Goal: Task Accomplishment & Management: Manage account settings

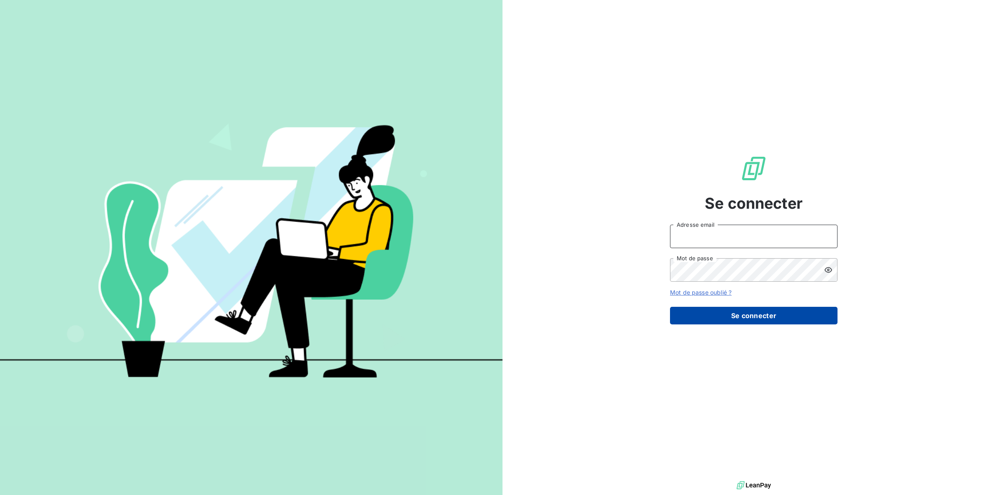
type input "[PERSON_NAME][EMAIL_ADDRESS][DOMAIN_NAME]"
click at [742, 317] on button "Se connecter" at bounding box center [754, 316] width 168 height 18
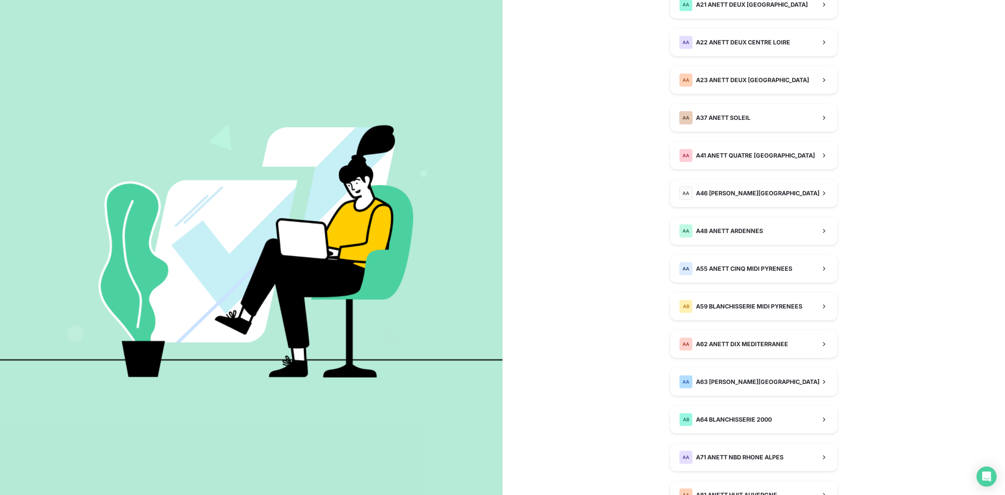
scroll to position [166, 0]
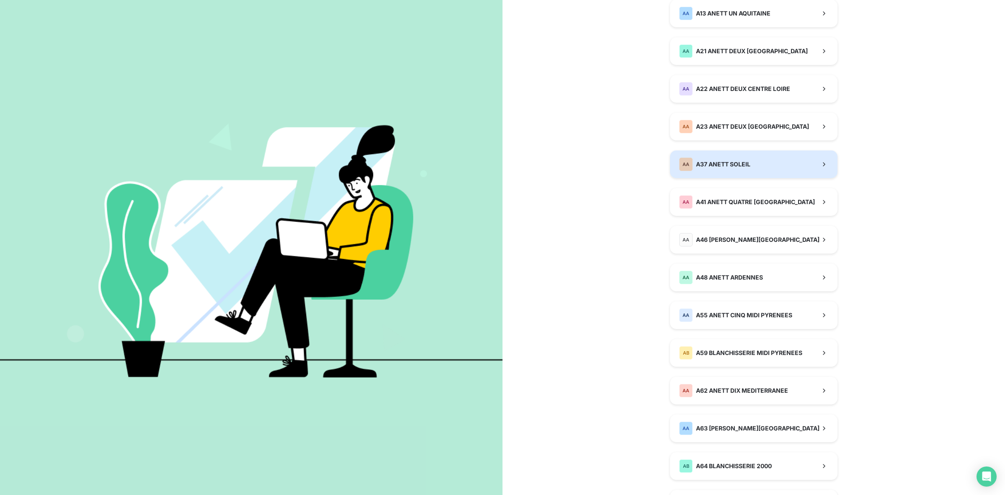
click at [765, 161] on button "AA A37 ANETT SOLEIL" at bounding box center [754, 164] width 168 height 28
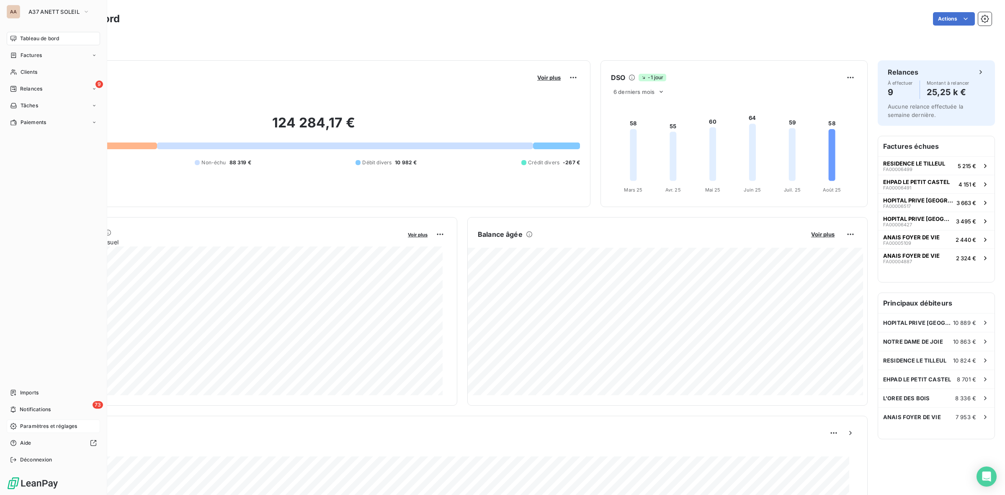
click at [48, 427] on span "Paramètres et réglages" at bounding box center [48, 426] width 57 height 8
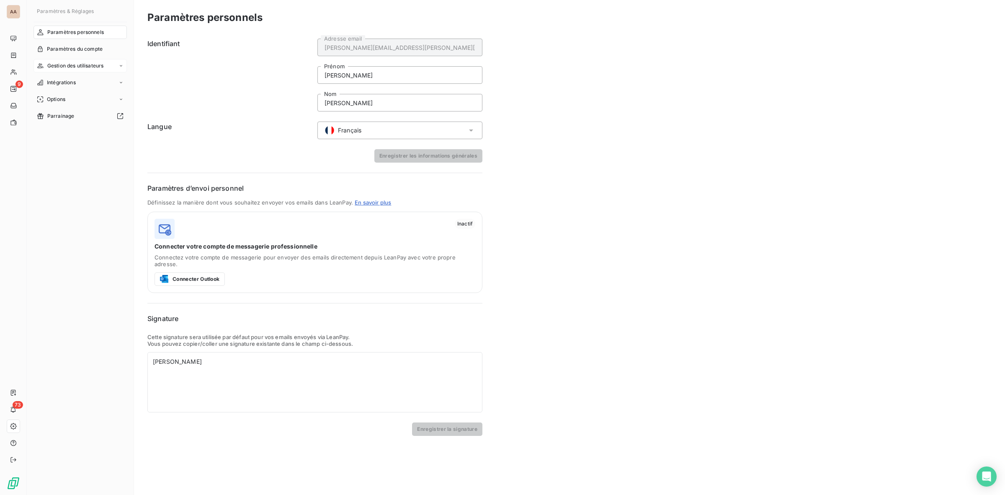
click at [80, 68] on span "Gestion des utilisateurs" at bounding box center [75, 66] width 57 height 8
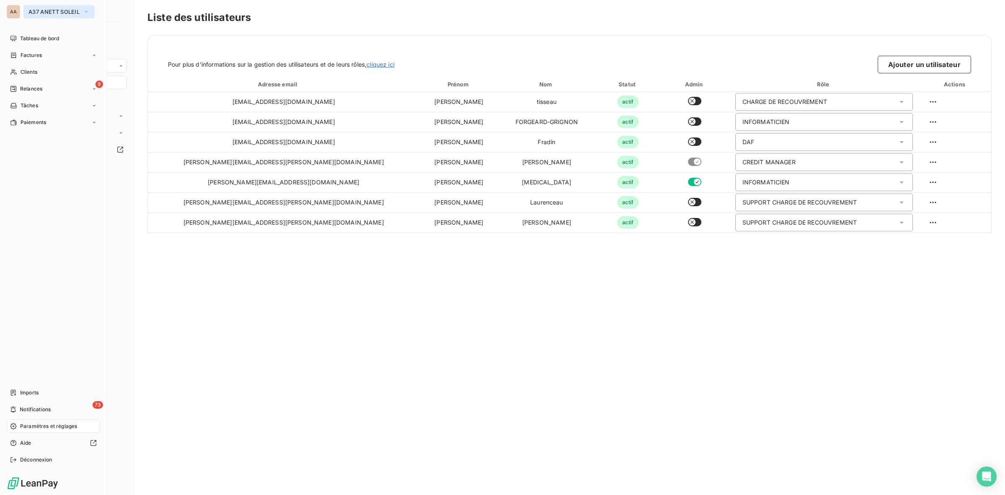
click at [39, 10] on span "A37 ANETT SOLEIL" at bounding box center [53, 11] width 51 height 7
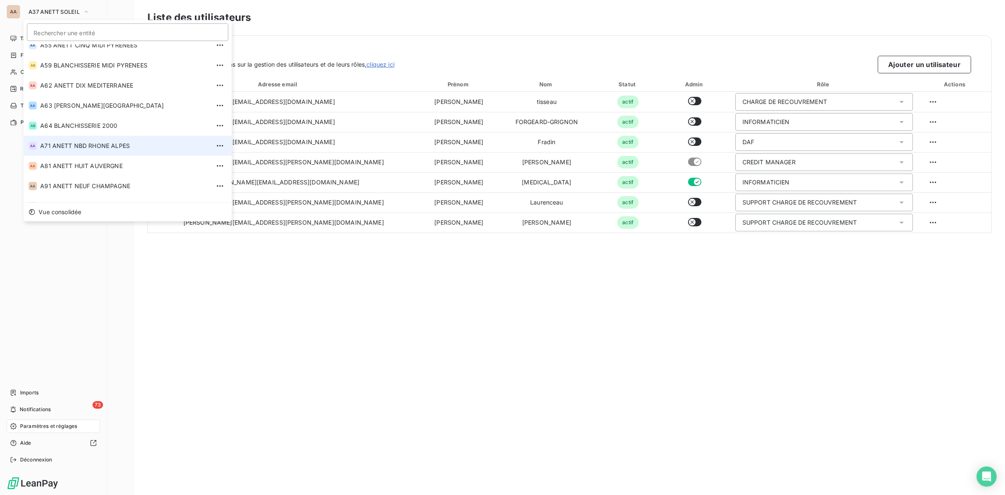
scroll to position [262, 0]
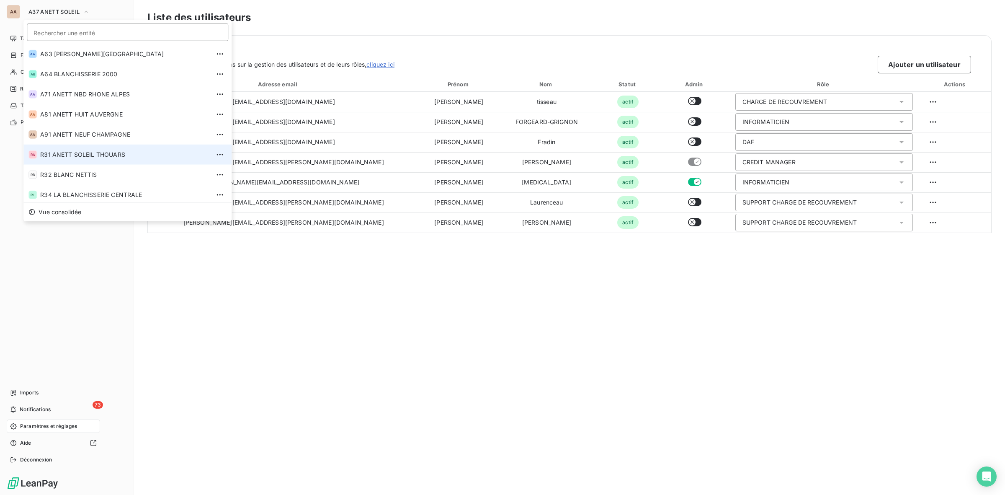
click at [88, 156] on span "R31 ANETT SOLEIL THOUARS" at bounding box center [125, 154] width 170 height 8
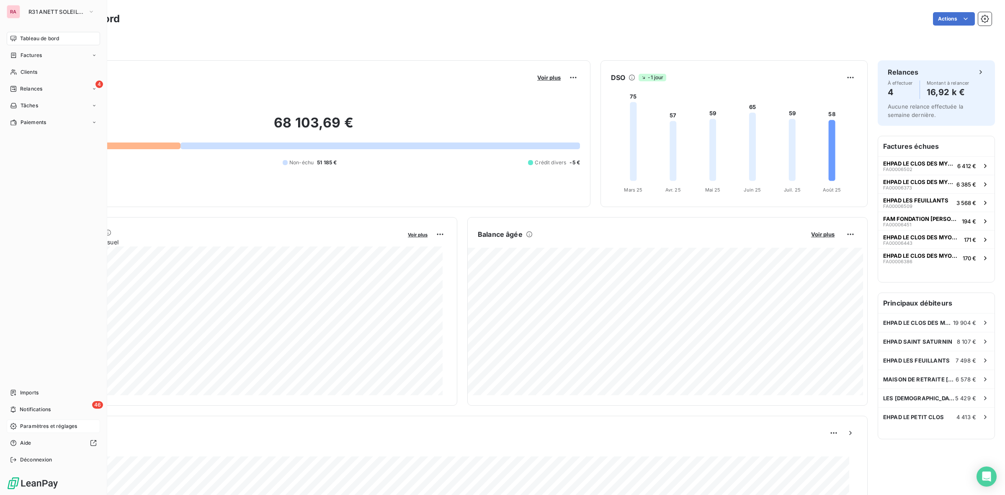
click at [53, 426] on span "Paramètres et réglages" at bounding box center [48, 426] width 57 height 8
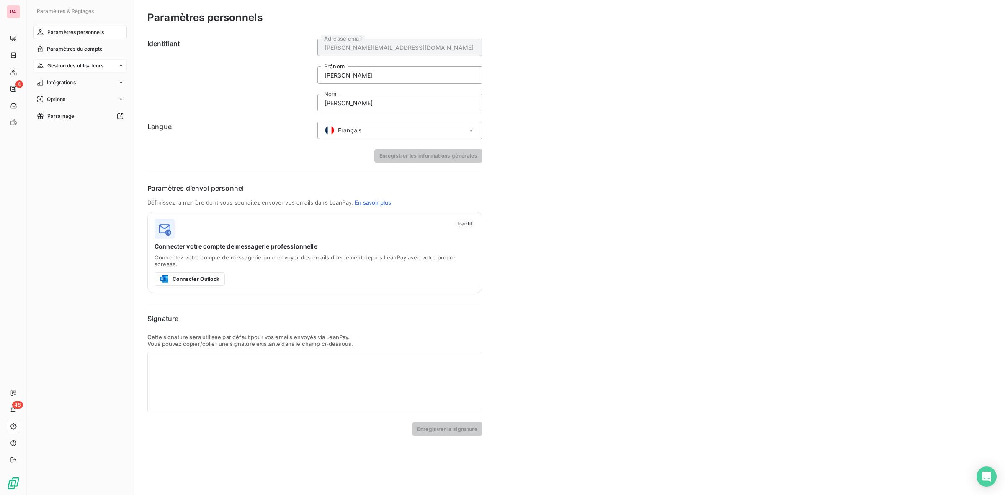
click at [85, 66] on span "Gestion des utilisateurs" at bounding box center [75, 66] width 57 height 8
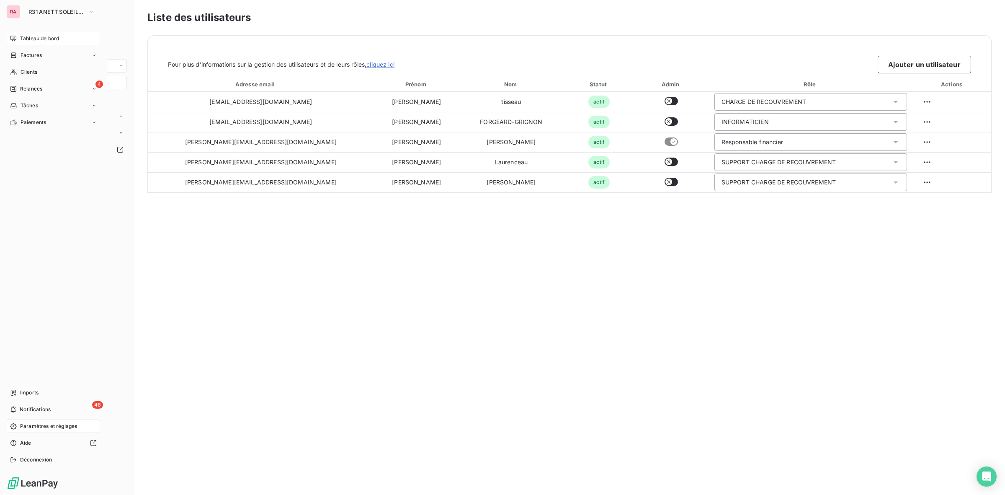
click at [57, 38] on span "Tableau de bord" at bounding box center [39, 39] width 39 height 8
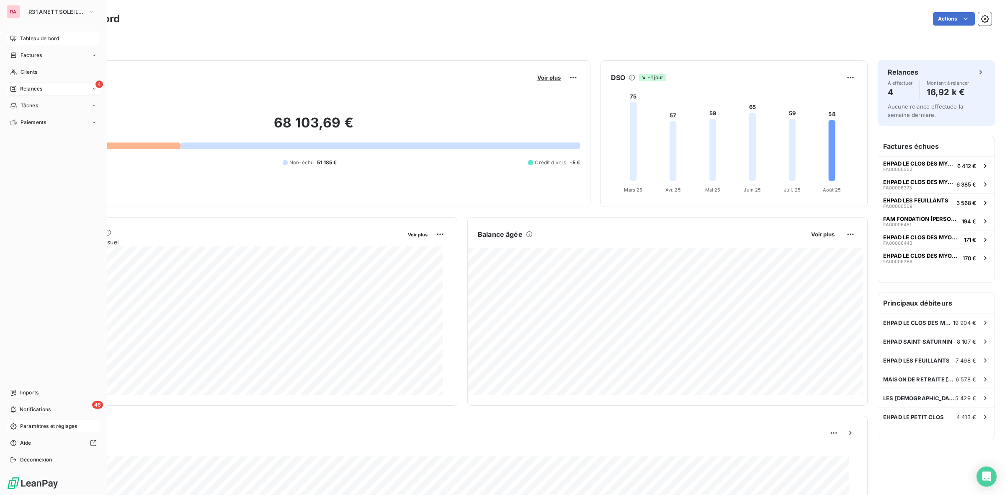
click at [51, 91] on div "4 Relances" at bounding box center [53, 88] width 93 height 13
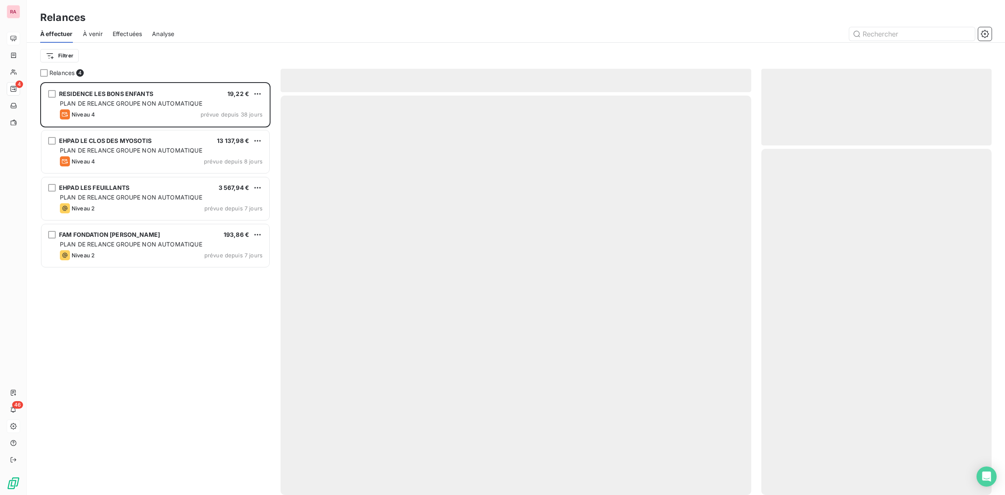
scroll to position [405, 222]
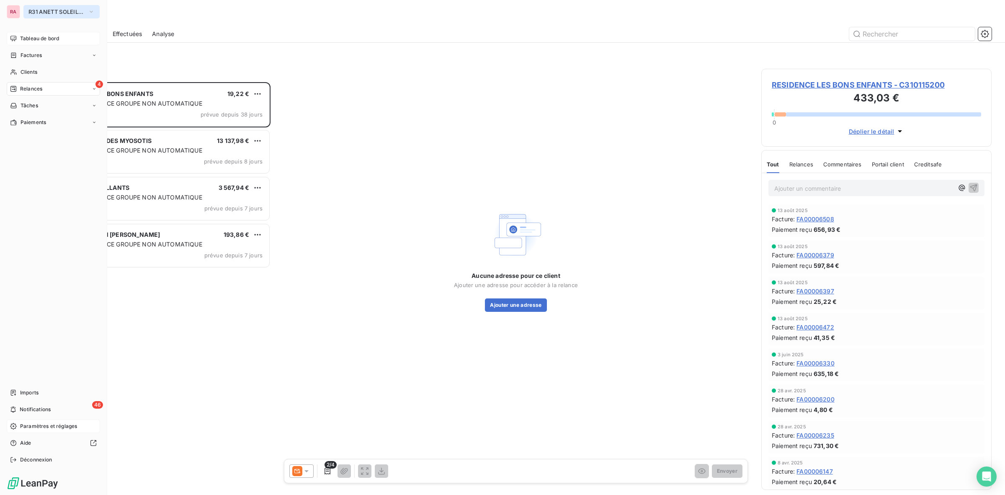
click at [59, 9] on span "R31 ANETT SOLEIL THOUARS" at bounding box center [56, 11] width 56 height 7
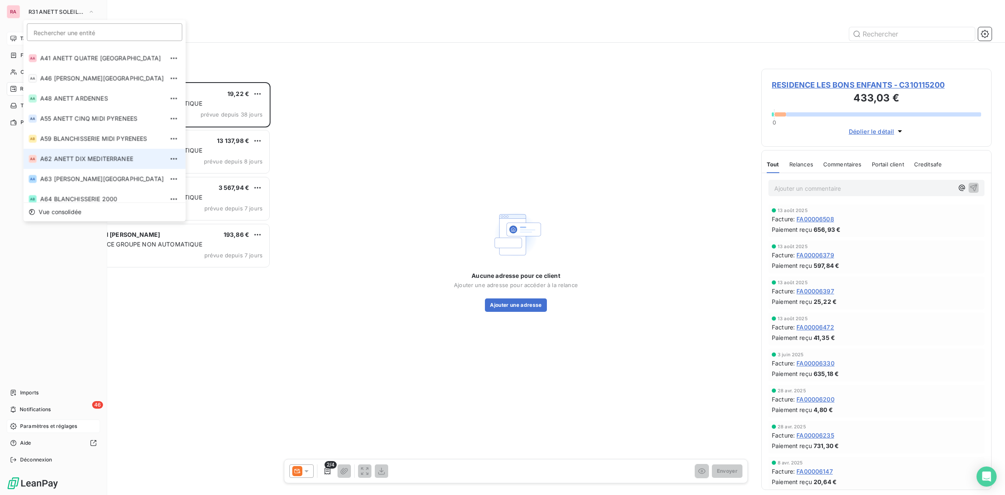
scroll to position [67, 0]
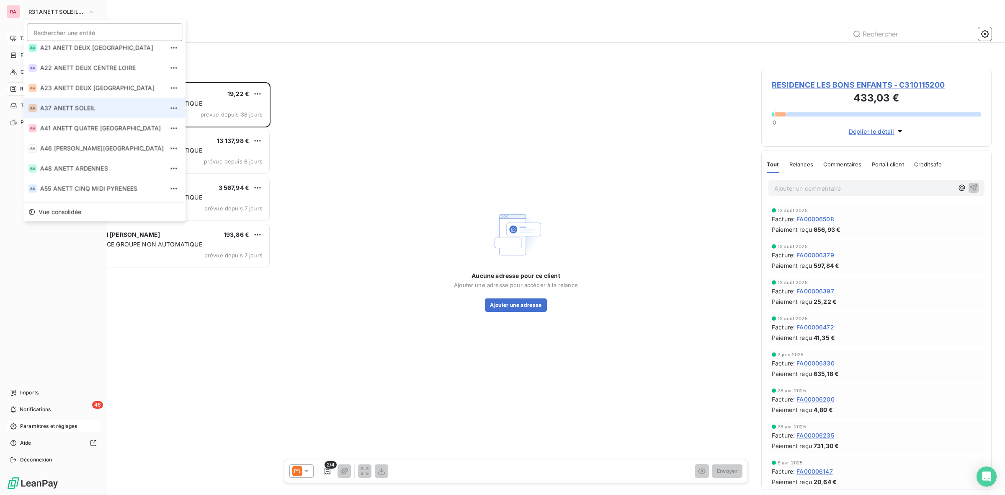
click at [77, 106] on span "A37 ANETT SOLEIL" at bounding box center [102, 108] width 124 height 8
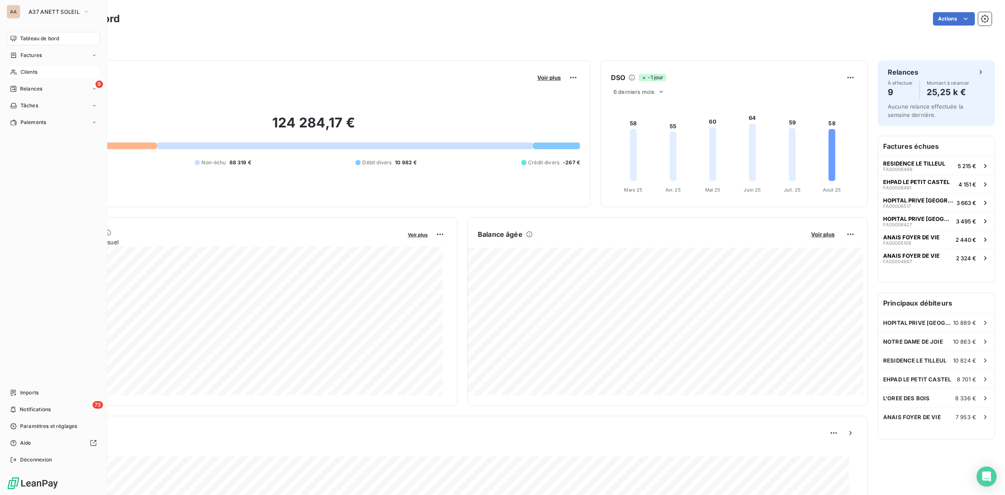
click at [51, 72] on div "Clients" at bounding box center [53, 71] width 93 height 13
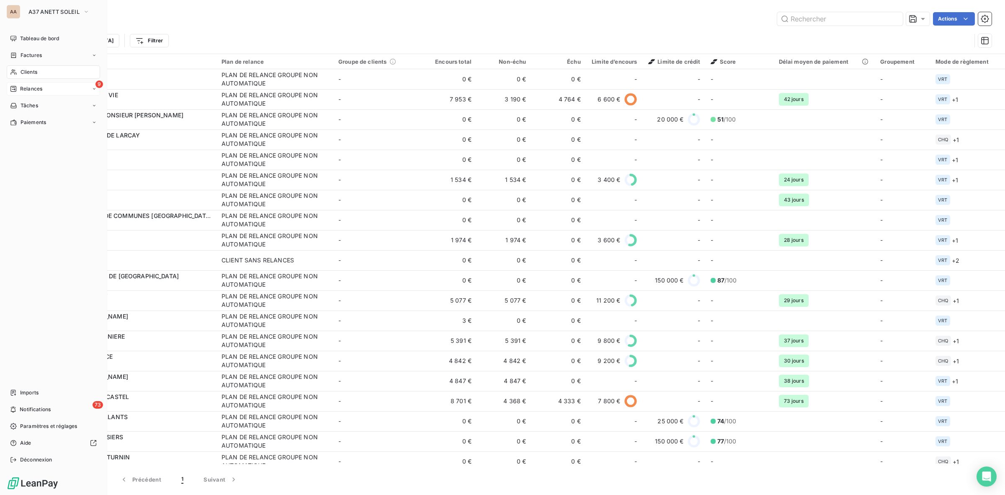
click at [35, 87] on span "Relances" at bounding box center [31, 89] width 22 height 8
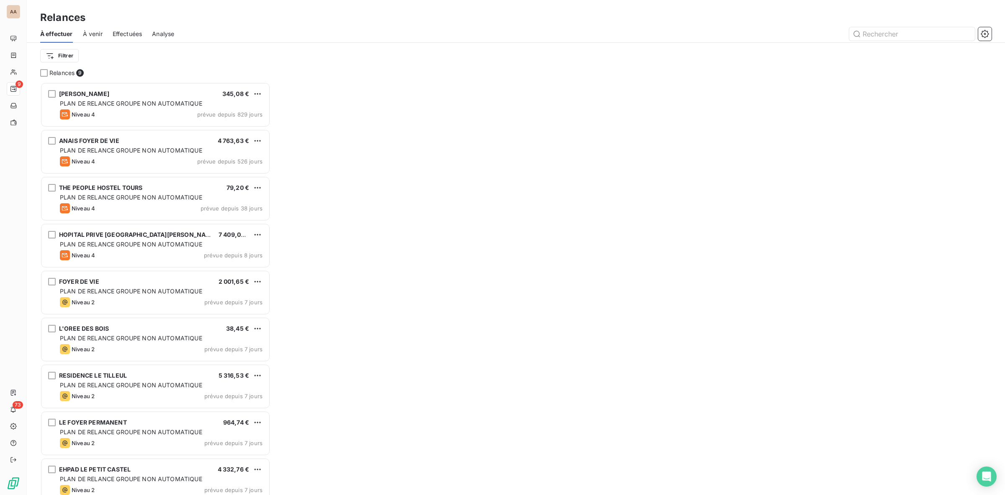
scroll to position [405, 222]
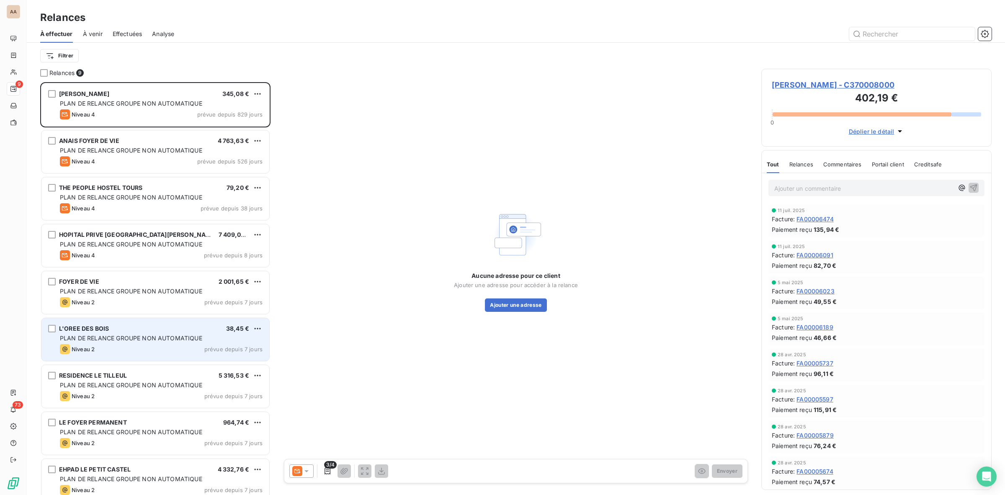
click at [142, 332] on div "L'OREE DES BOIS 38,45 € PLAN DE RELANCE GROUPE NON AUTOMATIQUE Niveau 2 prévue …" at bounding box center [155, 339] width 228 height 43
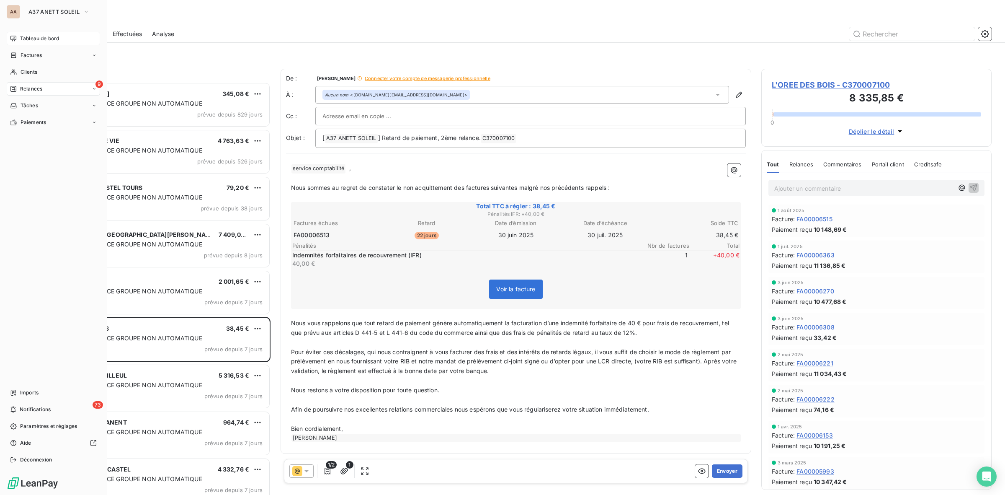
click at [38, 35] on span "Tableau de bord" at bounding box center [39, 39] width 39 height 8
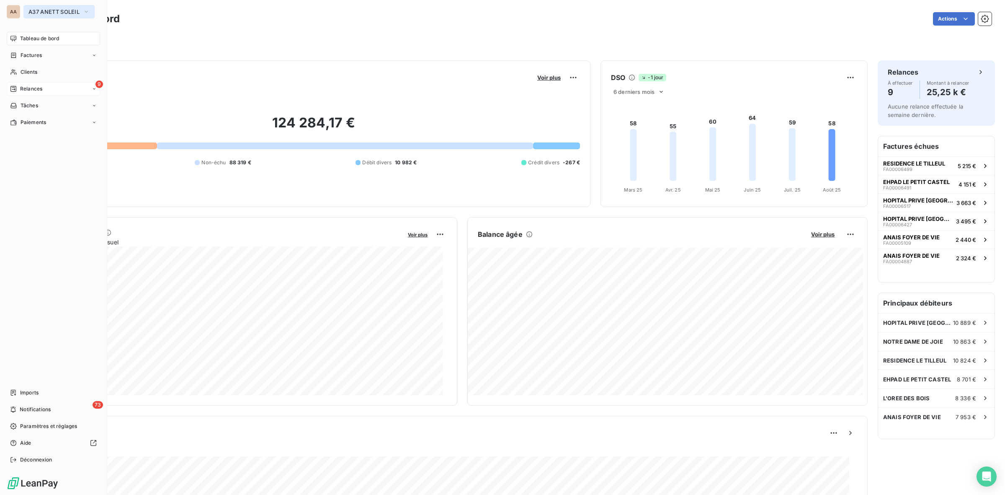
click at [52, 12] on span "A37 ANETT SOLEIL" at bounding box center [53, 11] width 51 height 7
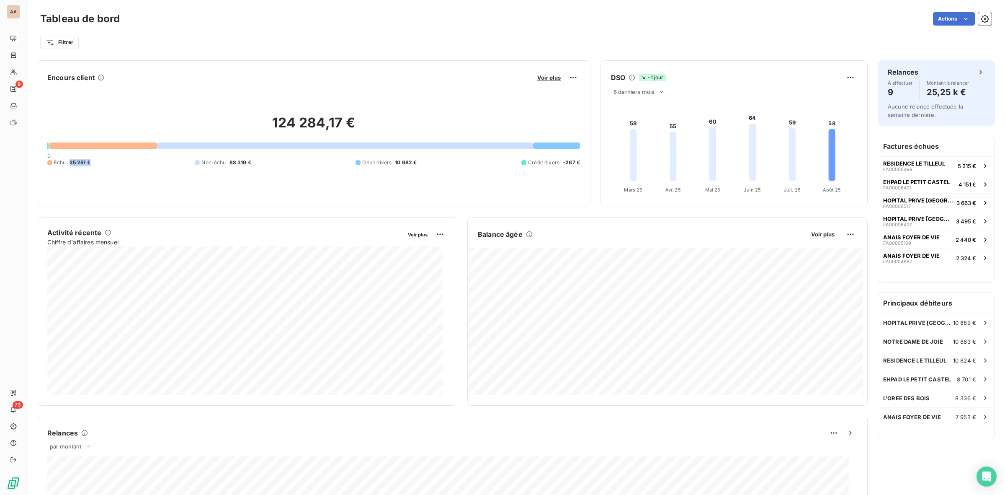
drag, startPoint x: 91, startPoint y: 161, endPoint x: 70, endPoint y: 162, distance: 21.4
click at [70, 162] on div "Échu 25 251 € Non-échu 88 319 € Débit divers 10 982 € Crédit divers -267 €" at bounding box center [313, 163] width 533 height 8
click at [545, 76] on span "Voir plus" at bounding box center [548, 77] width 23 height 7
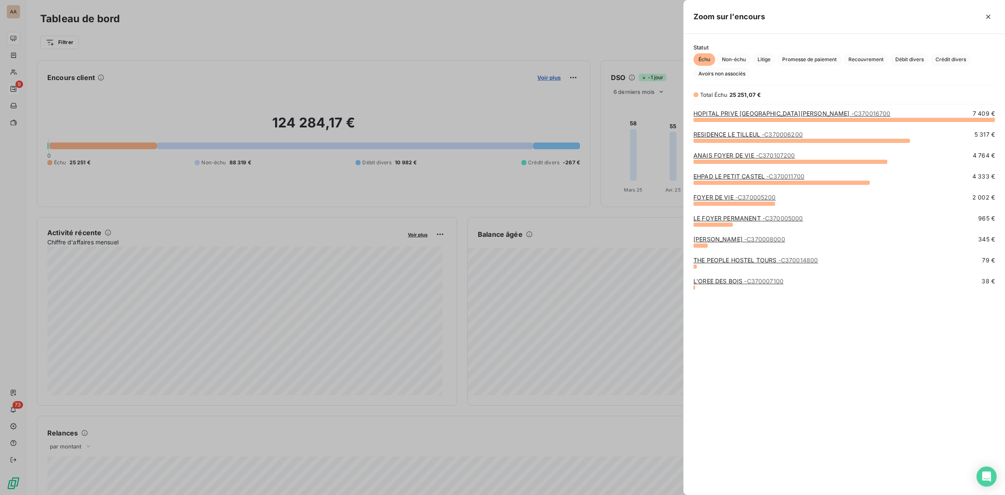
scroll to position [367, 314]
click at [740, 59] on span "Non-échu" at bounding box center [734, 59] width 34 height 13
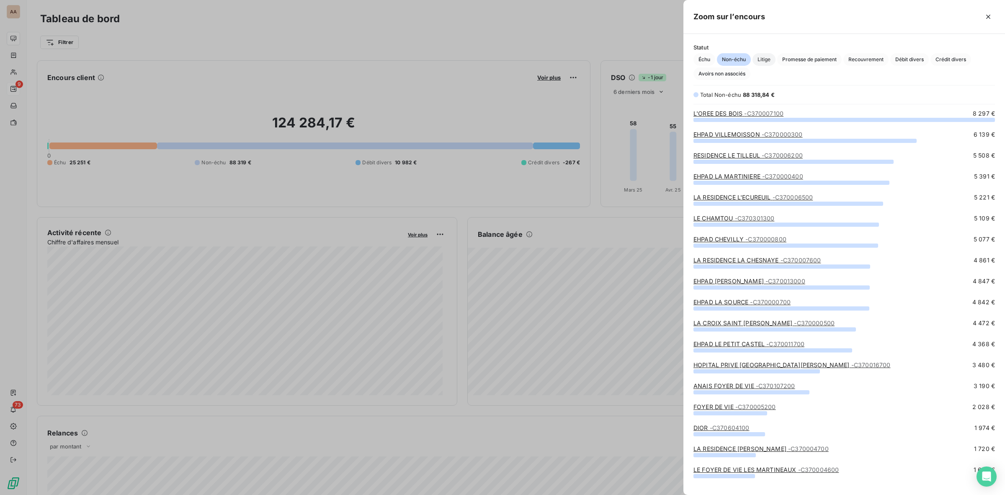
click at [763, 57] on span "Litige" at bounding box center [764, 59] width 23 height 13
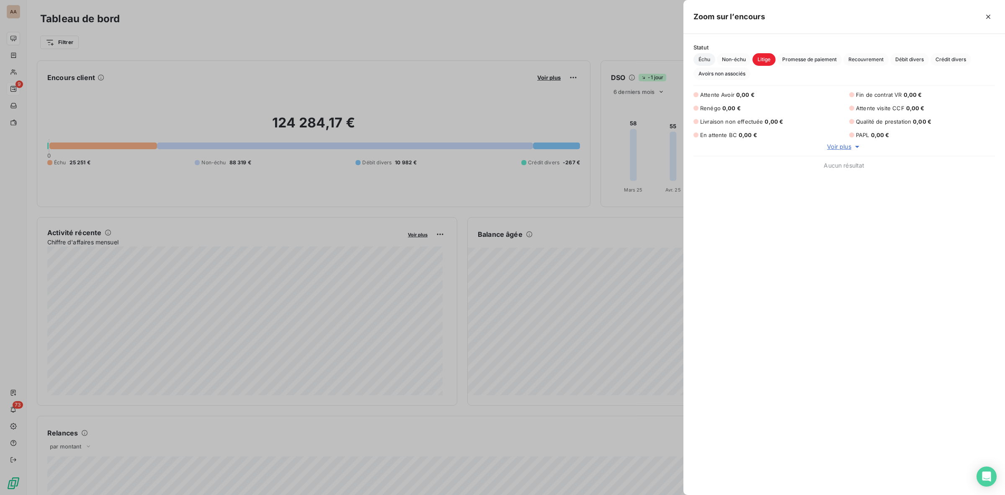
click at [704, 59] on span "Échu" at bounding box center [705, 59] width 22 height 13
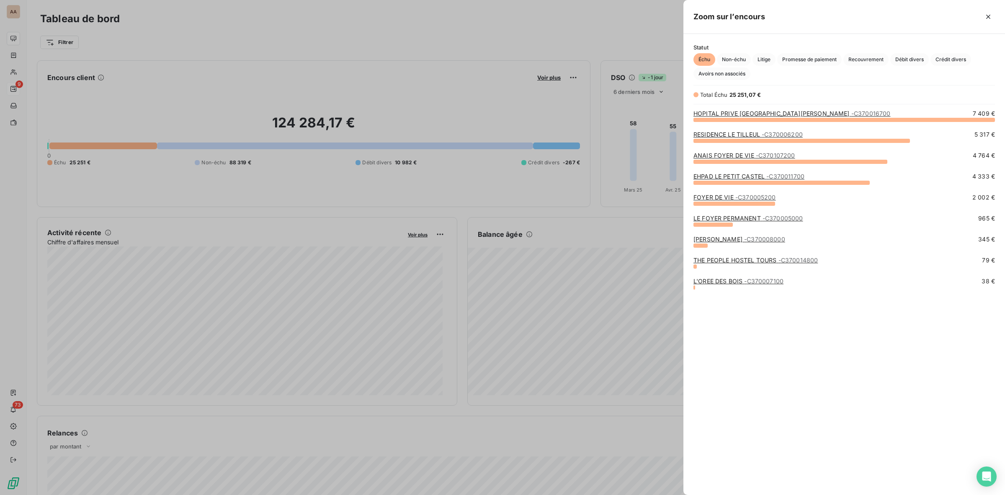
click at [656, 32] on div at bounding box center [502, 247] width 1005 height 495
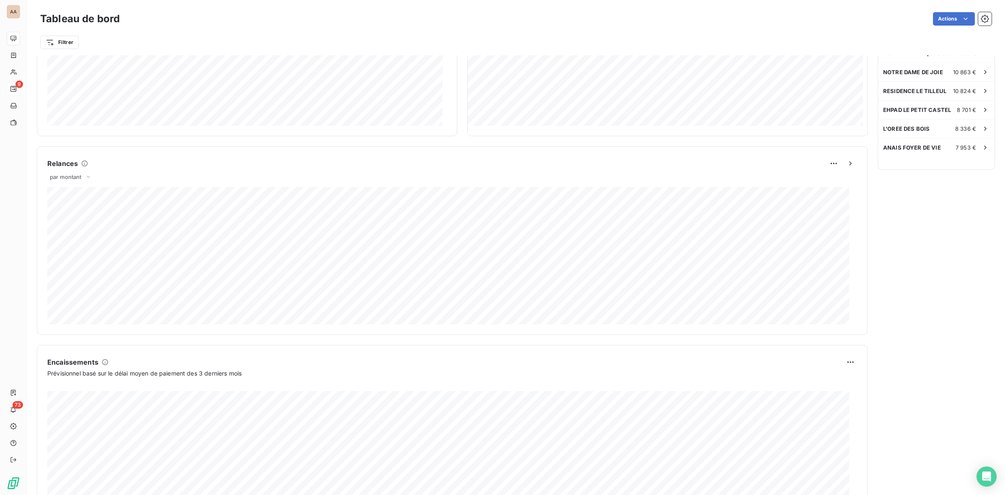
scroll to position [0, 0]
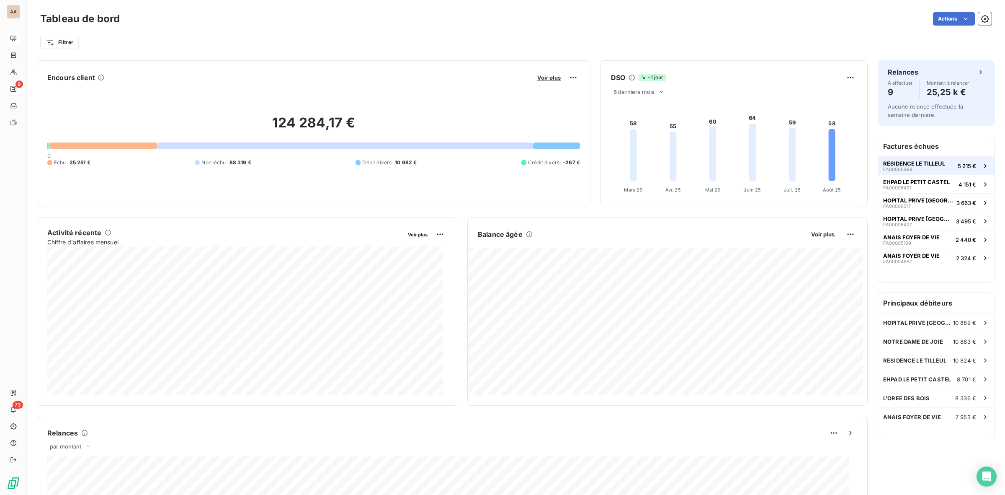
click at [922, 163] on span "RESIDENCE LE TILLEUL" at bounding box center [914, 163] width 62 height 7
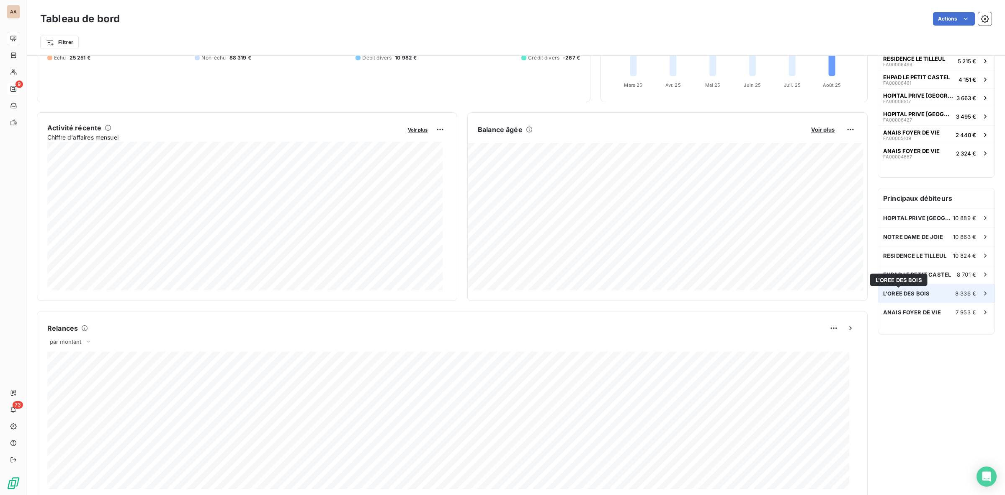
click at [906, 293] on span "L'OREE DES BOIS" at bounding box center [906, 293] width 46 height 7
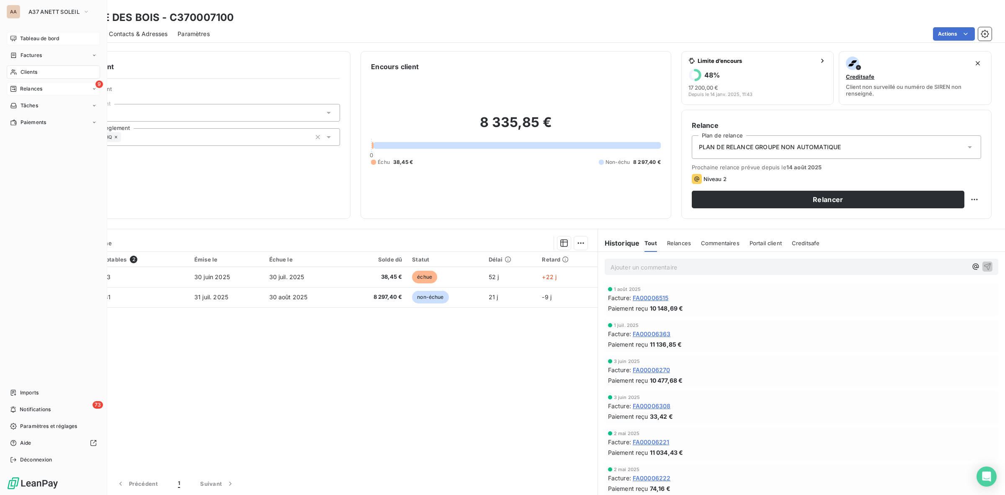
click at [34, 39] on span "Tableau de bord" at bounding box center [39, 39] width 39 height 8
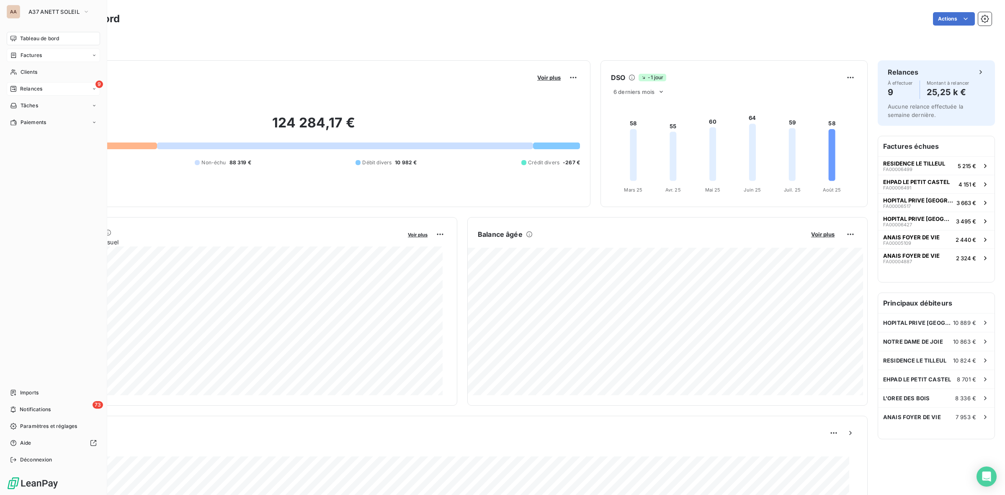
click at [31, 53] on span "Factures" at bounding box center [31, 56] width 21 height 8
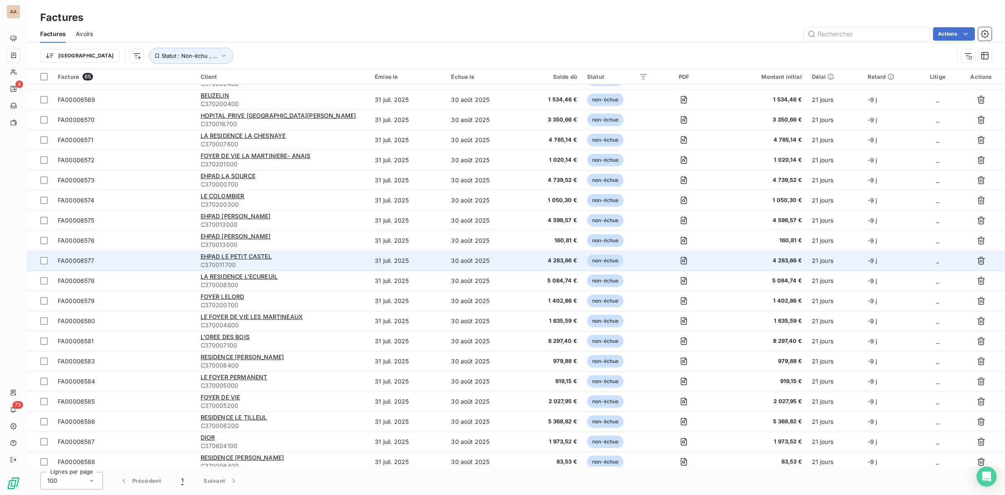
scroll to position [924, 0]
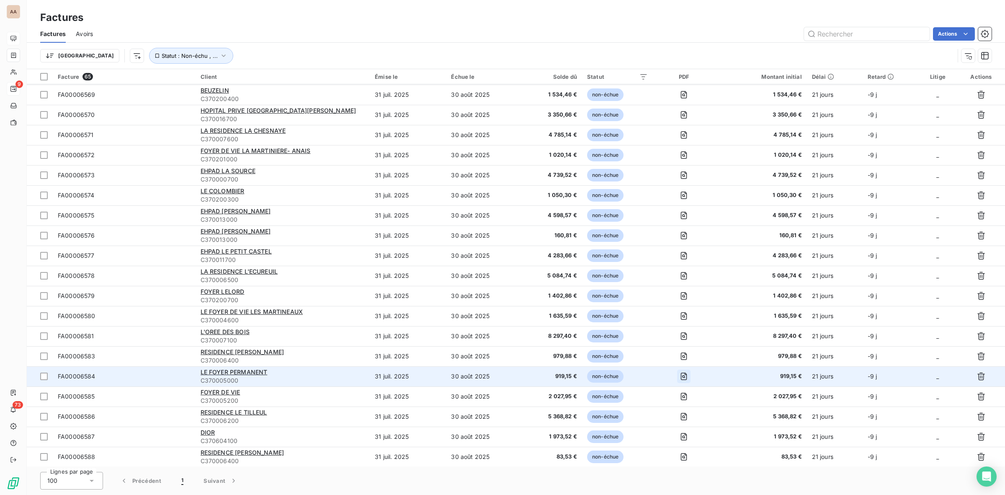
click at [683, 375] on icon "button" at bounding box center [683, 376] width 3 height 3
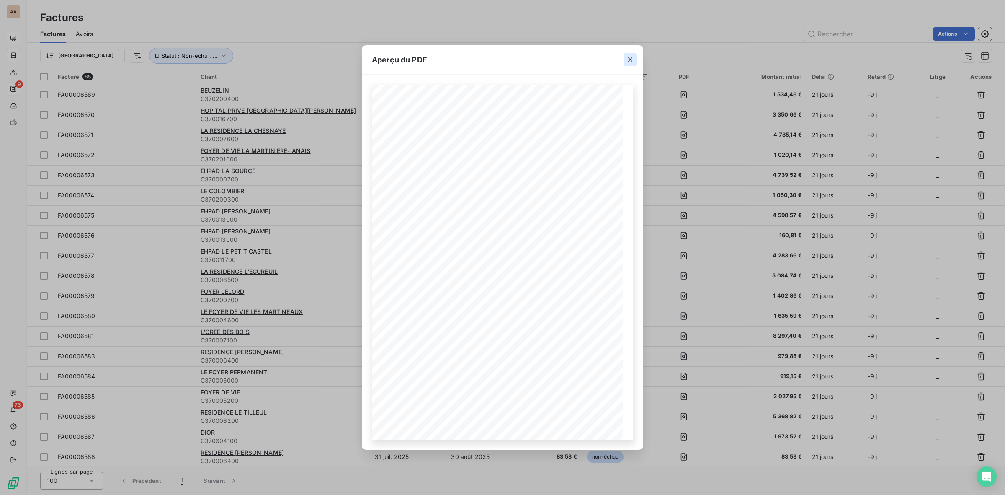
click at [634, 61] on button "button" at bounding box center [630, 59] width 13 height 13
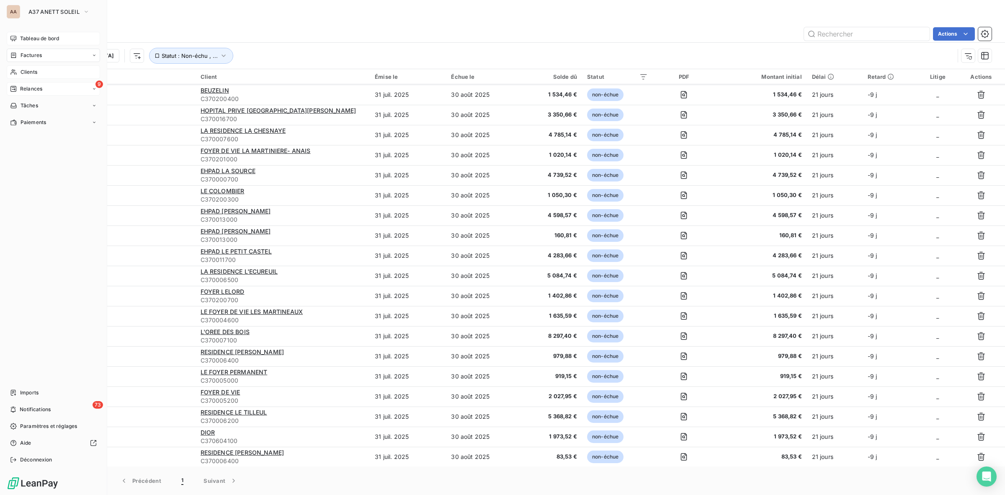
click at [36, 72] on span "Clients" at bounding box center [29, 72] width 17 height 8
click at [32, 71] on span "Clients" at bounding box center [29, 72] width 17 height 8
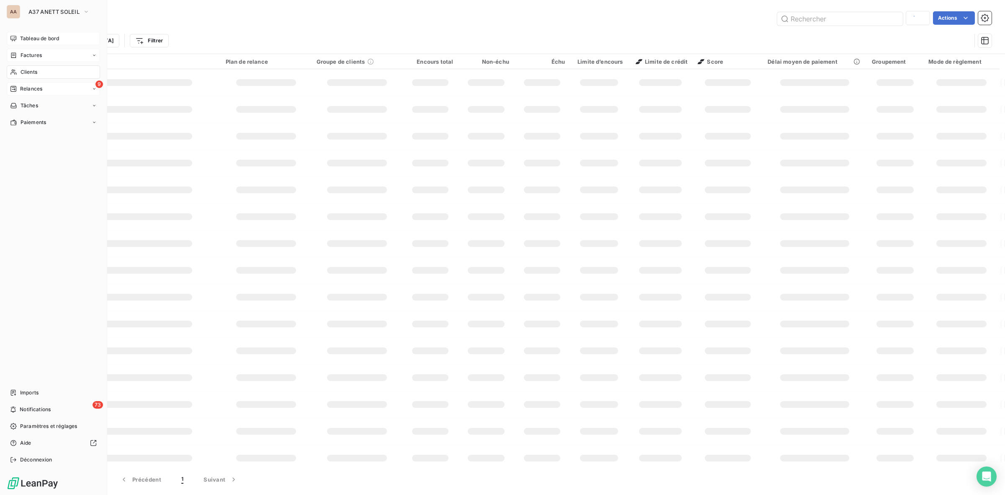
click at [38, 75] on div "Clients" at bounding box center [53, 71] width 93 height 13
click at [35, 73] on span "Clients" at bounding box center [29, 72] width 17 height 8
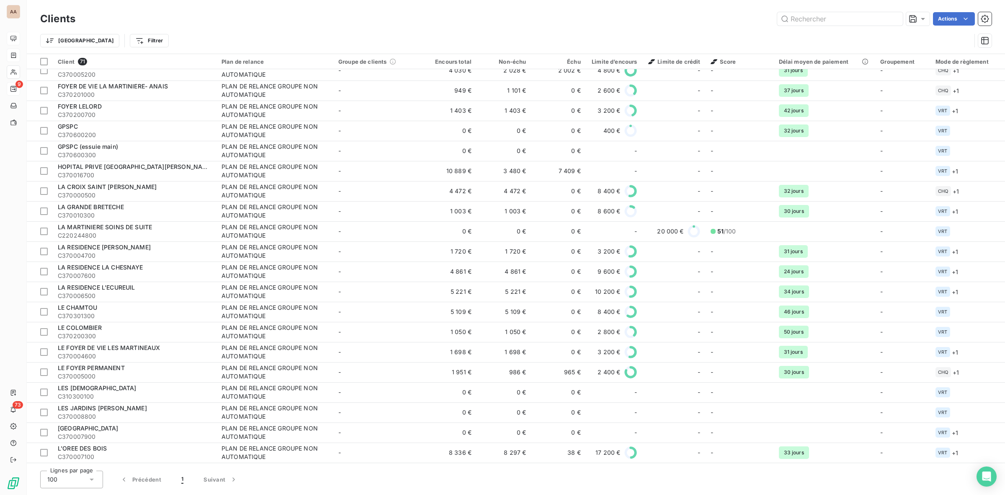
scroll to position [733, 0]
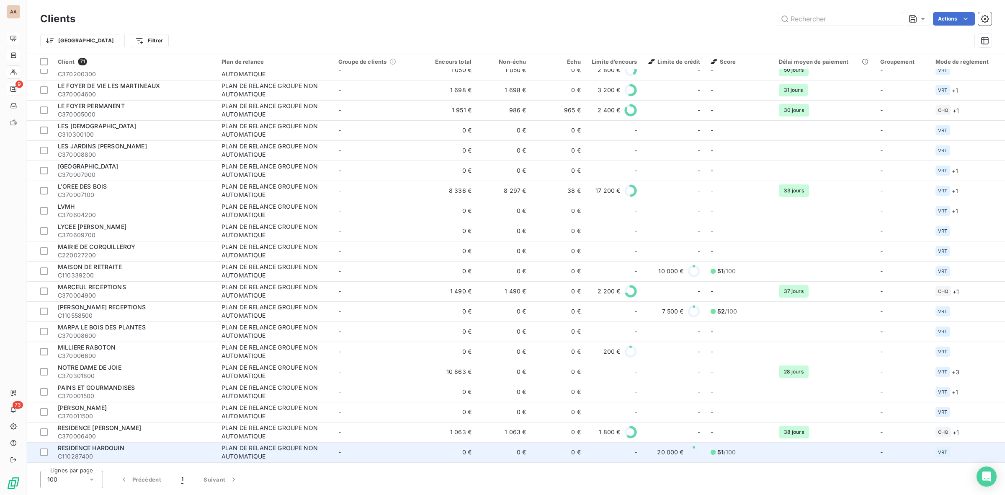
click at [379, 454] on td "-" at bounding box center [377, 452] width 89 height 20
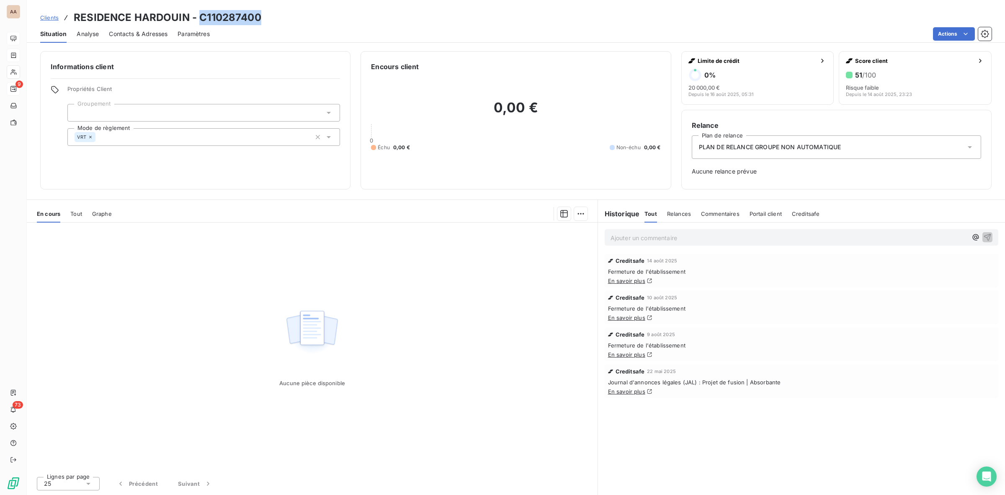
drag, startPoint x: 266, startPoint y: 19, endPoint x: 200, endPoint y: 18, distance: 66.6
click at [200, 18] on div "Clients RESIDENCE HARDOUIN - C110287400" at bounding box center [516, 17] width 978 height 15
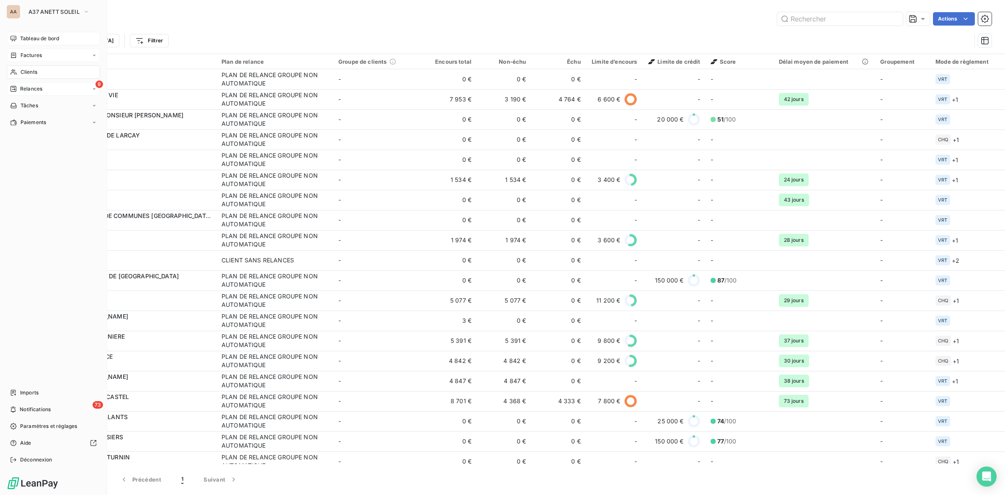
click at [34, 88] on span "Relances" at bounding box center [31, 89] width 22 height 8
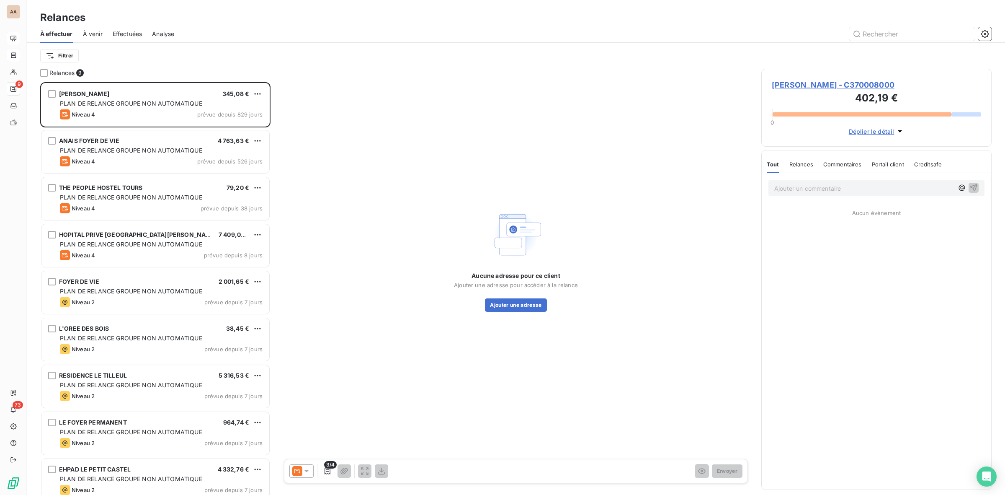
scroll to position [405, 222]
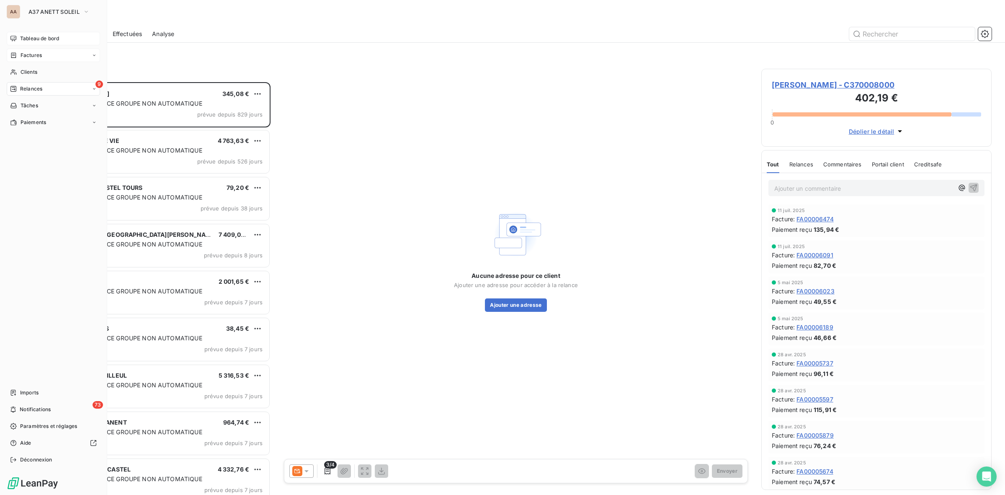
click at [55, 36] on span "Tableau de bord" at bounding box center [39, 39] width 39 height 8
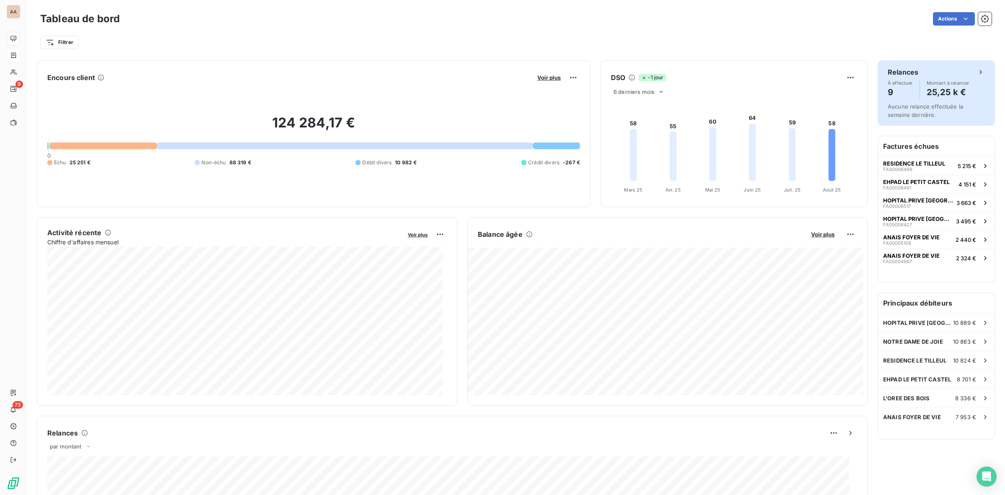
click at [927, 98] on h4 "25,25 k €" at bounding box center [948, 91] width 43 height 13
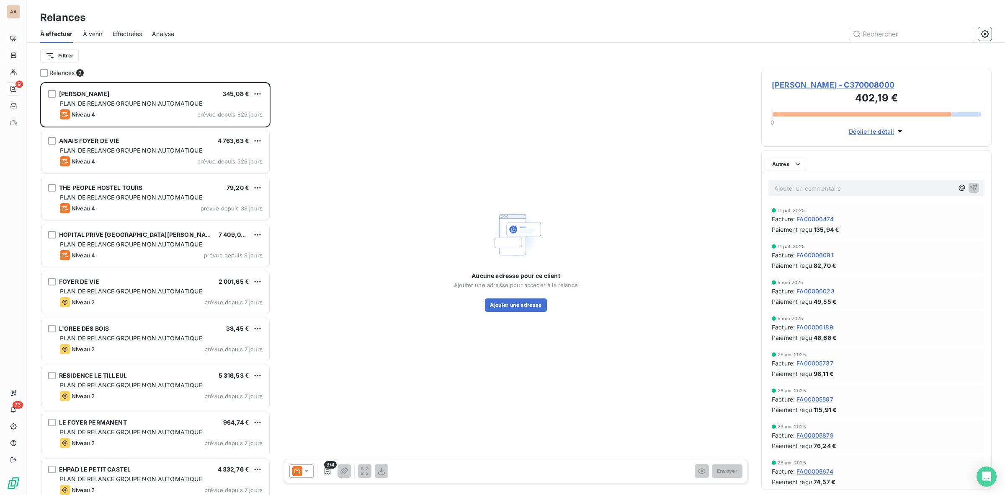
scroll to position [405, 222]
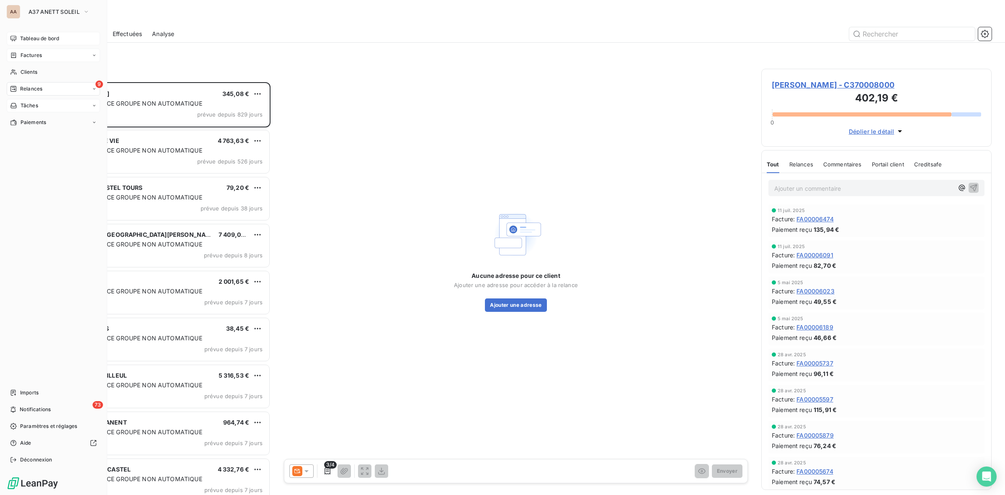
click at [38, 108] on span "Tâches" at bounding box center [30, 106] width 18 height 8
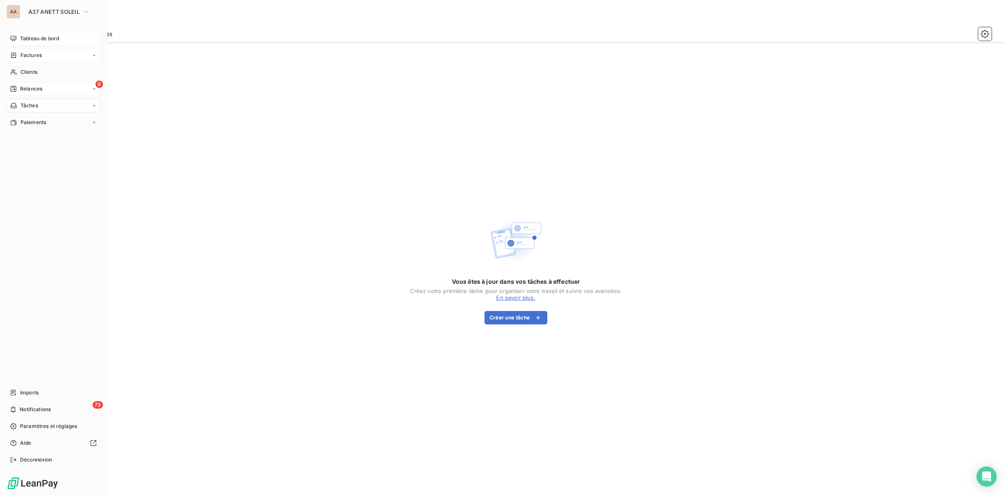
click at [43, 88] on div "9 Relances" at bounding box center [53, 88] width 93 height 13
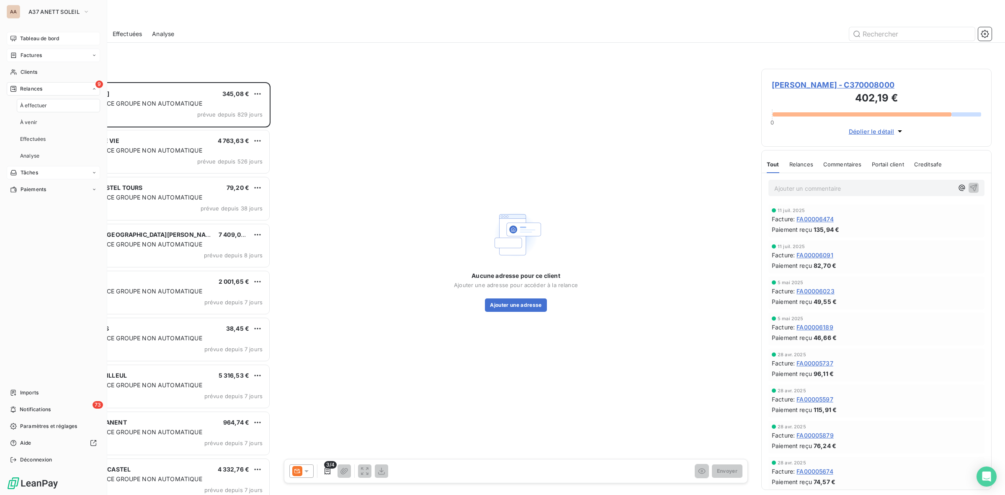
scroll to position [405, 222]
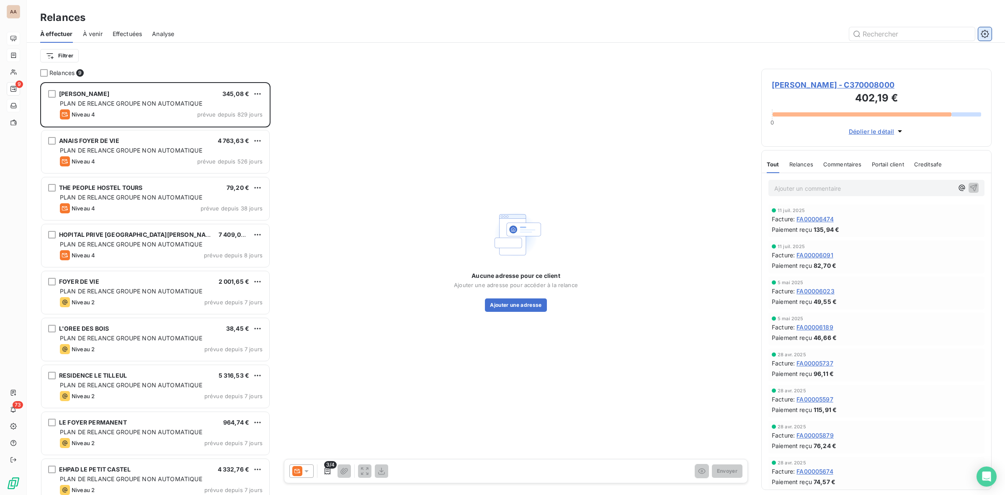
click at [982, 32] on icon "button" at bounding box center [985, 34] width 8 height 8
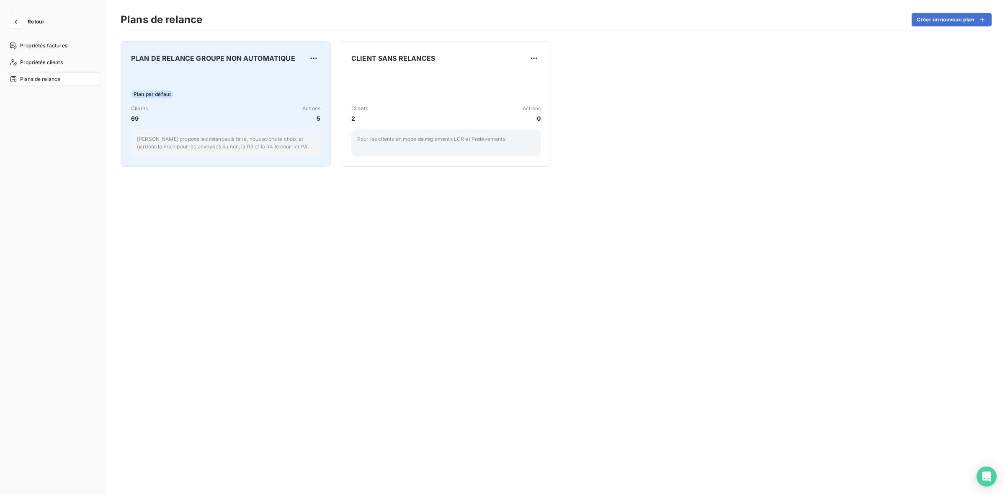
click at [225, 88] on div "Plan par défaut Clients 69 Actions 5 Leanpay propose les relances à faire, nous…" at bounding box center [225, 114] width 189 height 85
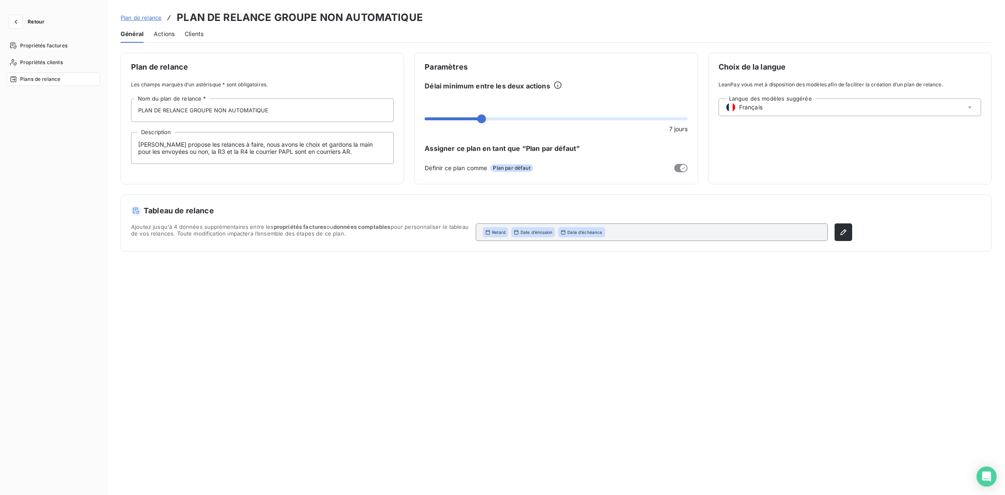
drag, startPoint x: 170, startPoint y: 32, endPoint x: 157, endPoint y: 47, distance: 19.9
click at [170, 32] on span "Actions" at bounding box center [164, 34] width 21 height 8
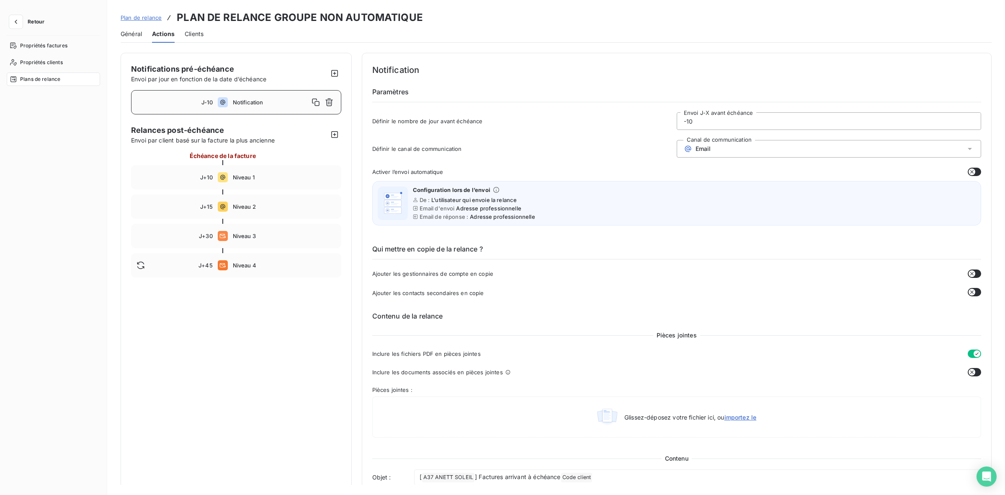
click at [766, 147] on div "Email" at bounding box center [829, 149] width 304 height 18
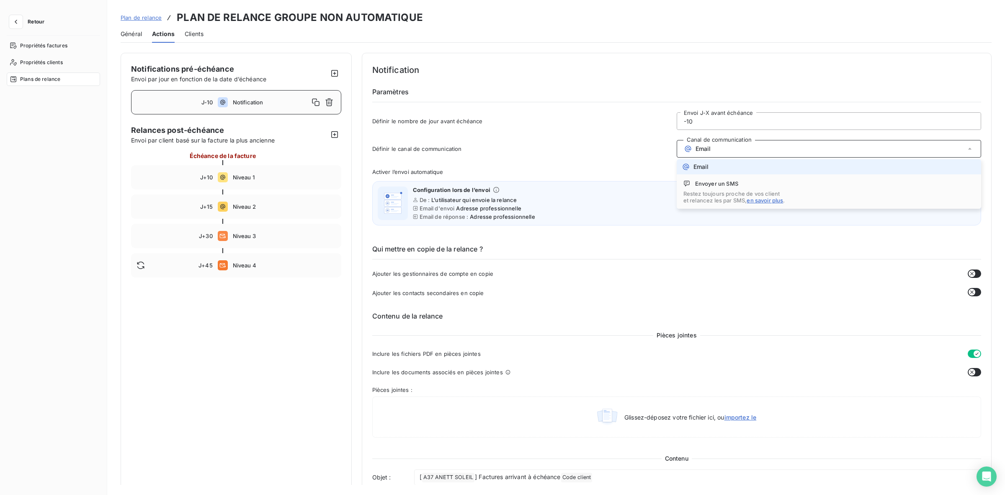
click at [766, 147] on div "Email" at bounding box center [829, 149] width 304 height 18
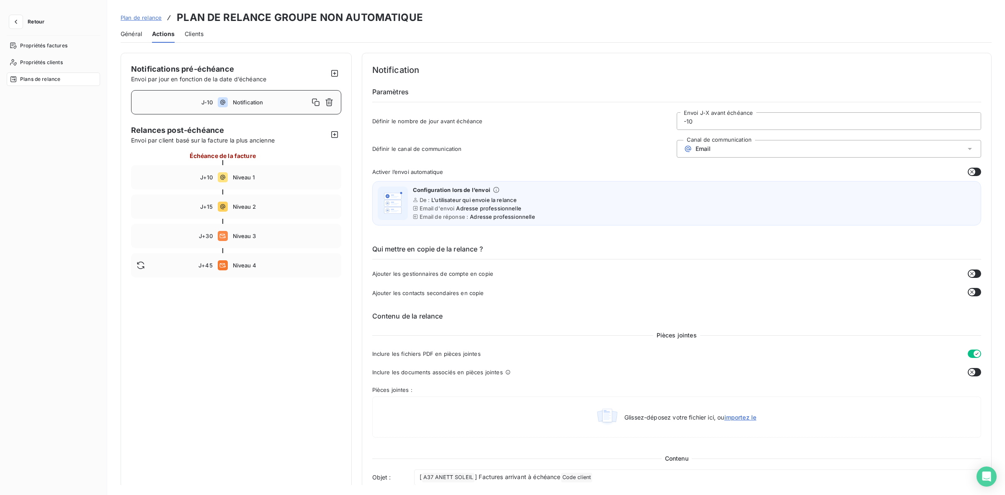
click at [970, 172] on icon "button" at bounding box center [971, 171] width 3 height 3
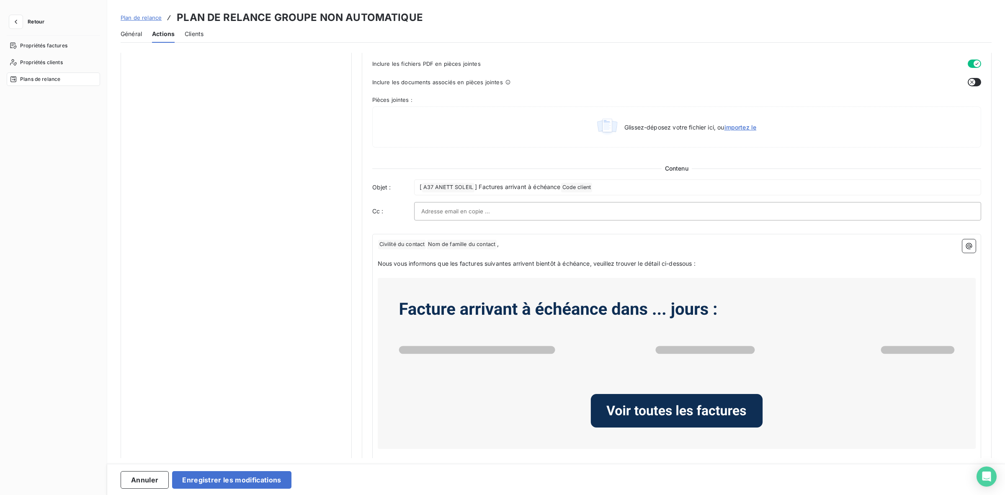
scroll to position [403, 0]
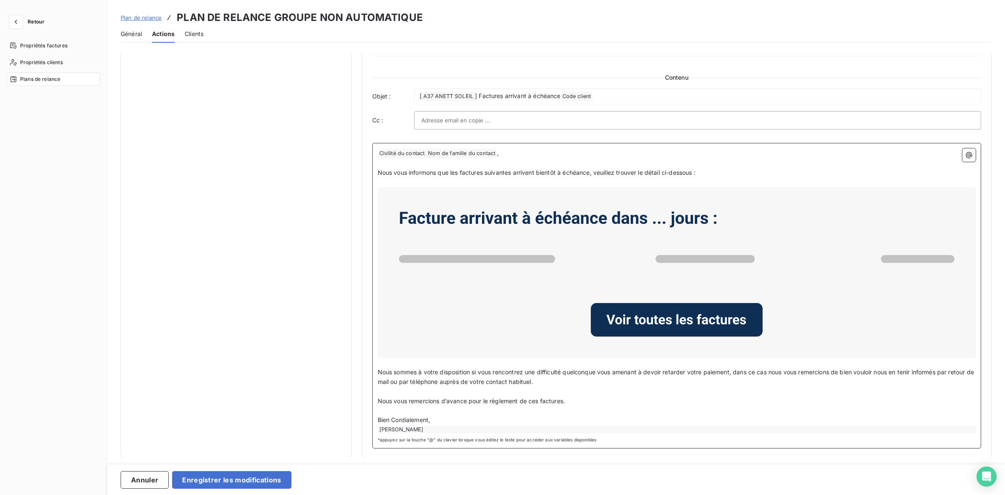
click at [451, 431] on div "ISABELLE DUBREUIL" at bounding box center [677, 430] width 598 height 8
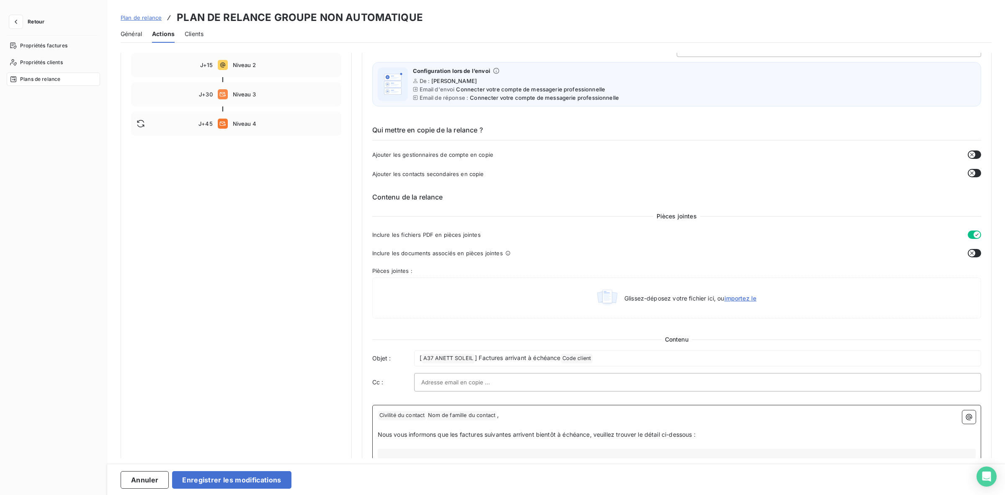
scroll to position [0, 0]
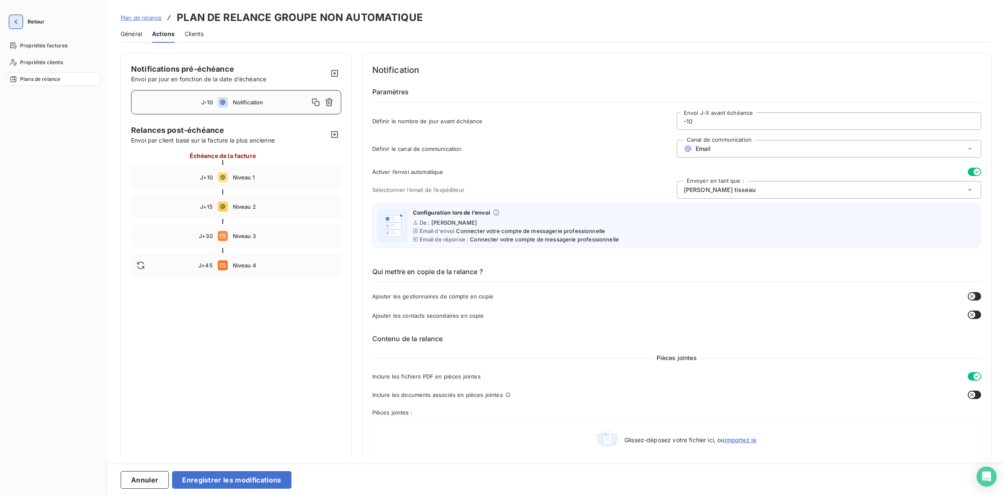
click at [13, 24] on icon "button" at bounding box center [16, 22] width 8 height 8
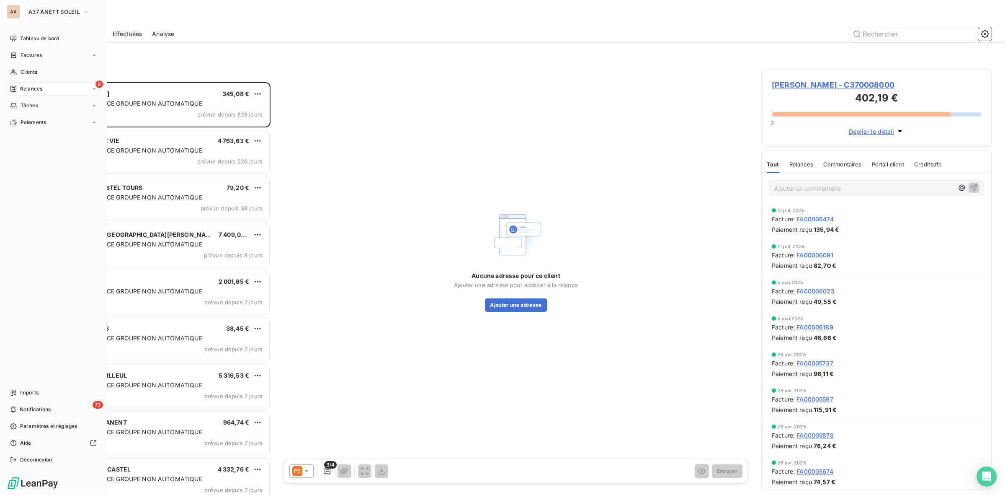
scroll to position [405, 222]
click at [47, 424] on span "Paramètres et réglages" at bounding box center [48, 426] width 57 height 8
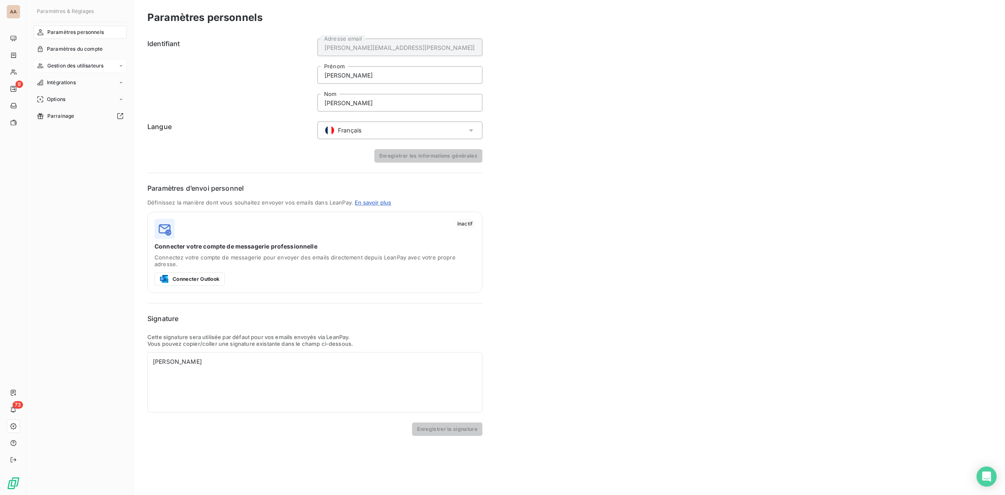
click at [89, 67] on span "Gestion des utilisateurs" at bounding box center [75, 66] width 57 height 8
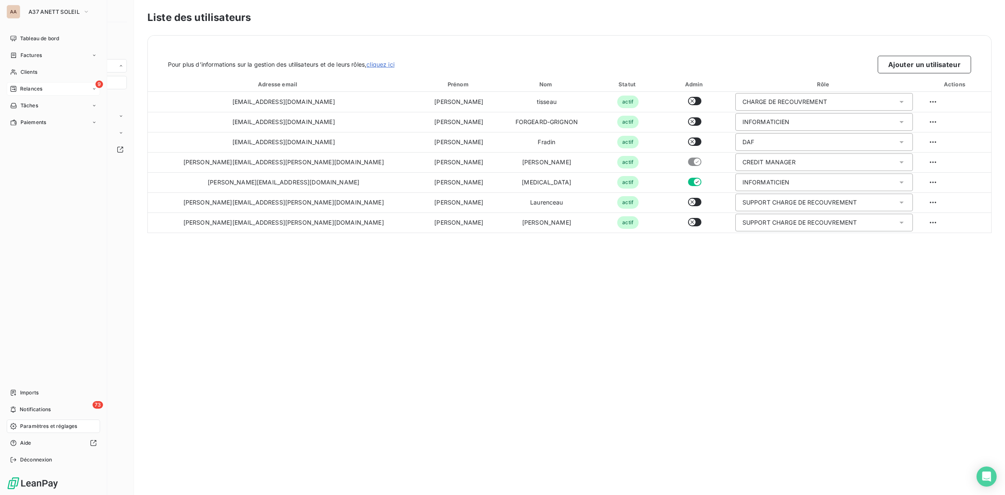
click at [34, 84] on div "9 Relances" at bounding box center [53, 88] width 93 height 13
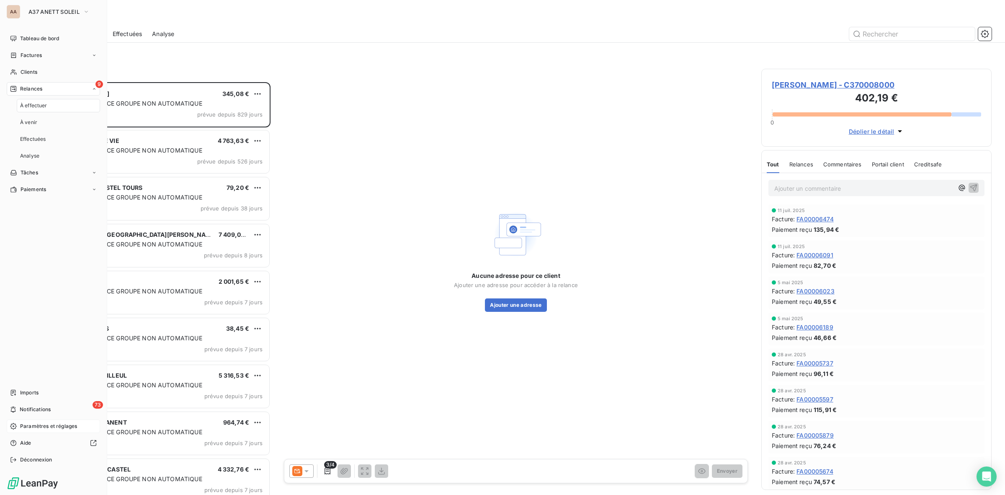
scroll to position [405, 222]
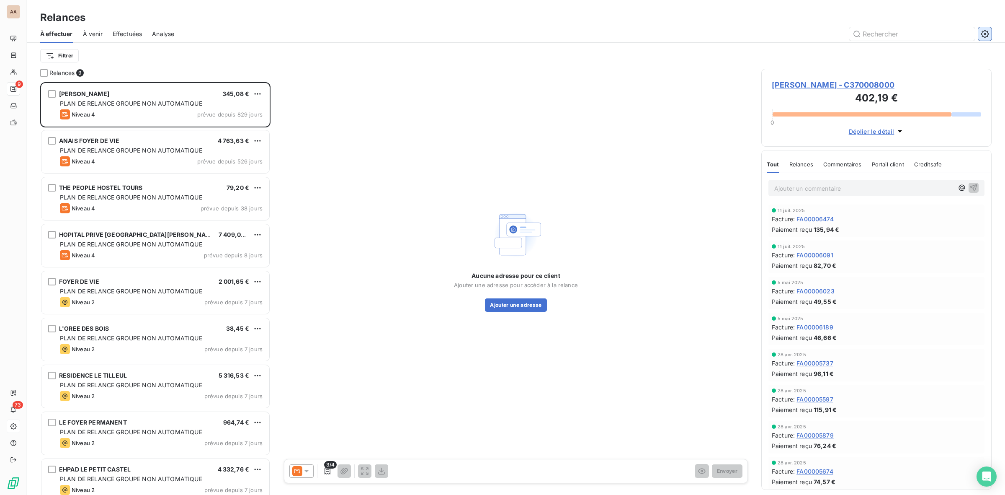
click at [988, 33] on icon "button" at bounding box center [985, 34] width 8 height 8
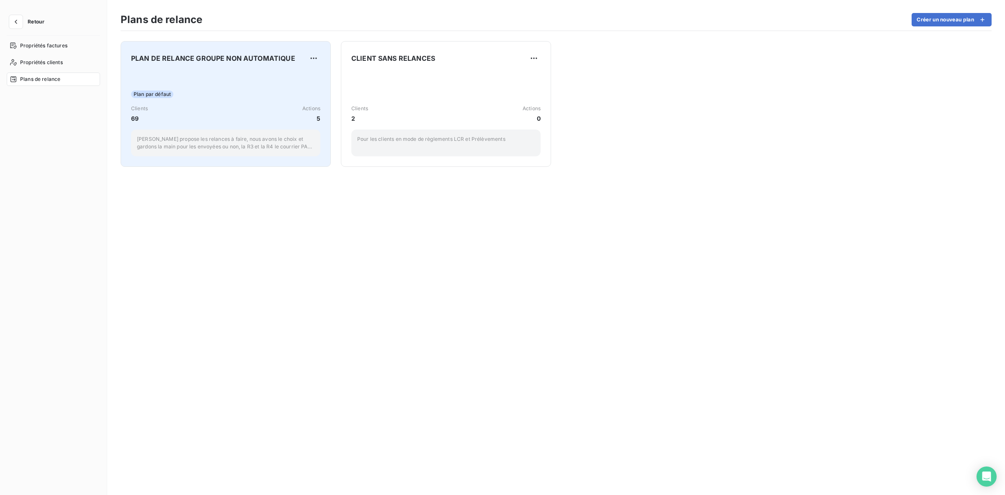
click at [199, 108] on div "Clients 69 Actions 5" at bounding box center [225, 114] width 189 height 18
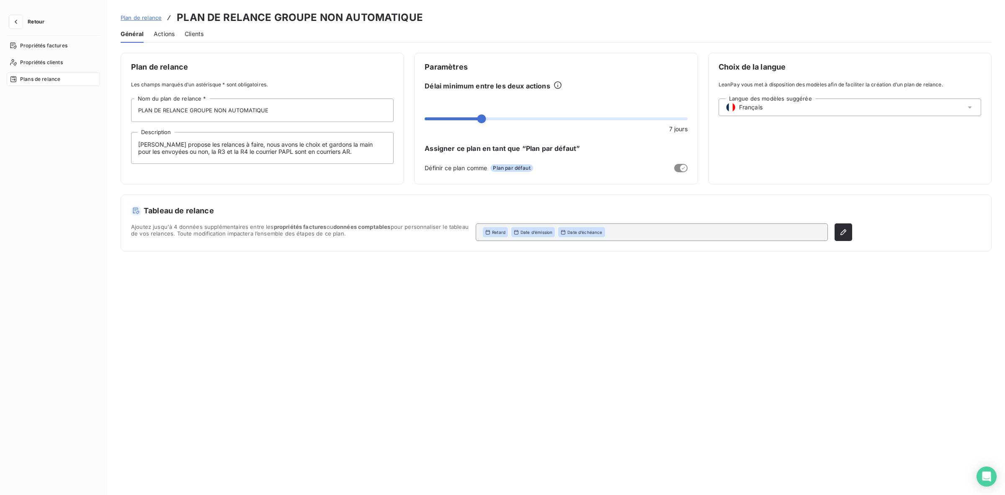
click at [157, 33] on span "Actions" at bounding box center [164, 34] width 21 height 8
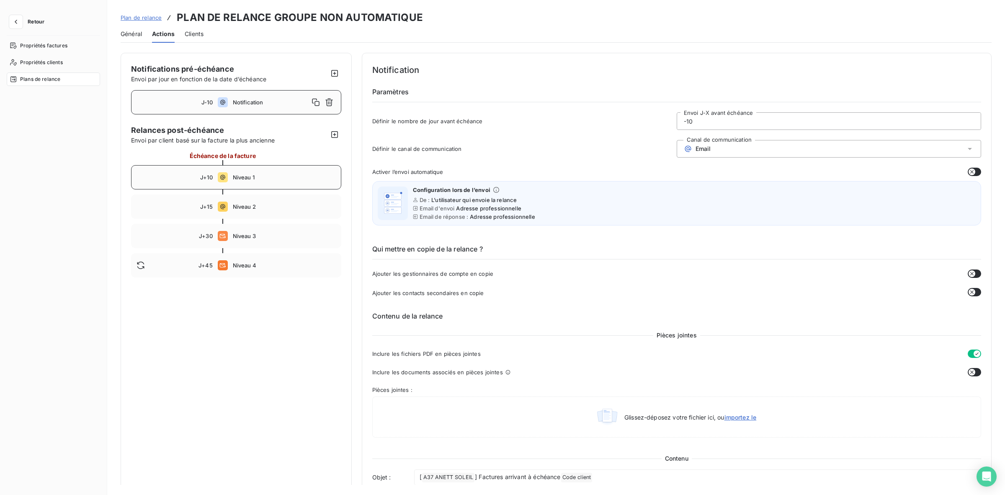
click at [271, 178] on span "Niveau 1" at bounding box center [284, 177] width 103 height 7
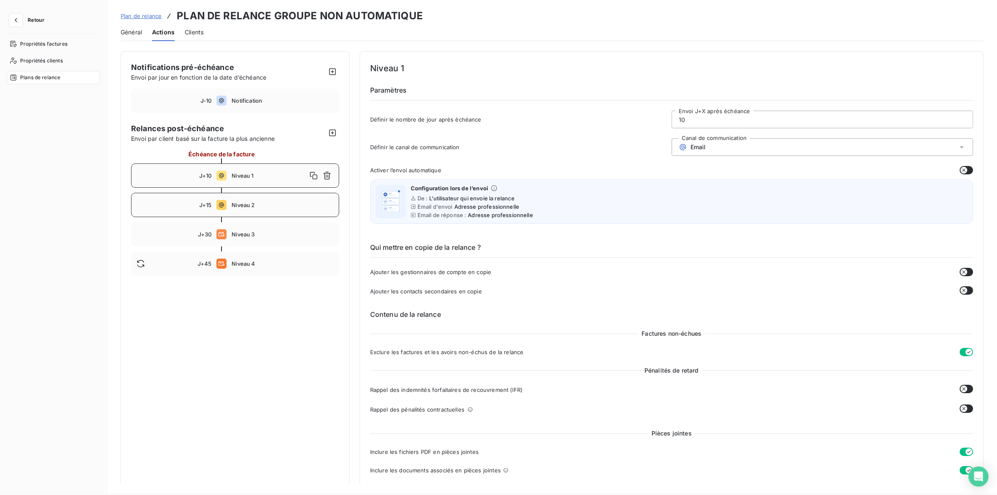
click at [284, 206] on span "Niveau 2" at bounding box center [283, 204] width 102 height 7
type input "15"
click at [15, 21] on icon "button" at bounding box center [16, 20] width 8 height 8
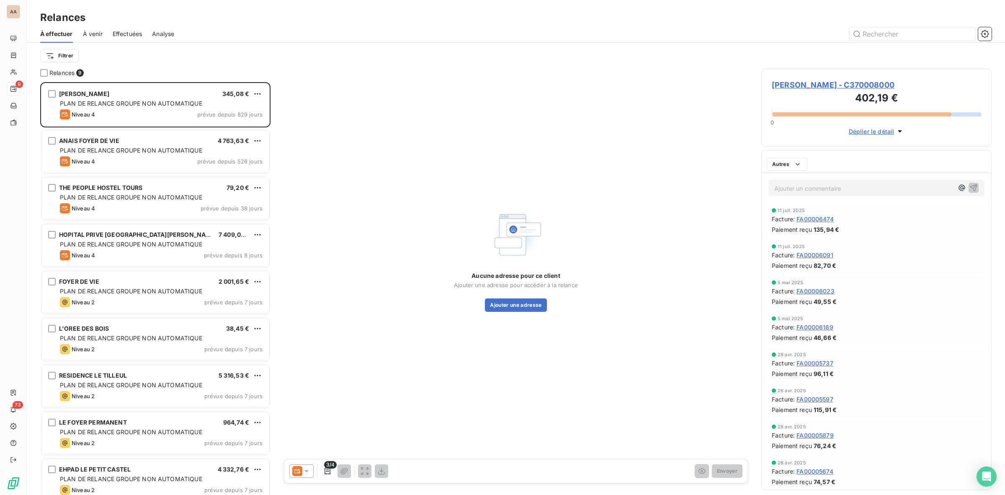
scroll to position [405, 222]
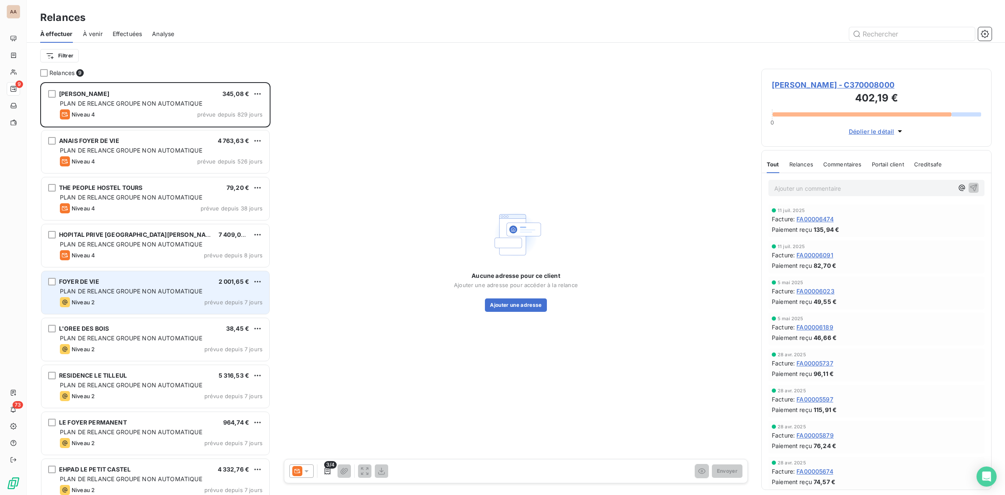
click at [110, 304] on div "Niveau 2 prévue depuis 7 jours" at bounding box center [161, 302] width 203 height 10
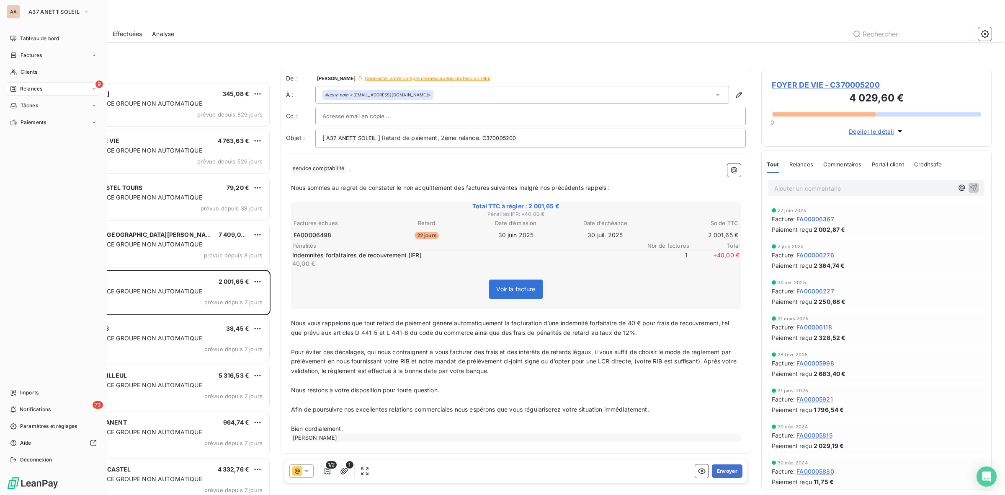
click at [41, 88] on span "Relances" at bounding box center [31, 89] width 22 height 8
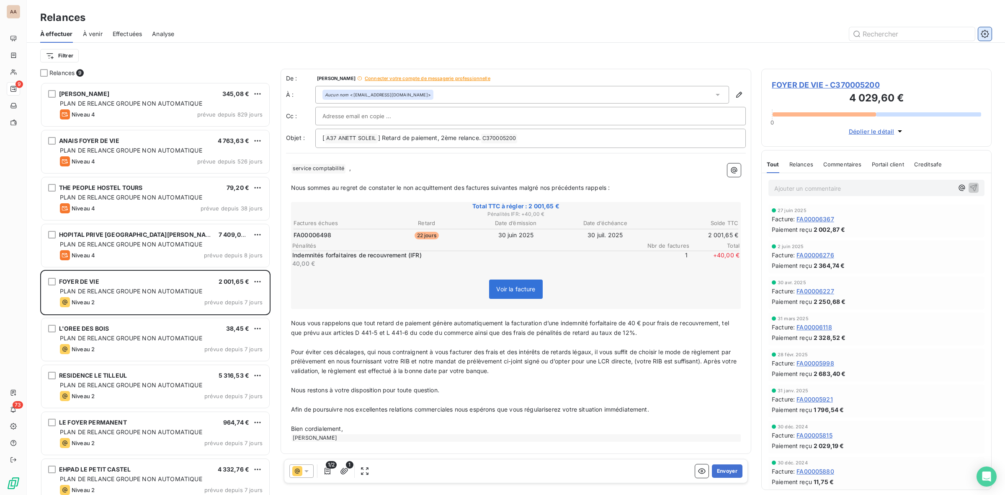
click at [988, 36] on icon "button" at bounding box center [985, 34] width 8 height 8
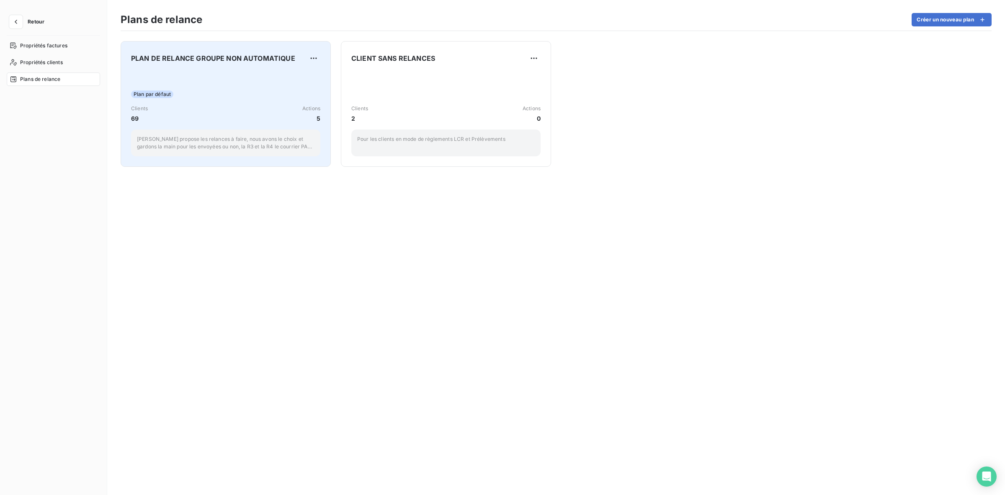
click at [206, 95] on div "Plan par défaut" at bounding box center [225, 94] width 189 height 8
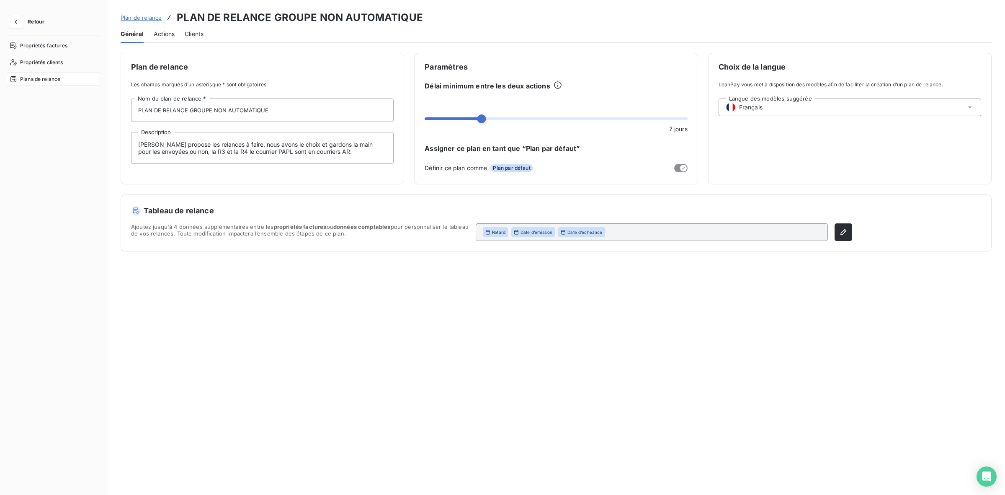
click at [167, 34] on span "Actions" at bounding box center [164, 34] width 21 height 8
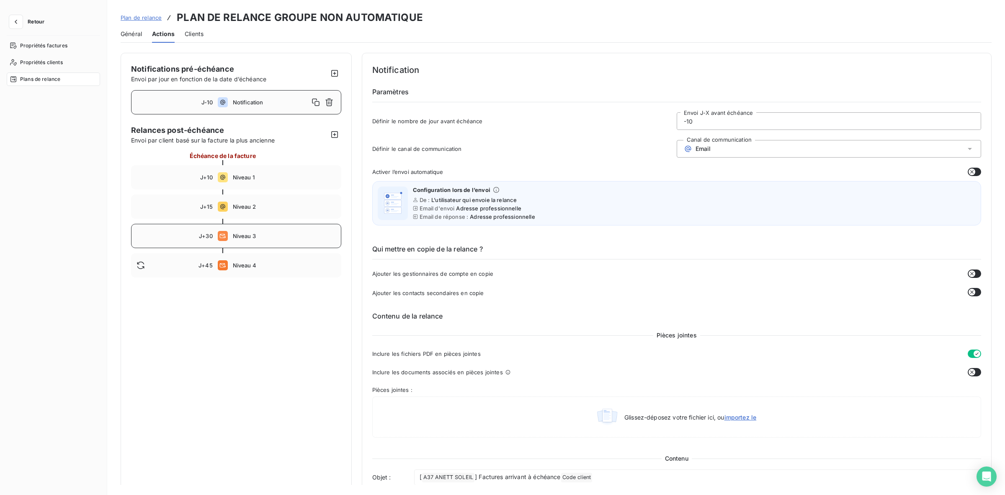
click at [281, 235] on span "Niveau 3" at bounding box center [284, 235] width 103 height 7
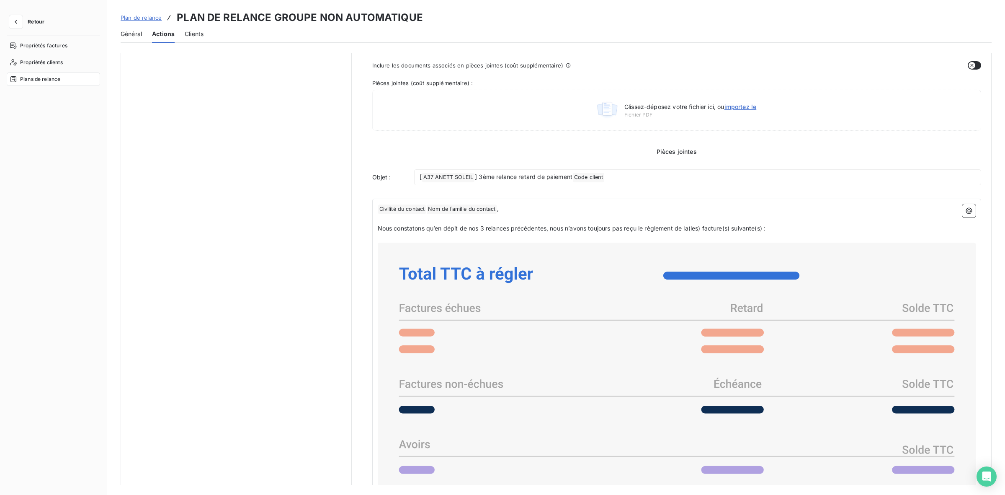
scroll to position [6, 0]
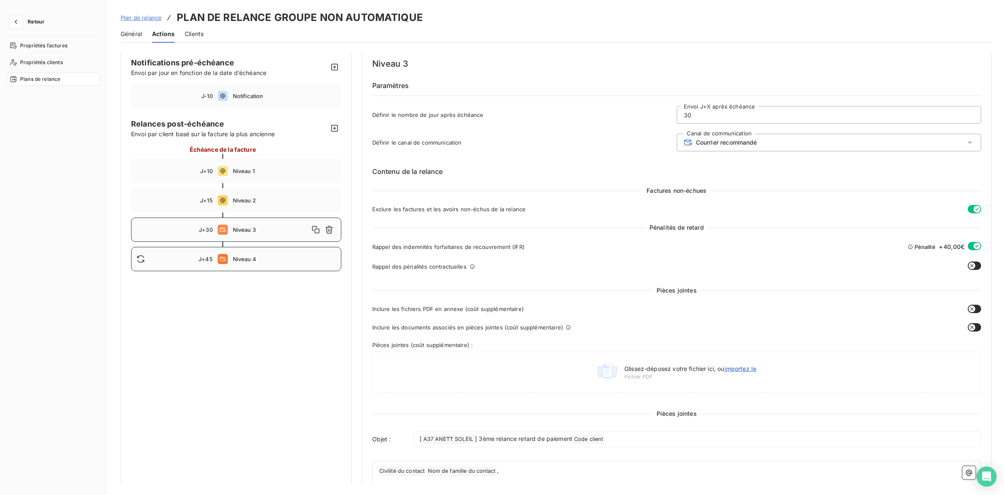
click at [253, 260] on span "Niveau 4" at bounding box center [284, 258] width 103 height 7
type input "45"
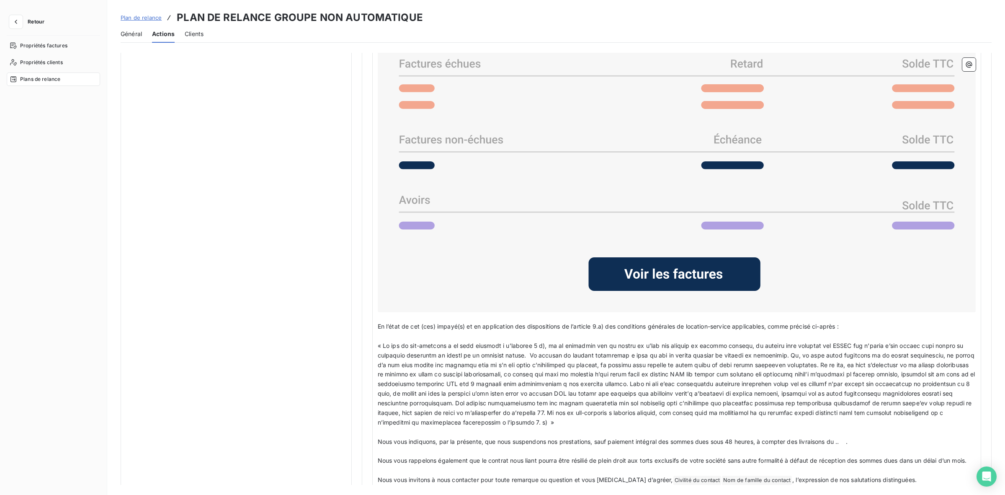
scroll to position [614, 0]
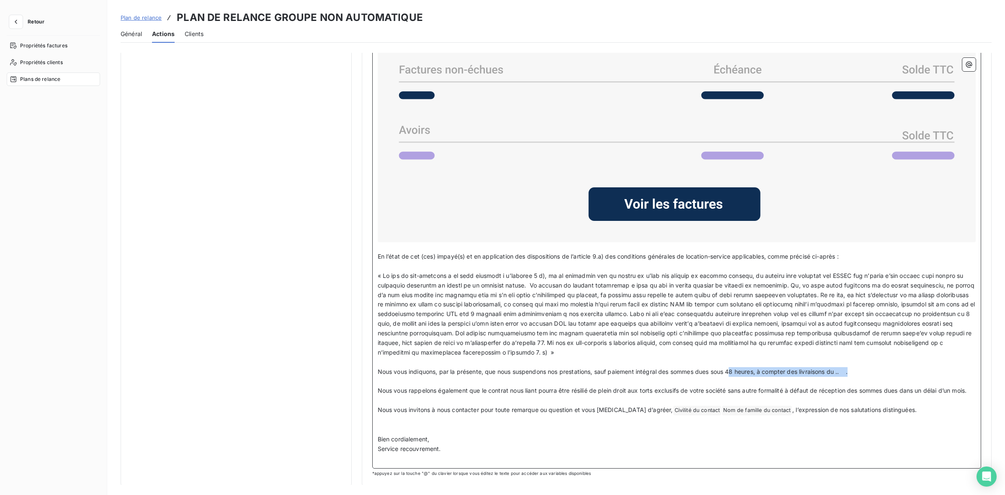
drag, startPoint x: 867, startPoint y: 369, endPoint x: 735, endPoint y: 371, distance: 131.9
click at [735, 371] on p "Nous vous indiquons, par la présente, que nous suspendons nos prestations, sauf…" at bounding box center [677, 372] width 598 height 10
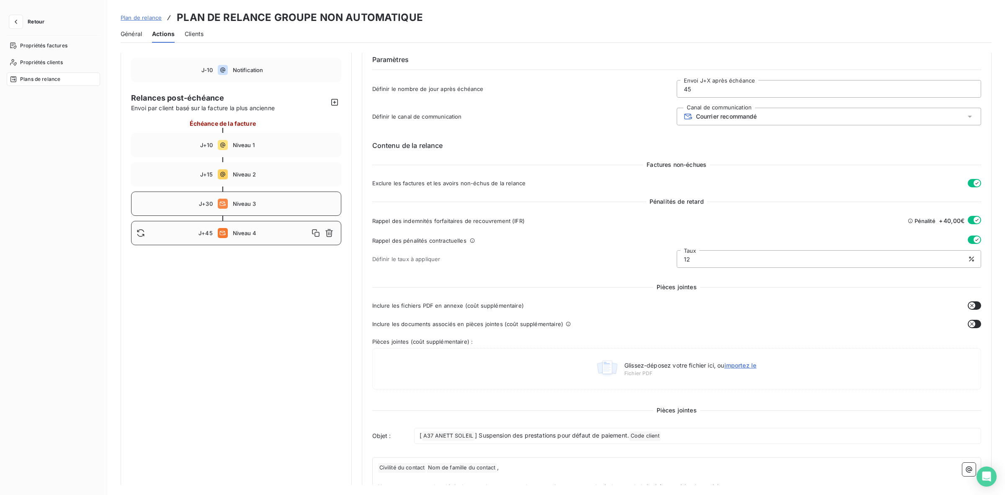
scroll to position [0, 0]
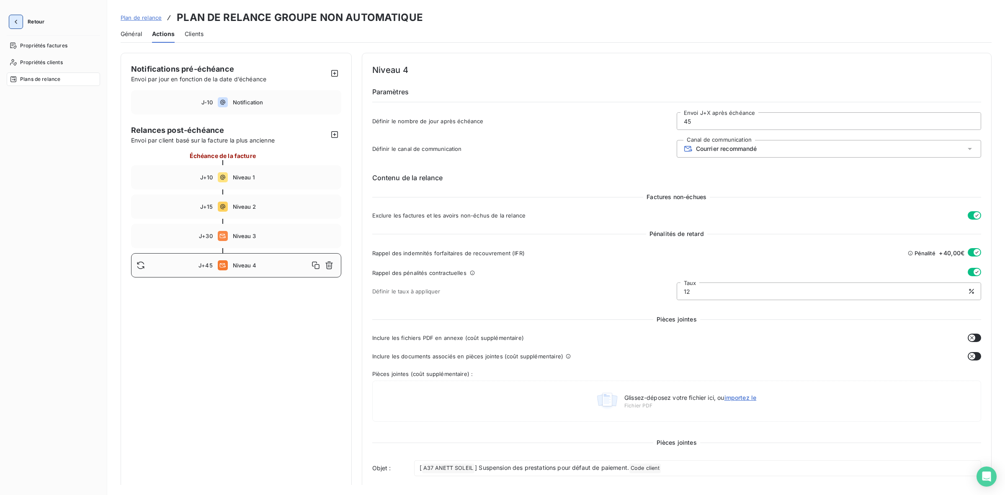
click at [18, 23] on icon "button" at bounding box center [16, 22] width 8 height 8
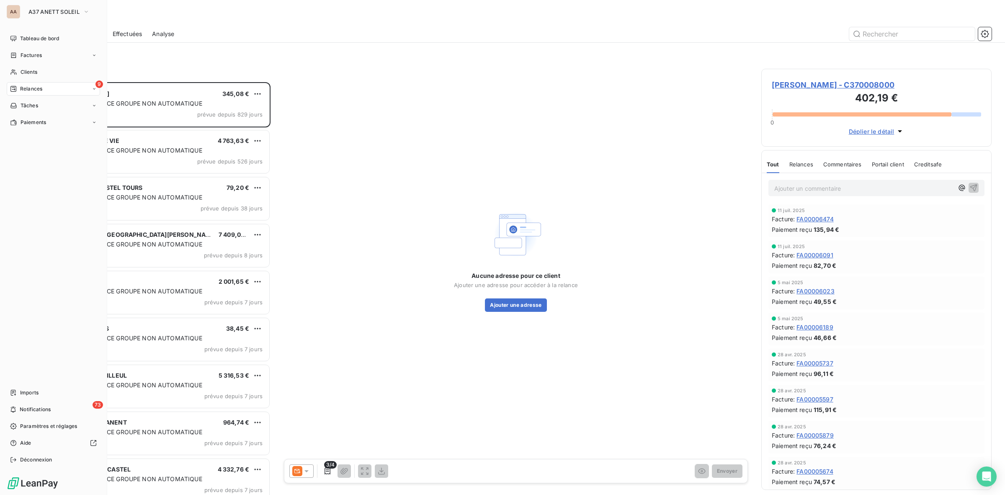
scroll to position [405, 222]
click at [41, 86] on span "Relances" at bounding box center [31, 89] width 22 height 8
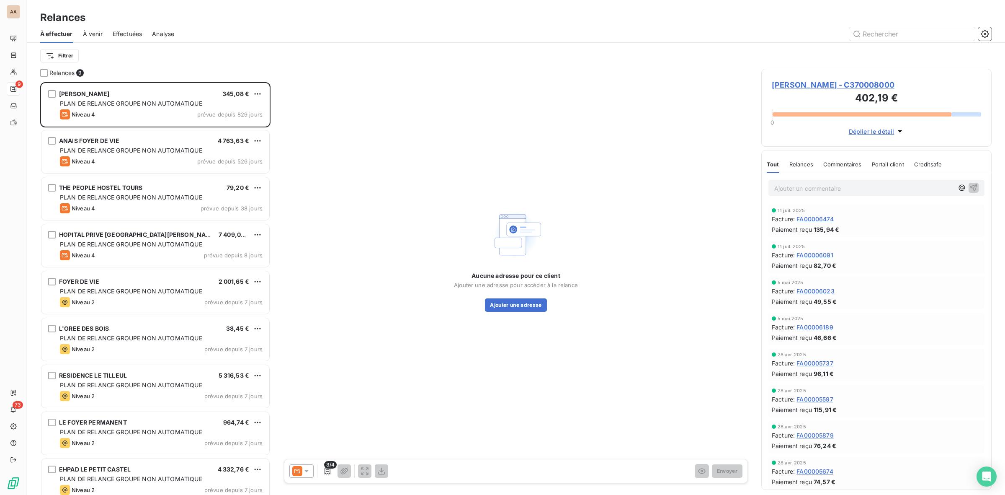
click at [187, 51] on div "Filtrer" at bounding box center [516, 56] width 952 height 16
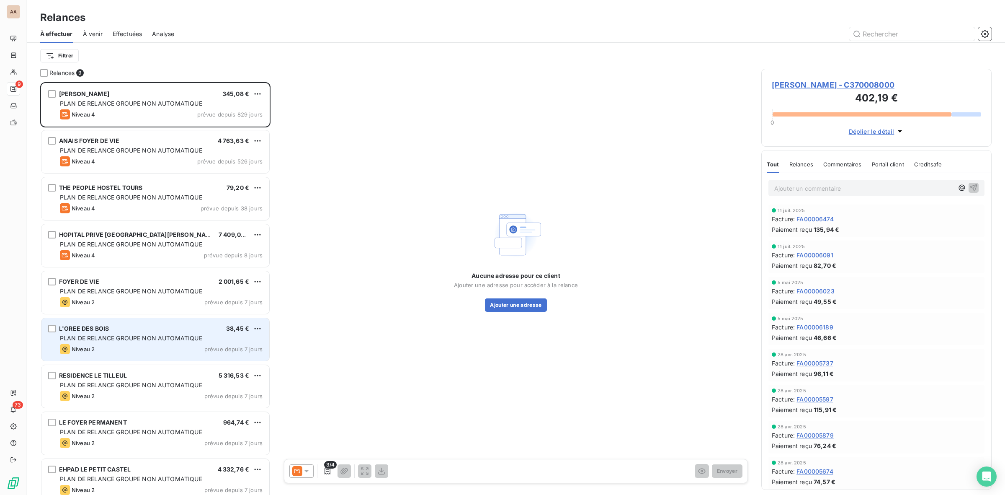
click at [165, 333] on div "L'OREE DES BOIS 38,45 € PLAN DE RELANCE GROUPE NON AUTOMATIQUE Niveau 2 prévue …" at bounding box center [155, 339] width 228 height 43
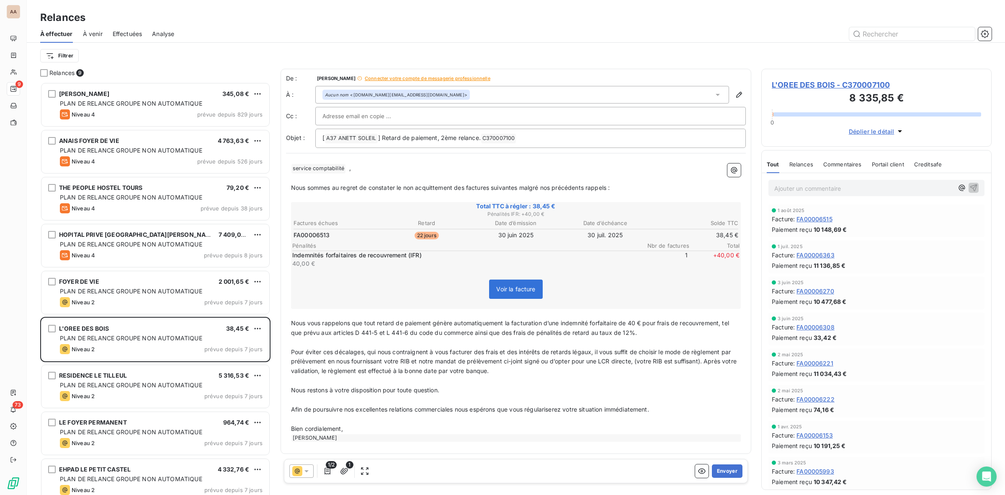
click at [827, 84] on span "L'OREE DES BOIS - C370007100" at bounding box center [876, 84] width 209 height 11
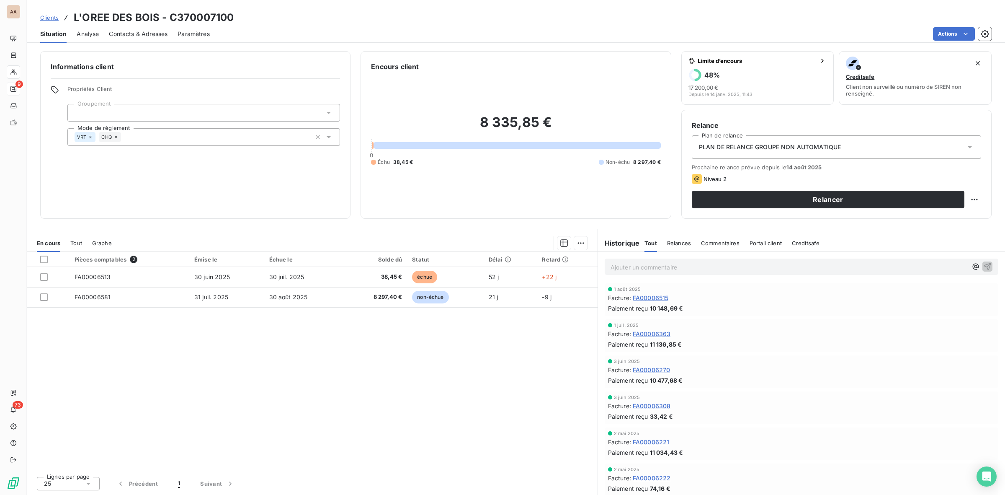
click at [642, 270] on p "Ajouter un commentaire ﻿" at bounding box center [789, 267] width 357 height 10
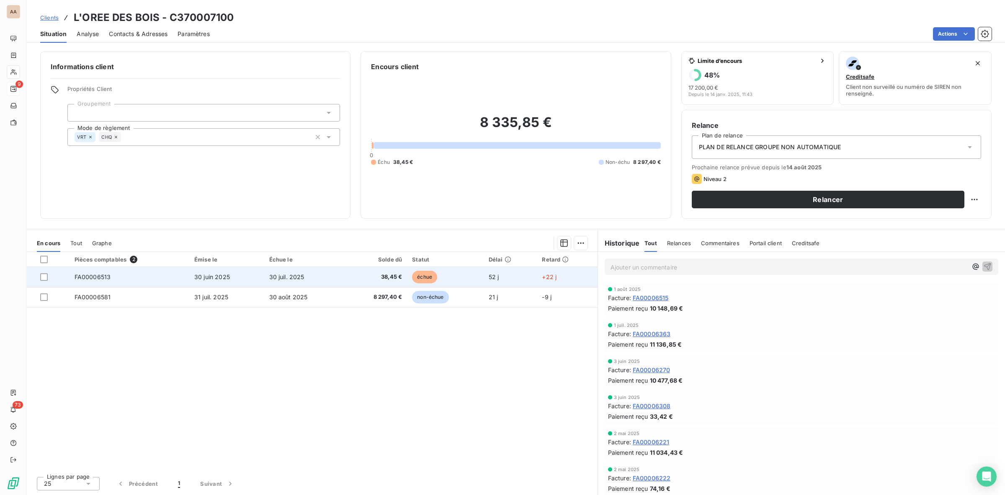
click at [192, 277] on td "30 juin 2025" at bounding box center [226, 277] width 75 height 20
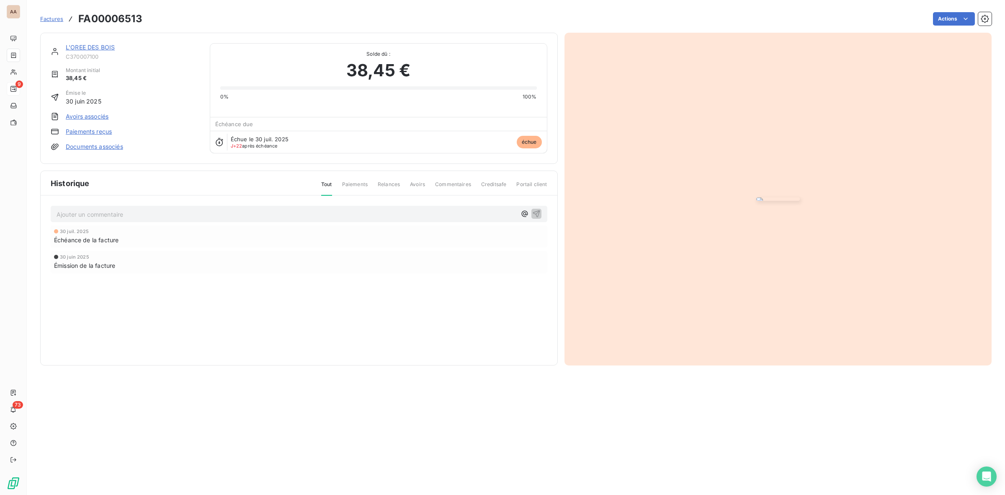
click at [148, 222] on div "Ajouter un commentaire ﻿" at bounding box center [299, 214] width 497 height 16
click at [156, 219] on p "Ajouter un commentaire ﻿" at bounding box center [287, 214] width 460 height 10
click at [947, 15] on html "AA 9 73 Factures FA00006513 Actions L'OREE DES BOIS C370007100 Montant initial …" at bounding box center [502, 247] width 1005 height 495
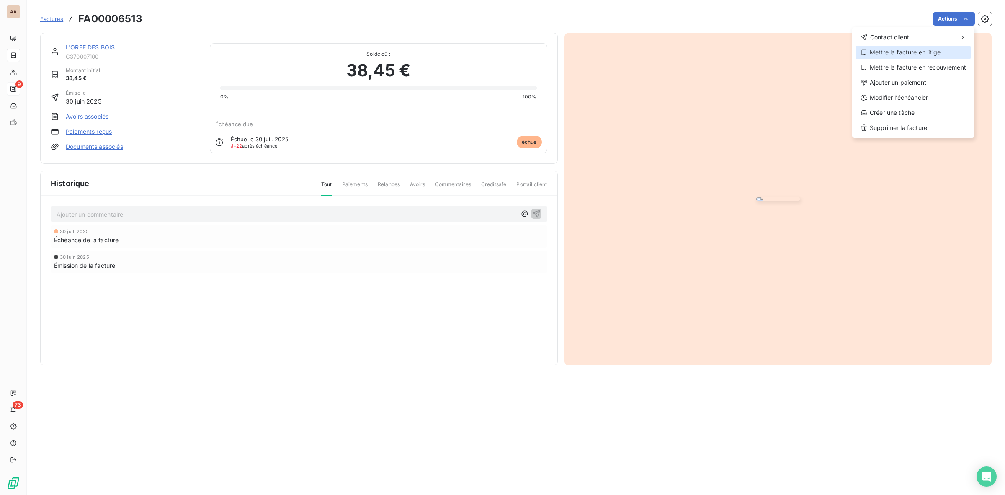
click at [951, 54] on div "Mettre la facture en litige" at bounding box center [914, 52] width 116 height 13
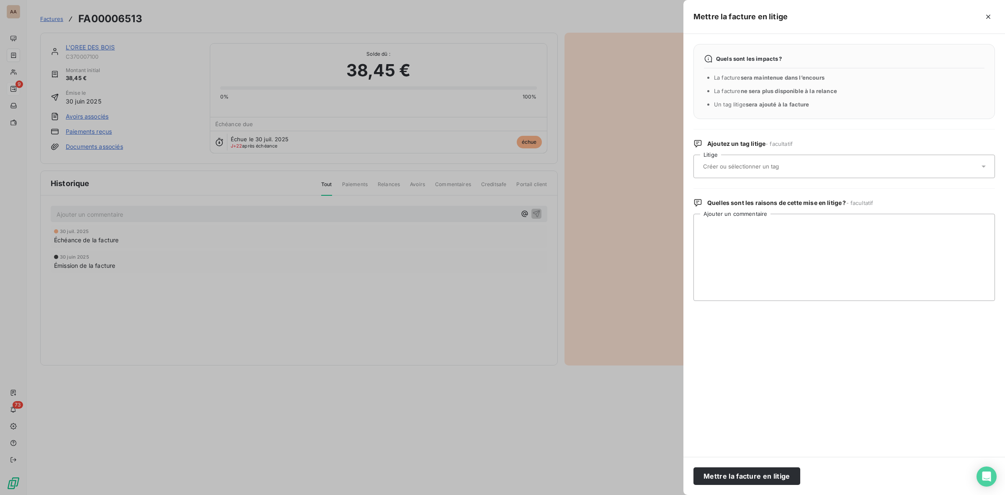
click at [723, 169] on input "text" at bounding box center [763, 166] width 122 height 8
click at [775, 163] on input "text" at bounding box center [763, 166] width 122 height 8
click at [989, 18] on icon "button" at bounding box center [988, 17] width 8 height 8
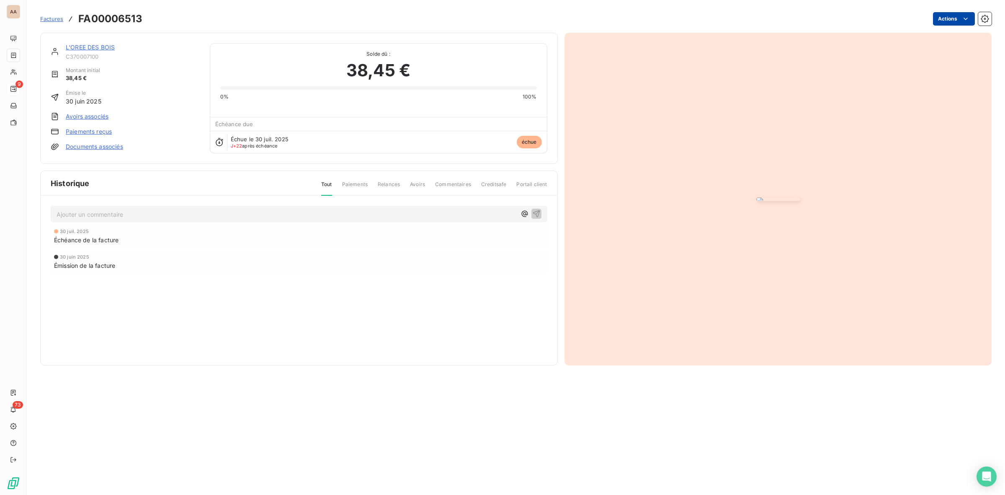
click at [953, 23] on html "AA 9 73 Factures FA00006513 Actions L'OREE DES BOIS C370007100 Montant initial …" at bounding box center [502, 247] width 1005 height 495
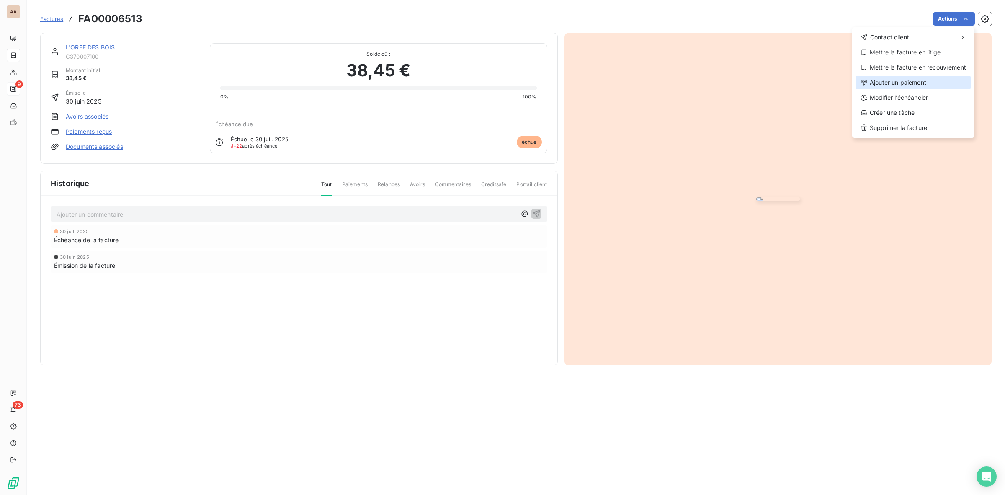
click at [928, 84] on div "Ajouter un paiement" at bounding box center [914, 82] width 116 height 13
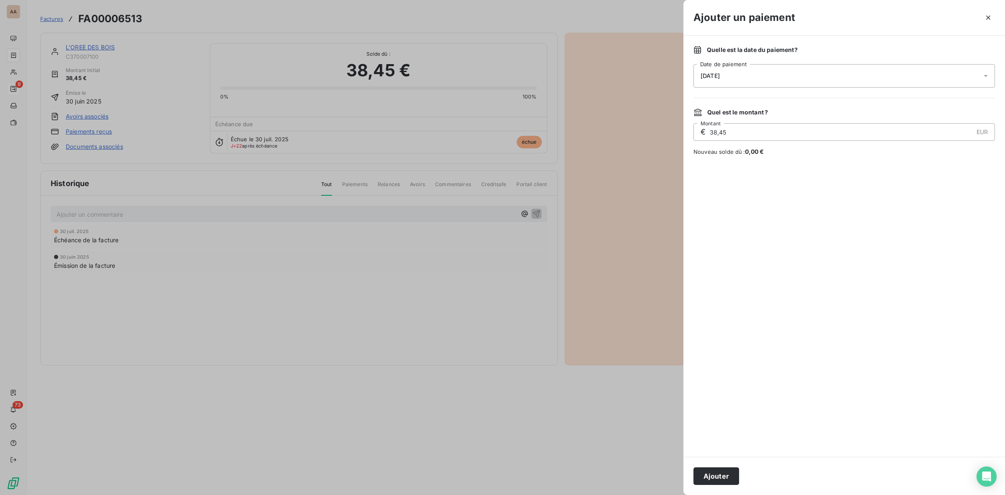
click at [750, 77] on div "21/08/2025" at bounding box center [845, 75] width 302 height 23
click at [772, 212] on button "28" at bounding box center [768, 212] width 17 height 17
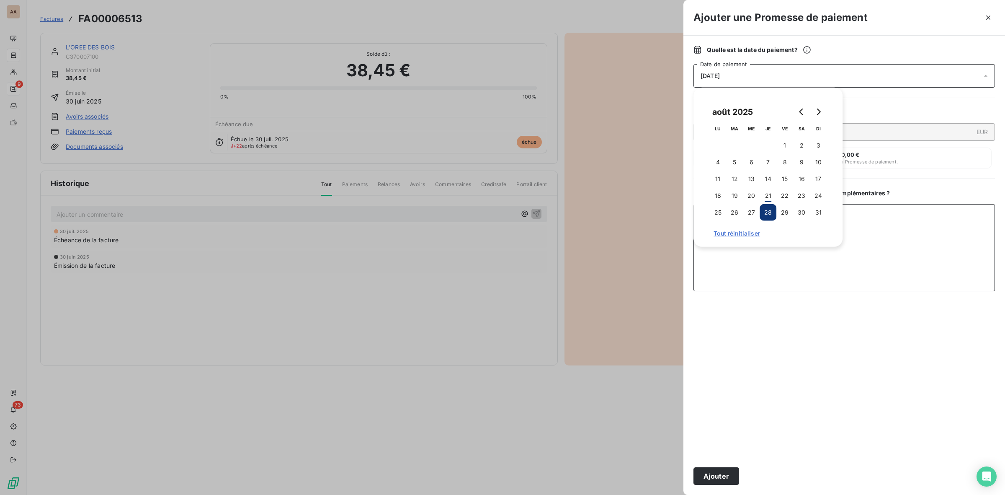
click at [901, 228] on textarea "Ajouter un commentaire ( facultatif )" at bounding box center [845, 247] width 302 height 87
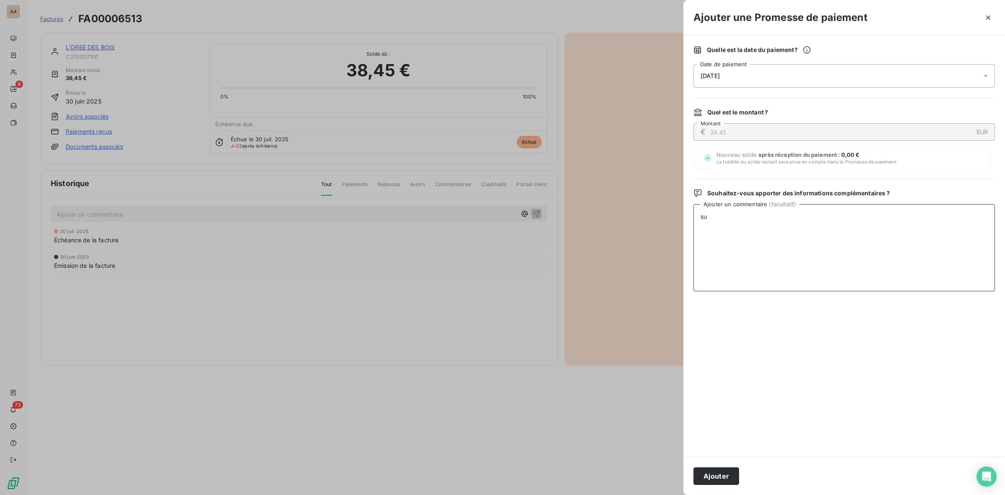
type textarea "s"
click at [990, 18] on icon "button" at bounding box center [988, 17] width 8 height 8
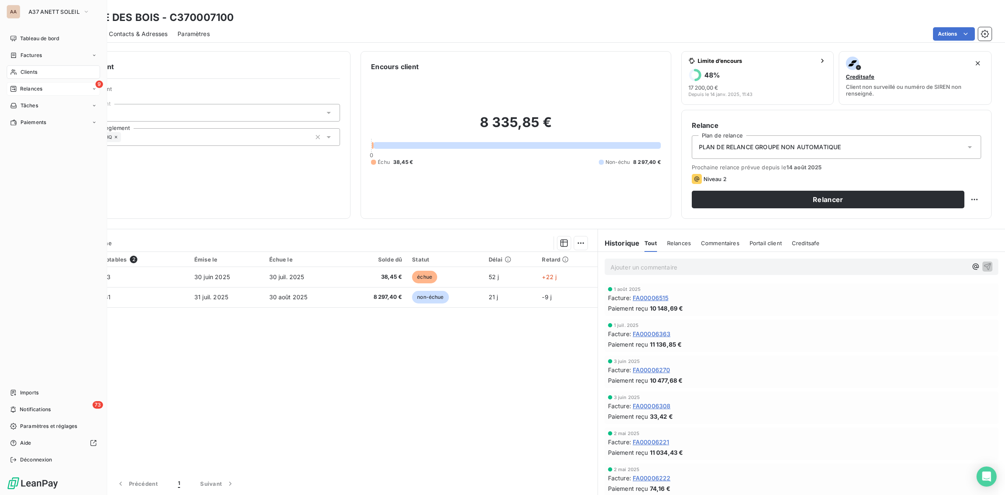
click at [34, 86] on span "Relances" at bounding box center [31, 89] width 22 height 8
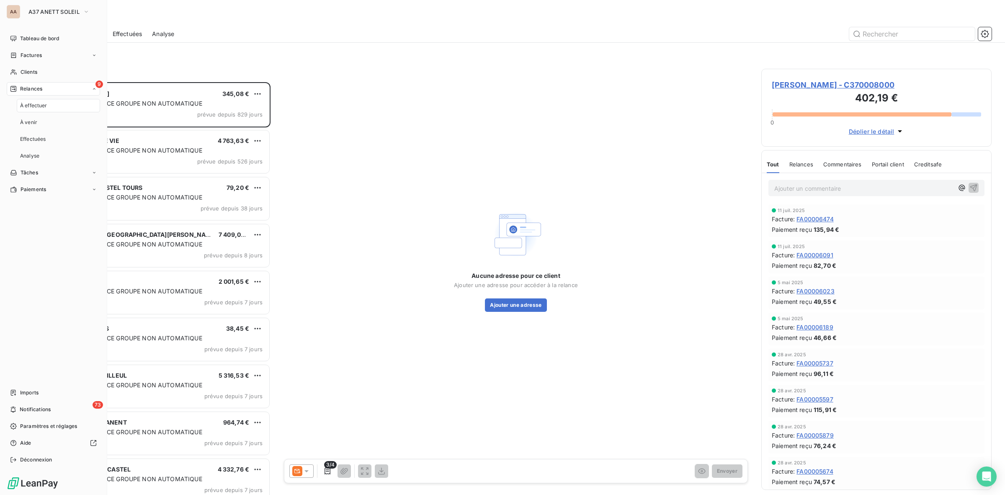
scroll to position [405, 222]
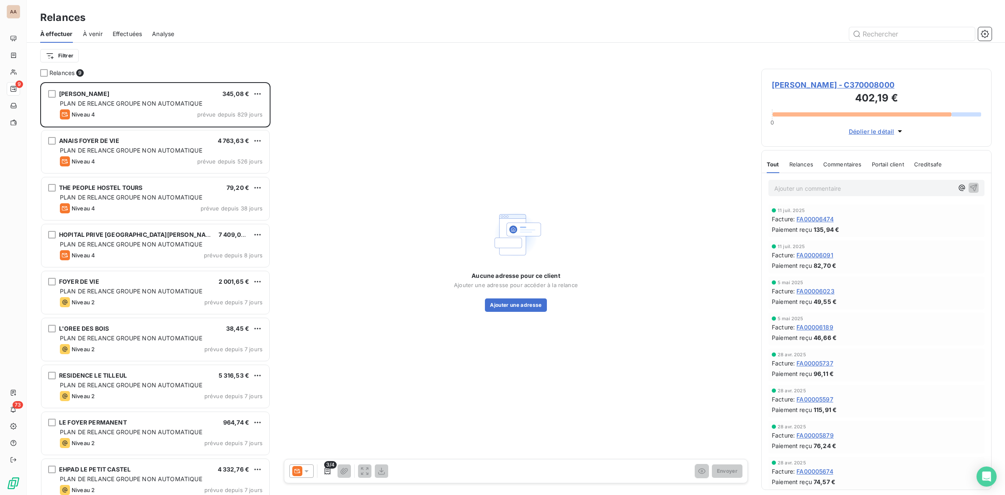
click at [156, 55] on div "Filtrer" at bounding box center [516, 56] width 952 height 16
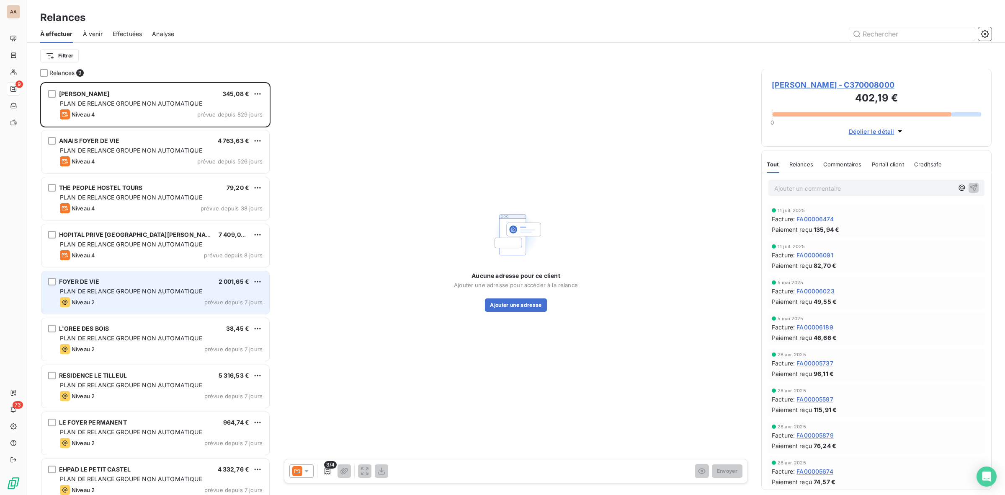
click at [114, 294] on span "PLAN DE RELANCE GROUPE NON AUTOMATIQUE" at bounding box center [131, 290] width 142 height 7
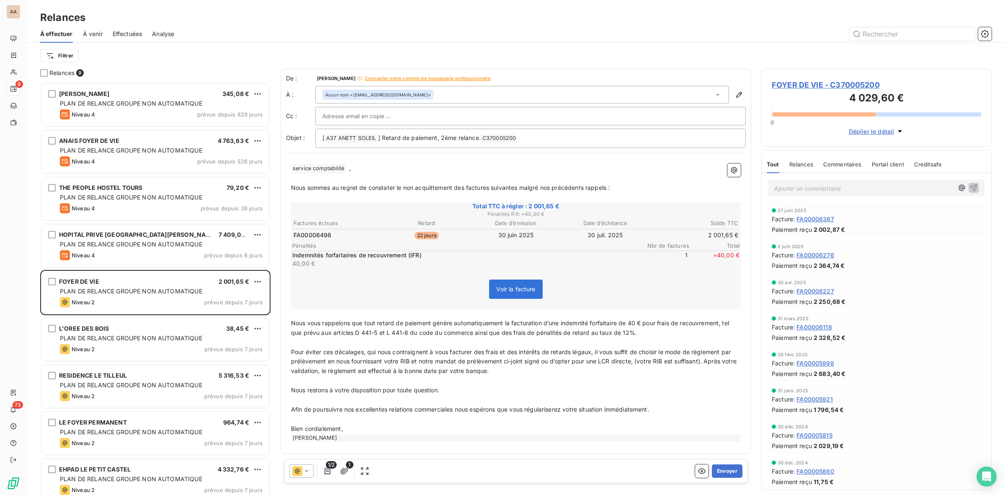
click at [309, 474] on icon at bounding box center [306, 471] width 8 height 8
click at [320, 403] on span "Niveau 1" at bounding box center [318, 404] width 24 height 8
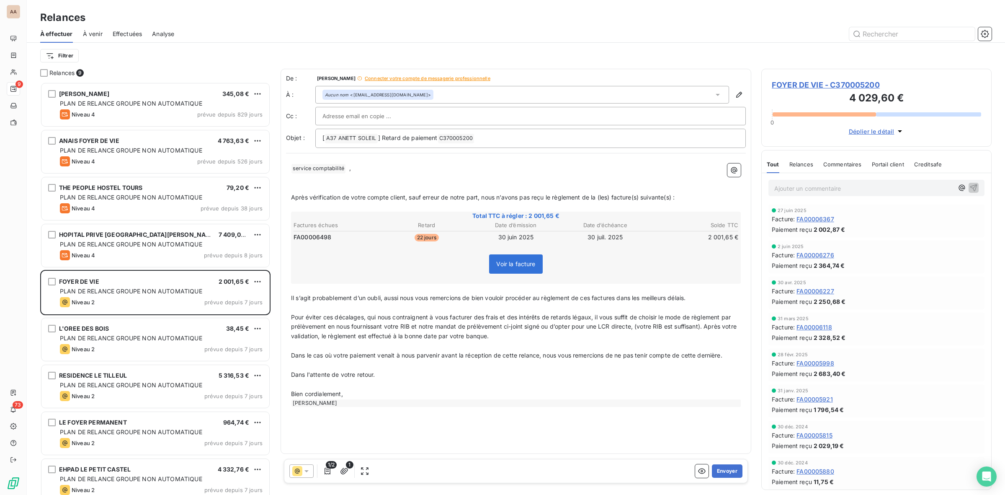
click at [307, 472] on icon at bounding box center [306, 471] width 8 height 8
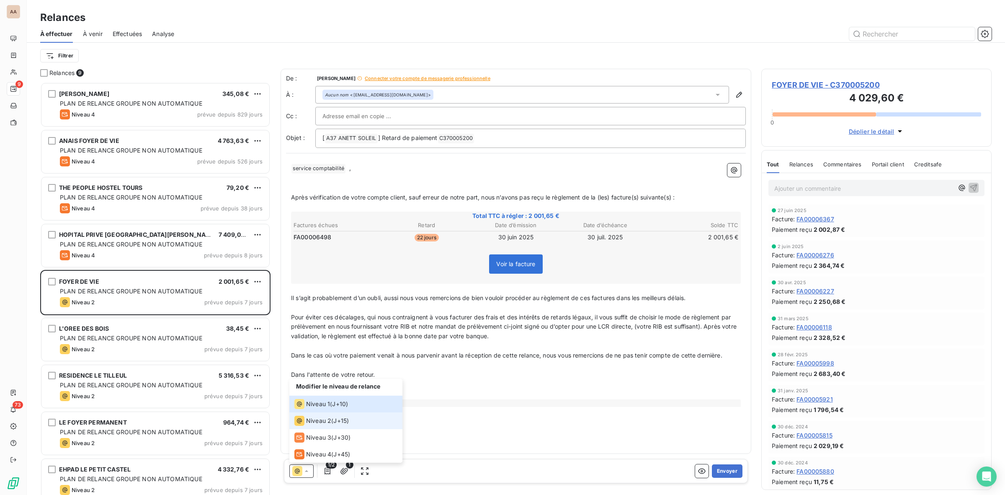
click at [332, 422] on div "Niveau 2 ( J+15 )" at bounding box center [321, 420] width 54 height 10
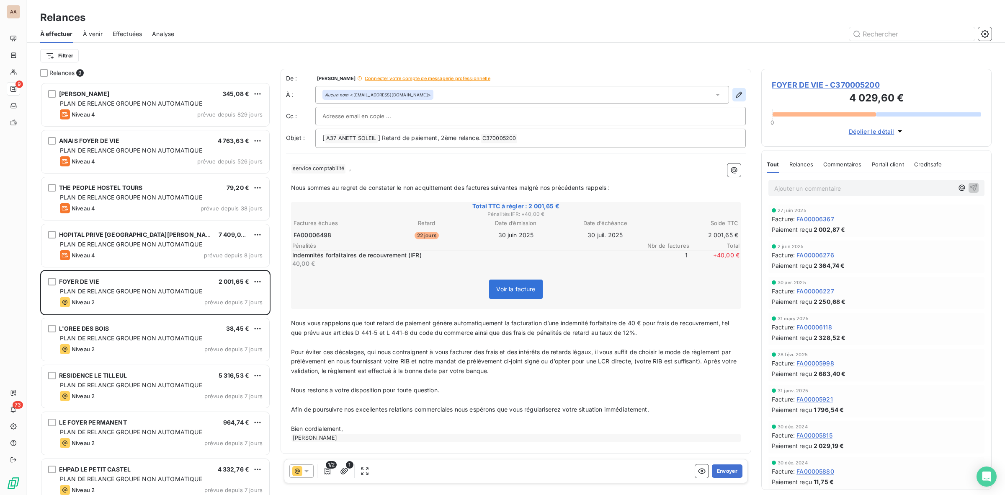
click at [740, 95] on icon "button" at bounding box center [739, 95] width 6 height 6
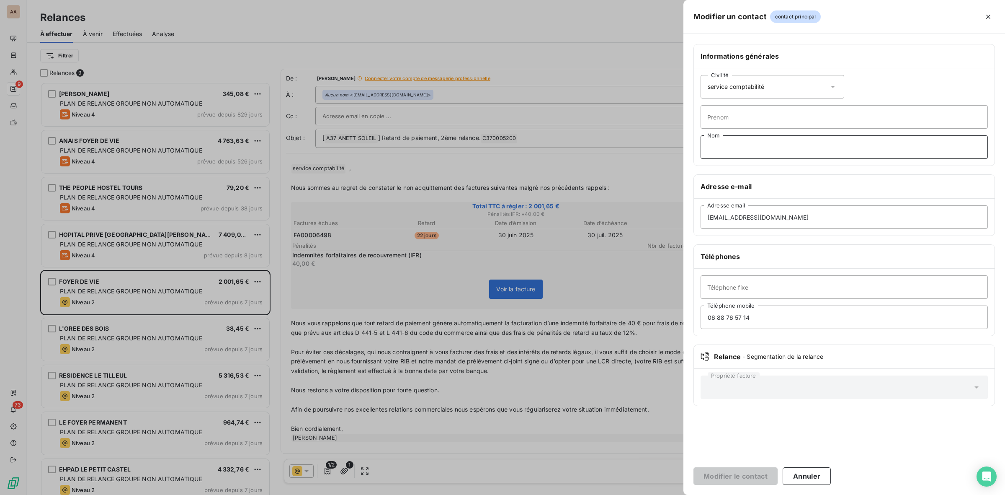
click at [750, 153] on input "Nom" at bounding box center [844, 146] width 287 height 23
click at [810, 119] on input "Prénom" at bounding box center [844, 116] width 287 height 23
click at [774, 89] on div "Civilité service comptabilité" at bounding box center [773, 86] width 144 height 23
click at [816, 217] on input "contact@milliere-raboton.net" at bounding box center [844, 216] width 287 height 23
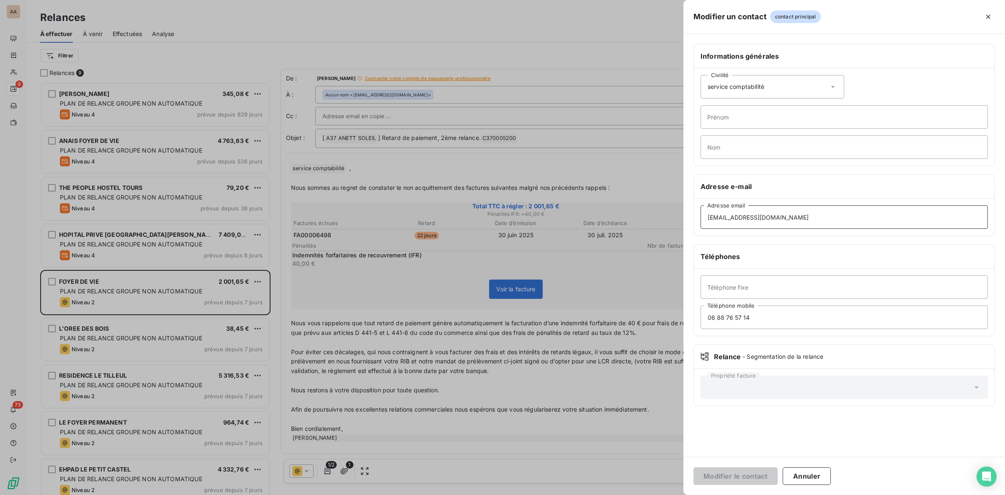
drag, startPoint x: 831, startPoint y: 219, endPoint x: 685, endPoint y: 211, distance: 146.4
click at [685, 211] on div "Informations générales Civilité service comptabilité Prénom Nom Adresse e-mail …" at bounding box center [844, 230] width 322 height 372
click at [819, 223] on input "contact@milliere-raboton.net" at bounding box center [844, 216] width 287 height 23
drag, startPoint x: 752, startPoint y: 282, endPoint x: 784, endPoint y: 284, distance: 32.7
click at [752, 282] on input "Téléphone fixe" at bounding box center [844, 286] width 287 height 23
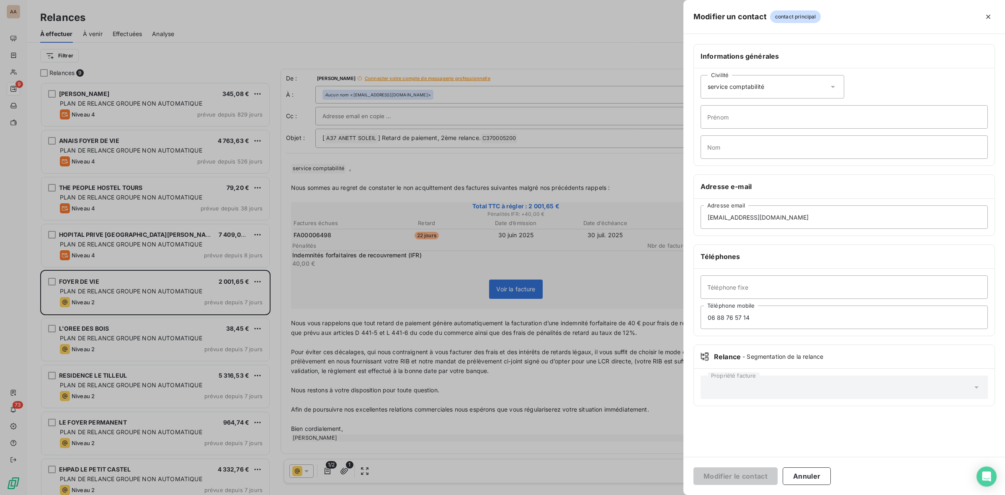
click at [812, 255] on h6 "Téléphones" at bounding box center [844, 256] width 287 height 10
click at [989, 19] on icon "button" at bounding box center [988, 17] width 8 height 8
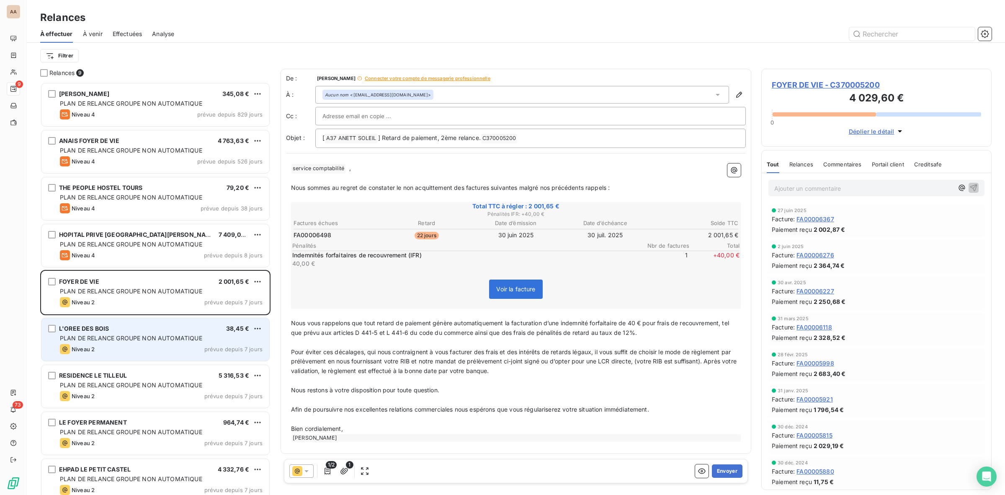
click at [135, 342] on div "L'OREE DES BOIS 38,45 € PLAN DE RELANCE GROUPE NON AUTOMATIQUE Niveau 2 prévue …" at bounding box center [155, 339] width 228 height 43
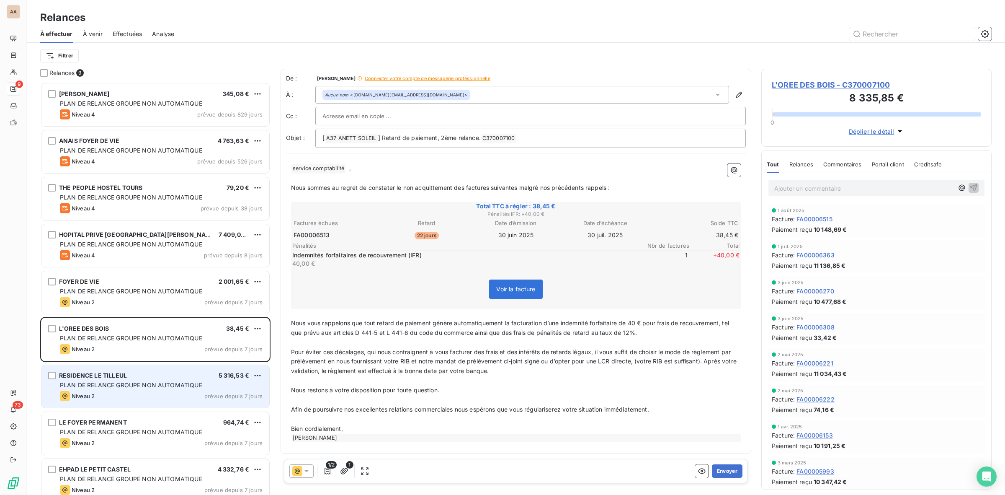
click at [128, 391] on div "Niveau 2 prévue depuis 7 jours" at bounding box center [161, 396] width 203 height 10
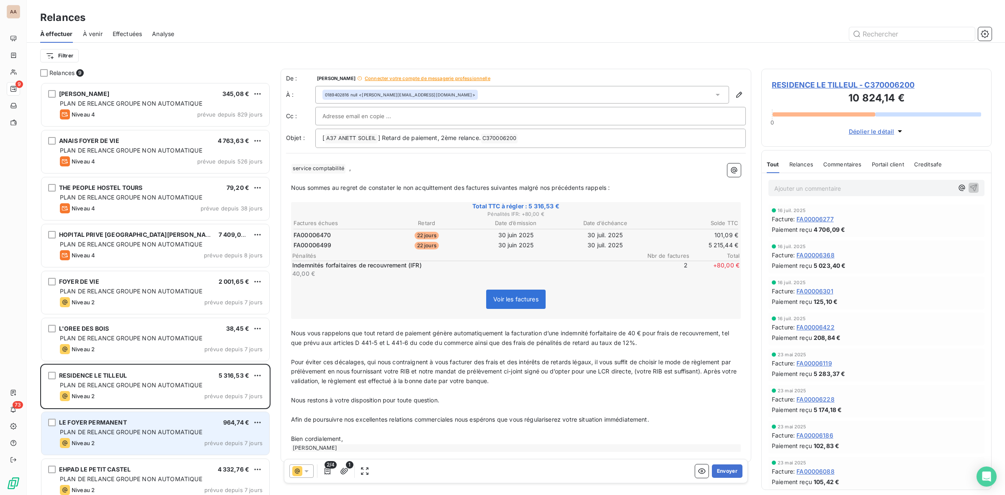
click at [135, 426] on div "LE FOYER PERMANENT 964,74 €" at bounding box center [161, 422] width 203 height 8
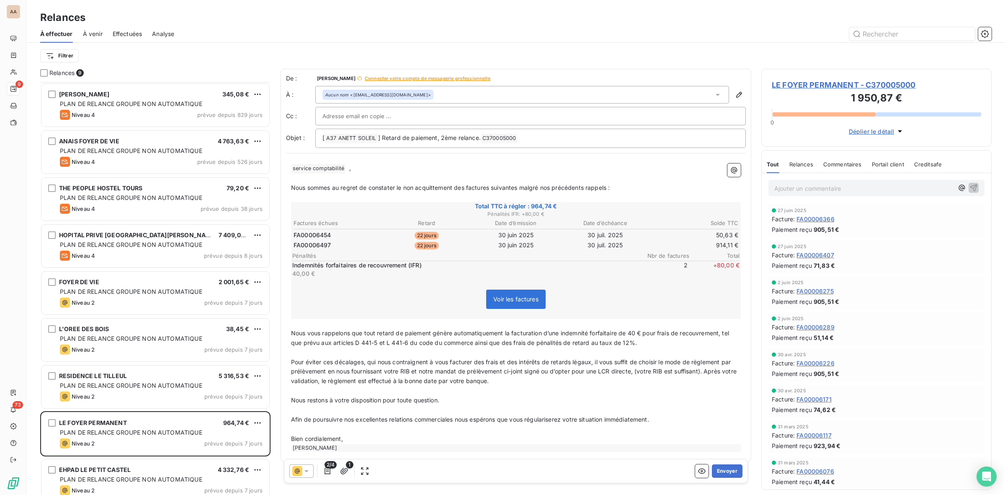
scroll to position [10, 0]
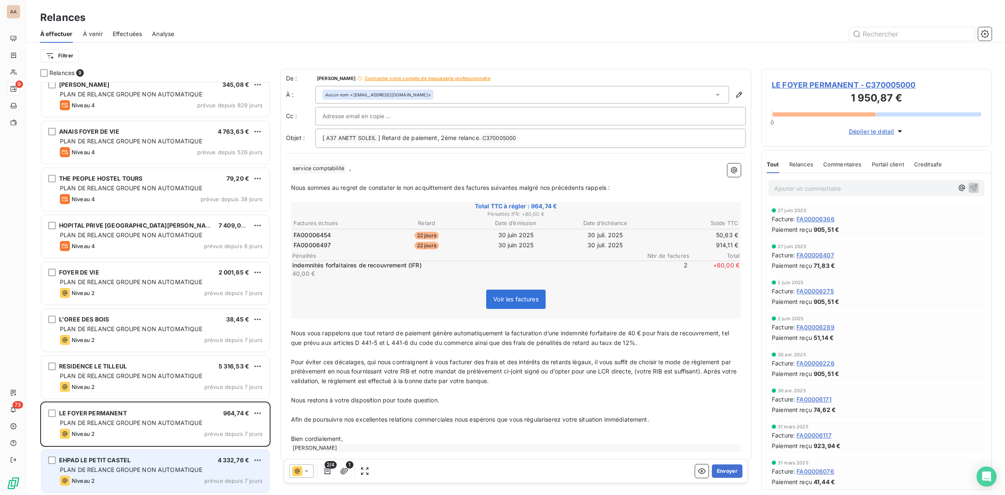
click at [117, 458] on span "EHPAD LE PETIT CASTEL" at bounding box center [95, 459] width 72 height 7
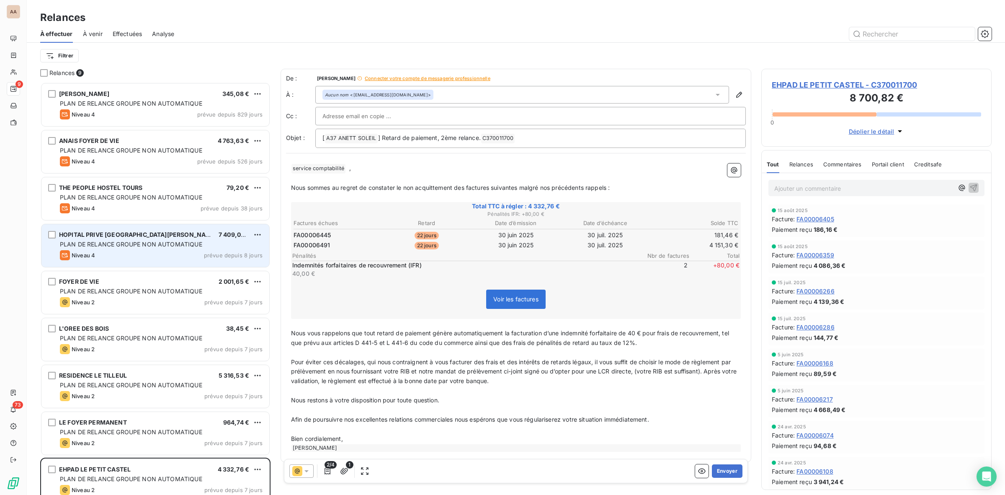
click at [139, 250] on div "Niveau 4 prévue depuis 8 jours" at bounding box center [161, 255] width 203 height 10
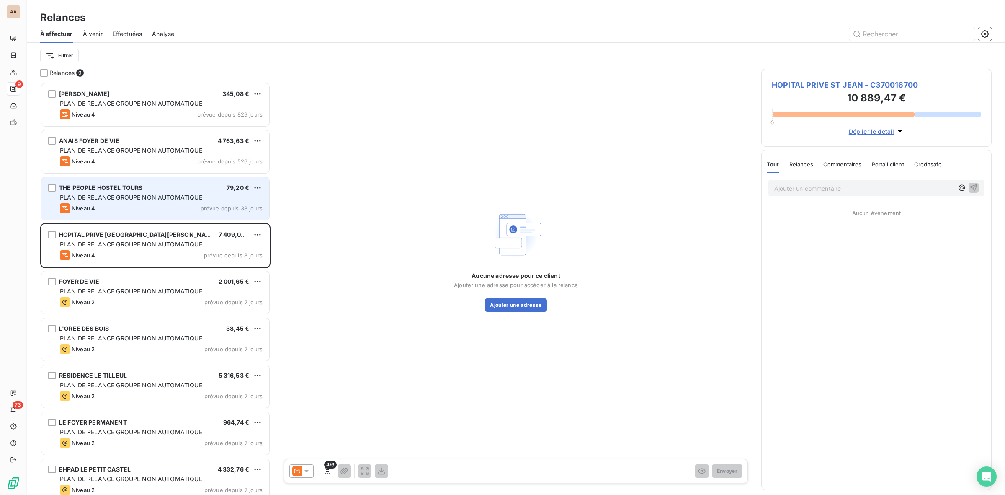
click at [143, 196] on span "PLAN DE RELANCE GROUPE NON AUTOMATIQUE" at bounding box center [131, 196] width 142 height 7
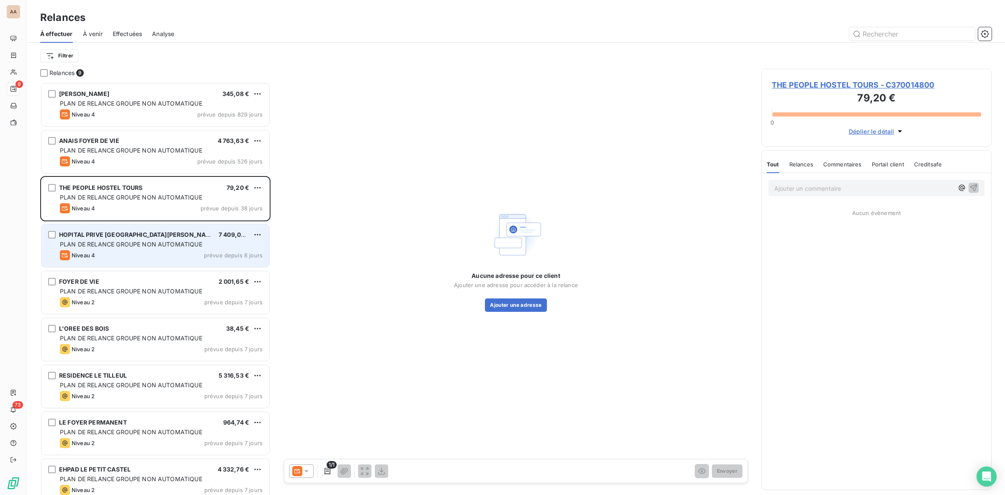
click at [132, 244] on span "PLAN DE RELANCE GROUPE NON AUTOMATIQUE" at bounding box center [131, 243] width 142 height 7
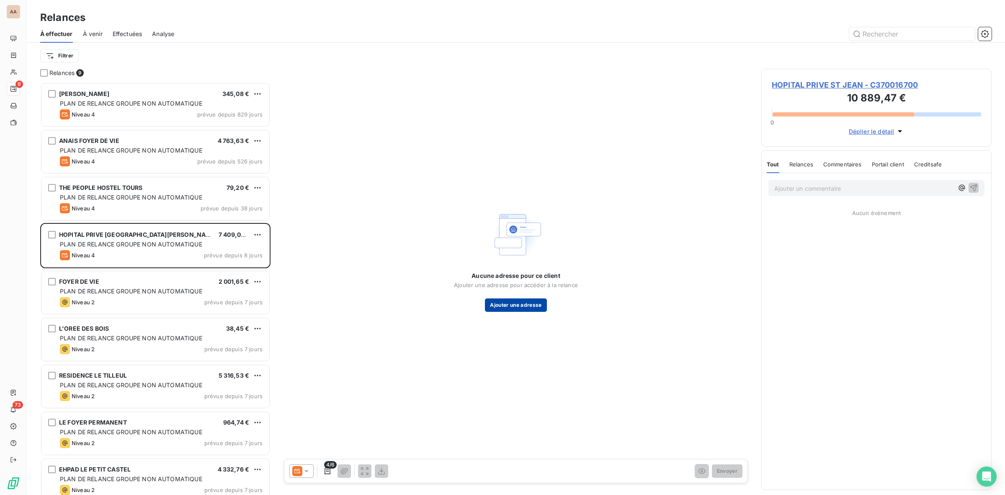
click at [529, 304] on button "Ajouter une adresse" at bounding box center [516, 304] width 62 height 13
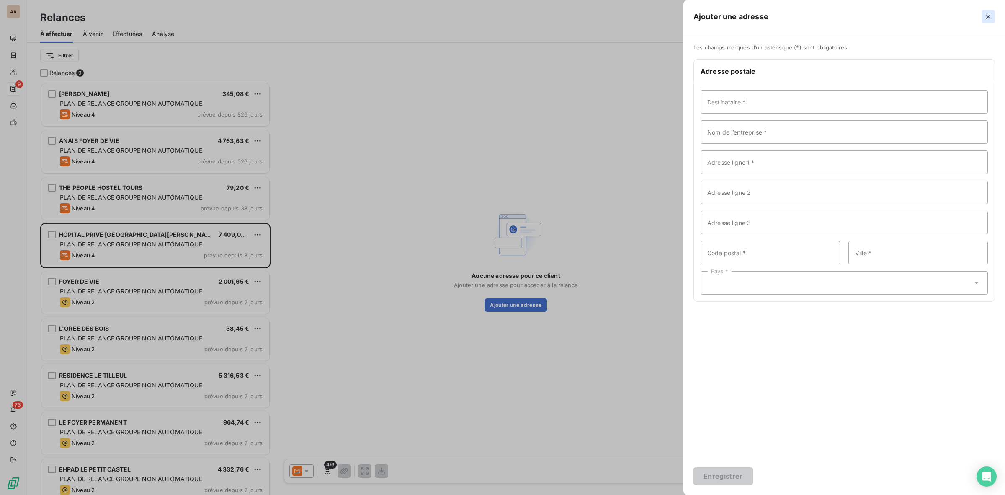
click at [989, 16] on icon "button" at bounding box center [988, 17] width 4 height 4
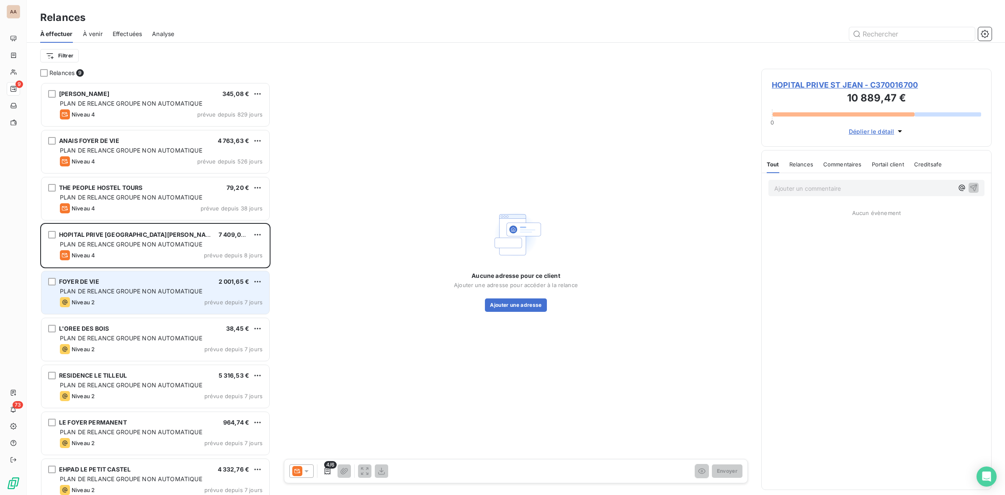
click at [151, 297] on div "Niveau 2 prévue depuis 7 jours" at bounding box center [161, 302] width 203 height 10
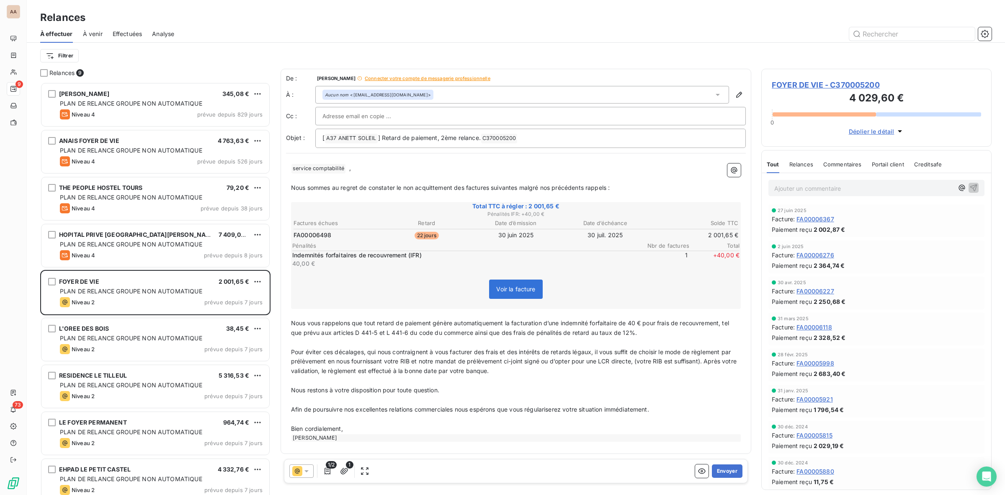
click at [94, 34] on span "À venir" at bounding box center [93, 34] width 20 height 8
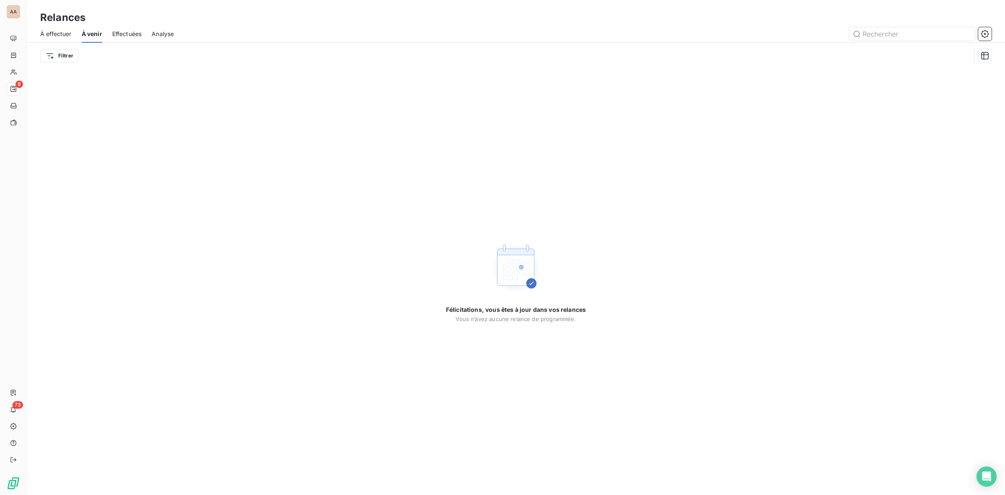
click at [130, 28] on div "Effectuées" at bounding box center [127, 34] width 30 height 18
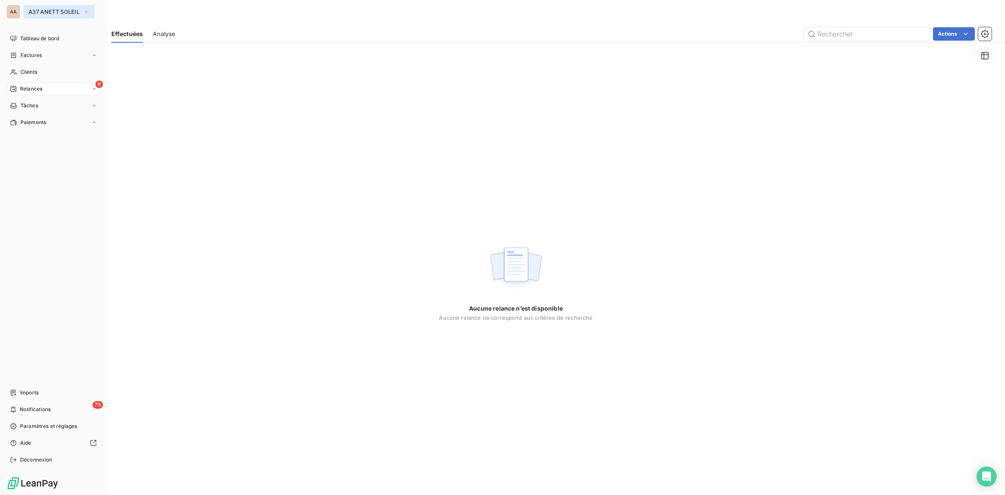
click at [64, 13] on span "A37 ANETT SOLEIL" at bounding box center [53, 11] width 51 height 7
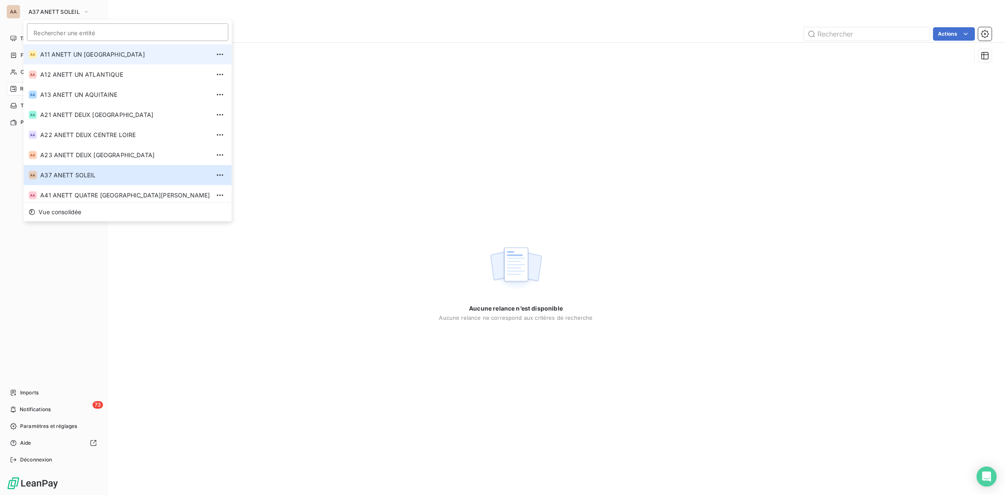
click at [57, 54] on span "A11 ANETT UN PAYS DE LOIRE" at bounding box center [125, 54] width 170 height 8
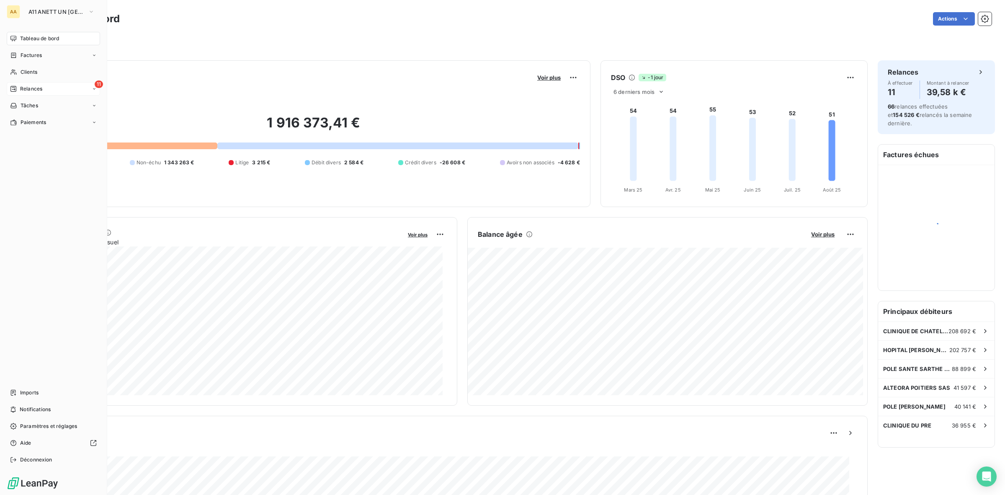
click at [19, 87] on div "Relances" at bounding box center [26, 89] width 32 height 8
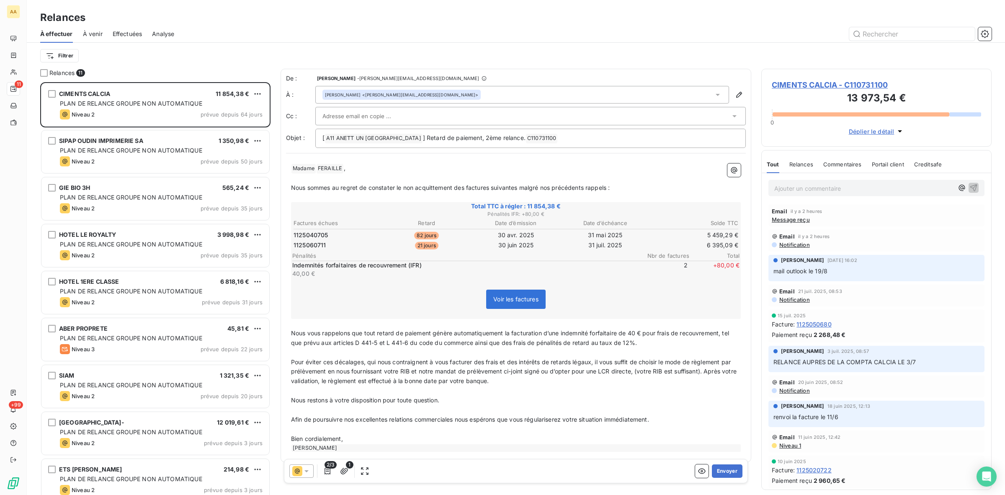
scroll to position [405, 222]
click at [131, 32] on span "Effectuées" at bounding box center [128, 34] width 30 height 8
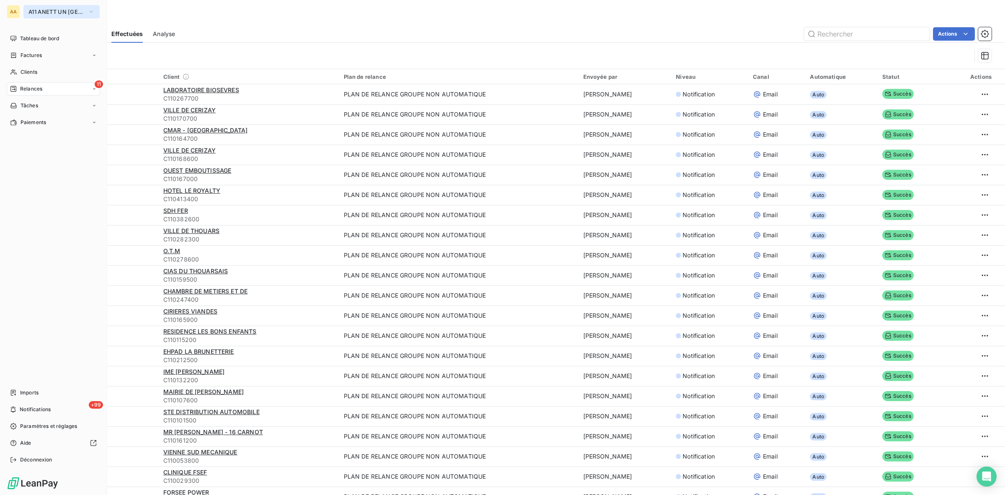
click at [35, 13] on span "A11 ANETT UN [GEOGRAPHIC_DATA]" at bounding box center [56, 11] width 56 height 7
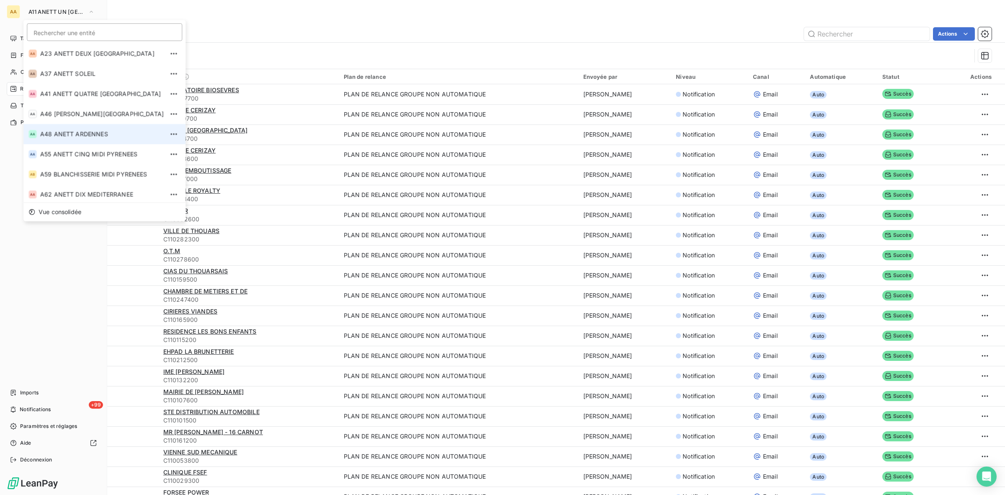
scroll to position [105, 0]
click at [84, 74] on span "A37 ANETT SOLEIL" at bounding box center [102, 70] width 124 height 8
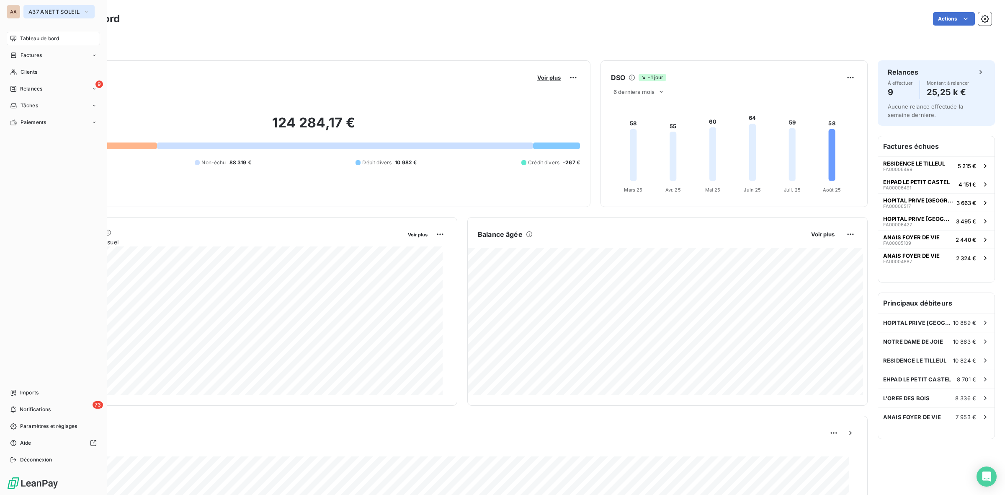
click at [41, 8] on span "A37 ANETT SOLEIL" at bounding box center [53, 11] width 51 height 7
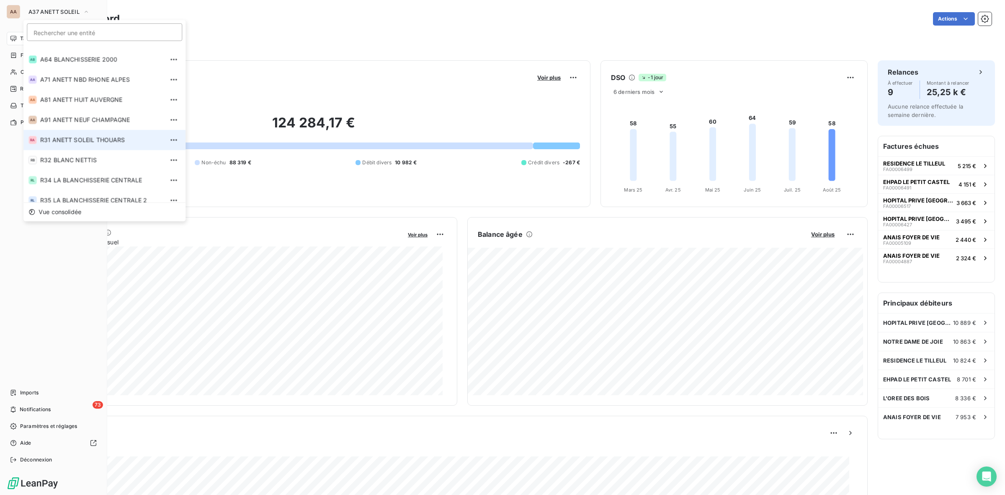
scroll to position [284, 0]
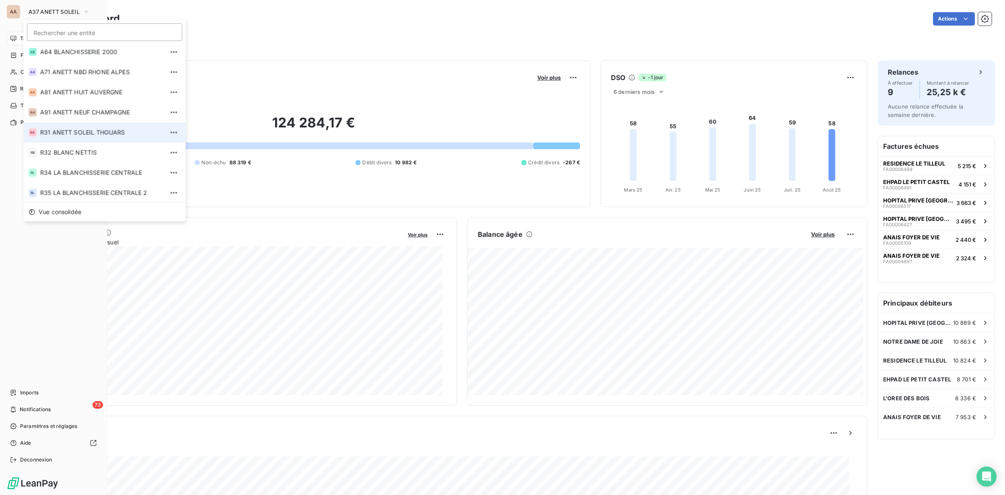
click at [77, 129] on span "R31 ANETT SOLEIL THOUARS" at bounding box center [102, 132] width 124 height 8
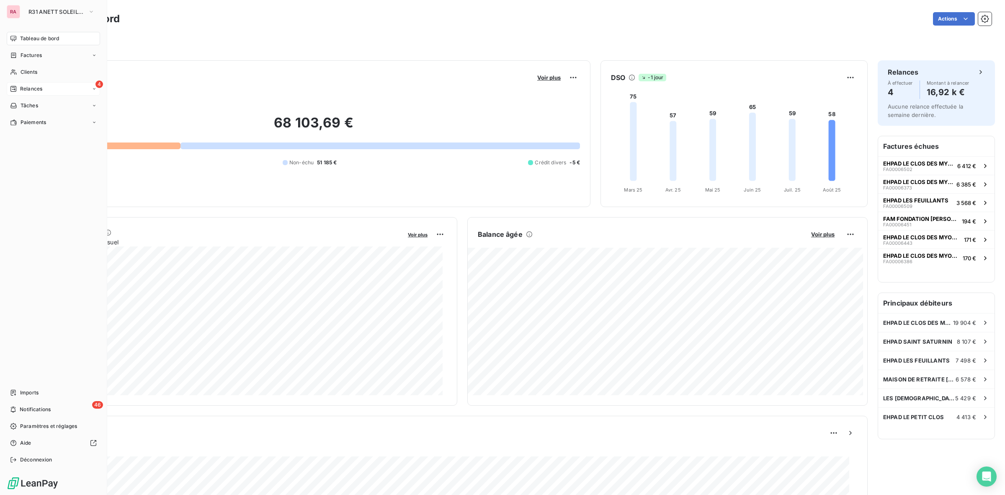
click at [33, 86] on span "Relances" at bounding box center [31, 89] width 22 height 8
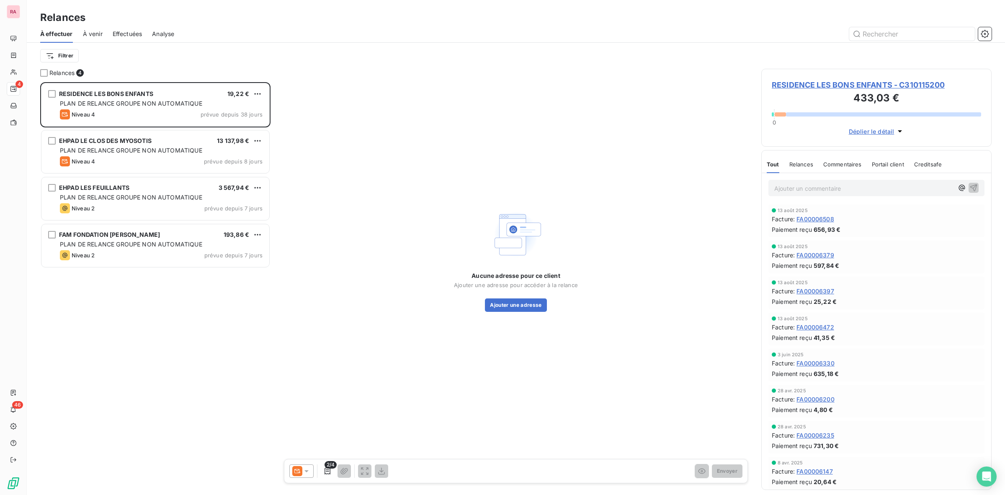
scroll to position [405, 222]
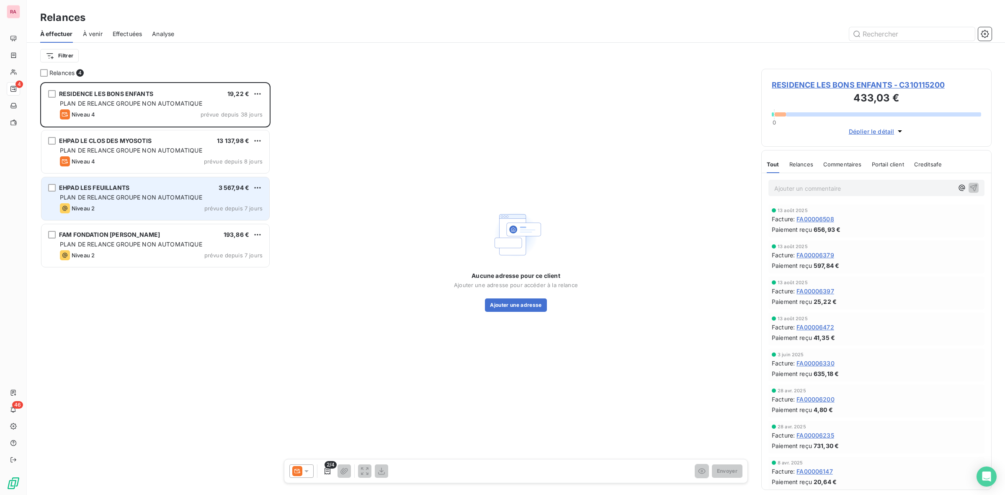
click at [124, 198] on span "PLAN DE RELANCE GROUPE NON AUTOMATIQUE" at bounding box center [131, 196] width 142 height 7
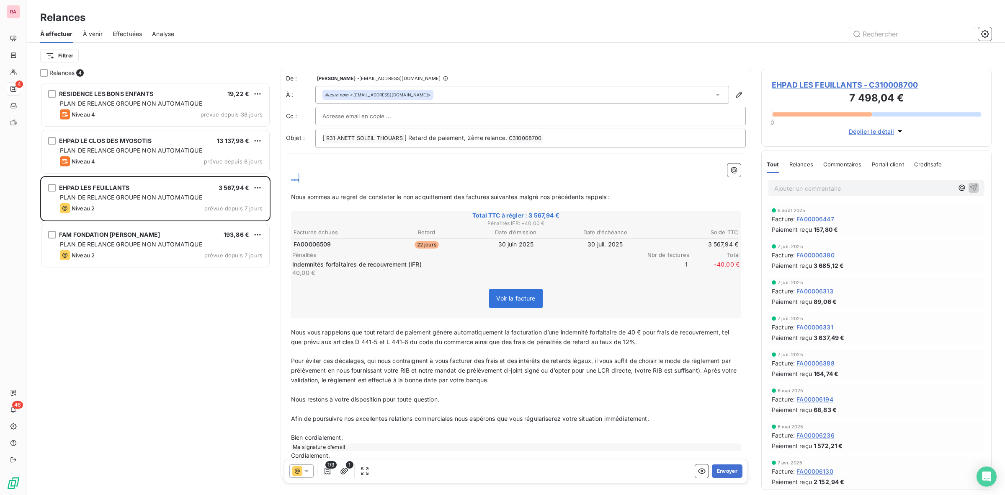
drag, startPoint x: 328, startPoint y: 180, endPoint x: 284, endPoint y: 181, distance: 44.0
click at [284, 181] on div "De : Sabrina Raymond - rappels@leanpay.io À : Aucun nom <accueil@ehpad-lesfeuil…" at bounding box center [516, 274] width 471 height 410
click at [321, 177] on p "﻿ ﻿ ﻿ ﻿ ," at bounding box center [516, 178] width 450 height 10
click at [735, 95] on icon "button" at bounding box center [739, 94] width 8 height 8
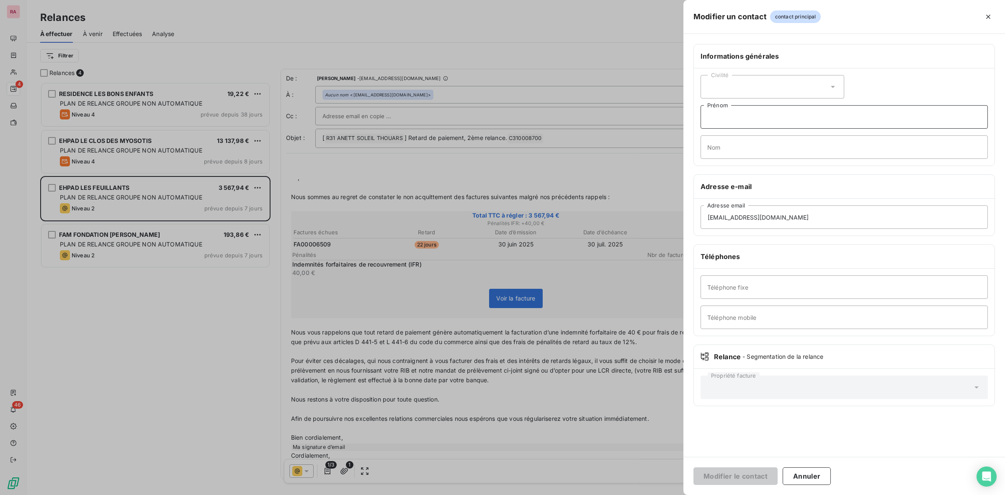
drag, startPoint x: 751, startPoint y: 120, endPoint x: 752, endPoint y: 128, distance: 8.5
click at [751, 120] on input "Prénom" at bounding box center [844, 116] width 287 height 23
drag, startPoint x: 748, startPoint y: 153, endPoint x: 722, endPoint y: 136, distance: 31.6
click at [748, 153] on input "Nom" at bounding box center [844, 146] width 287 height 23
click at [741, 116] on input "Prénom" at bounding box center [844, 116] width 287 height 23
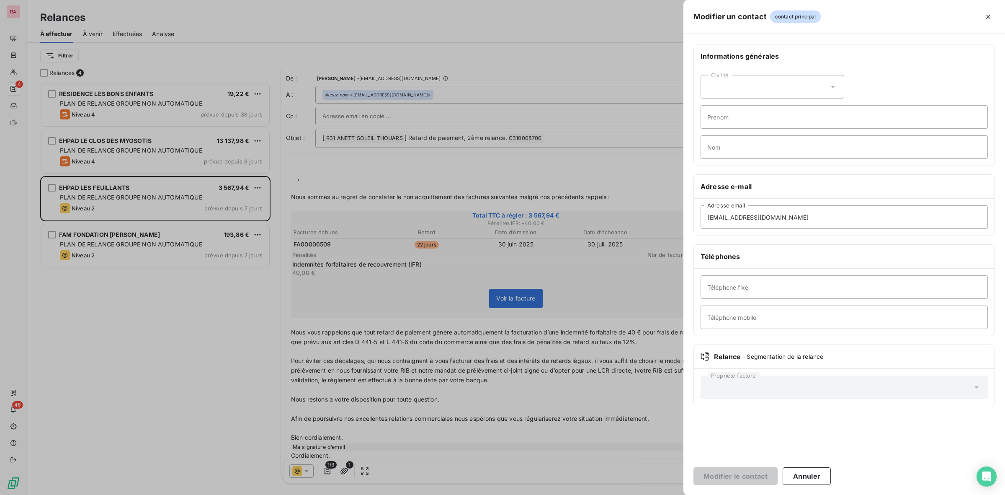
click at [741, 88] on div "Civilité" at bounding box center [773, 86] width 144 height 23
click at [756, 86] on div "Civilité" at bounding box center [773, 86] width 144 height 23
click at [756, 84] on div "Civilité" at bounding box center [773, 86] width 144 height 23
click at [836, 84] on icon at bounding box center [833, 87] width 8 height 8
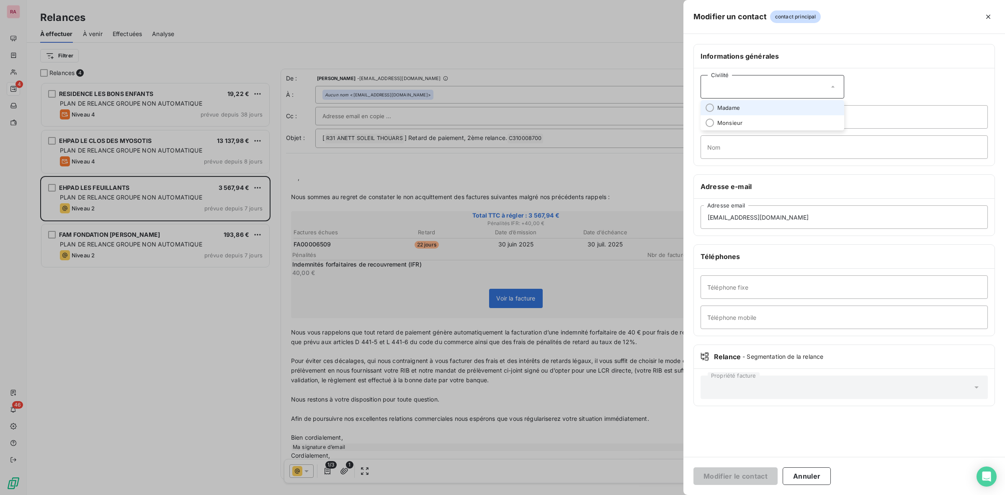
click at [836, 84] on icon at bounding box center [833, 87] width 8 height 8
click at [833, 86] on icon at bounding box center [833, 87] width 8 height 8
click at [828, 85] on div "Civilité" at bounding box center [773, 86] width 144 height 23
drag, startPoint x: 740, startPoint y: 151, endPoint x: 745, endPoint y: 149, distance: 5.4
click at [740, 150] on input "Nom" at bounding box center [844, 146] width 287 height 23
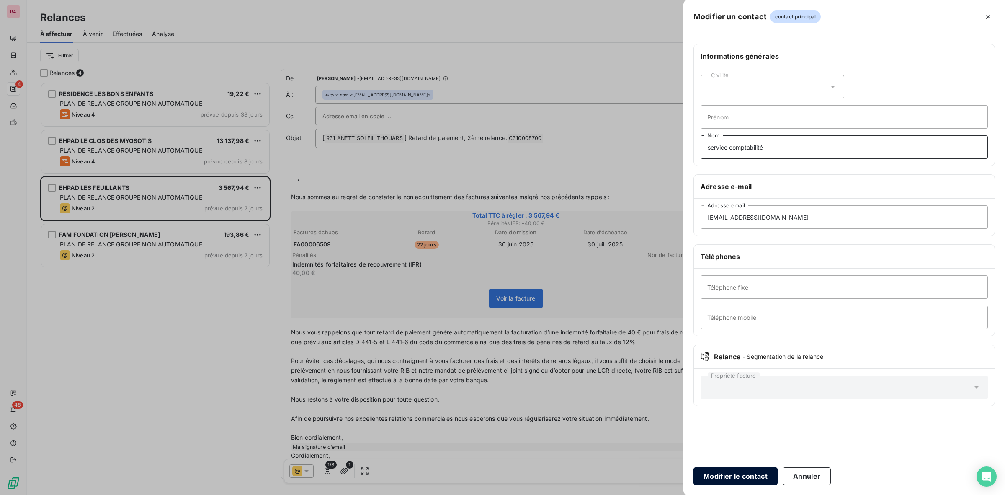
type input "service comptabilité"
click at [755, 476] on button "Modifier le contact" at bounding box center [736, 476] width 84 height 18
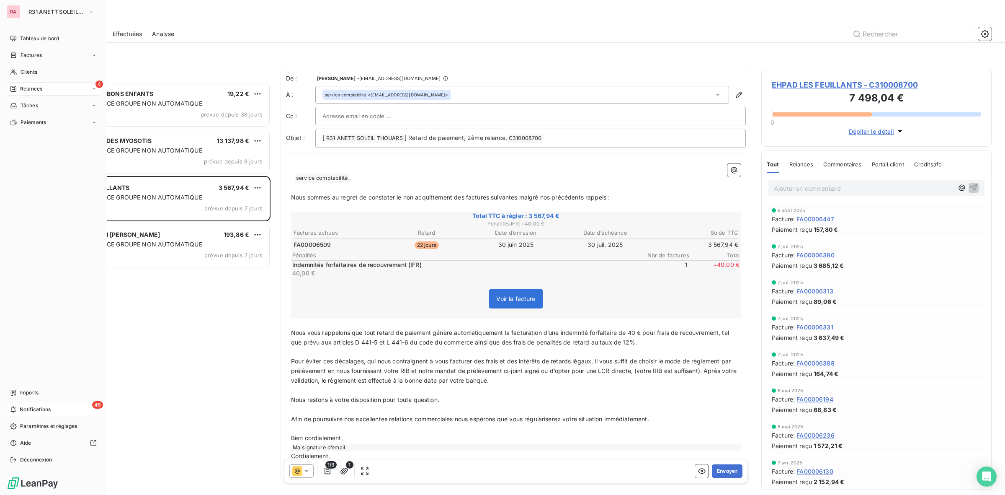
click at [62, 406] on div "46 Notifications" at bounding box center [53, 408] width 93 height 13
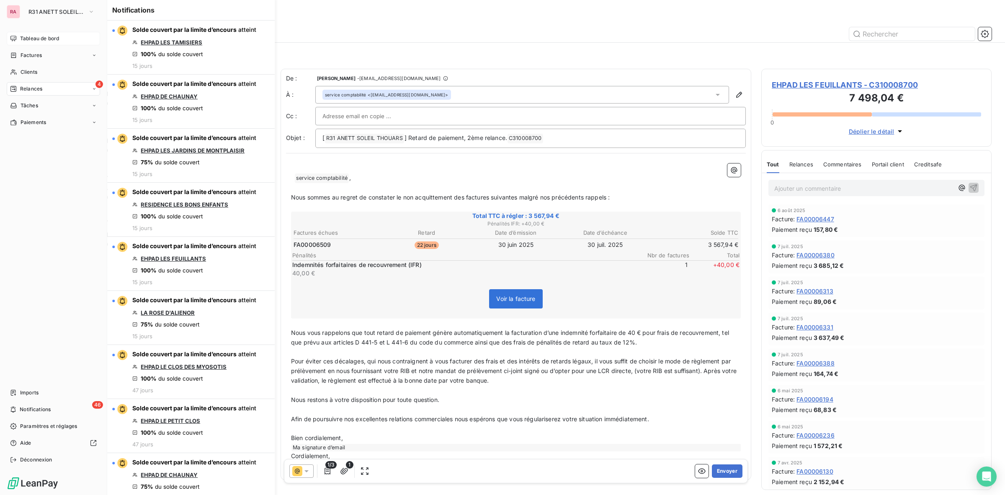
click at [28, 38] on span "Tableau de bord" at bounding box center [39, 39] width 39 height 8
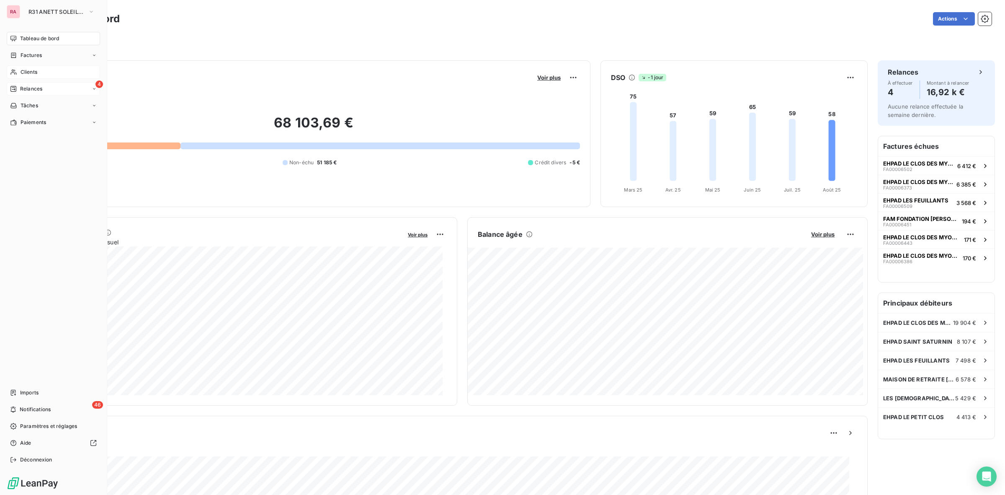
click at [29, 69] on span "Clients" at bounding box center [29, 72] width 17 height 8
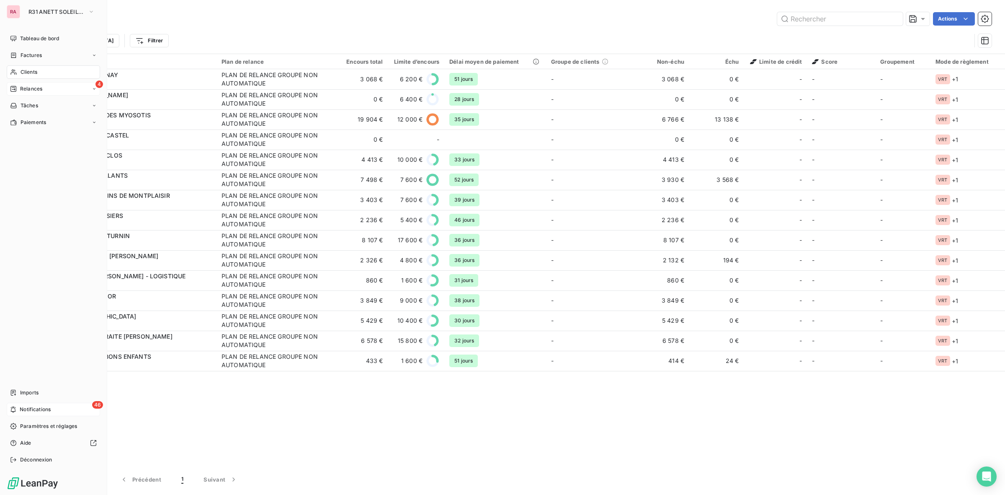
click at [41, 411] on span "Notifications" at bounding box center [35, 409] width 31 height 8
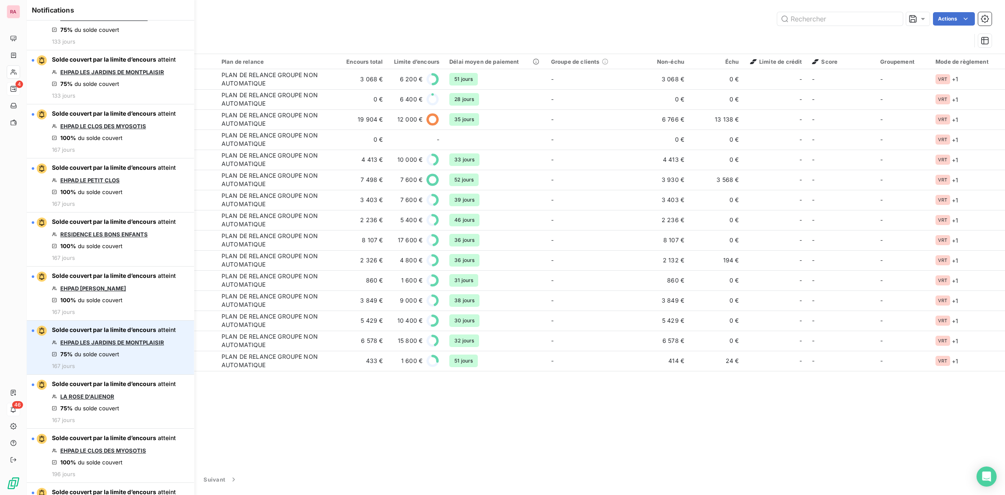
scroll to position [1609, 0]
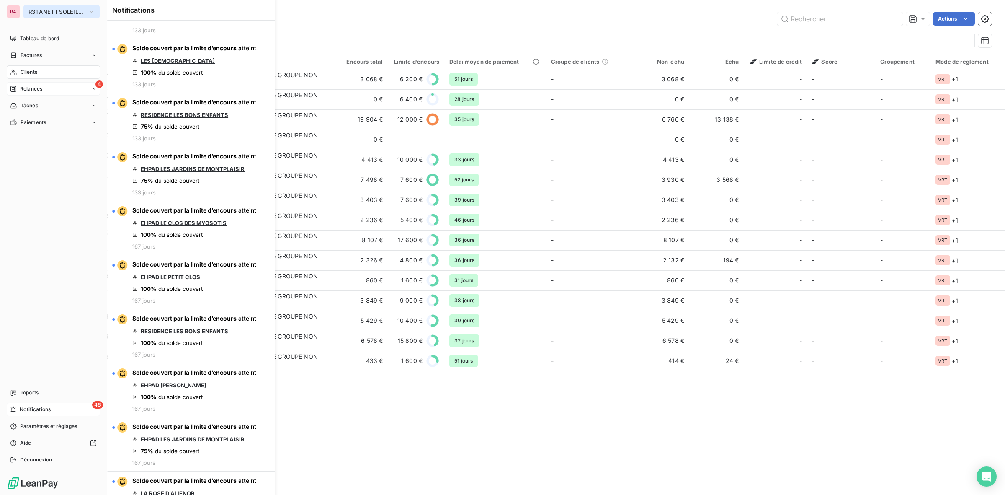
click at [61, 12] on span "R31 ANETT SOLEIL THOUARS" at bounding box center [56, 11] width 56 height 7
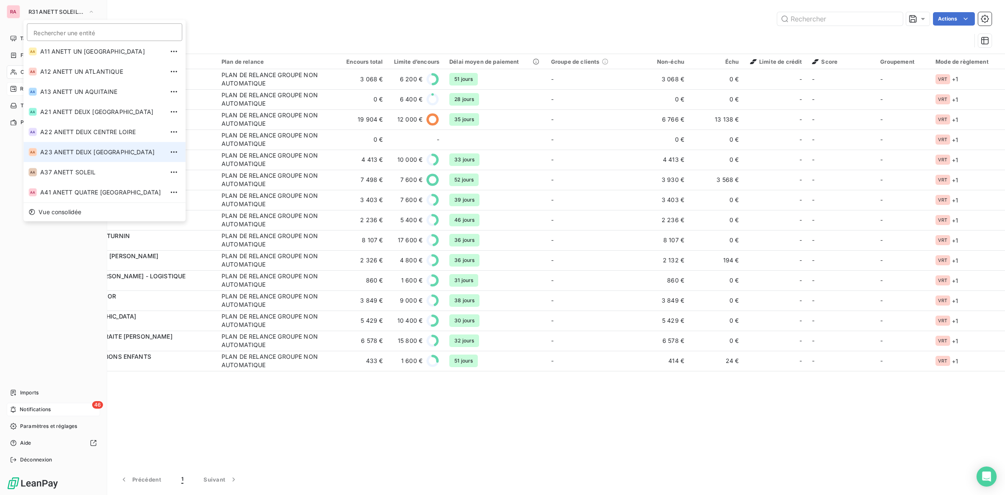
scroll to position [0, 0]
click at [70, 175] on span "A37 ANETT SOLEIL" at bounding box center [102, 175] width 124 height 8
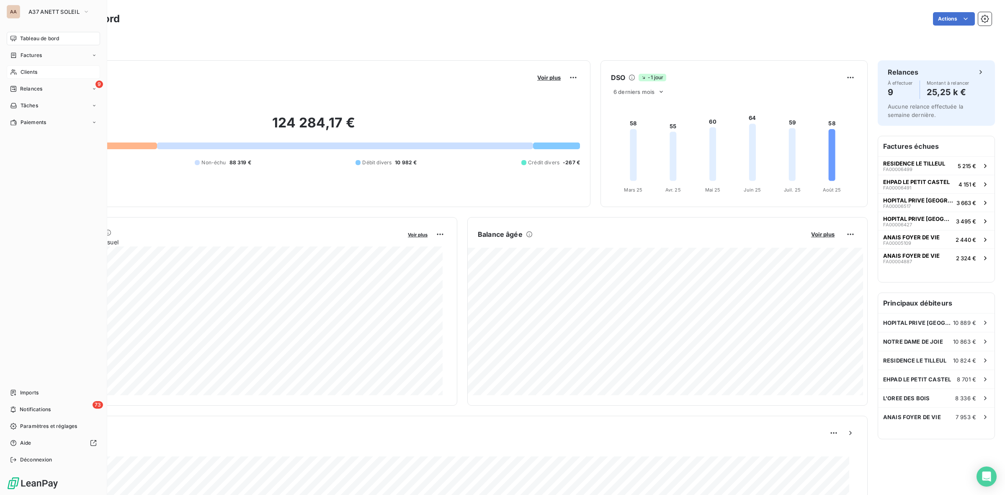
click at [42, 70] on div "Clients" at bounding box center [53, 71] width 93 height 13
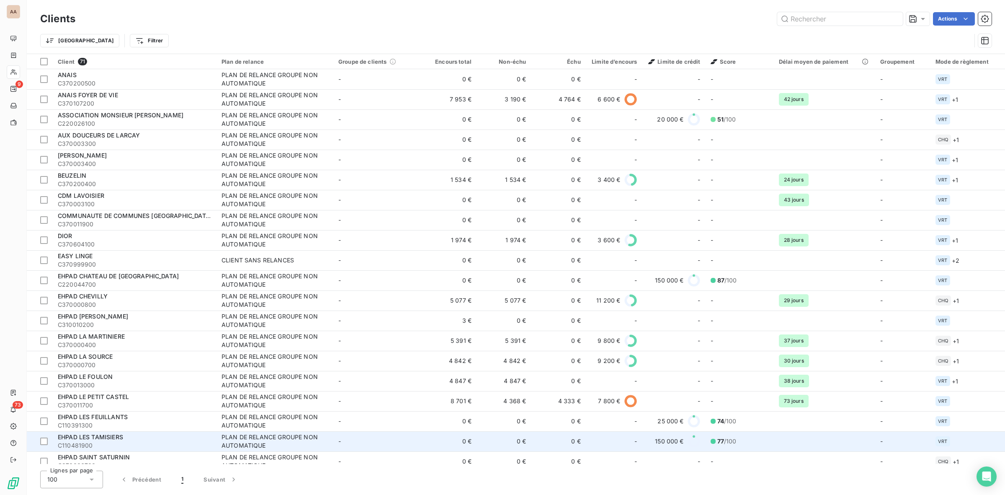
click at [731, 438] on span "77 /100" at bounding box center [726, 441] width 19 height 8
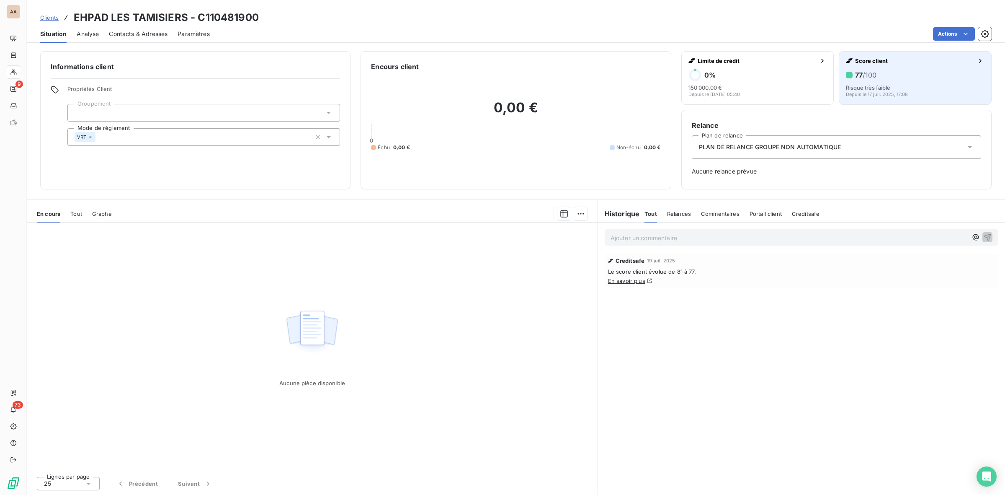
click at [876, 67] on div "Score client 77 /100 Risque très faible Depuis le 17 juil. 2025, 17:08" at bounding box center [915, 77] width 139 height 40
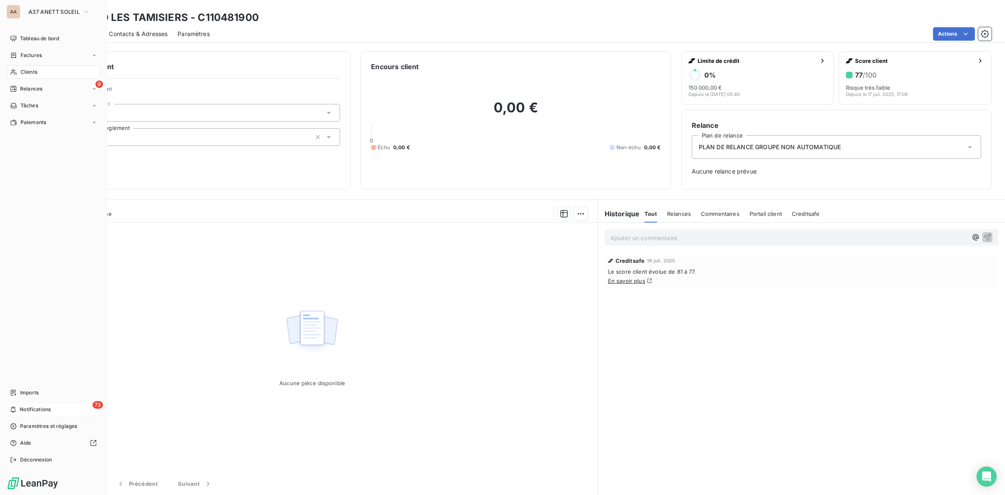
click at [48, 411] on span "Notifications" at bounding box center [35, 409] width 31 height 8
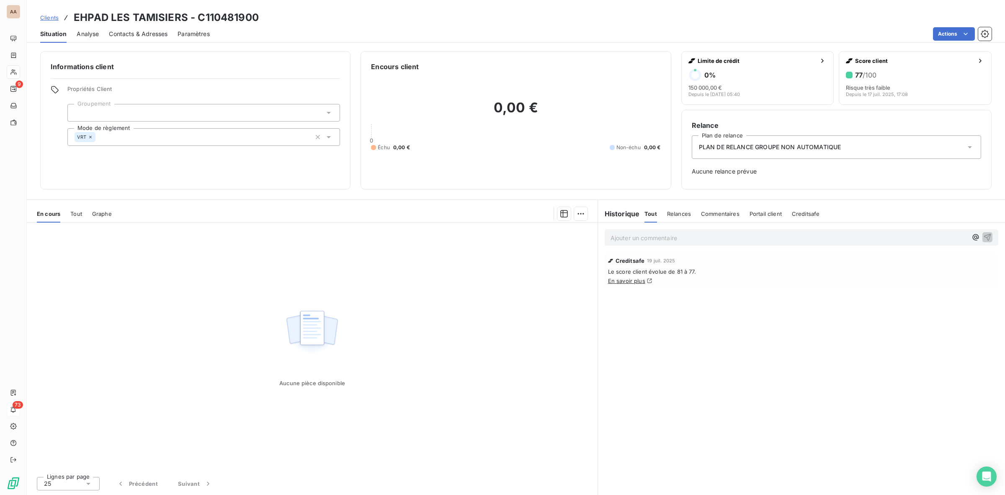
click at [371, 26] on div "Situation Analyse Contacts & Adresses Paramètres Actions" at bounding box center [516, 34] width 978 height 18
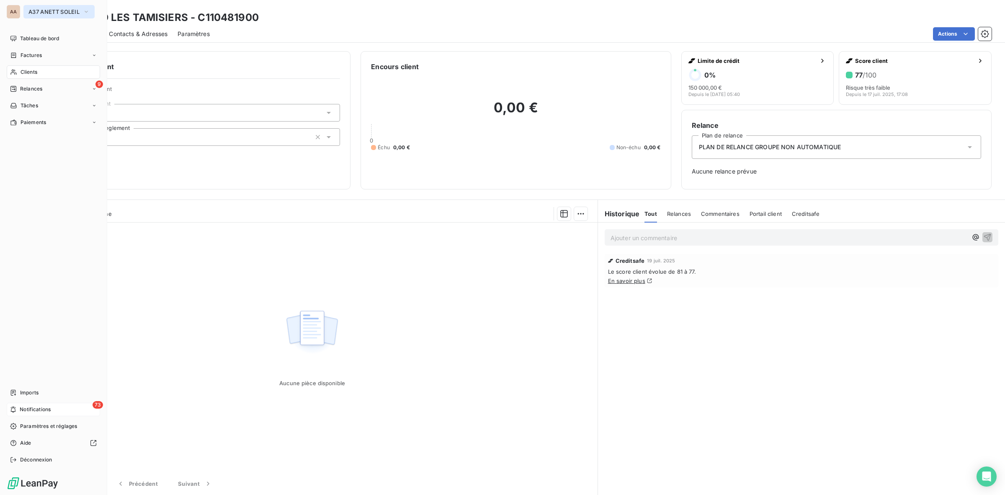
click at [59, 7] on button "A37 ANETT SOLEIL" at bounding box center [58, 11] width 71 height 13
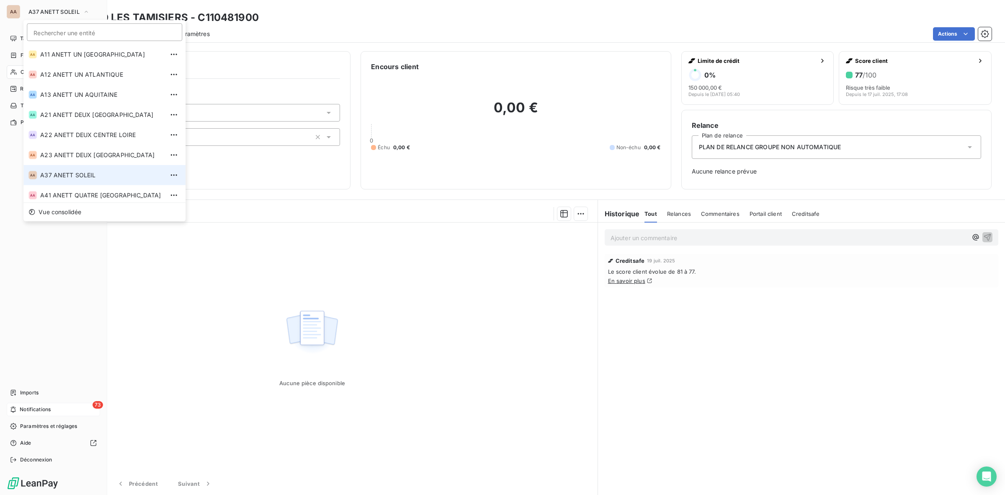
click at [19, 72] on div "Clients" at bounding box center [53, 71] width 93 height 13
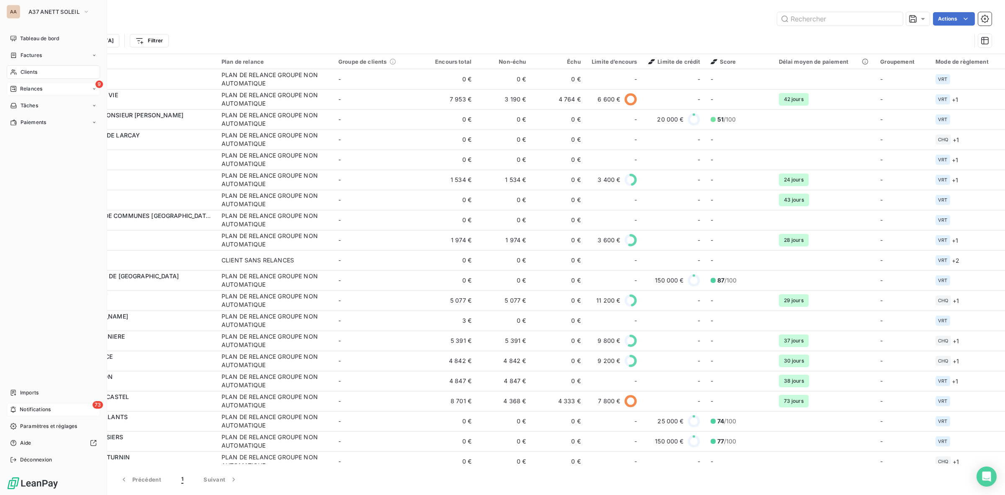
click at [41, 89] on span "Relances" at bounding box center [31, 89] width 22 height 8
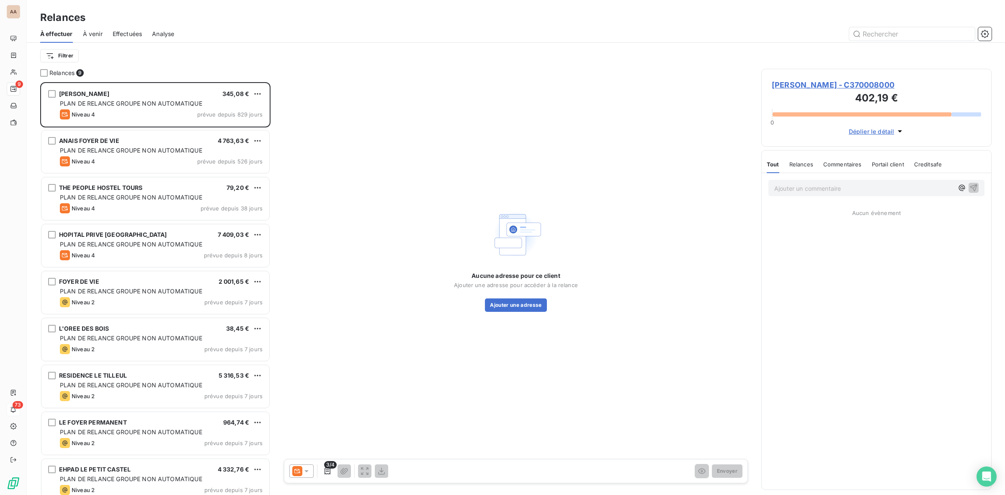
scroll to position [405, 222]
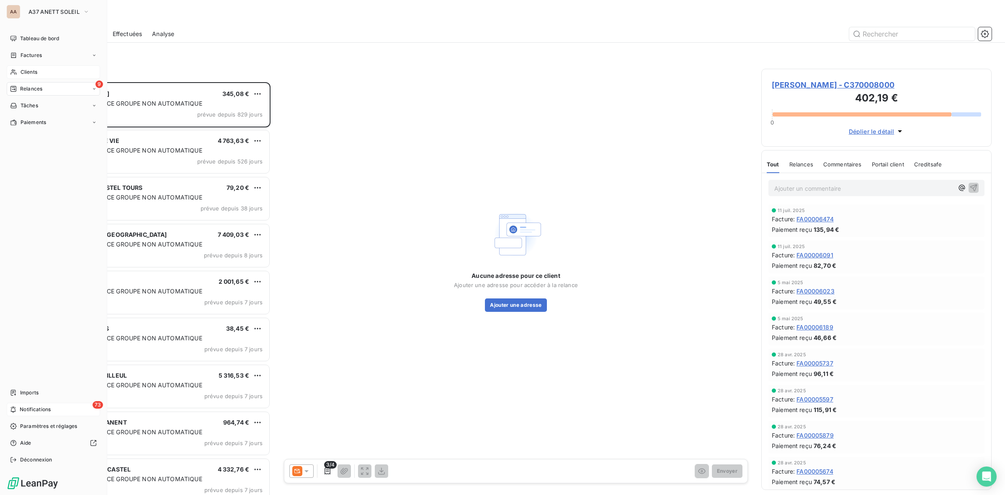
click at [40, 75] on div "Clients" at bounding box center [53, 71] width 93 height 13
click at [41, 70] on div "Clients" at bounding box center [53, 71] width 93 height 13
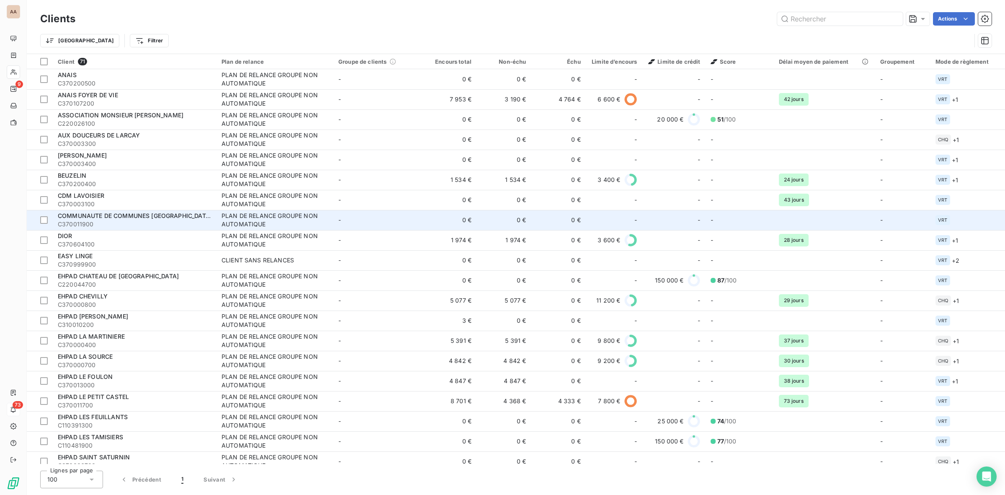
click at [175, 222] on span "C370011900" at bounding box center [135, 224] width 154 height 8
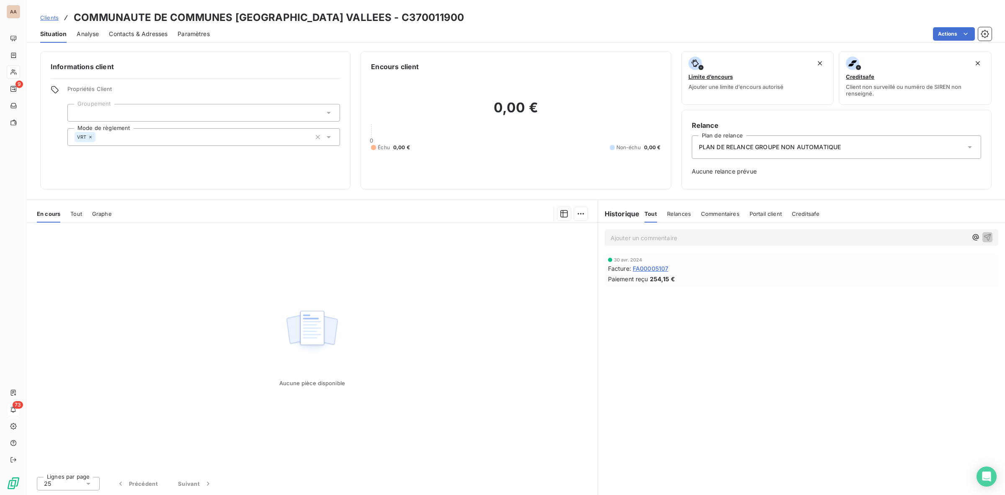
click at [690, 214] on div "Tout Relances Commentaires Portail client Creditsafe" at bounding box center [732, 214] width 175 height 18
click at [684, 214] on span "Relances" at bounding box center [679, 213] width 24 height 7
click at [728, 214] on span "Commentaires" at bounding box center [721, 213] width 39 height 7
click at [650, 212] on span "Tout" at bounding box center [651, 213] width 12 height 7
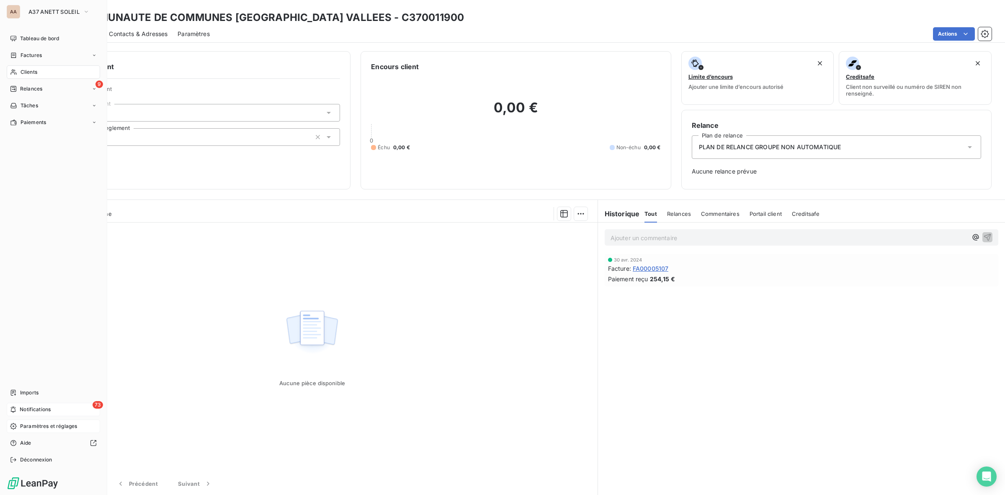
click at [46, 425] on span "Paramètres et réglages" at bounding box center [48, 426] width 57 height 8
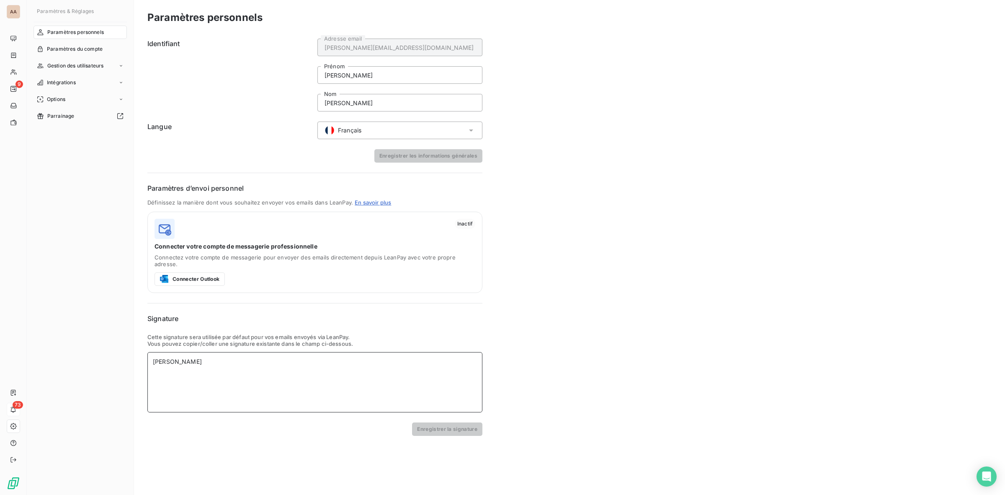
click at [225, 359] on div "ISABELLE DUBREUIL" at bounding box center [314, 382] width 335 height 60
drag, startPoint x: 228, startPoint y: 354, endPoint x: 87, endPoint y: 331, distance: 142.9
click at [87, 331] on div "Paramètres & Réglages Paramètres personnels Paramètres du compte Gestion des ut…" at bounding box center [516, 247] width 978 height 495
click at [460, 422] on button "Enregistrer la signature" at bounding box center [447, 428] width 70 height 13
click at [63, 101] on span "Options" at bounding box center [56, 99] width 18 height 8
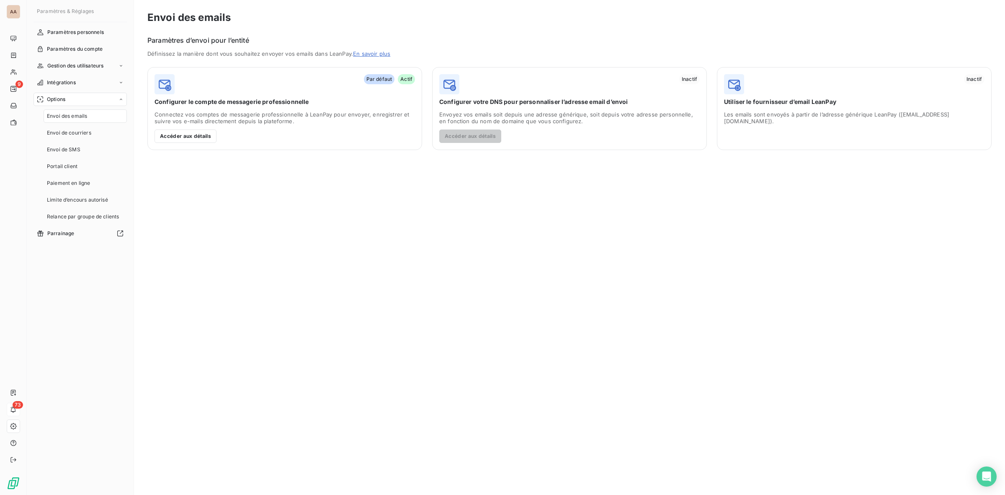
click at [77, 100] on div "Options" at bounding box center [80, 99] width 93 height 13
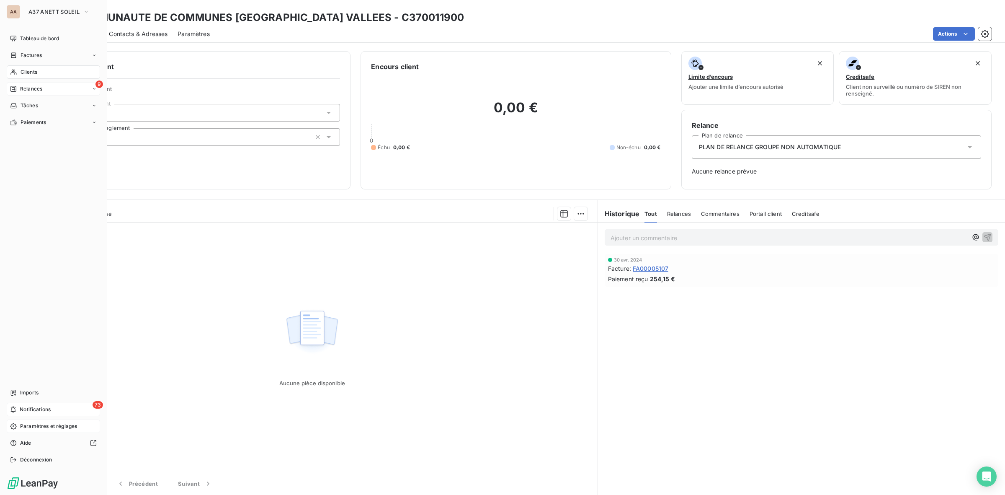
click at [42, 88] on span "Relances" at bounding box center [31, 89] width 22 height 8
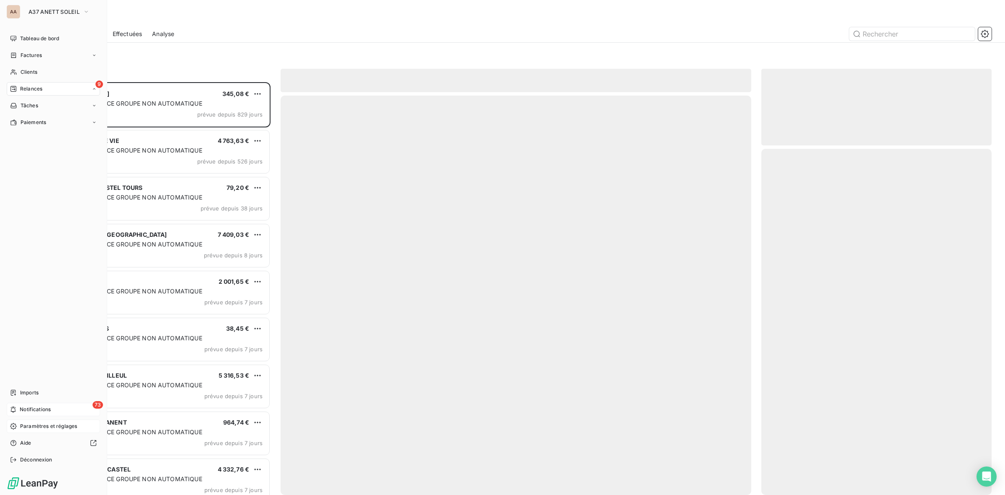
scroll to position [405, 222]
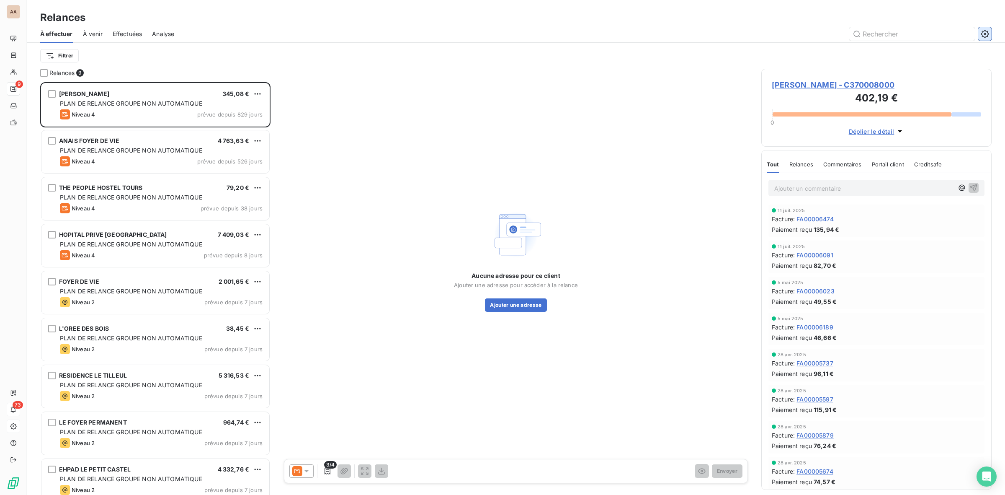
click at [989, 32] on icon "button" at bounding box center [985, 34] width 8 height 8
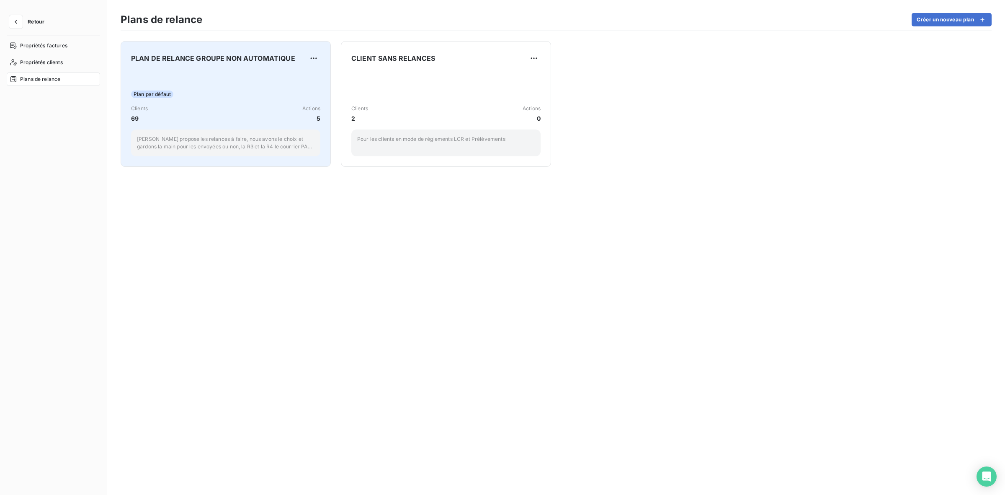
click at [227, 70] on div "PLAN DE RELANCE GROUPE NON AUTOMATIQUE Plan par défaut Clients 69 Actions 5 Lea…" at bounding box center [225, 104] width 189 height 105
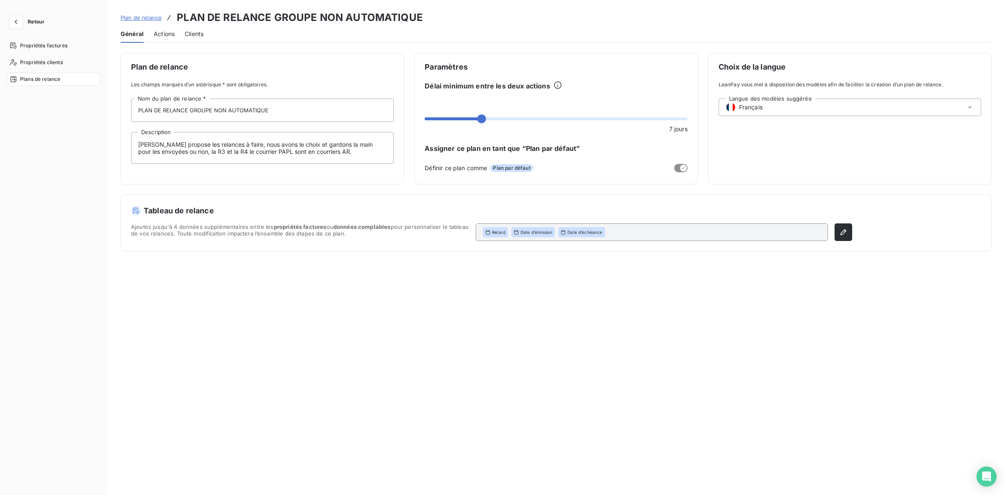
click at [165, 39] on div "Actions" at bounding box center [164, 34] width 21 height 18
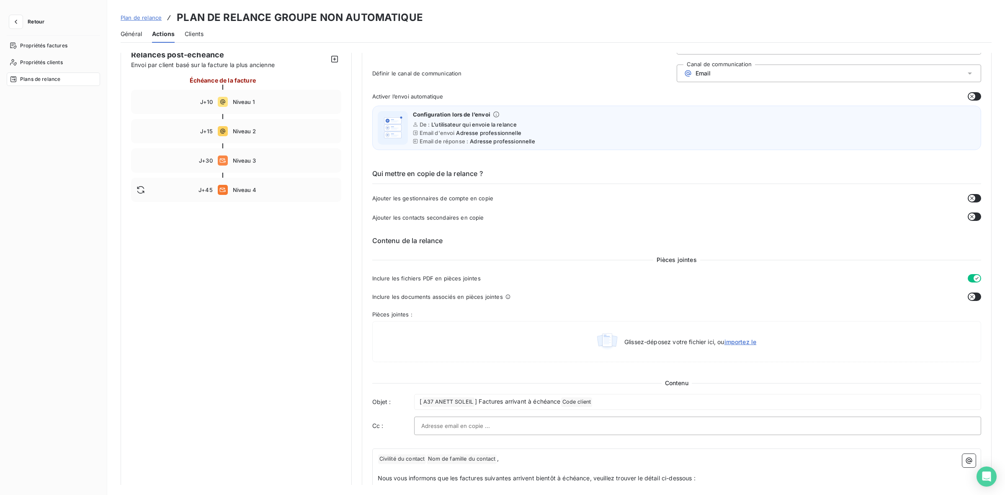
scroll to position [52, 0]
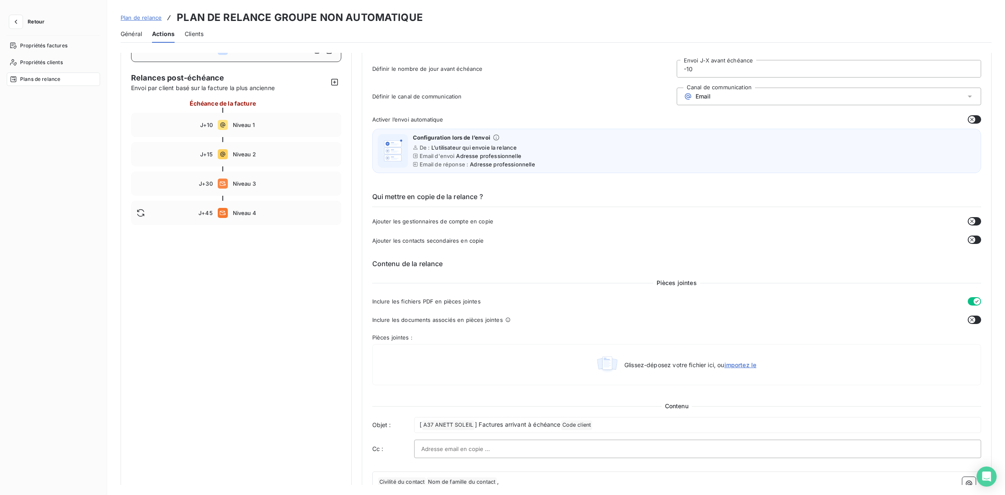
click at [969, 116] on icon "button" at bounding box center [972, 119] width 7 height 7
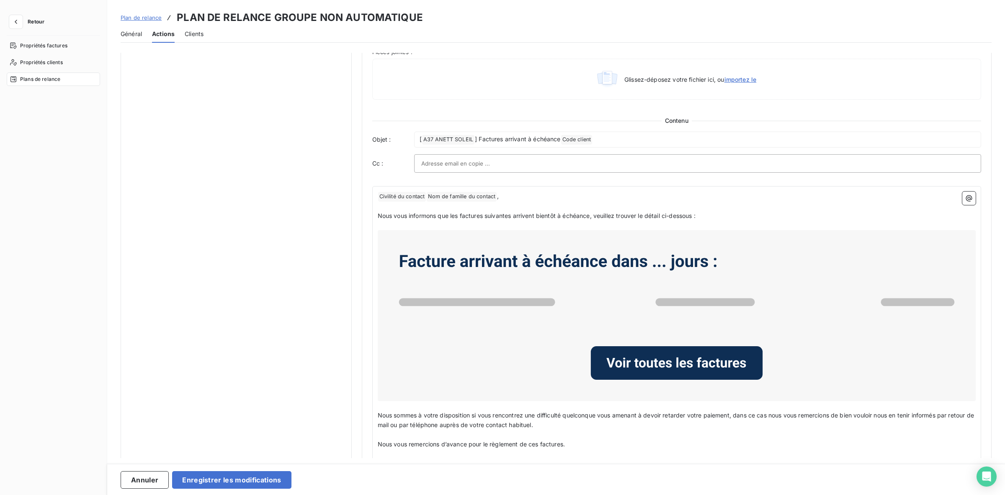
scroll to position [403, 0]
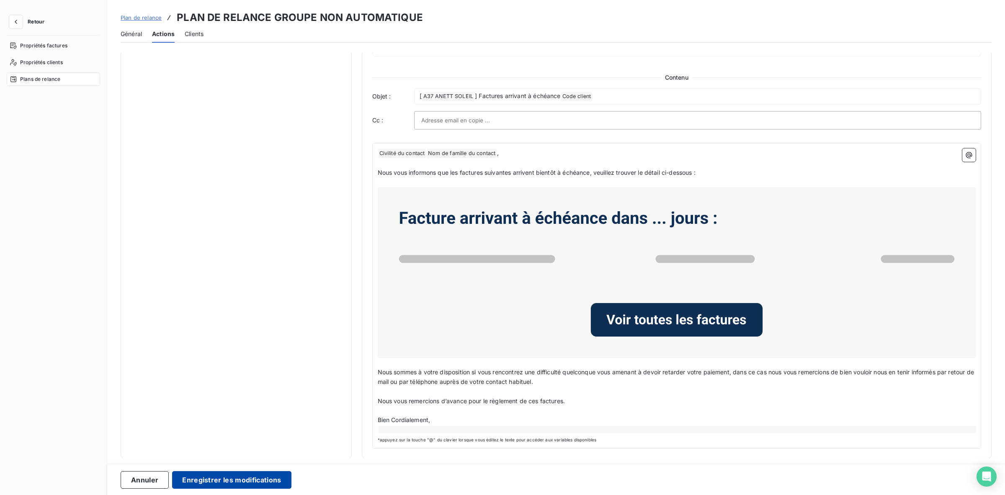
click at [248, 478] on button "Enregistrer les modifications" at bounding box center [231, 480] width 119 height 18
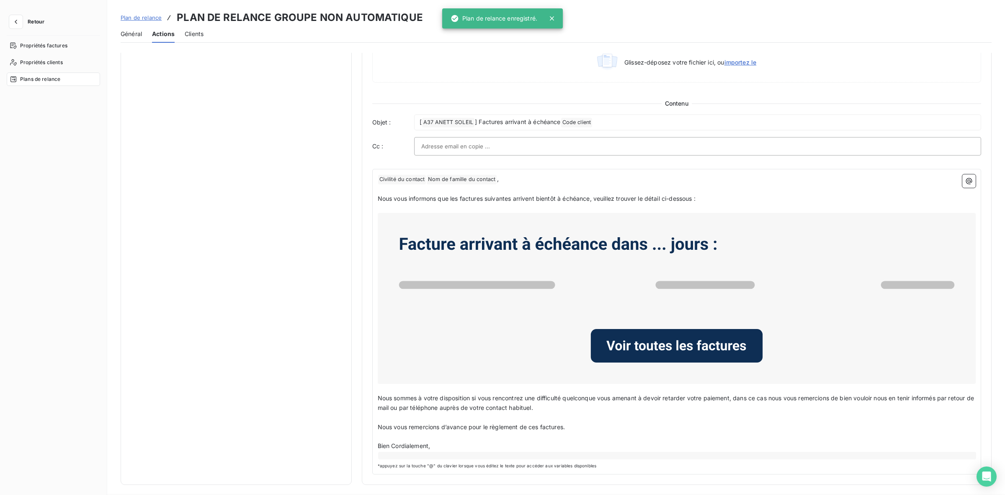
scroll to position [0, 0]
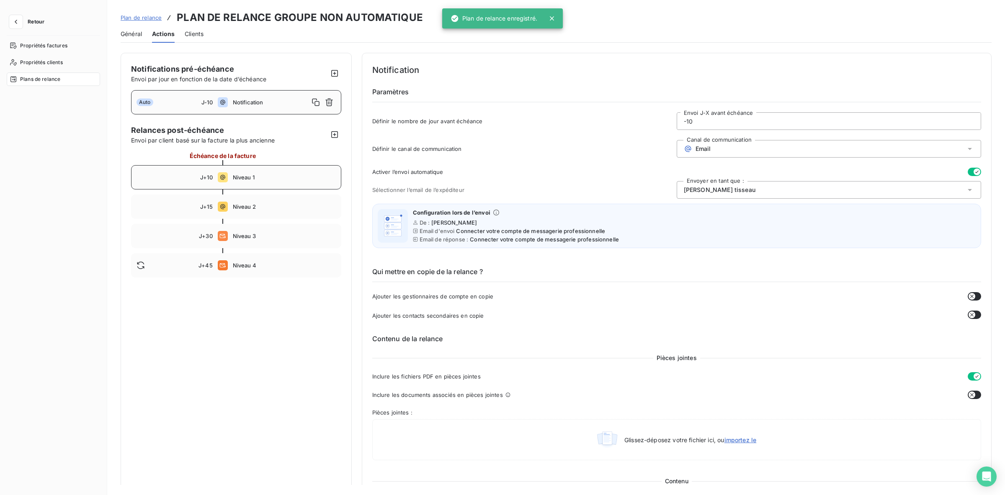
click at [285, 172] on div "J+10 Niveau 1" at bounding box center [236, 177] width 210 height 24
type input "10"
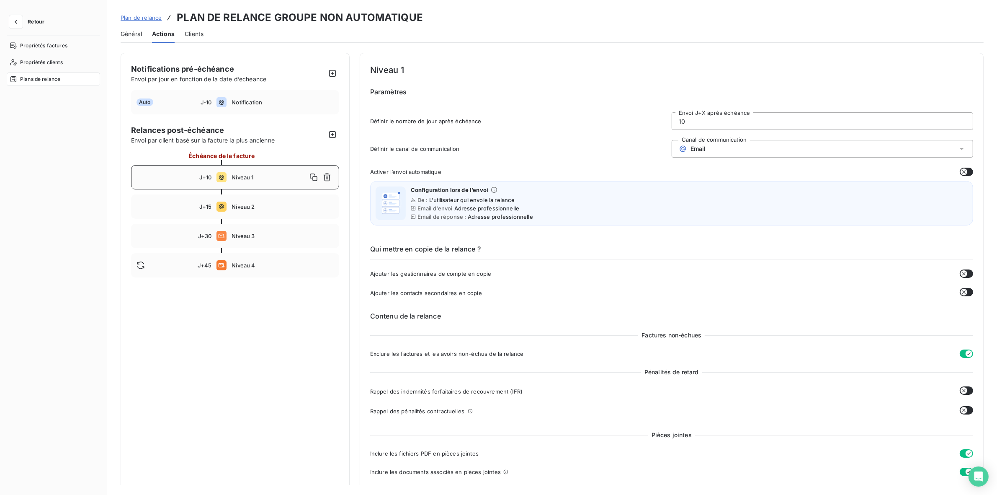
click at [961, 169] on icon "button" at bounding box center [964, 171] width 7 height 7
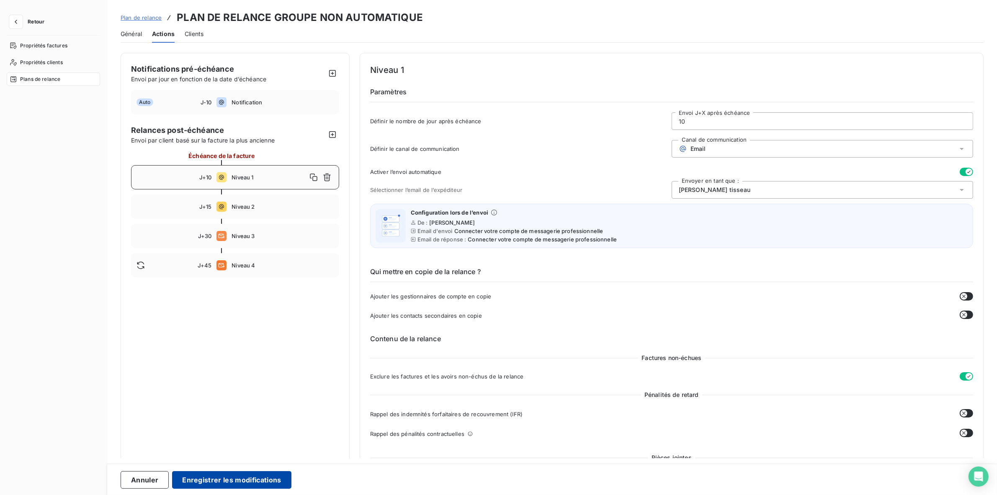
click at [255, 478] on button "Enregistrer les modifications" at bounding box center [231, 480] width 119 height 18
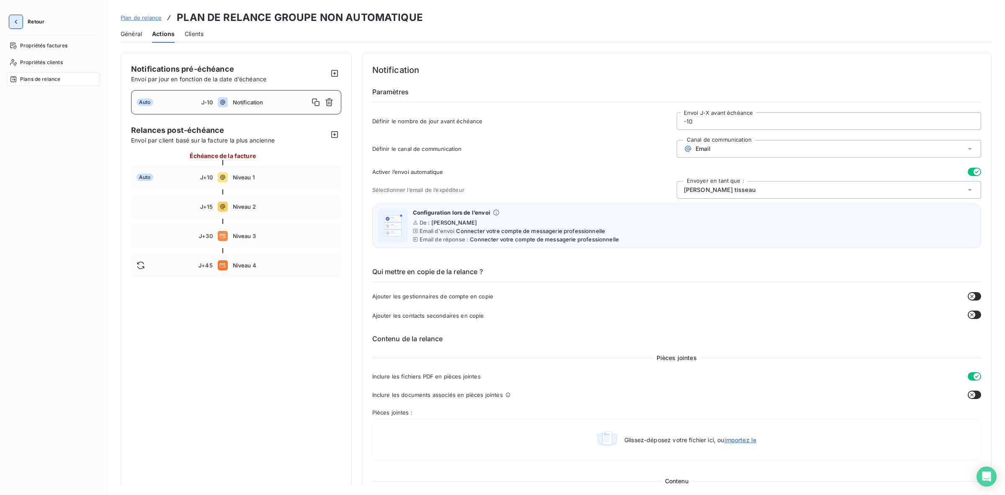
click at [15, 21] on icon "button" at bounding box center [16, 22] width 3 height 4
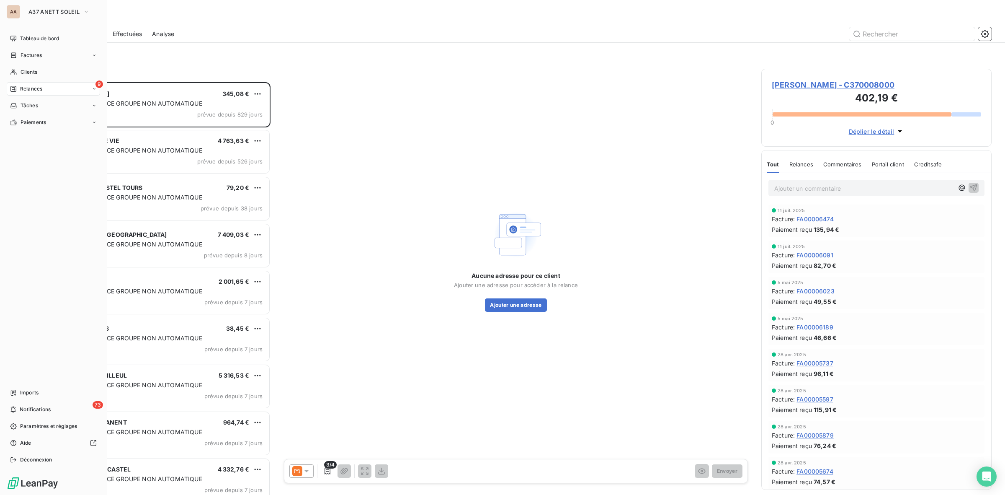
scroll to position [405, 222]
click at [72, 8] on span "A37 ANETT SOLEIL" at bounding box center [53, 11] width 51 height 7
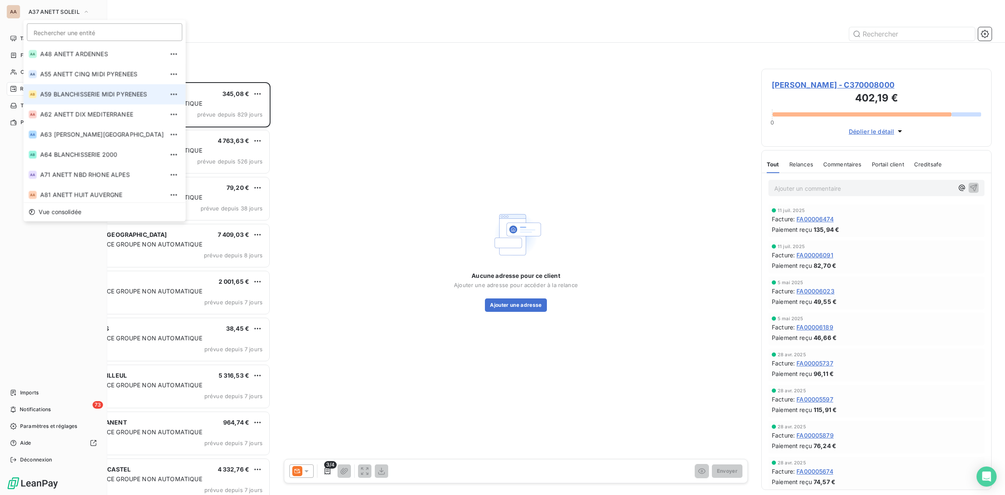
scroll to position [262, 0]
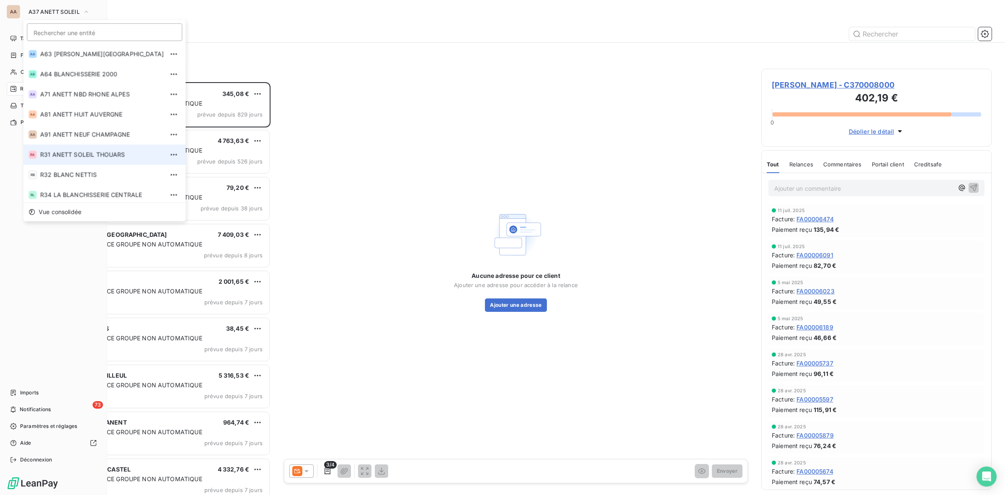
click at [72, 150] on span "R31 ANETT SOLEIL THOUARS" at bounding box center [102, 154] width 124 height 8
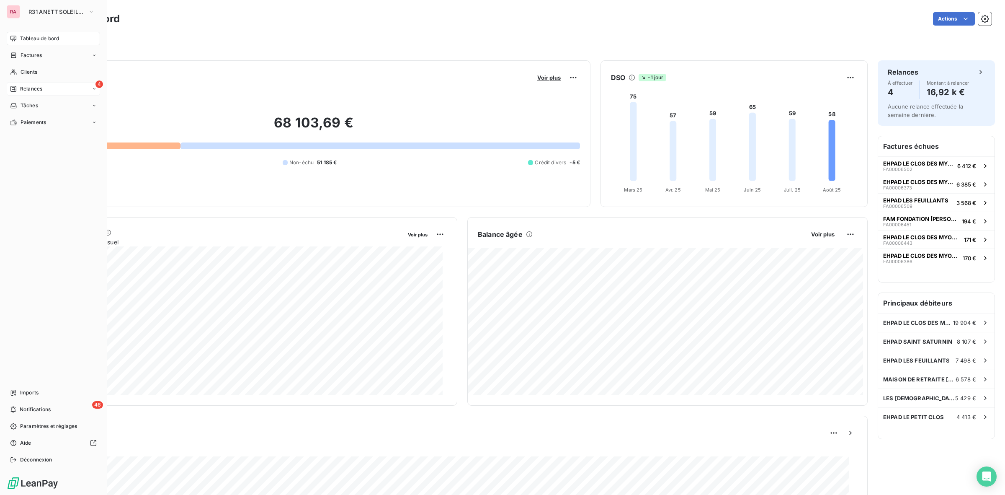
click at [45, 91] on div "4 Relances" at bounding box center [53, 88] width 93 height 13
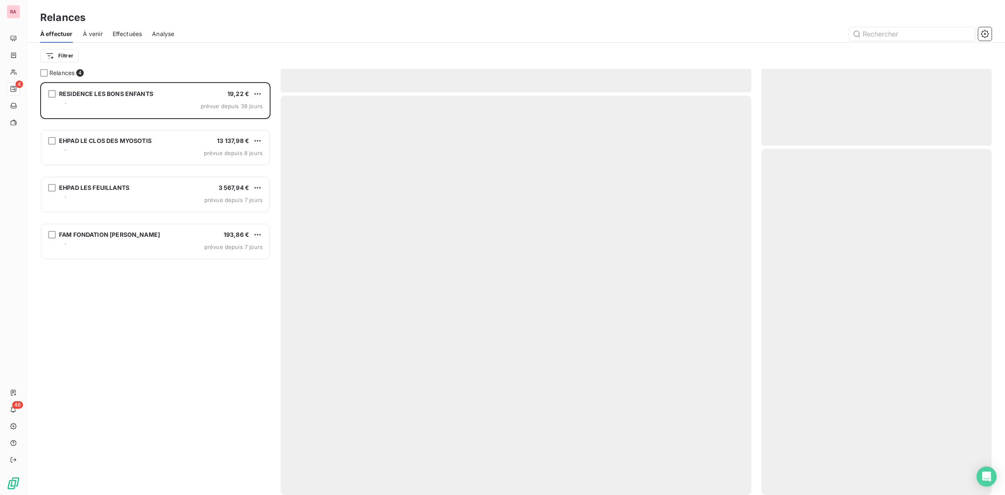
scroll to position [405, 222]
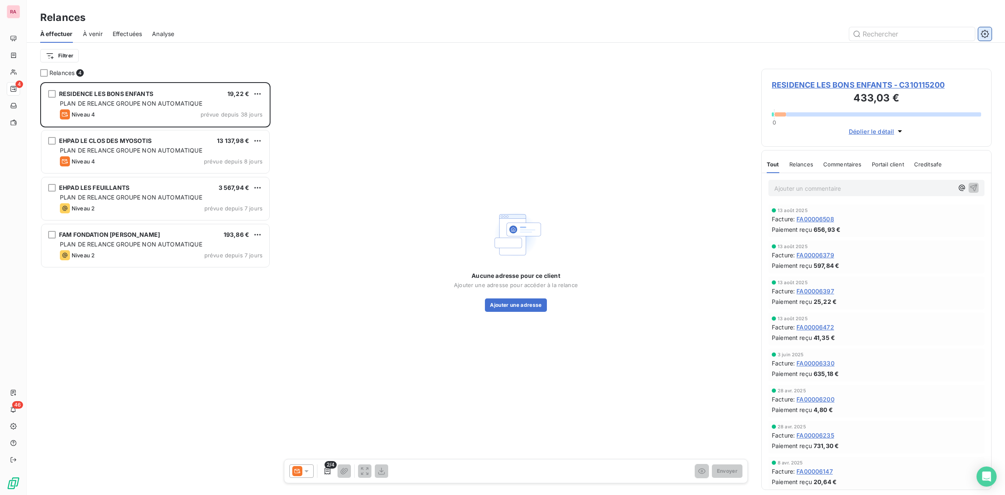
click at [982, 36] on icon "button" at bounding box center [985, 34] width 8 height 8
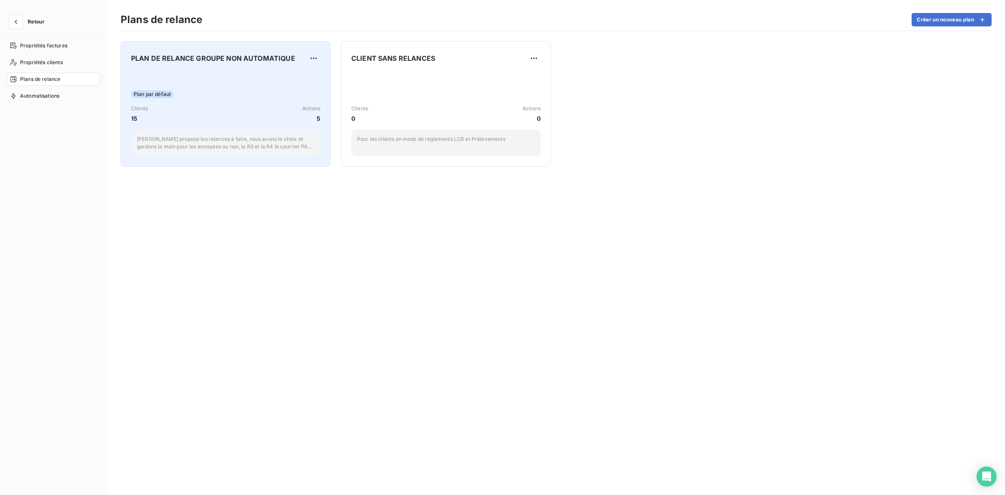
click at [248, 105] on div "Clients 15 Actions 5" at bounding box center [225, 114] width 189 height 18
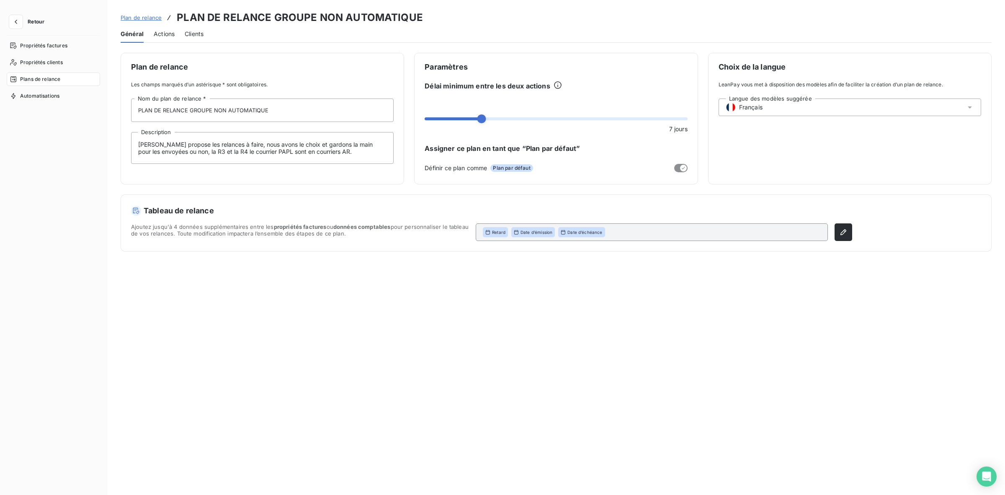
click at [160, 38] on span "Actions" at bounding box center [164, 34] width 21 height 8
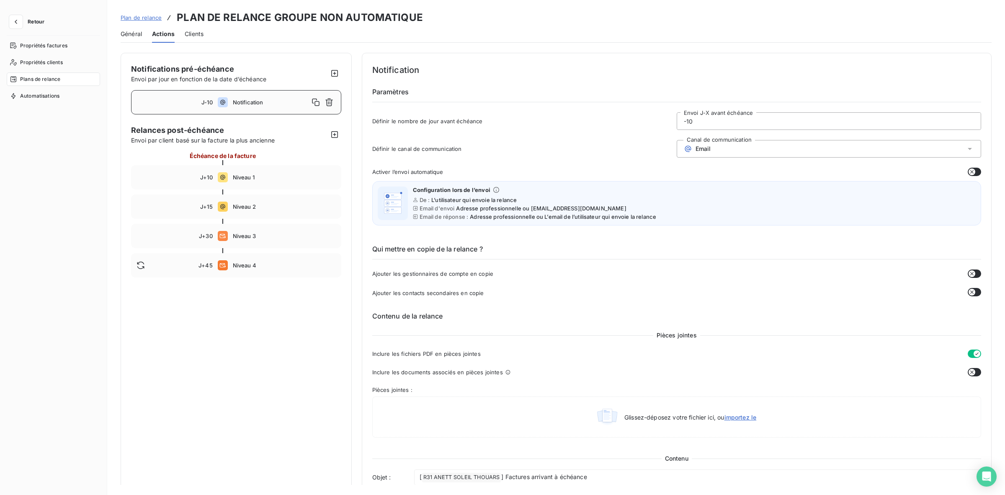
click at [970, 173] on icon "button" at bounding box center [971, 171] width 3 height 3
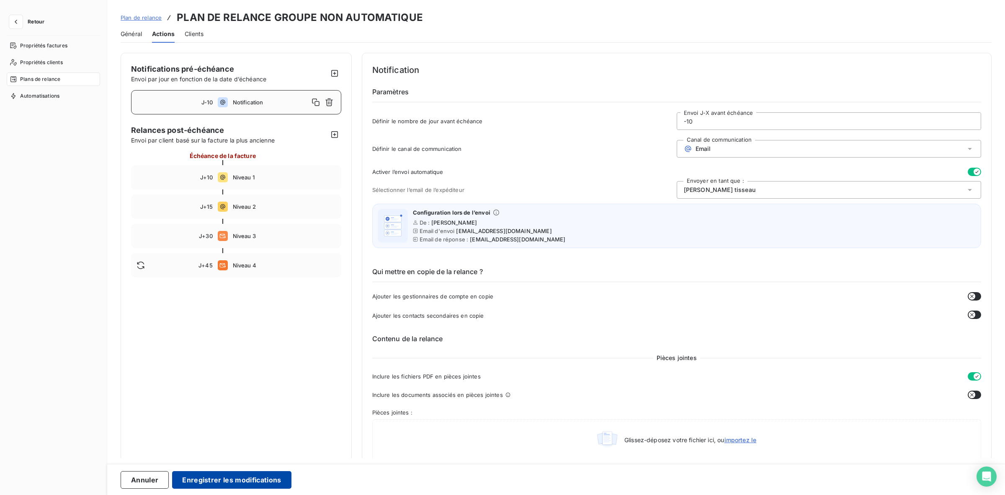
click at [237, 473] on button "Enregistrer les modifications" at bounding box center [231, 480] width 119 height 18
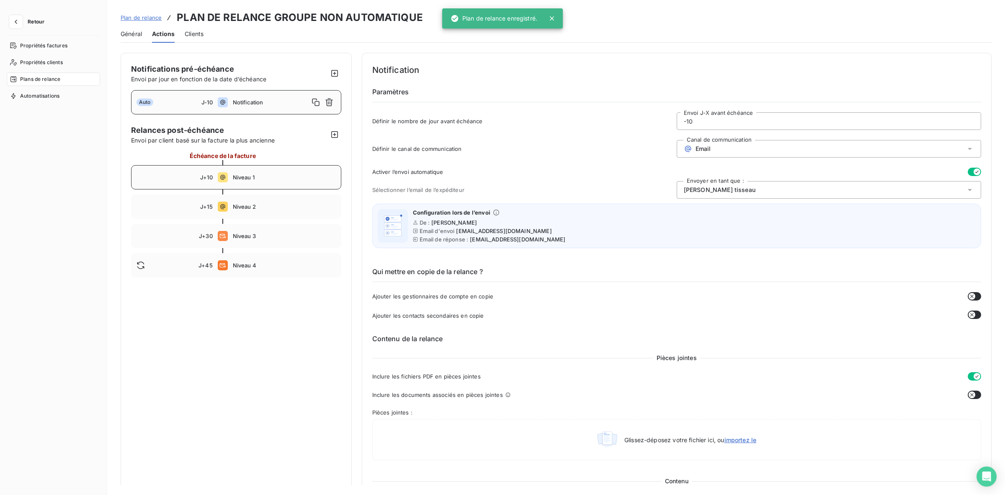
click at [298, 175] on span "Niveau 1" at bounding box center [284, 177] width 103 height 7
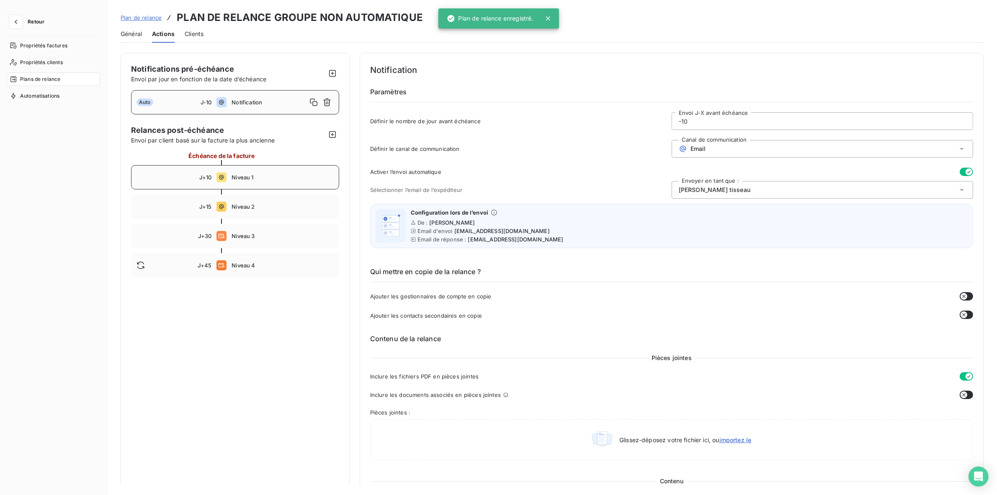
type input "10"
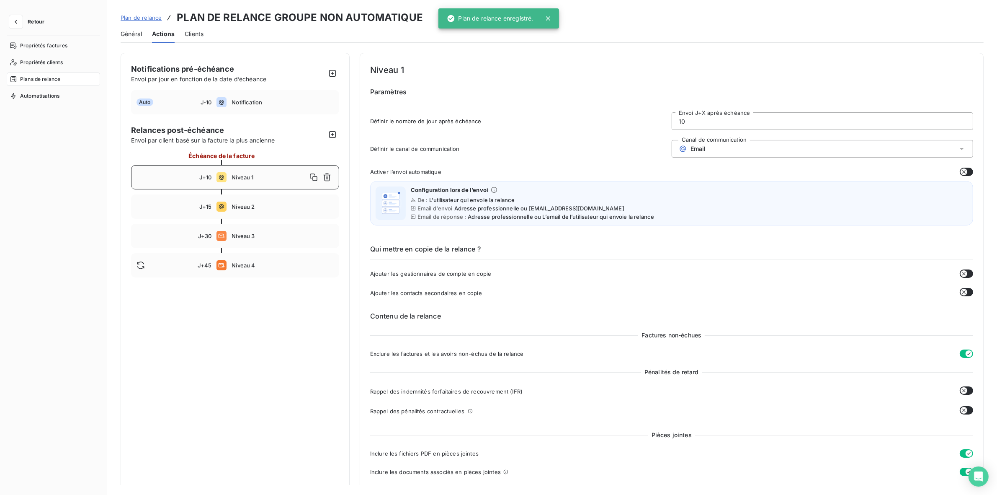
click at [965, 170] on button "button" at bounding box center [966, 172] width 13 height 8
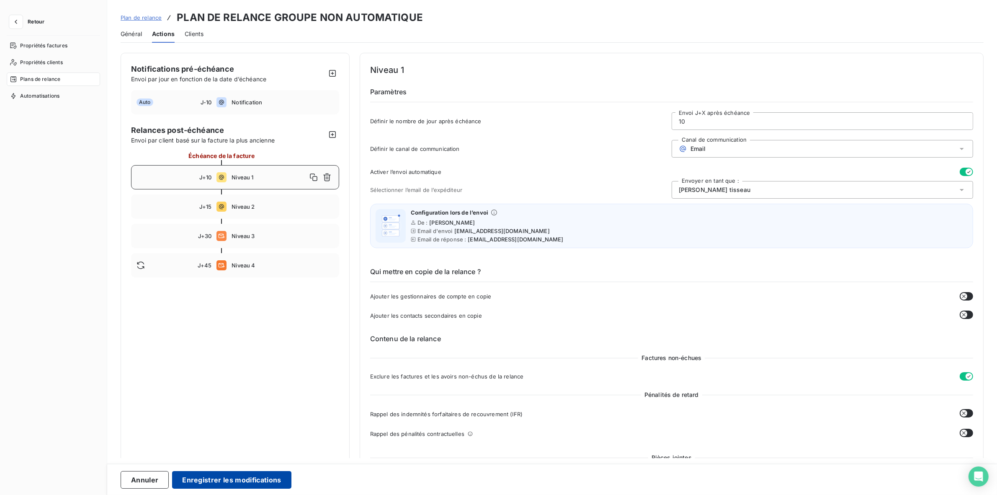
click at [256, 476] on button "Enregistrer les modifications" at bounding box center [231, 480] width 119 height 18
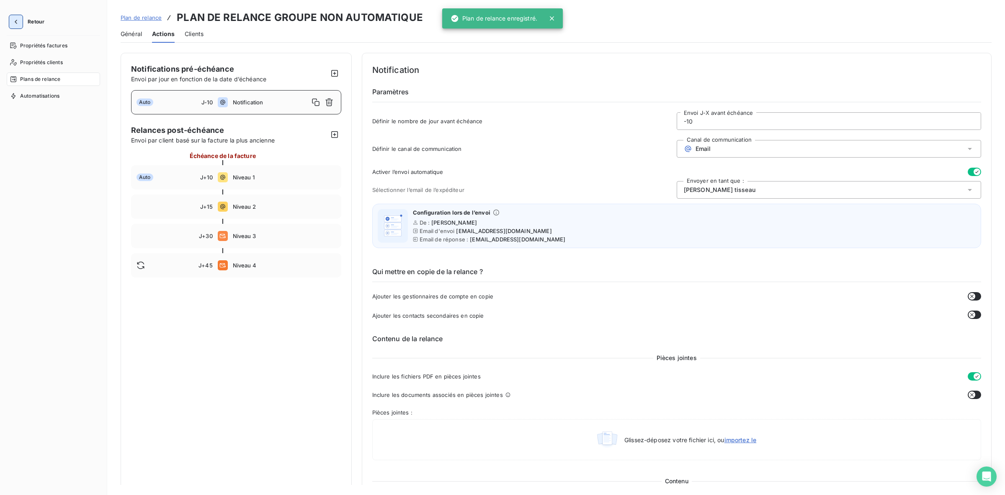
click at [15, 23] on icon "button" at bounding box center [16, 22] width 8 height 8
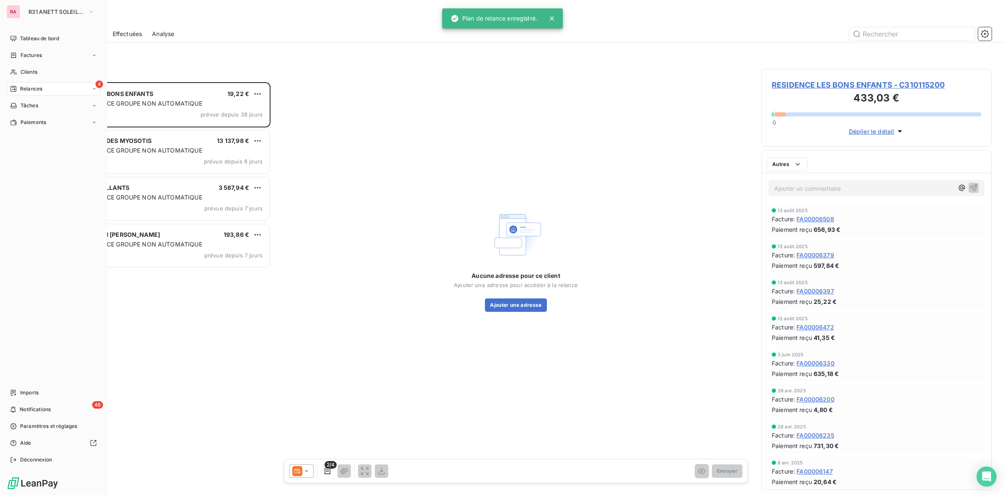
scroll to position [405, 222]
click at [50, 12] on span "R31 ANETT SOLEIL THOUARS" at bounding box center [56, 11] width 56 height 7
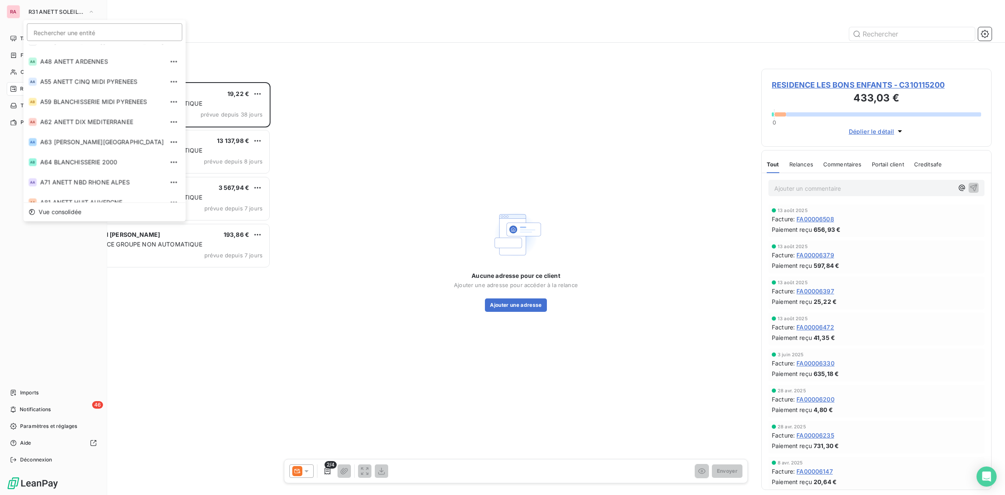
scroll to position [119, 0]
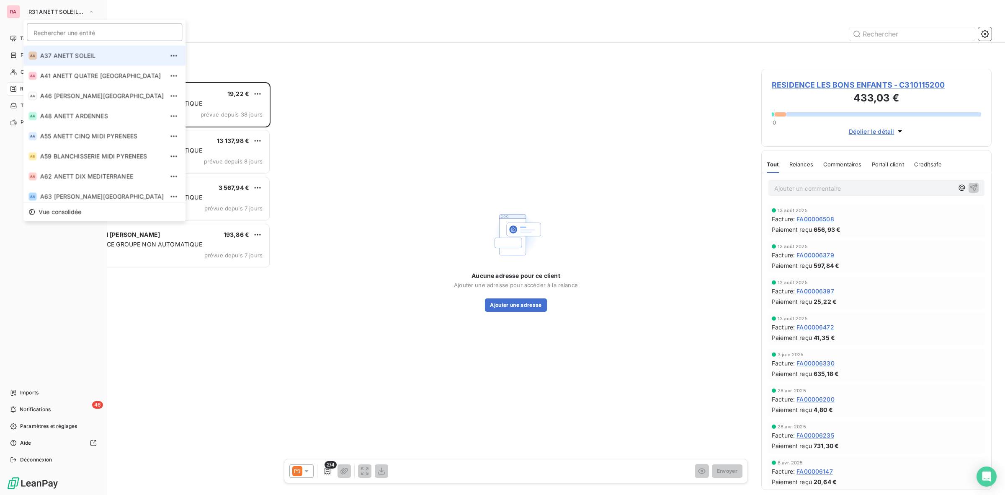
click at [90, 54] on span "A37 ANETT SOLEIL" at bounding box center [102, 56] width 124 height 8
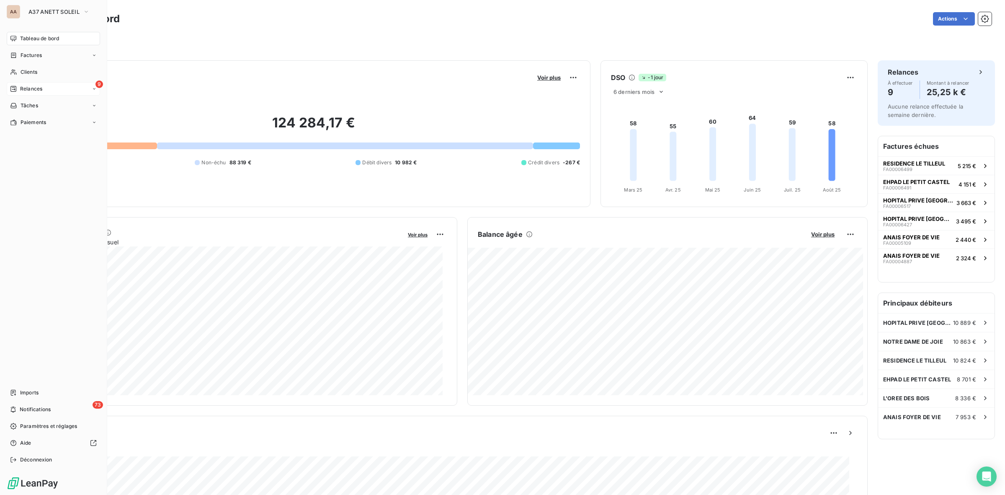
click at [52, 88] on div "9 Relances" at bounding box center [53, 88] width 93 height 13
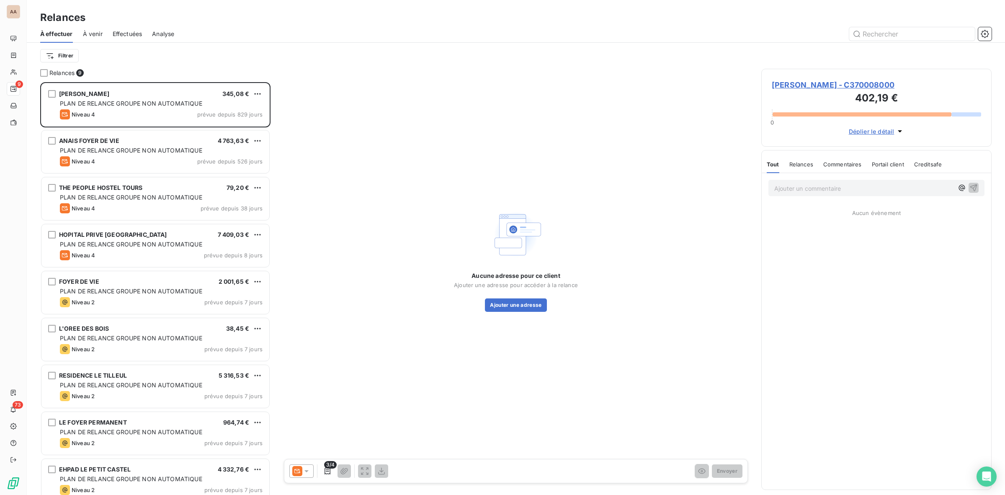
scroll to position [405, 222]
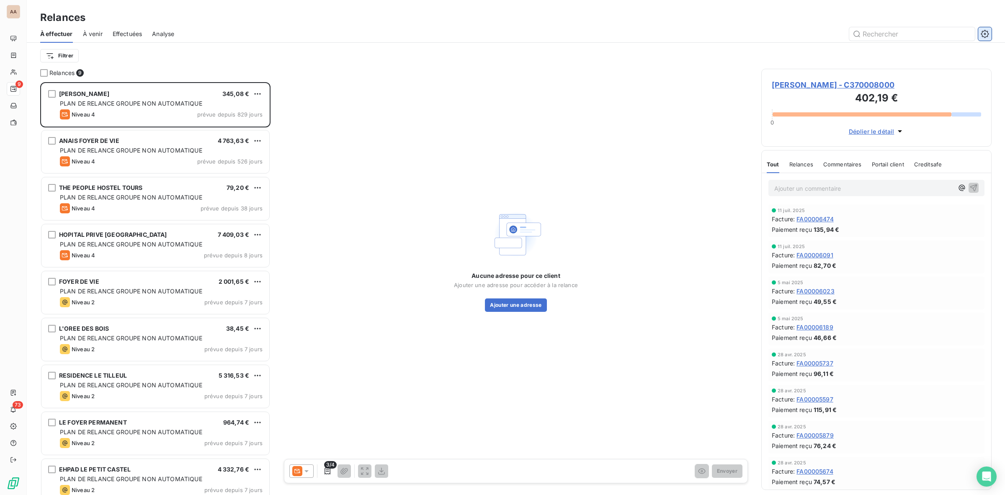
click at [983, 33] on icon "button" at bounding box center [985, 34] width 8 height 8
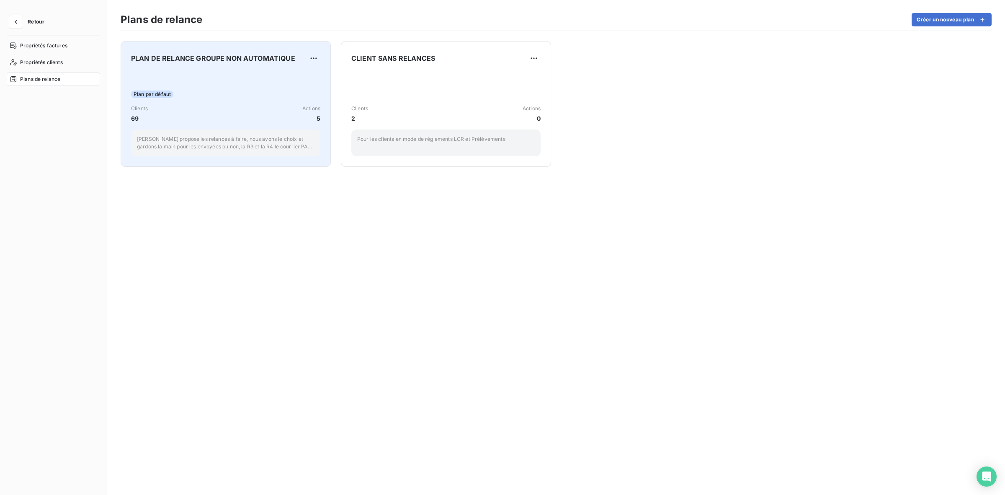
click at [224, 97] on div "Plan par défaut" at bounding box center [225, 94] width 189 height 8
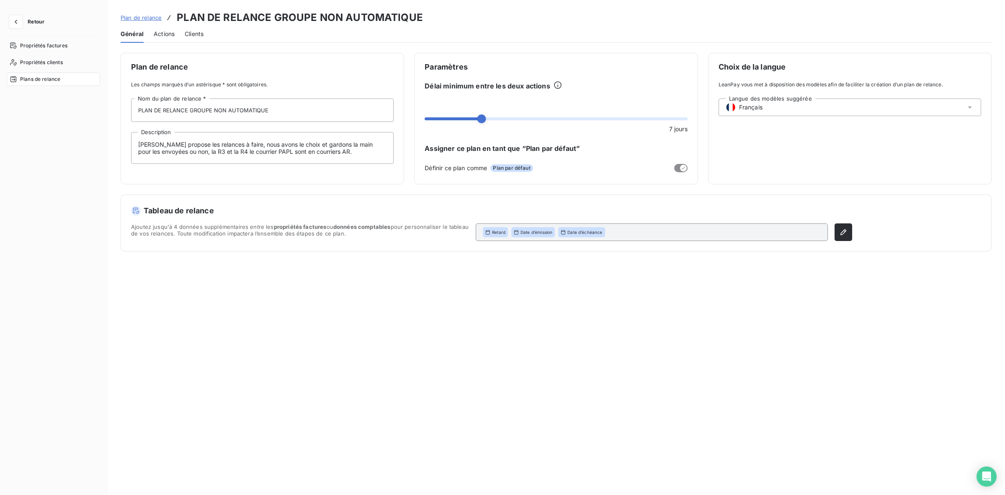
click at [170, 34] on span "Actions" at bounding box center [164, 34] width 21 height 8
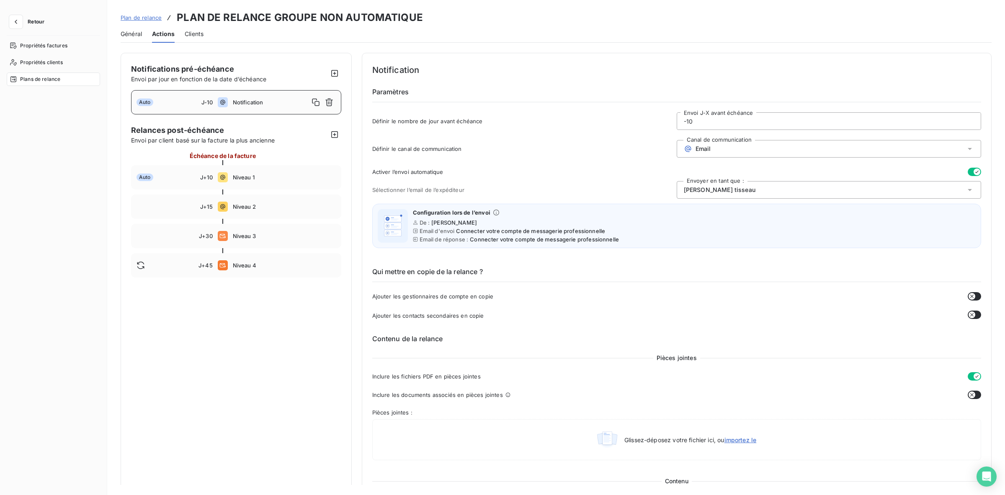
click at [977, 172] on icon "button" at bounding box center [977, 171] width 7 height 7
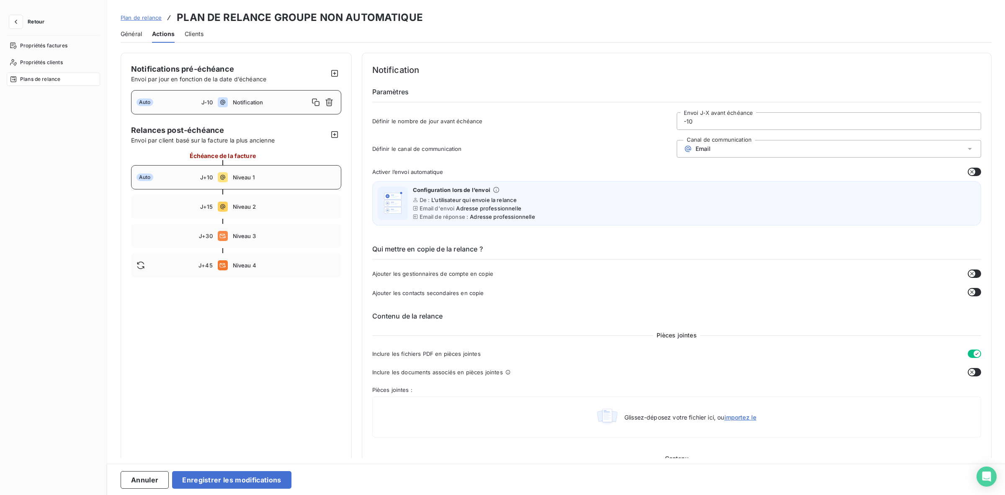
click at [302, 168] on div "Auto J+10 Niveau 1" at bounding box center [236, 177] width 210 height 24
type input "10"
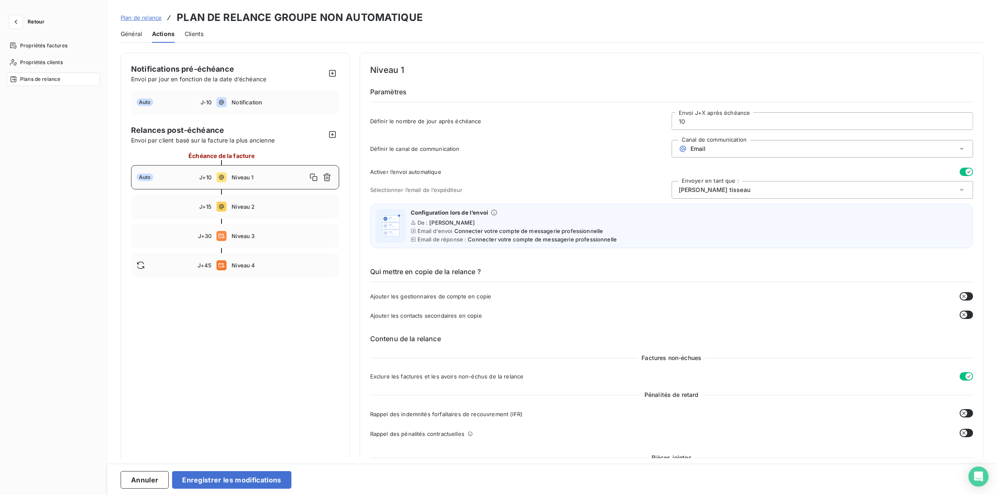
click at [970, 173] on button "button" at bounding box center [966, 172] width 13 height 8
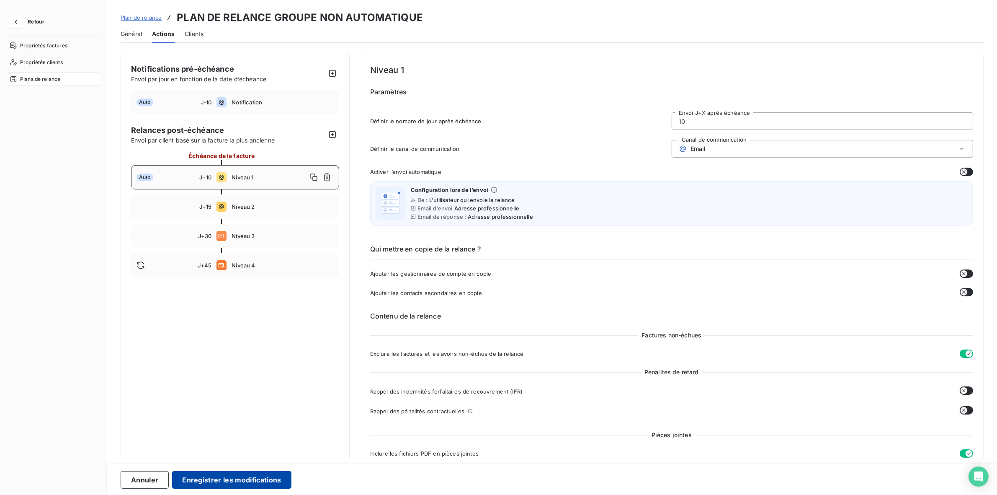
click at [260, 480] on button "Enregistrer les modifications" at bounding box center [231, 480] width 119 height 18
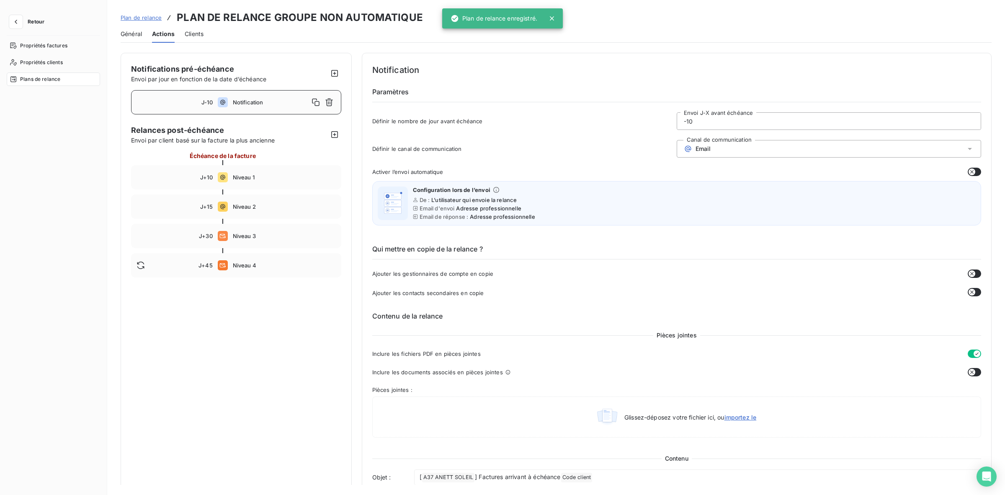
click at [260, 99] on span "Notification" at bounding box center [271, 102] width 76 height 7
click at [273, 179] on span "Niveau 1" at bounding box center [284, 177] width 103 height 7
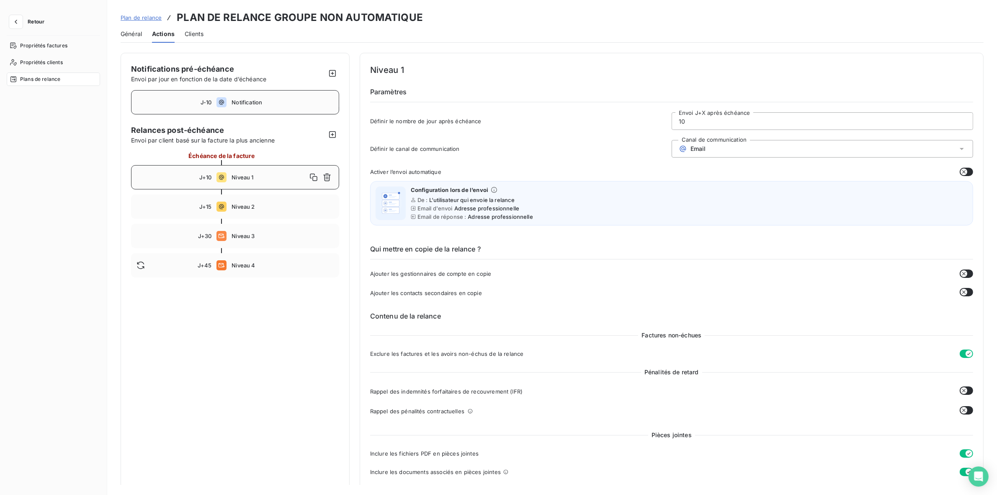
click at [267, 100] on span "Notification" at bounding box center [283, 102] width 102 height 7
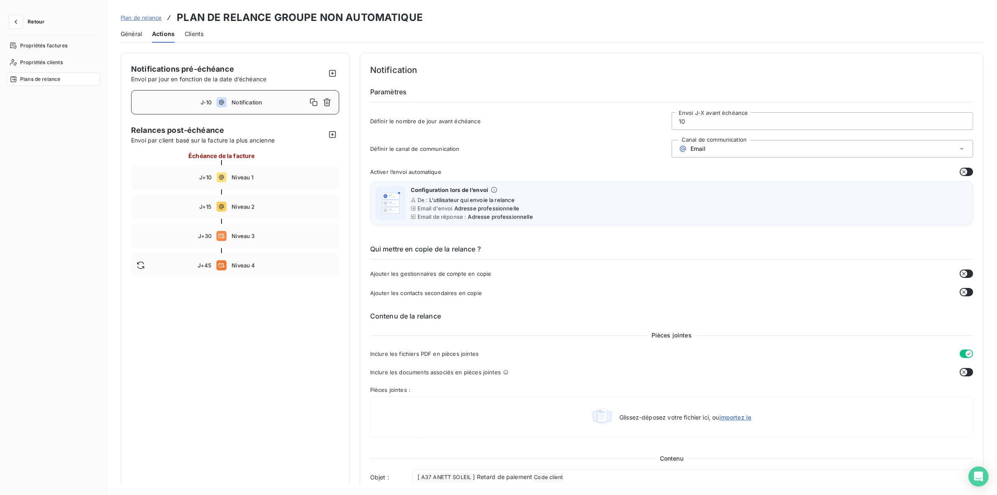
type input "-10"
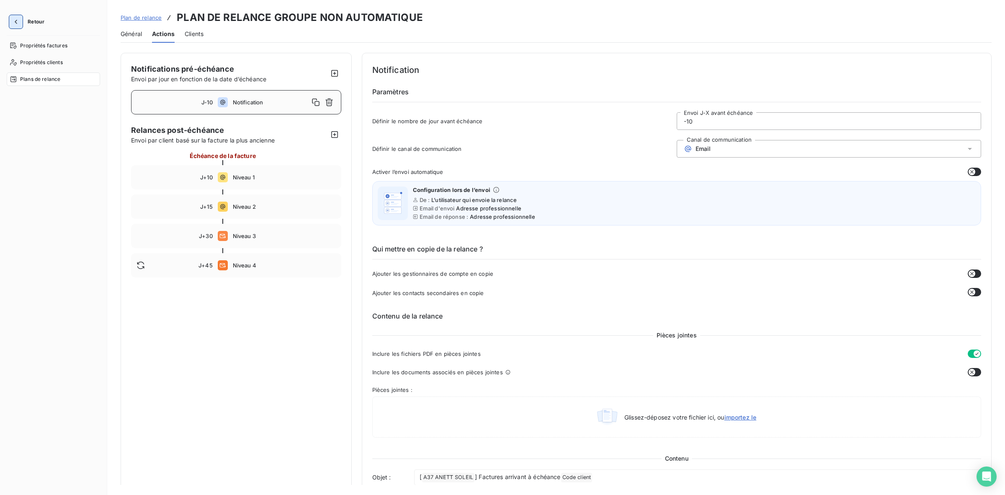
click at [18, 21] on icon "button" at bounding box center [16, 22] width 8 height 8
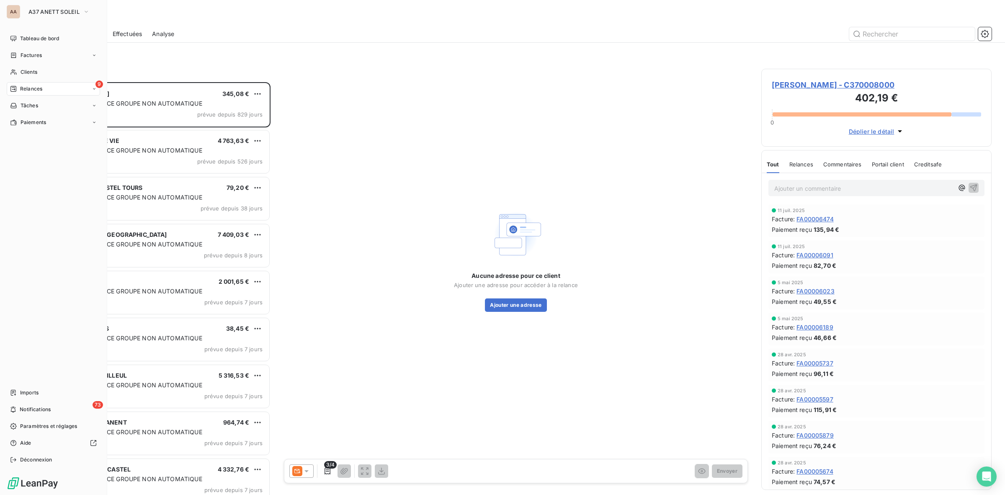
scroll to position [405, 222]
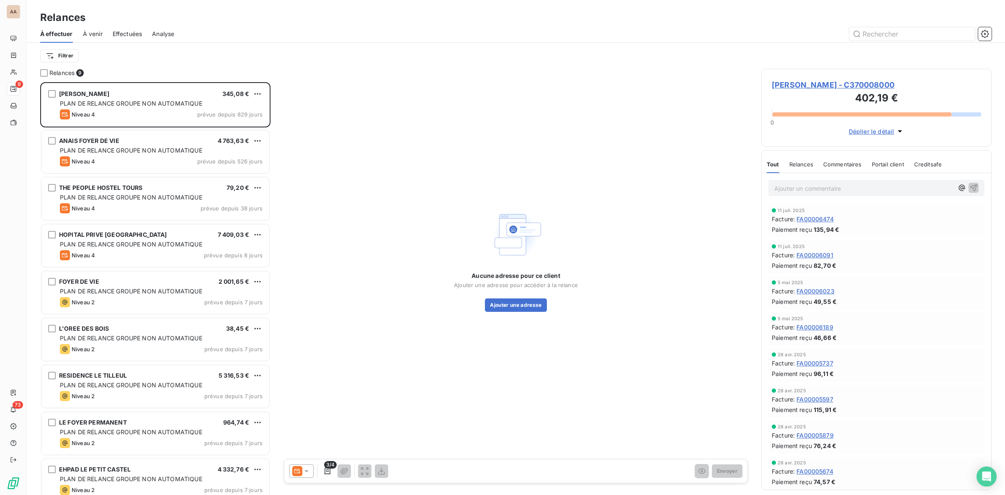
click at [204, 14] on div "Relances" at bounding box center [516, 17] width 978 height 15
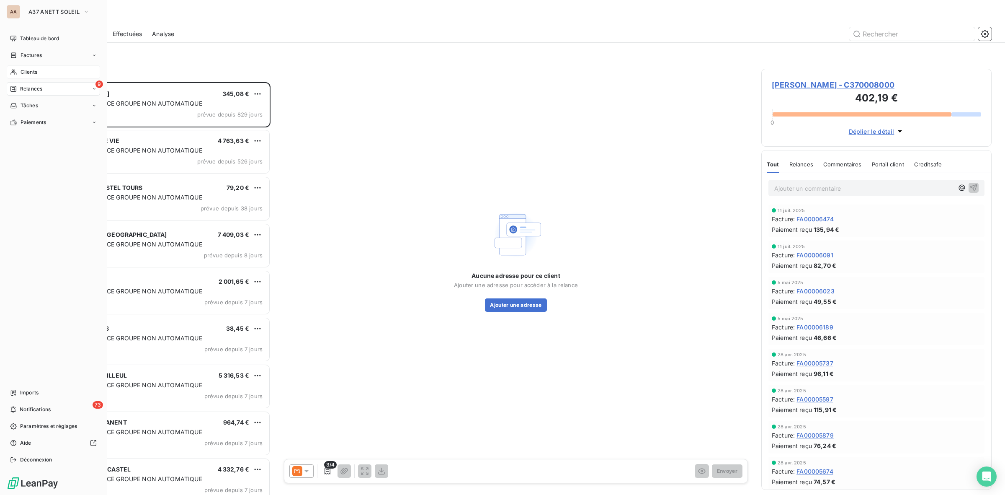
click at [39, 72] on div "Clients" at bounding box center [53, 71] width 93 height 13
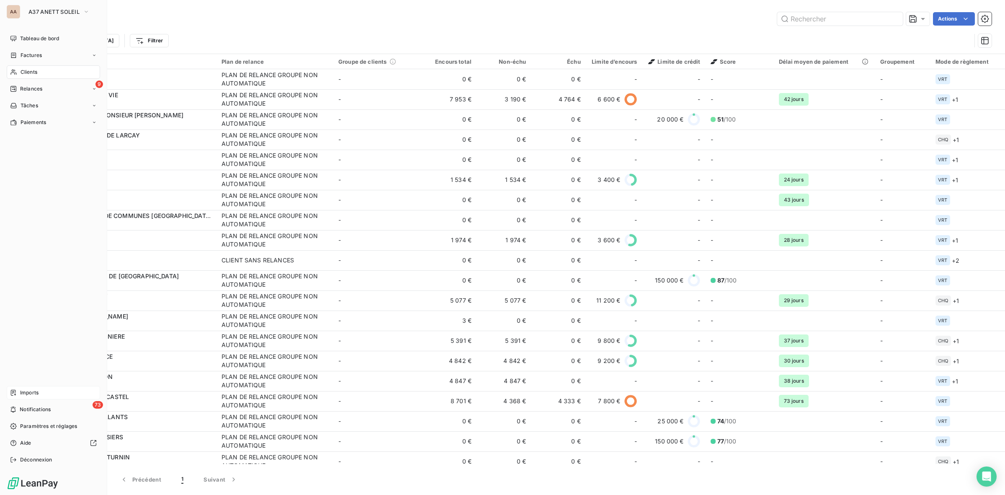
click at [46, 389] on div "Imports" at bounding box center [53, 392] width 93 height 13
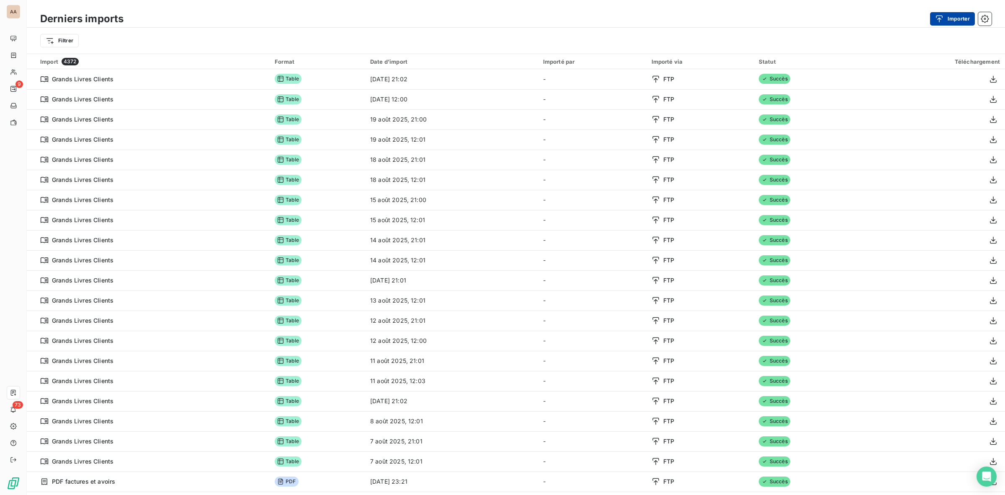
click at [963, 19] on button "Importer" at bounding box center [952, 18] width 45 height 13
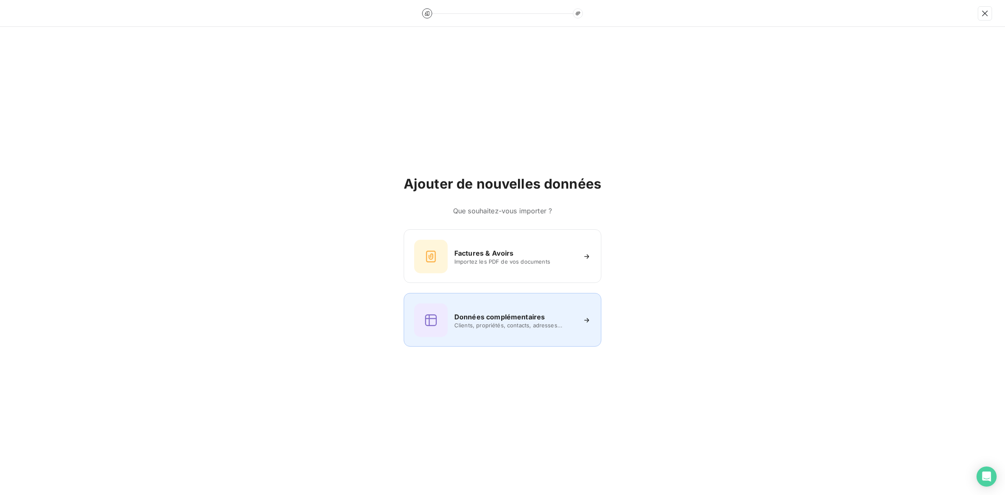
click at [507, 320] on h6 "Données complémentaires" at bounding box center [499, 317] width 90 height 10
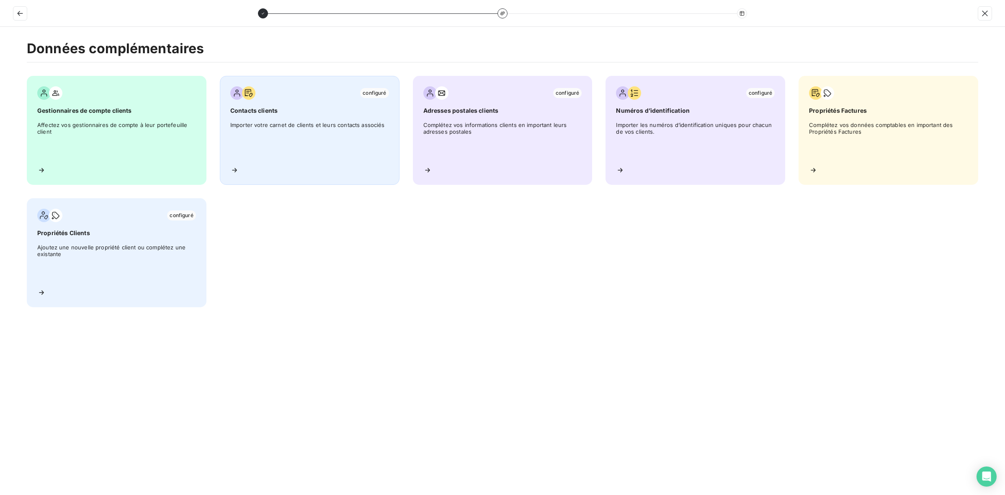
click at [330, 147] on span "Importer votre carnet de clients et leurs contacts associés" at bounding box center [309, 140] width 159 height 38
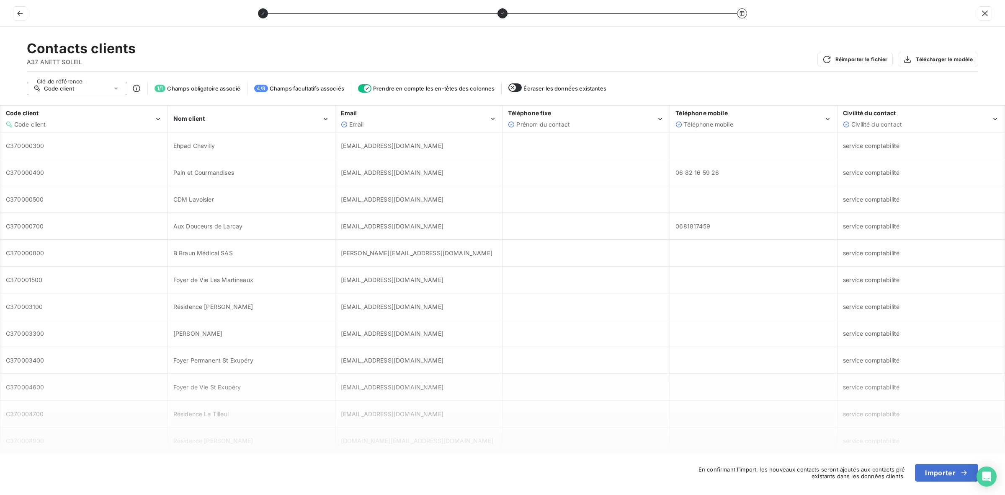
click at [99, 85] on div "Code client" at bounding box center [77, 88] width 101 height 13
click at [67, 104] on span "Code client" at bounding box center [69, 104] width 31 height 7
click at [68, 124] on div "Code client" at bounding box center [84, 119] width 166 height 26
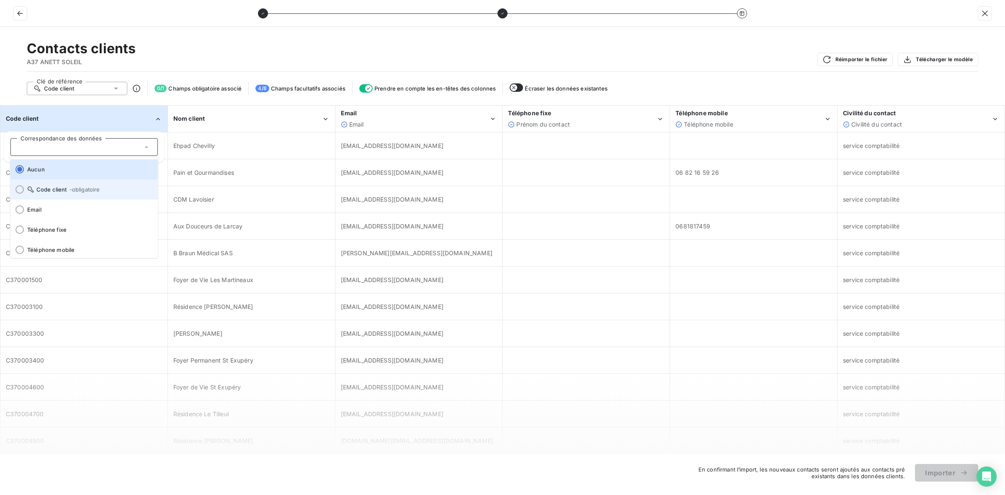
click at [73, 196] on li "Code client - obligatoire" at bounding box center [83, 189] width 147 height 20
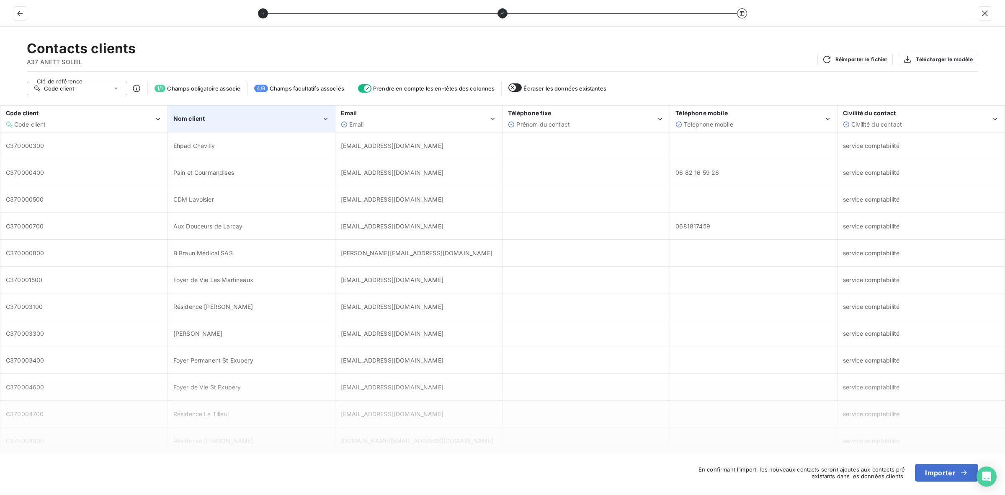
click at [252, 120] on div "Nom client" at bounding box center [247, 118] width 148 height 8
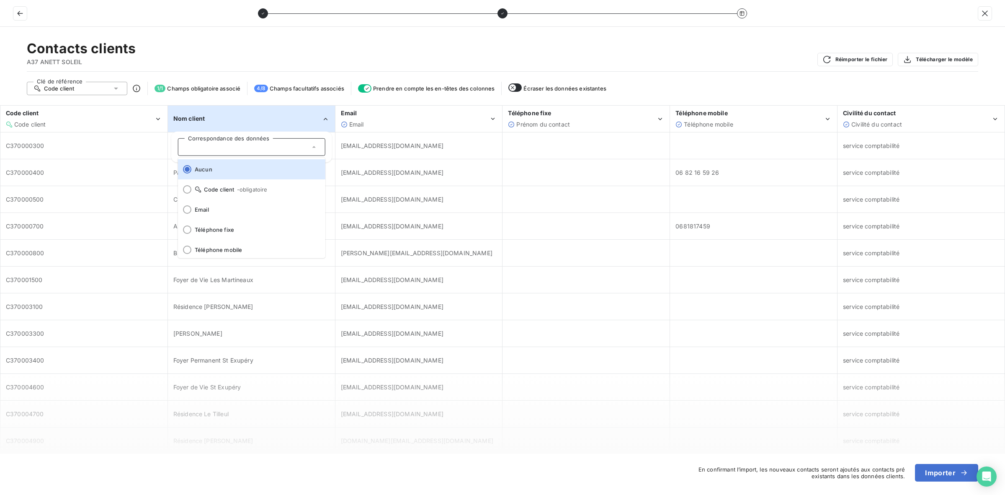
click at [252, 120] on div "Nom client" at bounding box center [247, 118] width 148 height 8
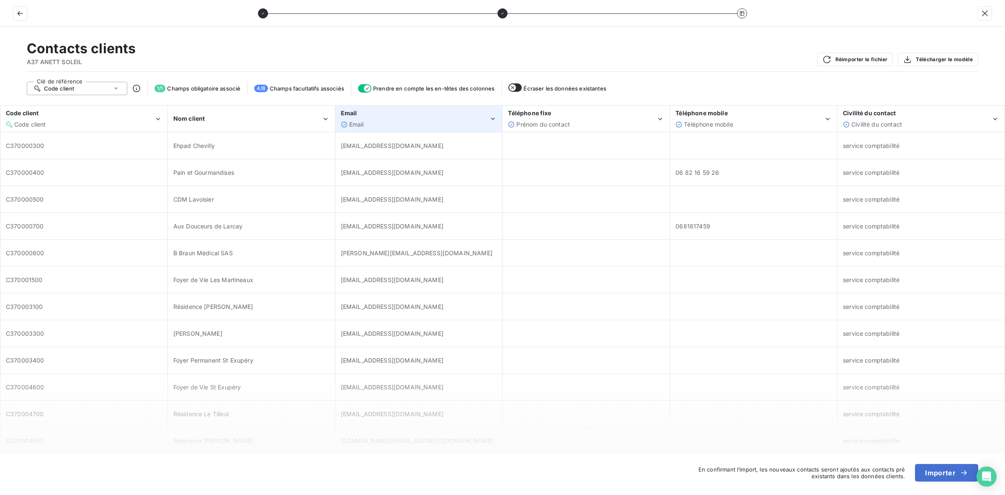
click at [410, 120] on div "Email" at bounding box center [415, 124] width 148 height 8
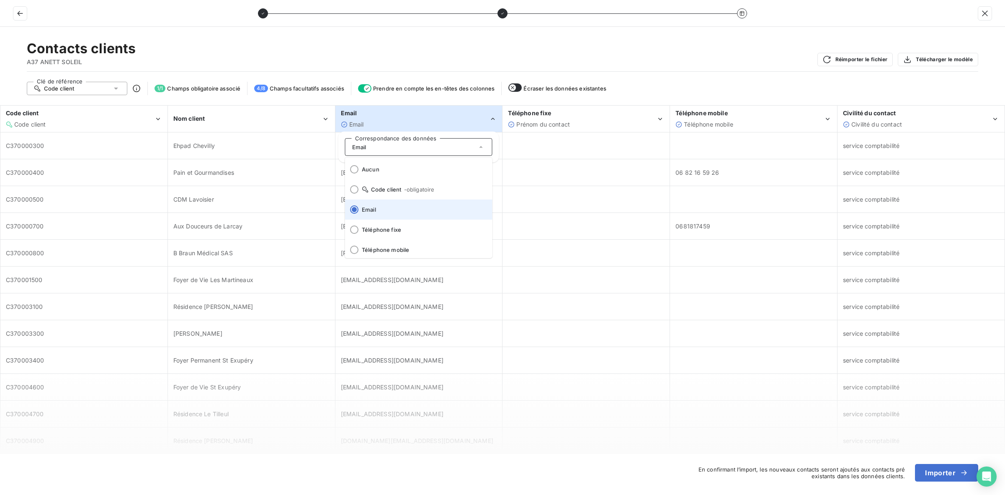
click at [389, 210] on span "Email" at bounding box center [424, 209] width 124 height 7
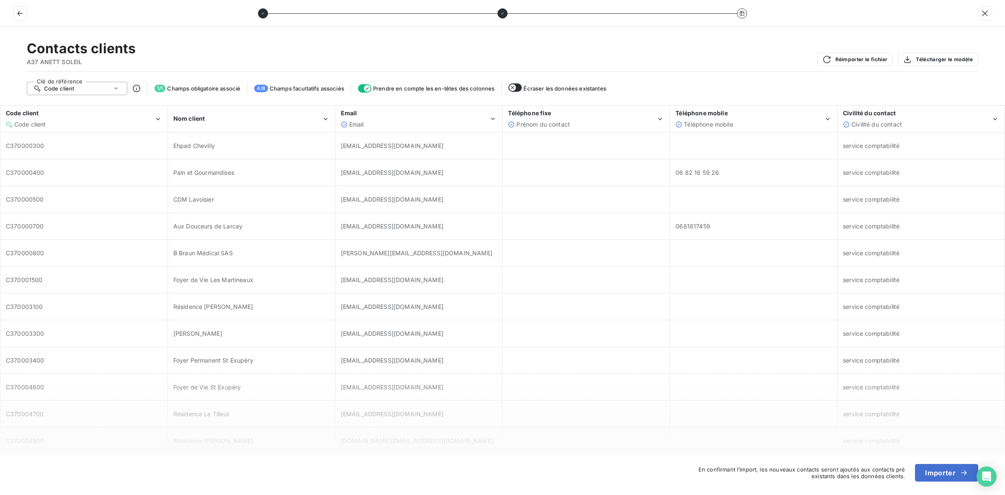
click at [585, 90] on span "Écraser les données existantes" at bounding box center [565, 88] width 83 height 7
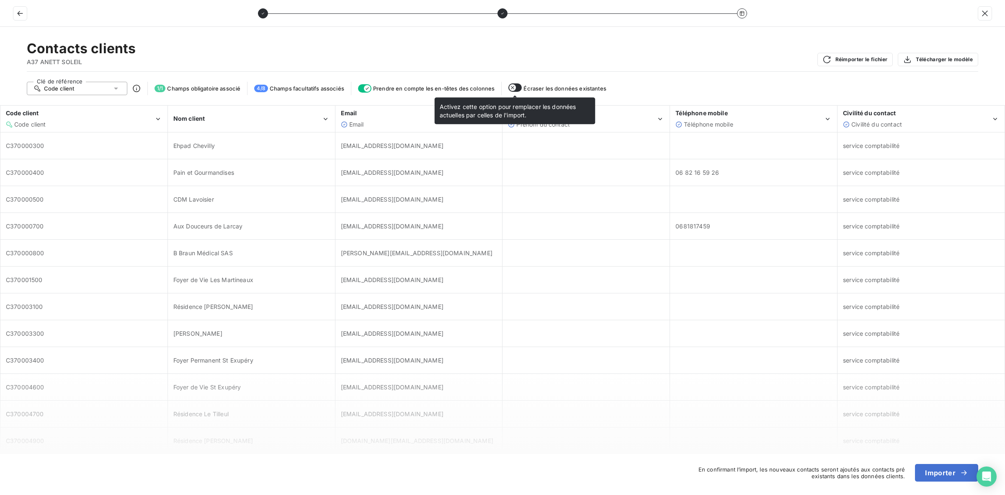
click at [514, 88] on icon "button" at bounding box center [512, 87] width 7 height 7
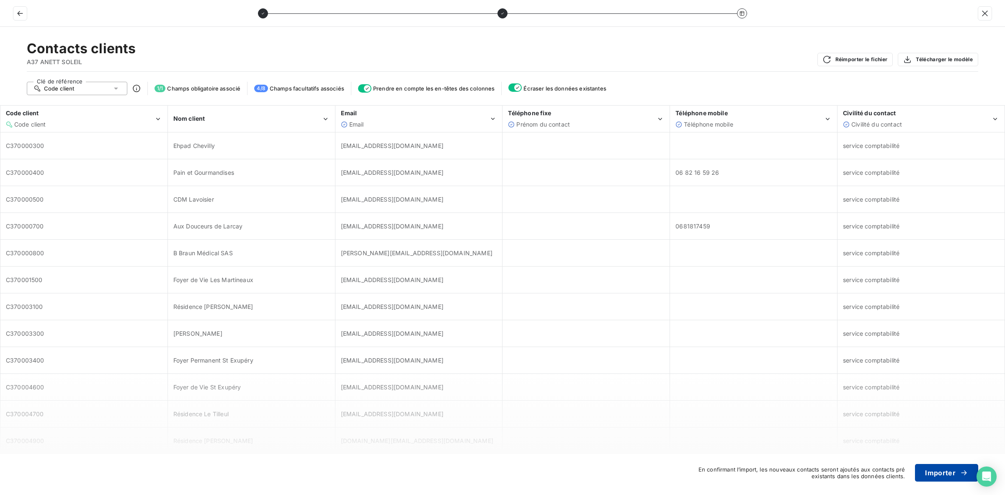
click at [931, 469] on button "Importer" at bounding box center [946, 473] width 63 height 18
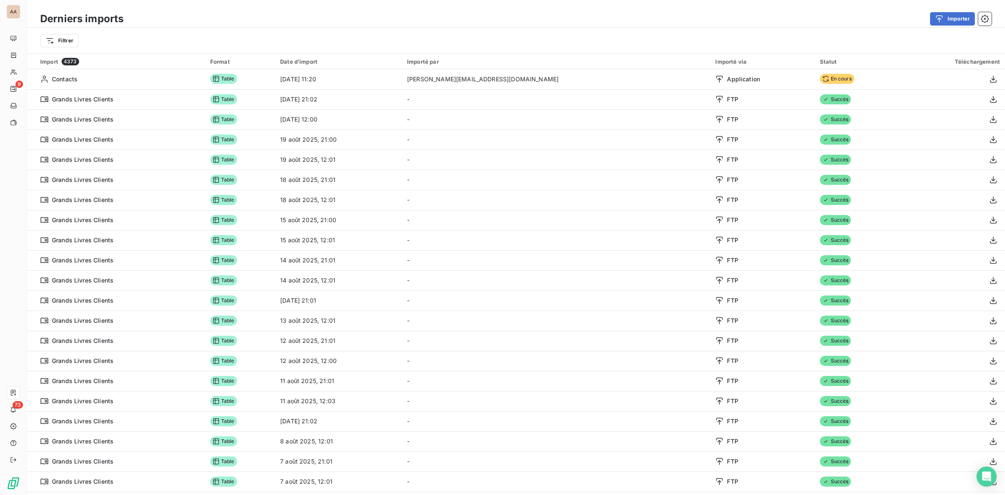
click at [497, 6] on div "Derniers imports Importer Filtrer" at bounding box center [516, 27] width 978 height 54
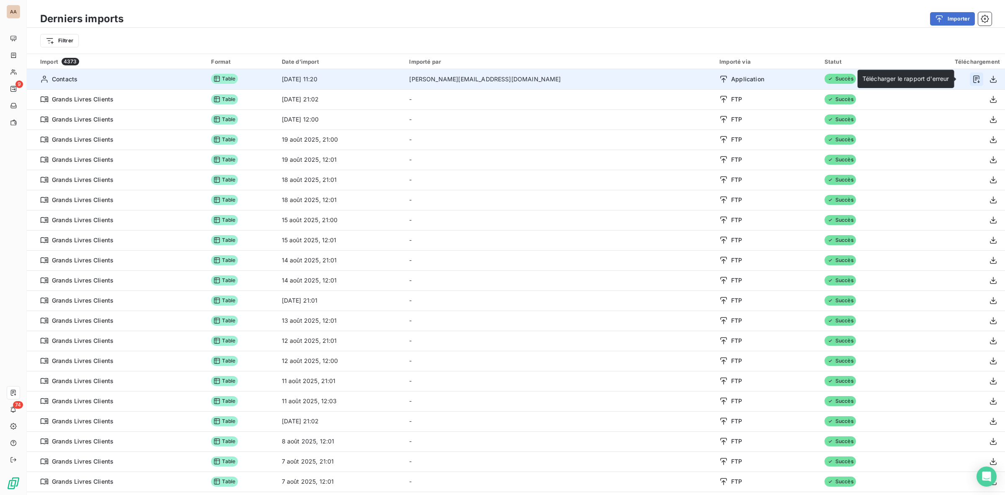
click at [972, 78] on icon "button" at bounding box center [976, 79] width 8 height 8
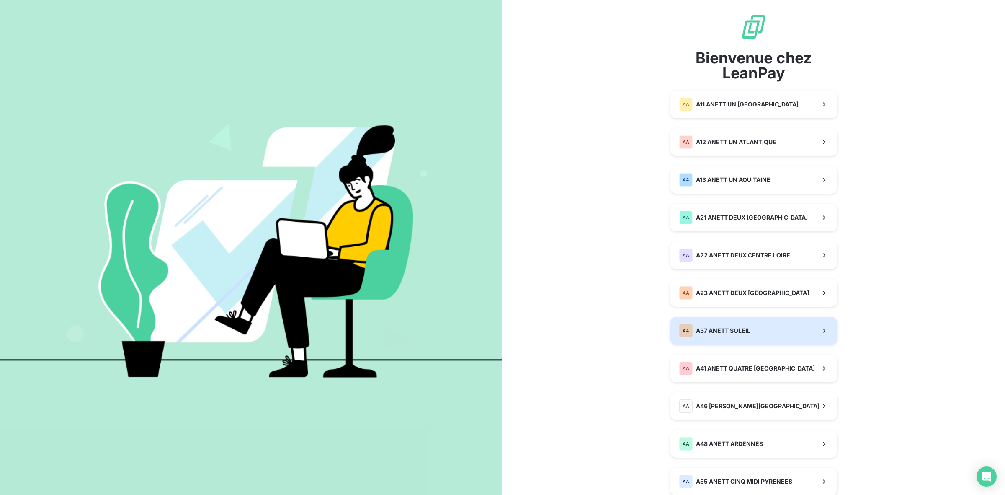
click at [758, 329] on button "AA A37 ANETT SOLEIL" at bounding box center [754, 331] width 168 height 28
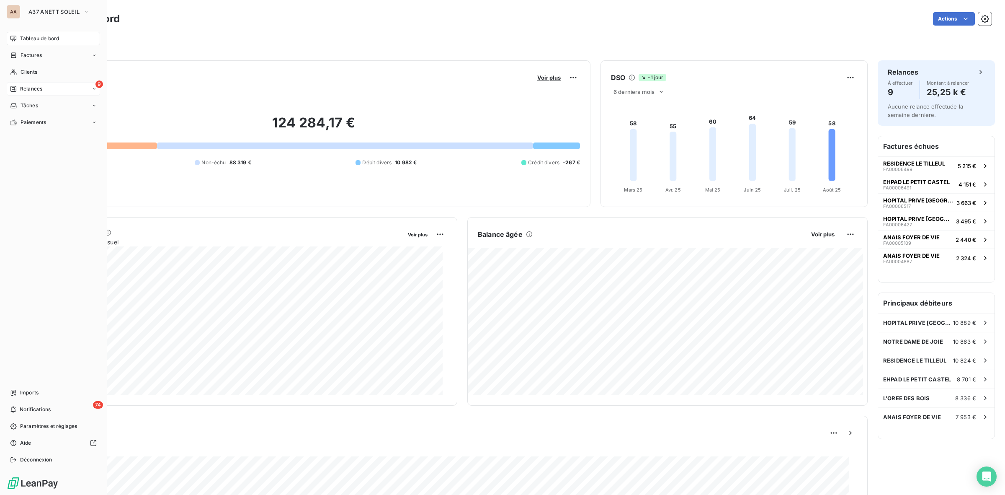
click at [36, 91] on span "Relances" at bounding box center [31, 89] width 22 height 8
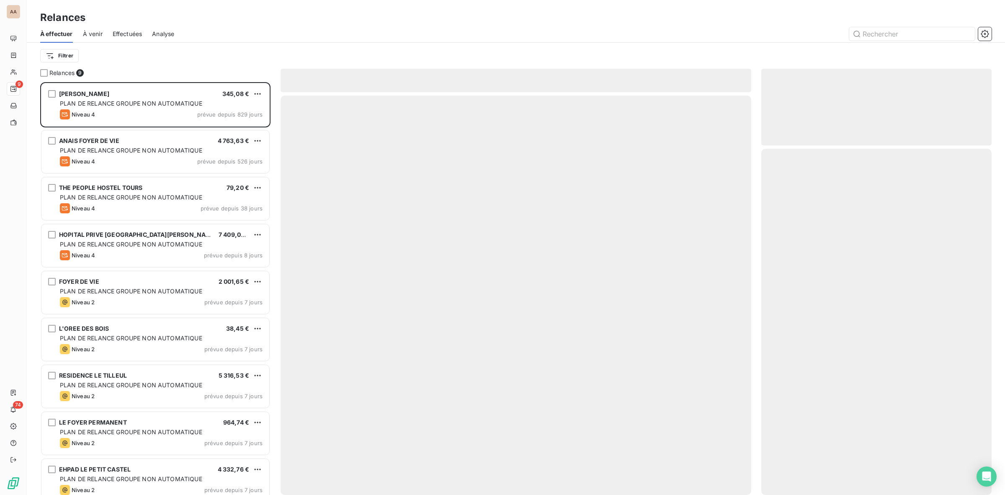
scroll to position [405, 222]
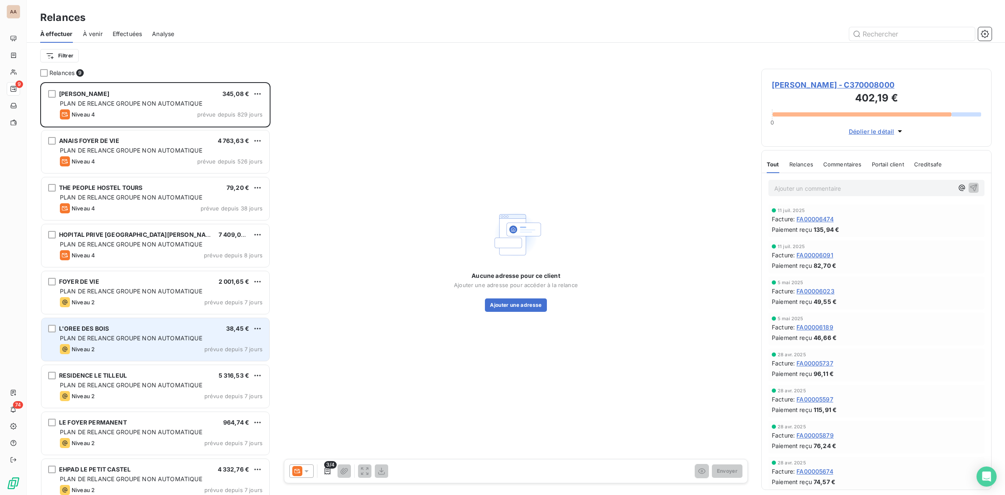
click at [151, 343] on div "L'OREE DES BOIS 38,45 € PLAN DE RELANCE GROUPE NON AUTOMATIQUE Niveau 2 prévue …" at bounding box center [155, 339] width 228 height 43
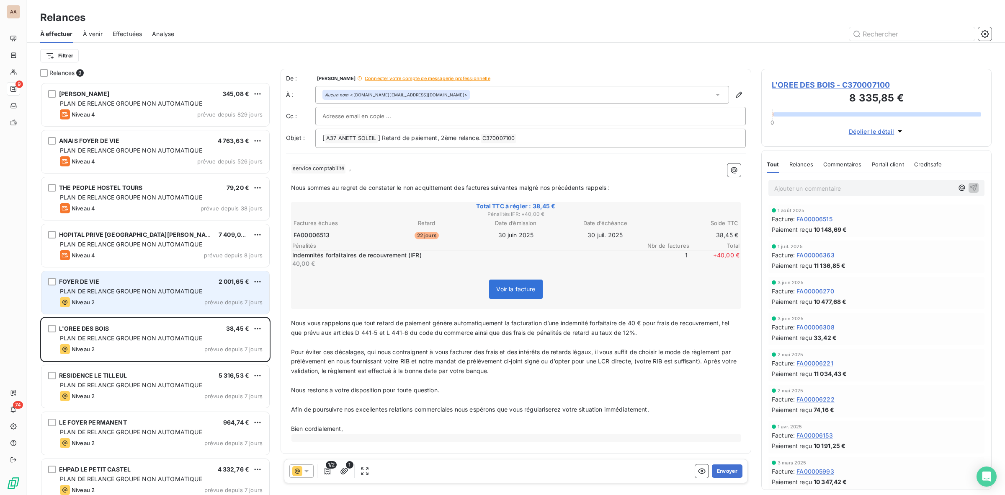
click at [150, 303] on div "Niveau 2 prévue depuis 7 jours" at bounding box center [161, 302] width 203 height 10
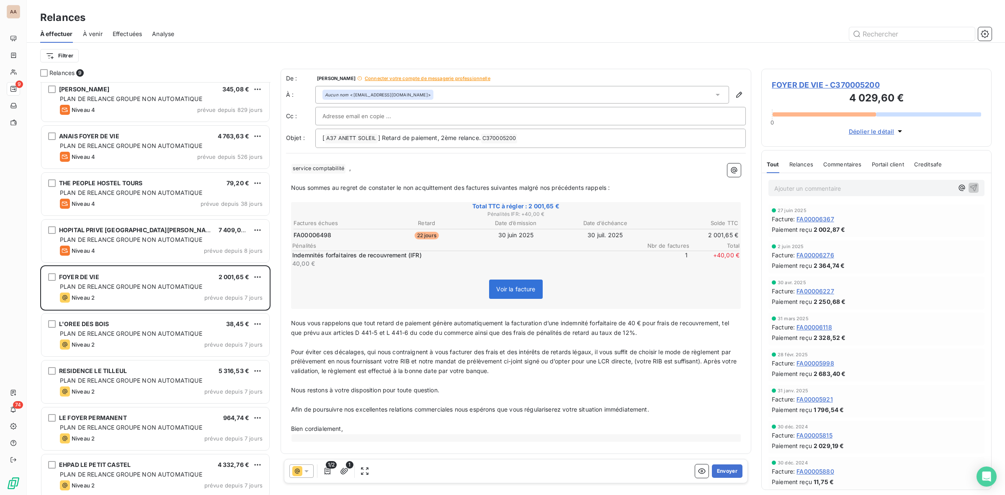
scroll to position [10, 0]
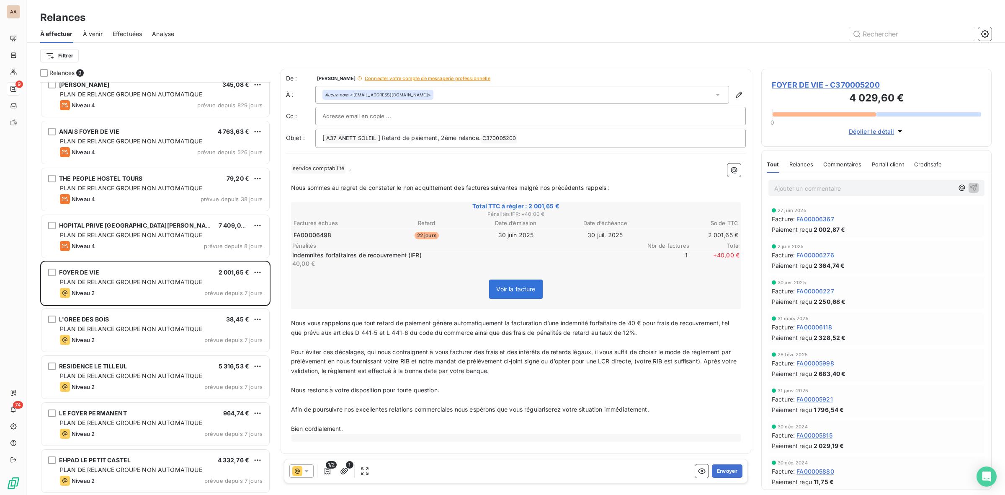
click at [811, 83] on span "FOYER DE VIE - C370005200" at bounding box center [876, 84] width 209 height 11
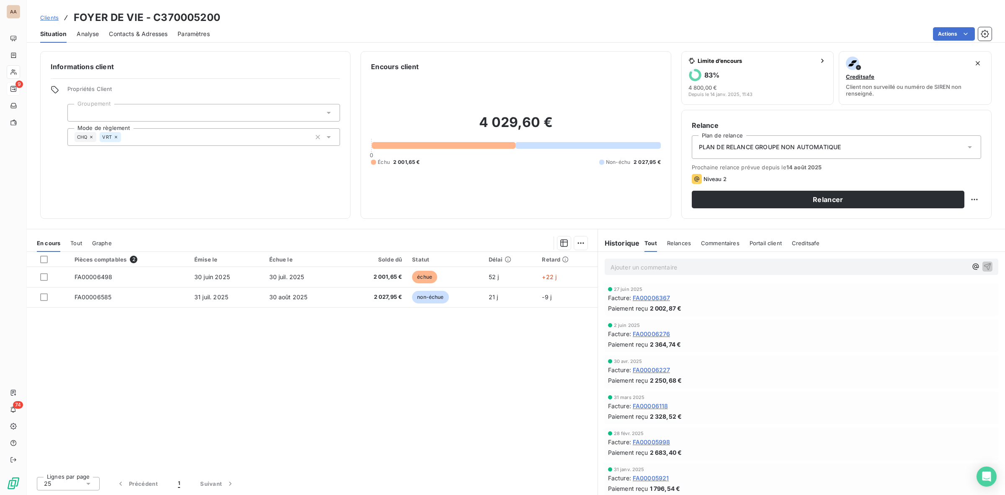
click at [147, 28] on div "Contacts & Adresses" at bounding box center [138, 34] width 59 height 18
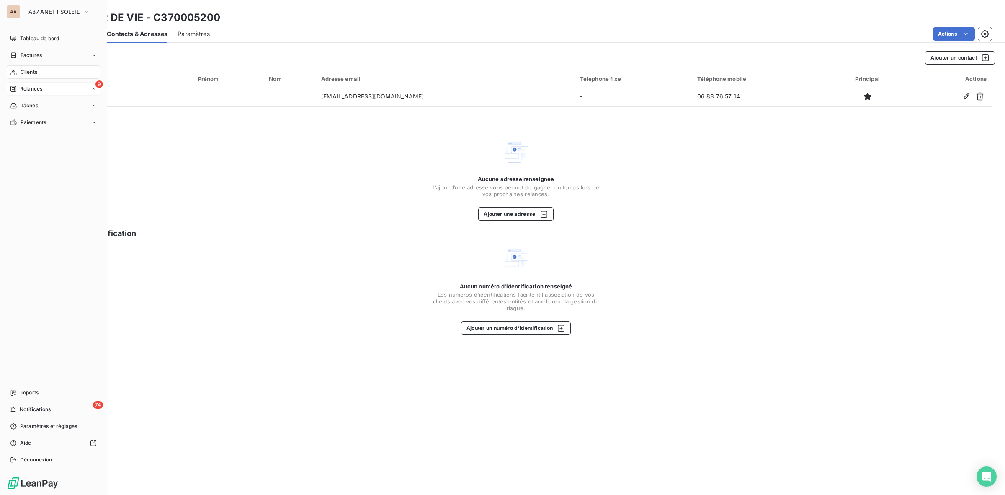
click at [30, 86] on span "Relances" at bounding box center [31, 89] width 22 height 8
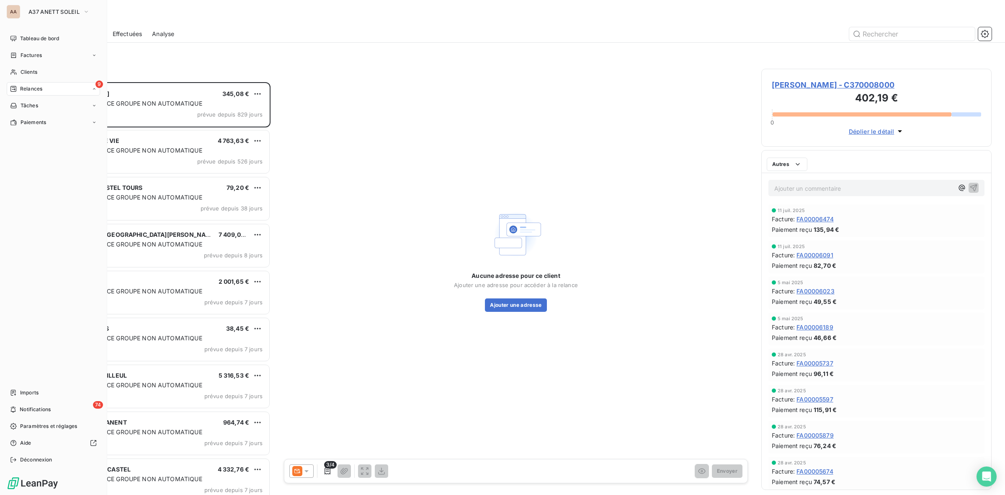
scroll to position [405, 222]
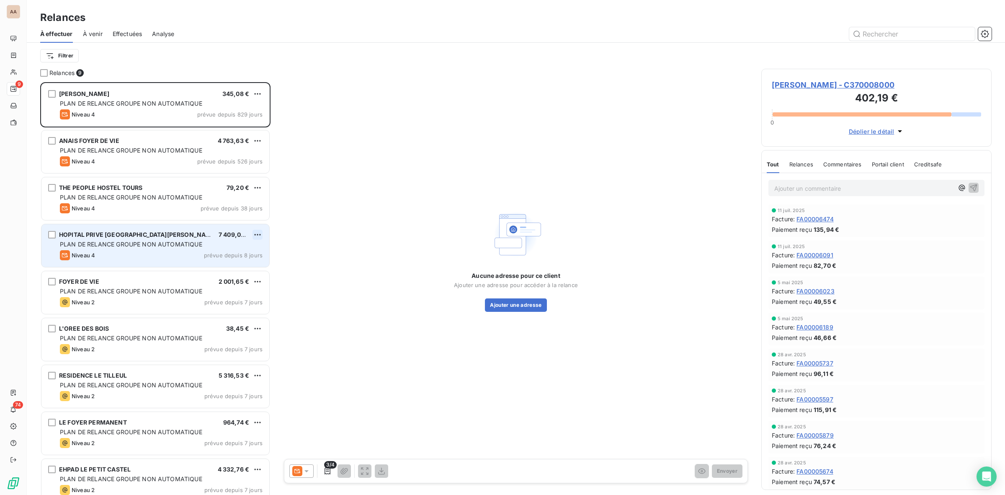
click at [262, 232] on html "AA 9 74 Relances À effectuer À venir Effectuées Analyse Filtrer Relances 9 [PER…" at bounding box center [502, 247] width 1005 height 495
click at [237, 266] on div "Passer cette action" at bounding box center [221, 266] width 75 height 13
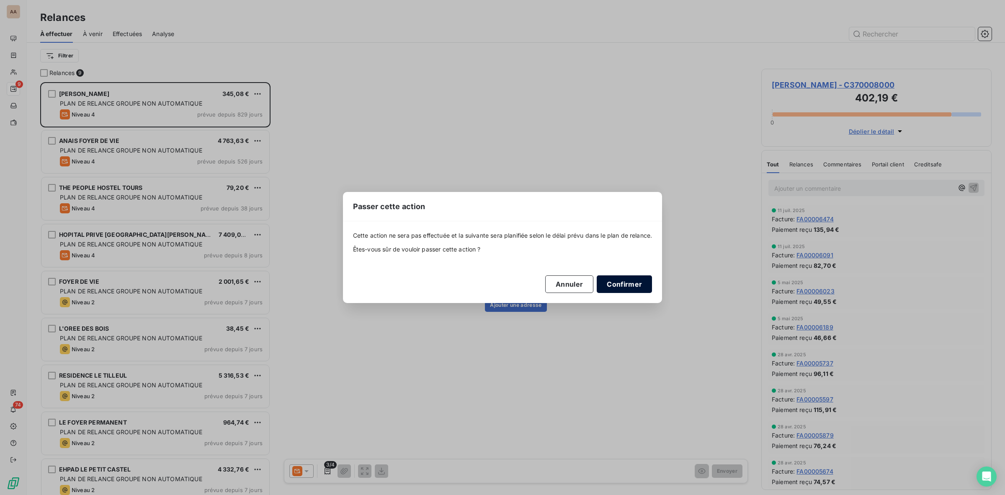
click at [624, 286] on button "Confirmer" at bounding box center [624, 284] width 55 height 18
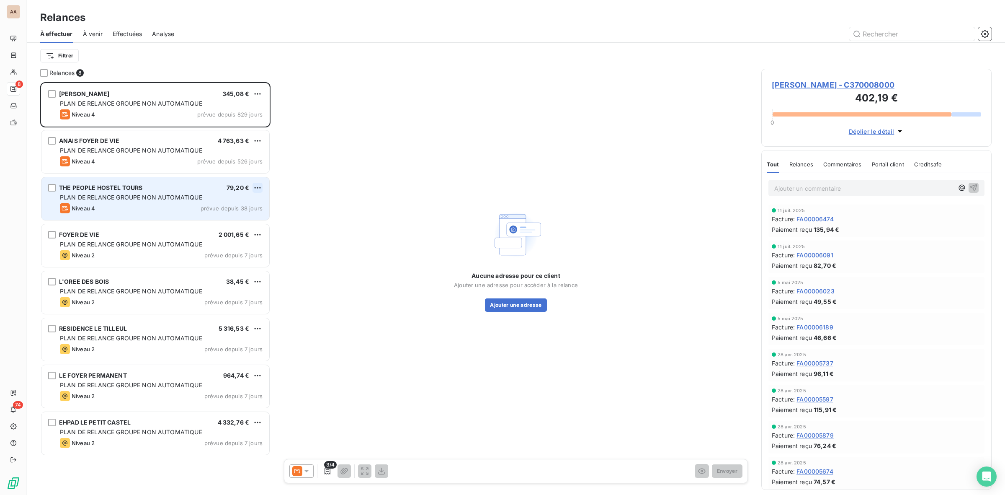
click at [258, 188] on html "AA 8 74 Relances À effectuer À venir Effectuées Analyse Filtrer Relances 8 [PER…" at bounding box center [502, 247] width 1005 height 495
click at [244, 202] on div "Replanifier cette action" at bounding box center [221, 204] width 75 height 13
select select "7"
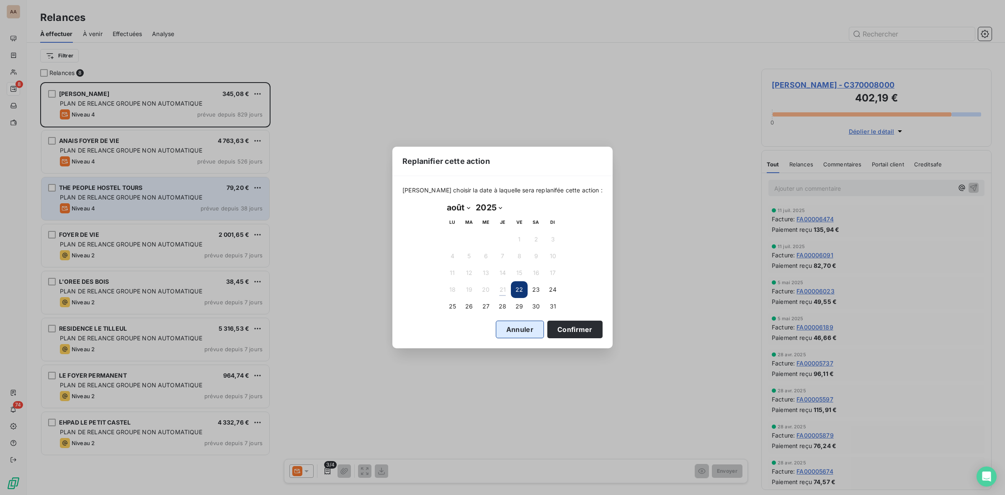
click at [505, 326] on button "Annuler" at bounding box center [520, 329] width 48 height 18
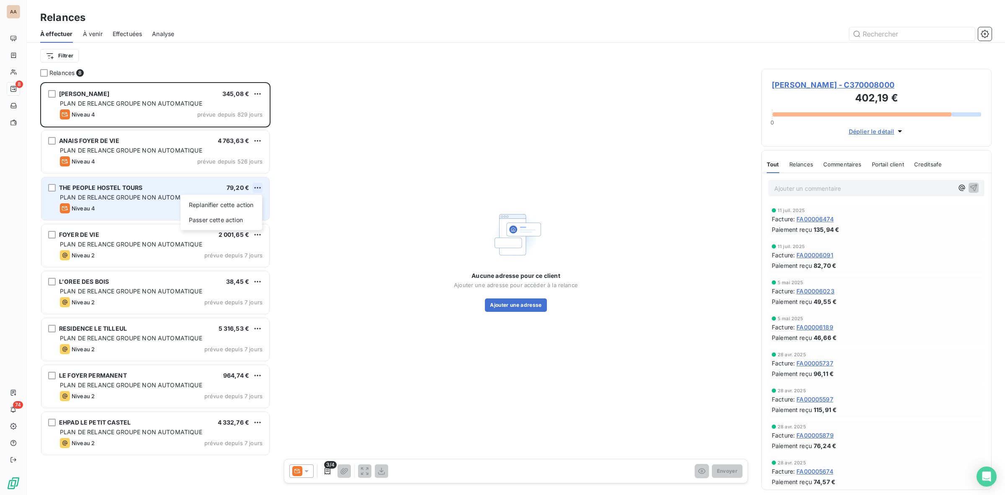
click at [260, 189] on html "AA 8 74 Relances À effectuer À venir Effectuées Analyse Filtrer Relances 8 [PER…" at bounding box center [502, 247] width 1005 height 495
click at [237, 220] on div "Passer cette action" at bounding box center [221, 219] width 75 height 13
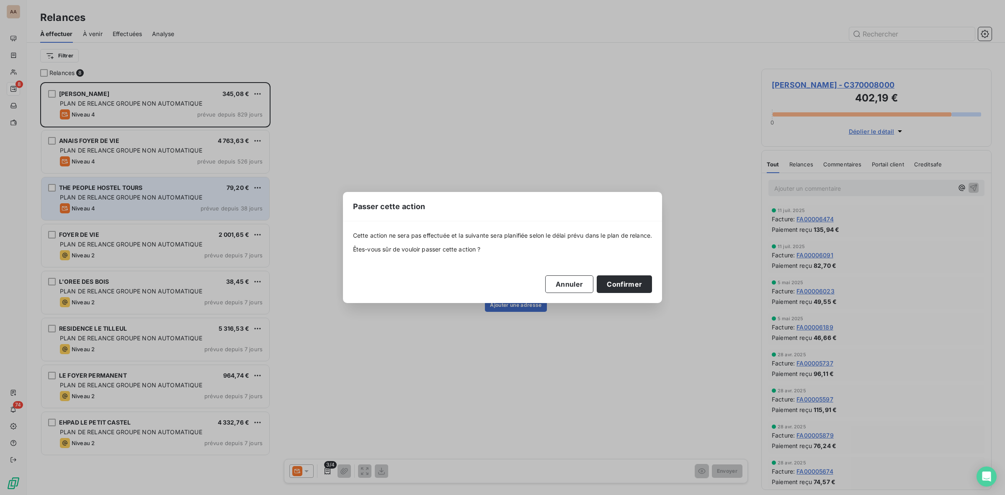
drag, startPoint x: 624, startPoint y: 286, endPoint x: 563, endPoint y: 266, distance: 64.2
click at [624, 286] on button "Confirmer" at bounding box center [624, 284] width 55 height 18
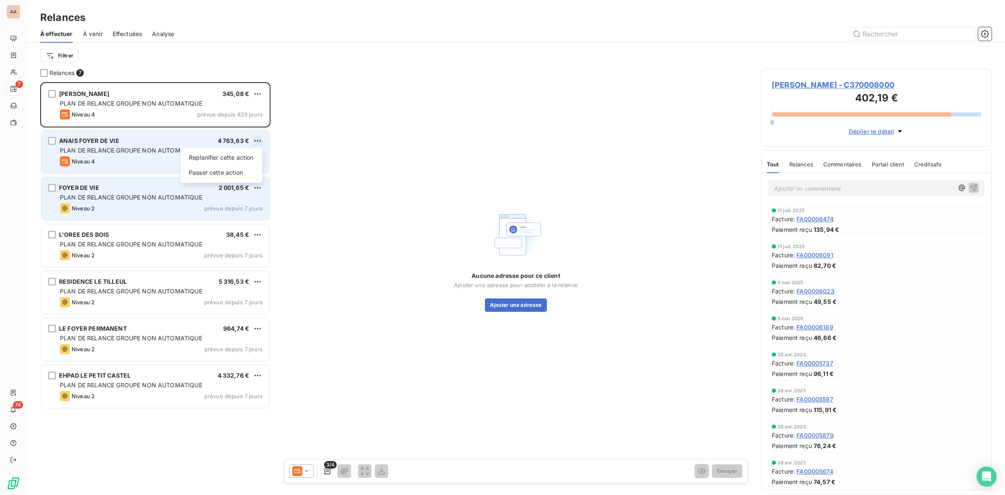
click at [261, 143] on html "AA 7 74 Relances À effectuer À venir Effectuées Analyse Filtrer Relances 7 [PER…" at bounding box center [502, 247] width 1005 height 495
click at [246, 167] on div "Passer cette action" at bounding box center [221, 172] width 75 height 13
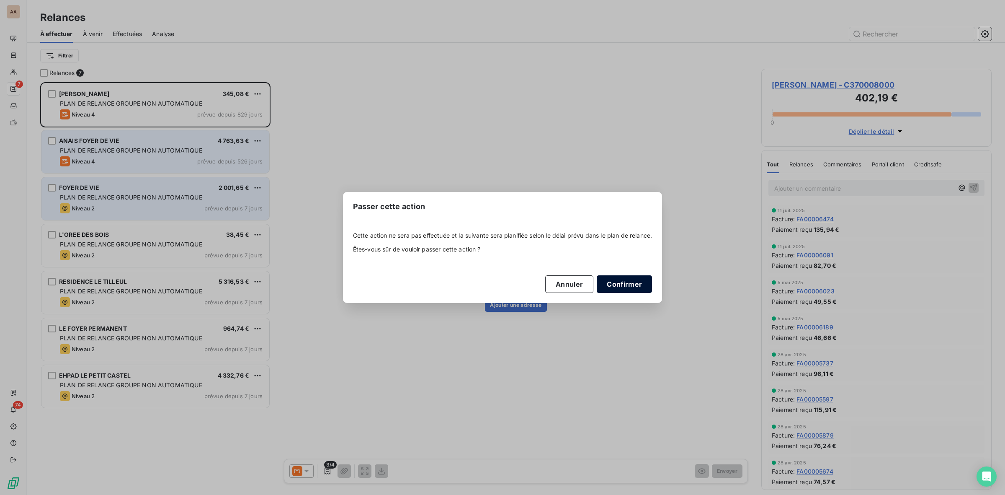
click at [621, 284] on button "Confirmer" at bounding box center [624, 284] width 55 height 18
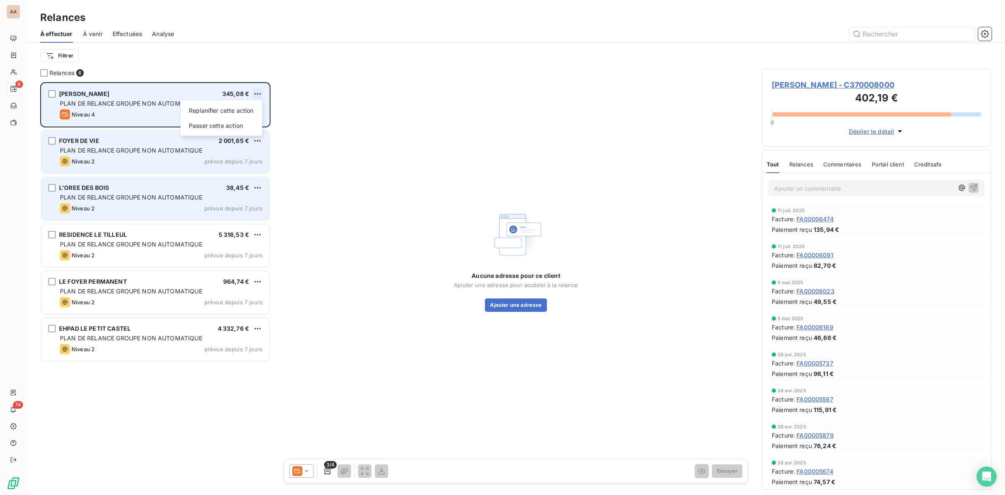
click at [256, 93] on html "AA 6 74 Relances À effectuer À venir Effectuées Analyse Filtrer Relances 6 [PER…" at bounding box center [502, 247] width 1005 height 495
click at [238, 124] on div "Passer cette action" at bounding box center [221, 125] width 75 height 13
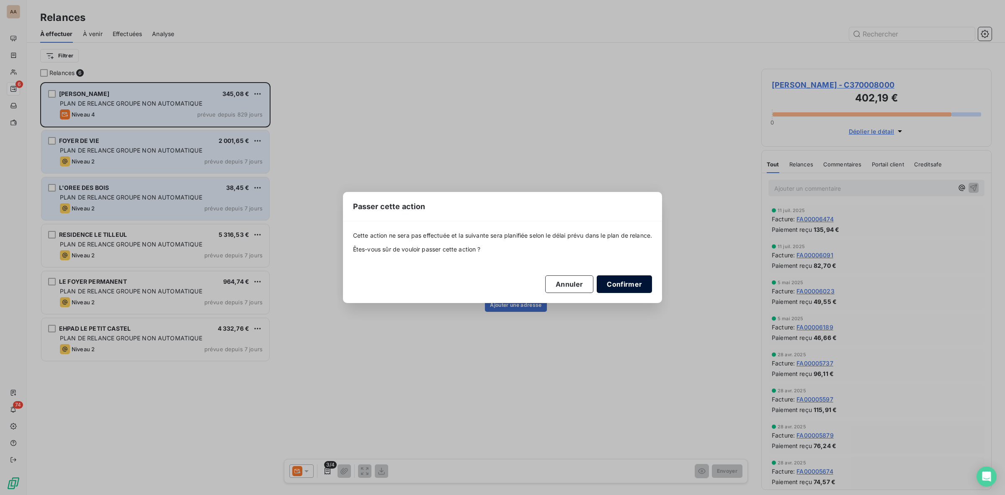
click at [629, 283] on button "Confirmer" at bounding box center [624, 284] width 55 height 18
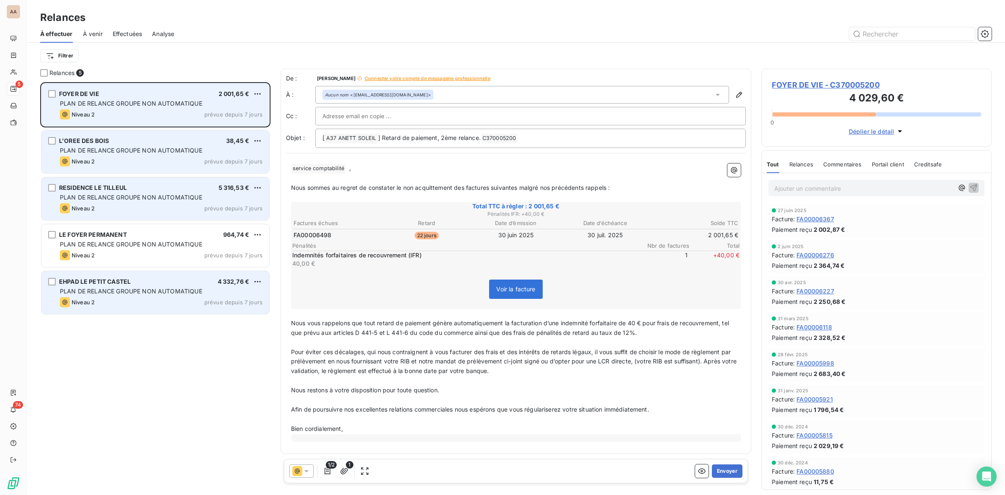
click at [111, 294] on span "PLAN DE RELANCE GROUPE NON AUTOMATIQUE" at bounding box center [131, 290] width 142 height 7
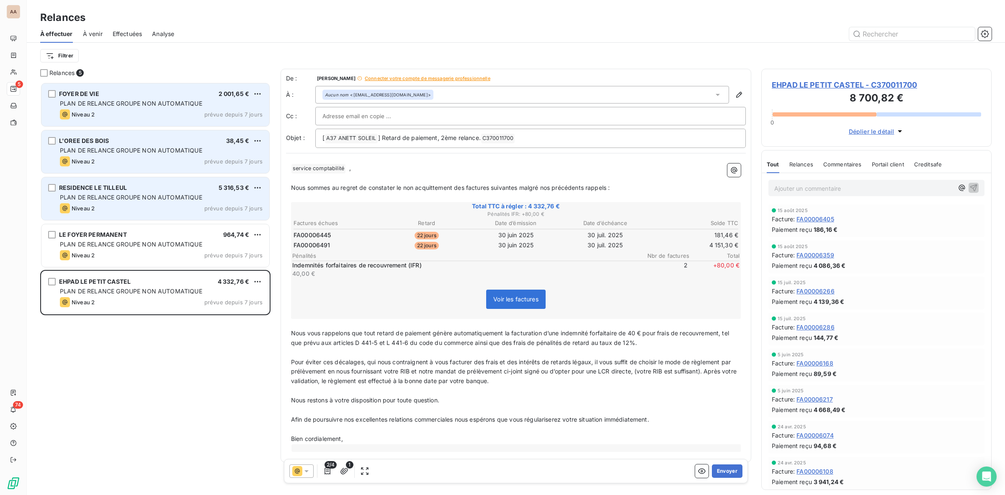
click at [134, 199] on span "PLAN DE RELANCE GROUPE NON AUTOMATIQUE" at bounding box center [131, 196] width 142 height 7
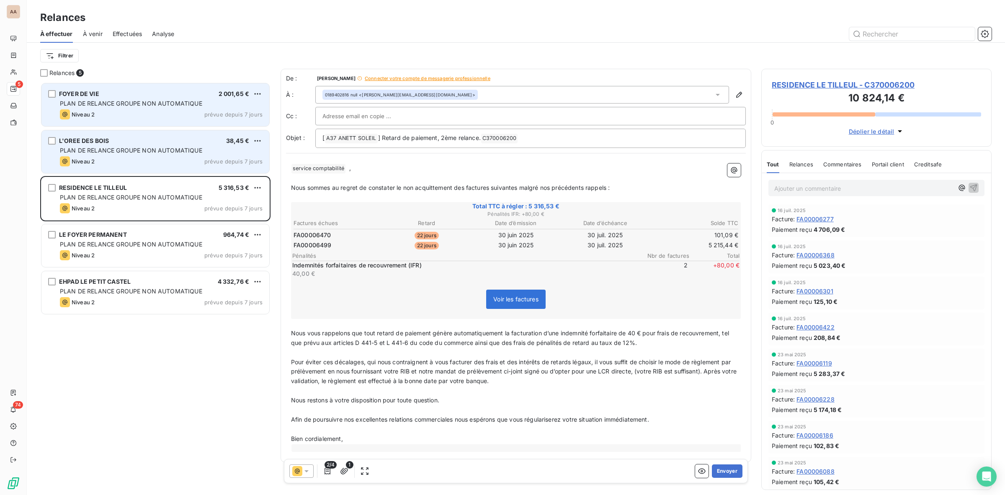
click at [155, 152] on span "PLAN DE RELANCE GROUPE NON AUTOMATIQUE" at bounding box center [131, 150] width 142 height 7
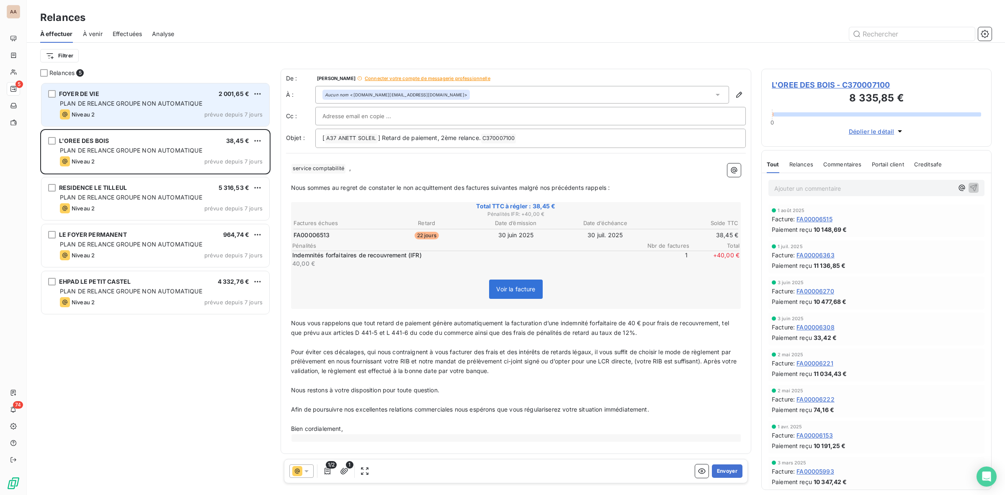
click at [166, 103] on span "PLAN DE RELANCE GROUPE NON AUTOMATIQUE" at bounding box center [131, 103] width 142 height 7
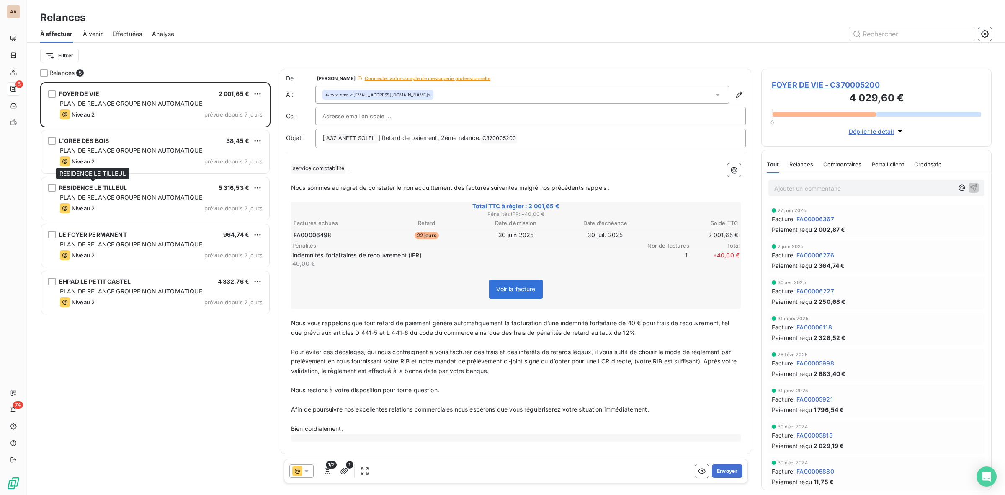
click at [119, 190] on span "RESIDENCE LE TILLEUL" at bounding box center [93, 187] width 68 height 7
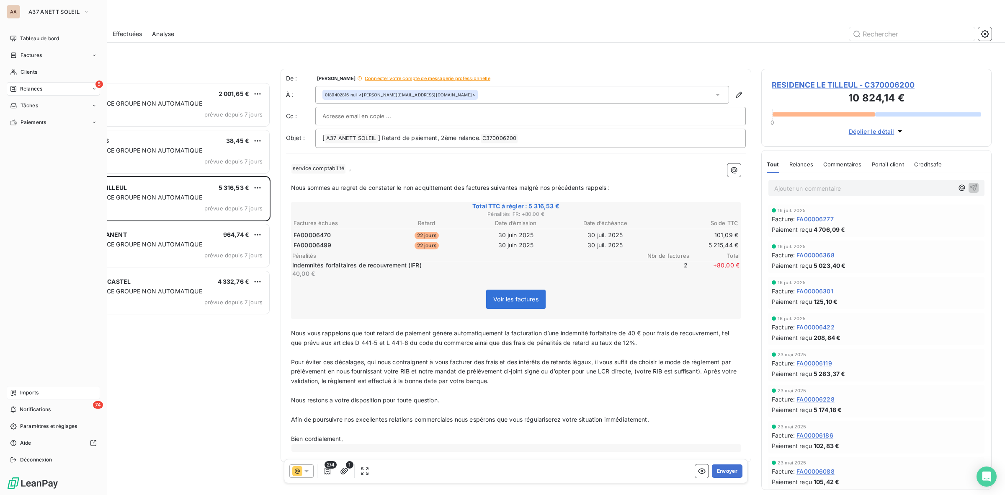
click at [32, 393] on span "Imports" at bounding box center [29, 393] width 18 height 8
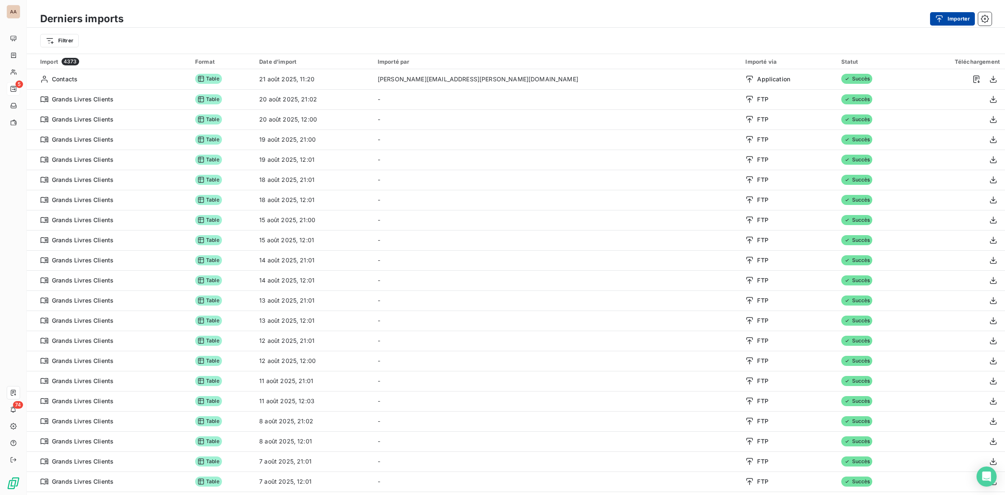
click at [959, 20] on button "Importer" at bounding box center [952, 18] width 45 height 13
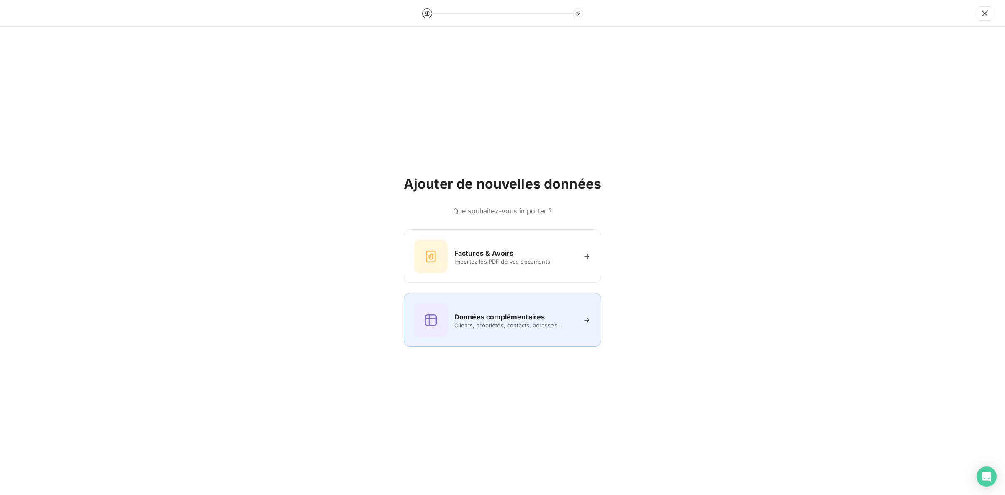
click at [464, 320] on h6 "Données complémentaires" at bounding box center [499, 317] width 90 height 10
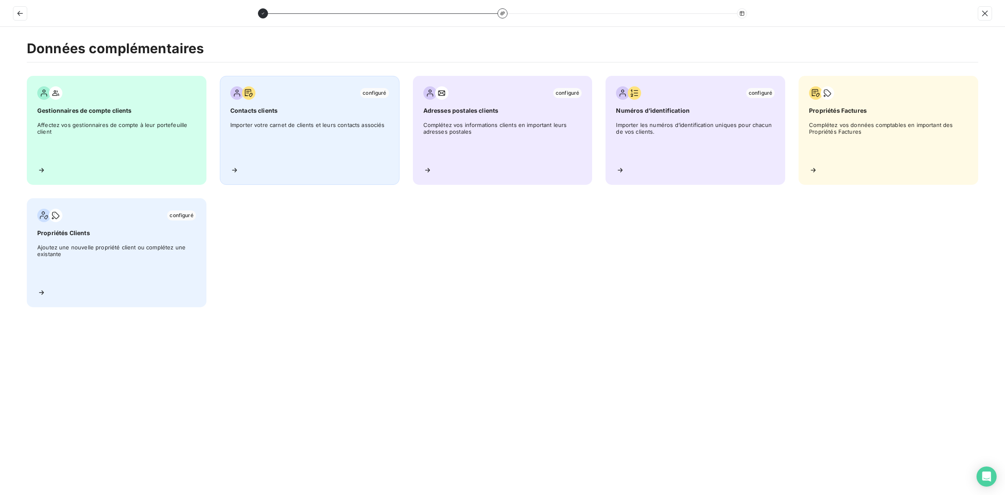
click at [304, 135] on span "Importer votre carnet de clients et leurs contacts associés" at bounding box center [309, 140] width 159 height 38
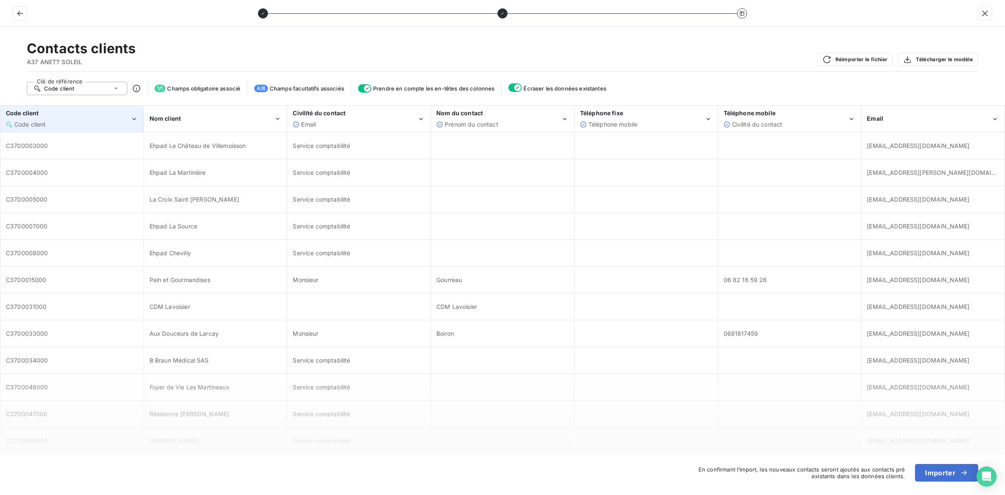
click at [72, 124] on div "Code client" at bounding box center [68, 124] width 124 height 8
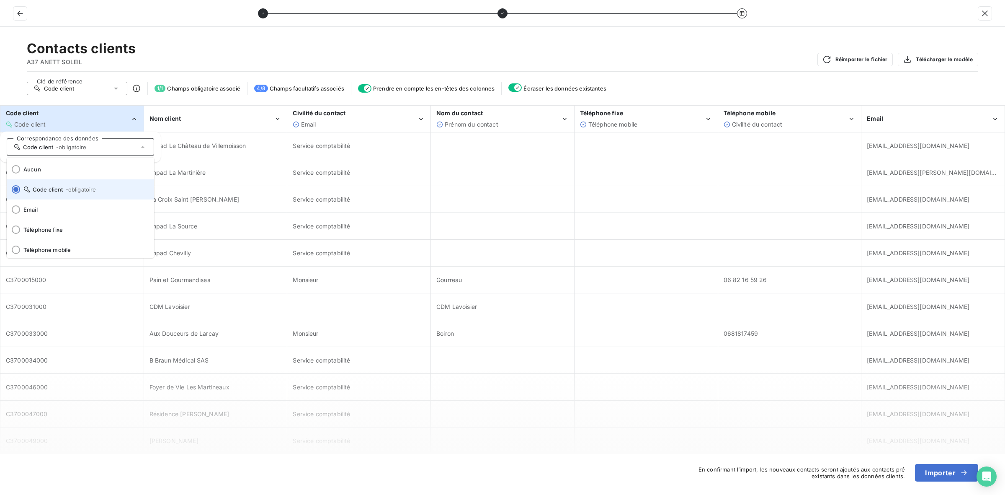
click at [49, 189] on span "Code client - obligatoire" at bounding box center [85, 189] width 124 height 7
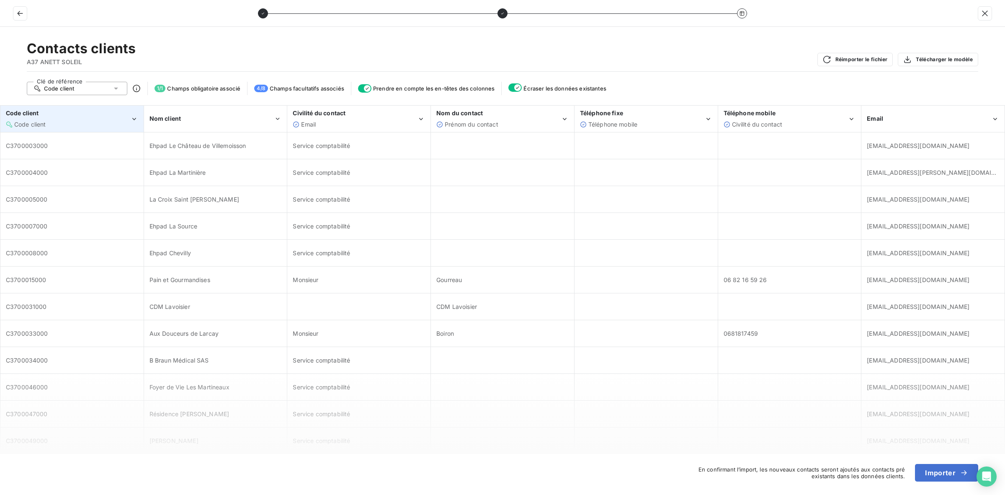
click at [133, 116] on icon "Code client" at bounding box center [134, 119] width 8 height 8
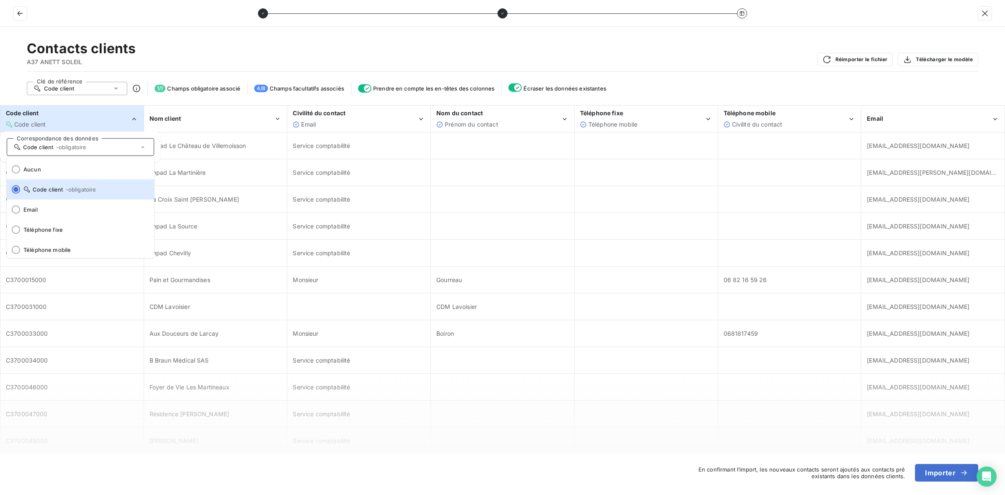
click at [133, 116] on icon "Code client" at bounding box center [134, 119] width 8 height 8
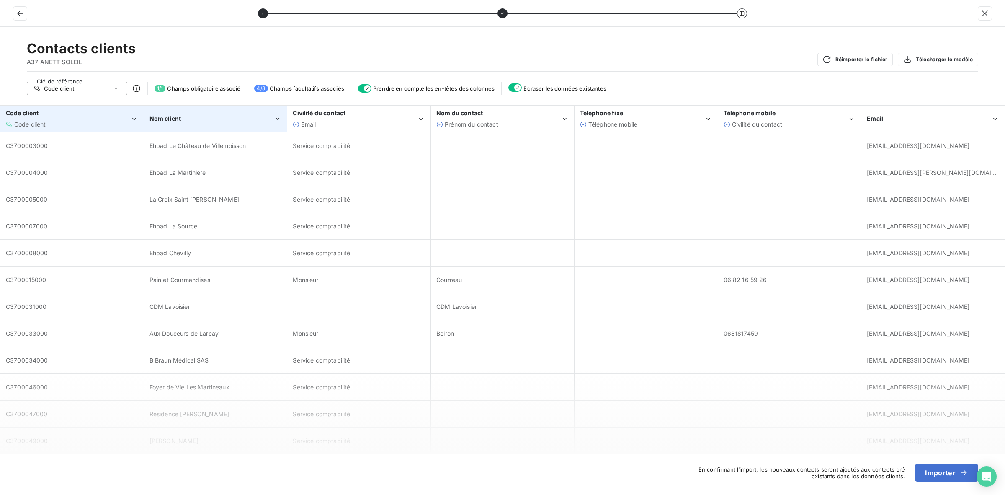
click at [221, 119] on div "Nom client" at bounding box center [212, 118] width 124 height 8
click at [104, 80] on div "Contacts clients A37 ANETT SOLEIL Réimporter le fichier Télécharger le modèle C…" at bounding box center [502, 261] width 1005 height 468
click at [106, 90] on div "Code client" at bounding box center [77, 88] width 101 height 13
click at [78, 118] on span "Nom client" at bounding box center [68, 119] width 29 height 7
click at [175, 113] on div "Nom client" at bounding box center [215, 119] width 142 height 26
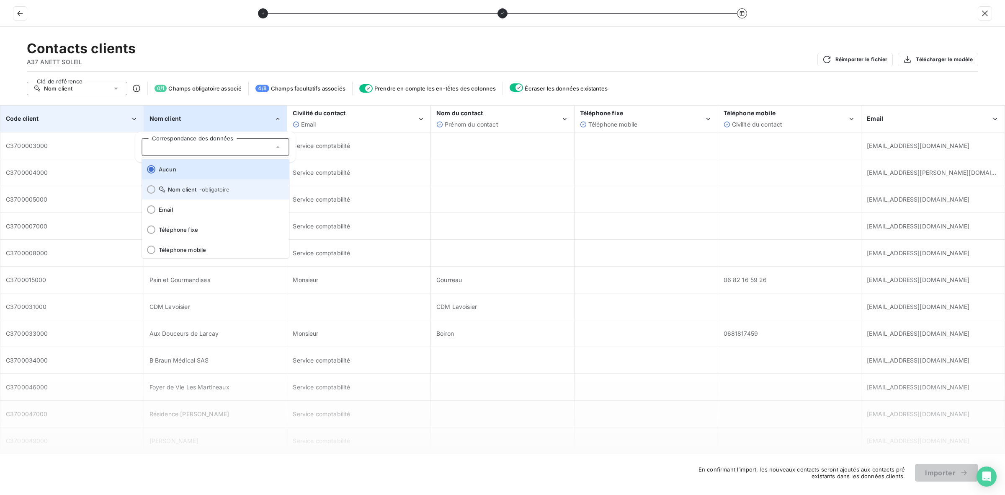
click at [181, 187] on span "Nom client - obligatoire" at bounding box center [221, 189] width 124 height 7
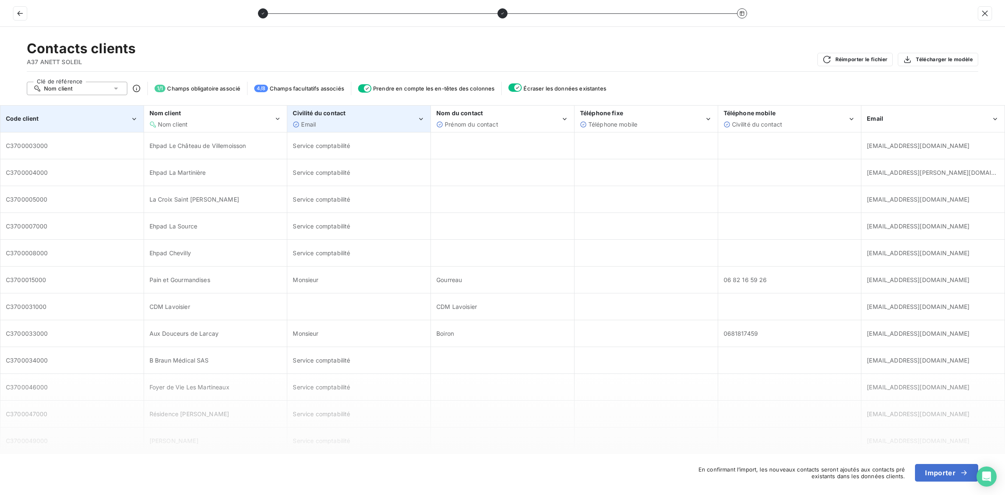
click at [371, 120] on div "Email" at bounding box center [355, 124] width 124 height 8
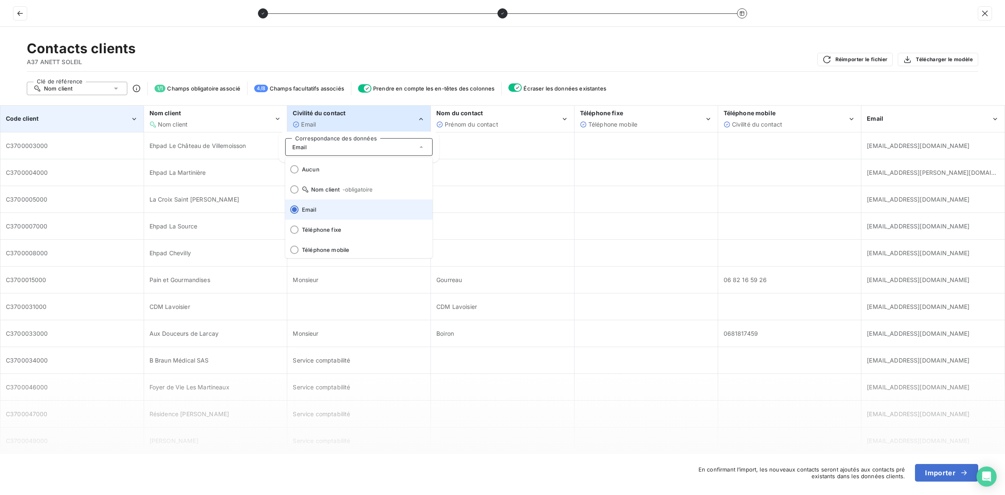
click at [326, 209] on span "Email" at bounding box center [364, 209] width 124 height 7
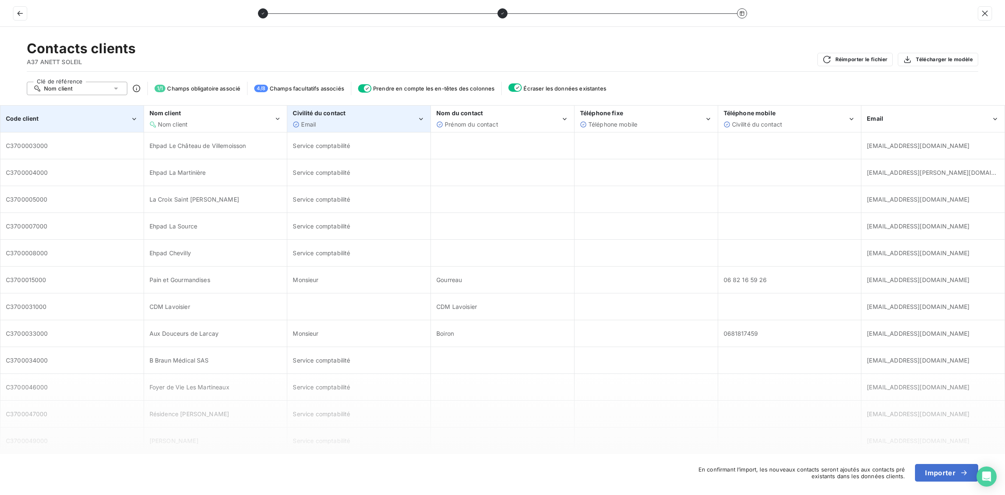
click at [421, 118] on icon "Civilité du contact" at bounding box center [421, 119] width 8 height 8
click at [517, 125] on div "Prénom du contact" at bounding box center [498, 124] width 124 height 8
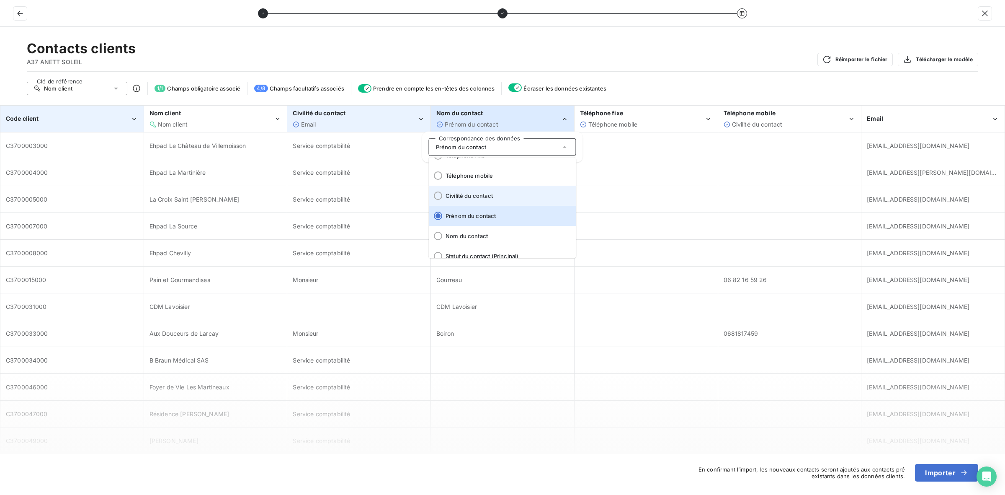
scroll to position [103, 0]
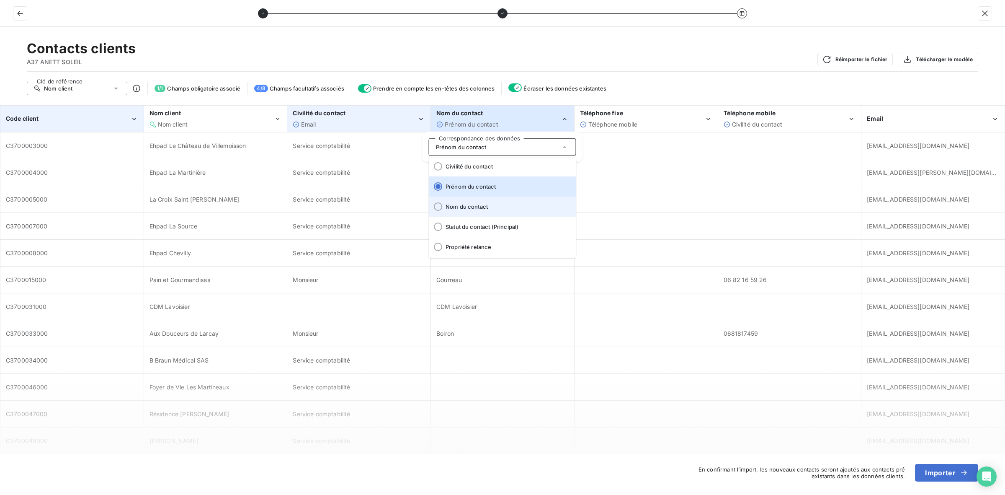
click at [478, 204] on span "Nom du contact" at bounding box center [508, 206] width 124 height 7
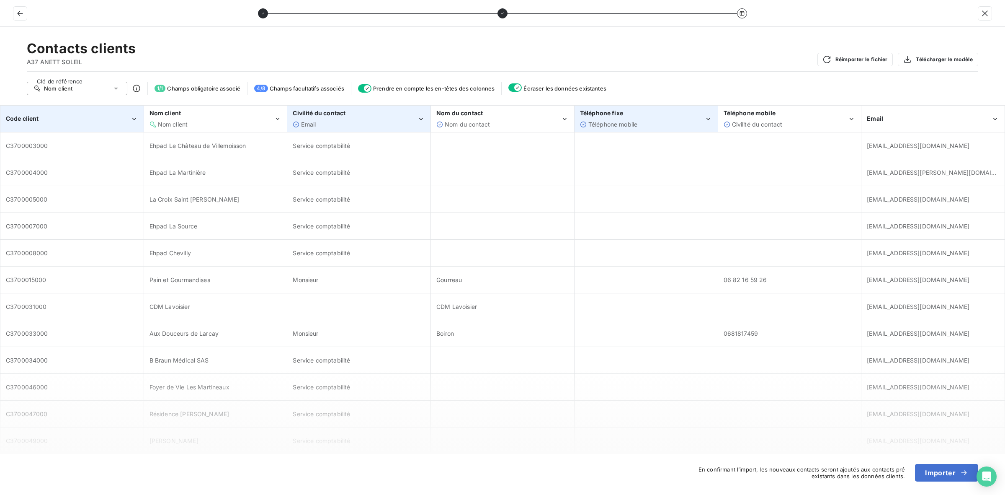
click at [657, 120] on div "Téléphone mobile" at bounding box center [642, 124] width 124 height 8
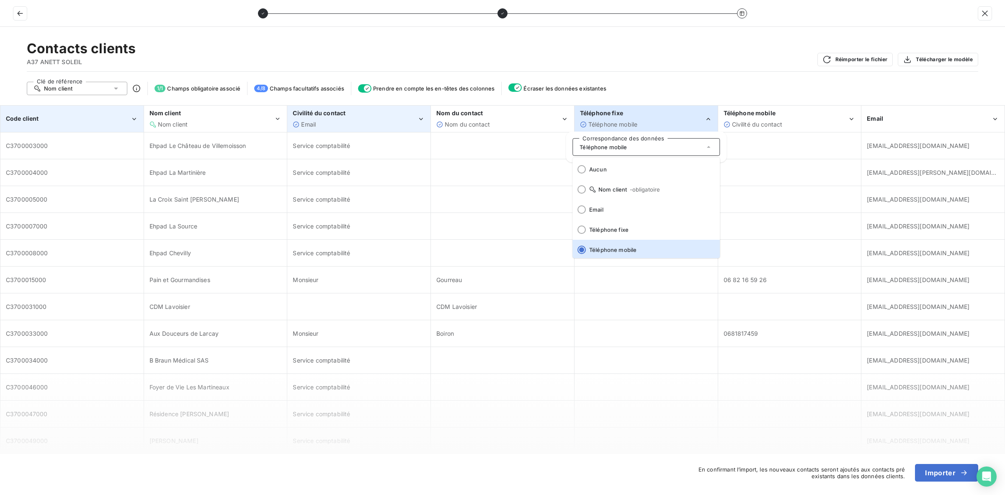
scroll to position [1, 0]
click at [621, 227] on span "Téléphone fixe" at bounding box center [651, 228] width 124 height 7
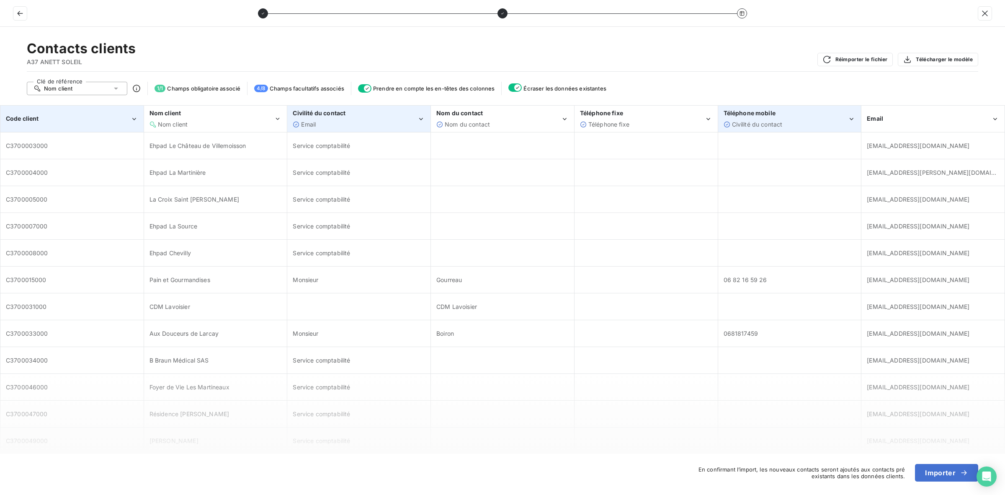
click at [804, 121] on div "Civilité du contact" at bounding box center [786, 124] width 124 height 8
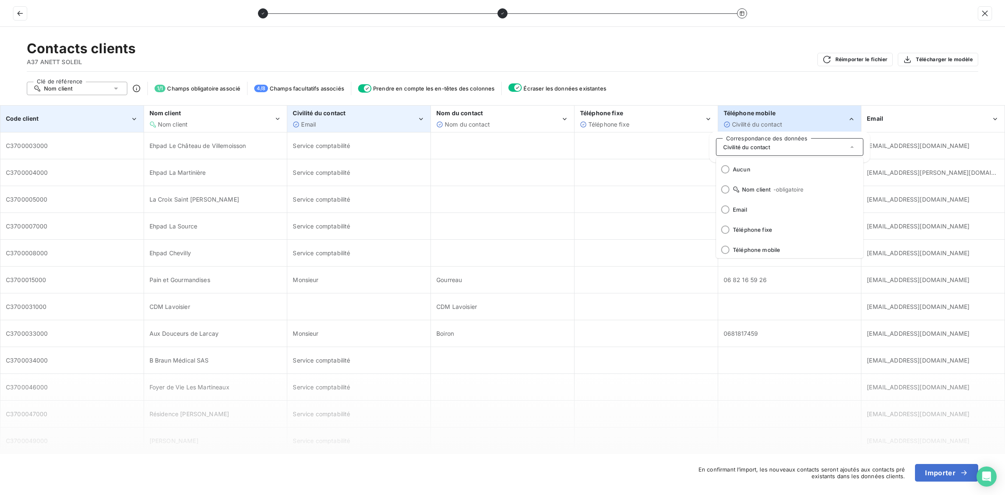
scroll to position [21, 0]
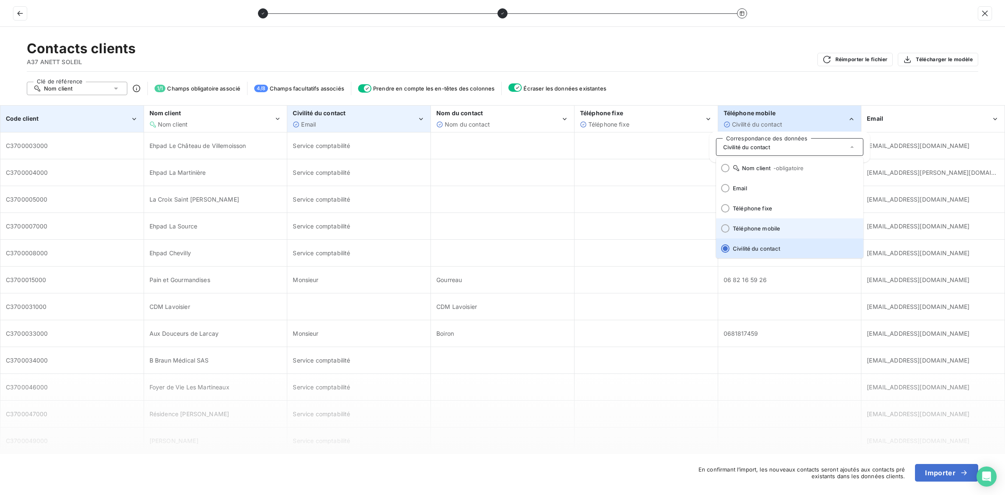
click at [789, 229] on span "Téléphone mobile" at bounding box center [795, 228] width 124 height 7
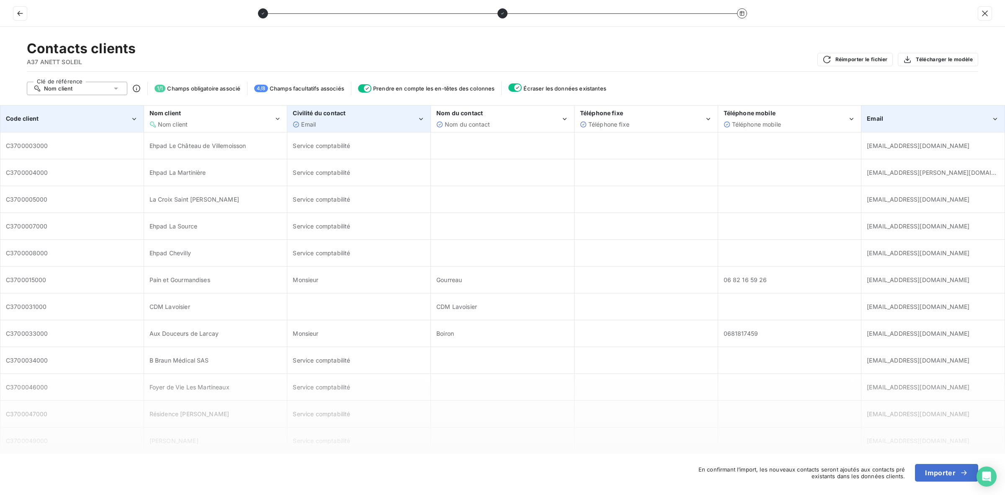
click at [901, 123] on div "Email" at bounding box center [929, 118] width 124 height 8
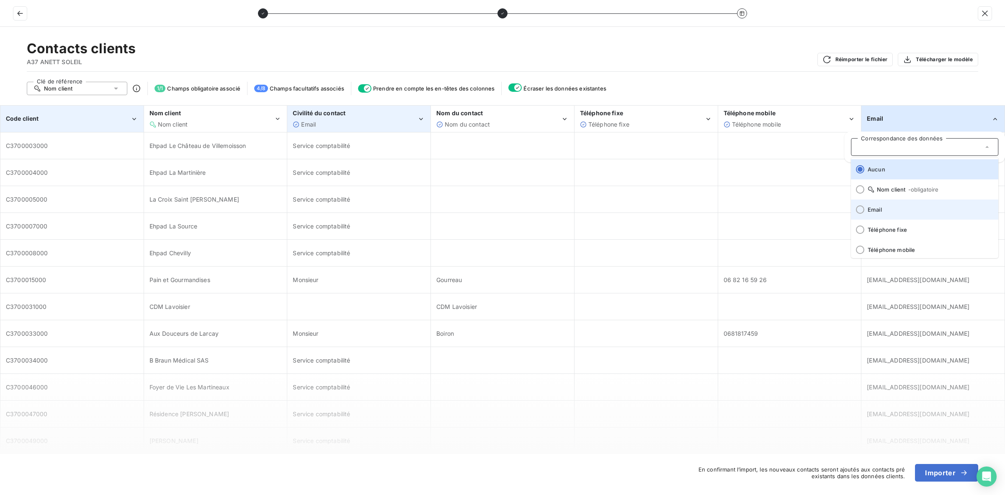
click at [875, 206] on span "Email" at bounding box center [930, 209] width 124 height 7
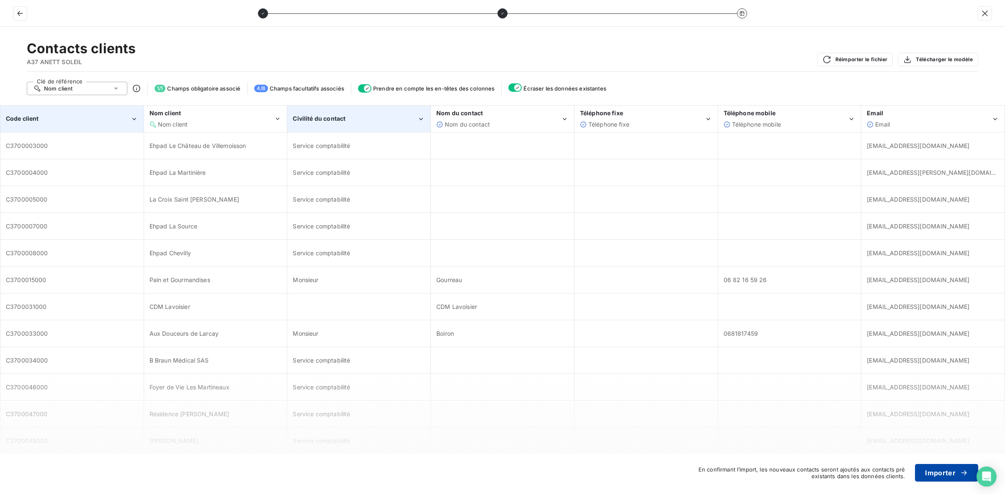
click at [950, 472] on button "Importer" at bounding box center [946, 473] width 63 height 18
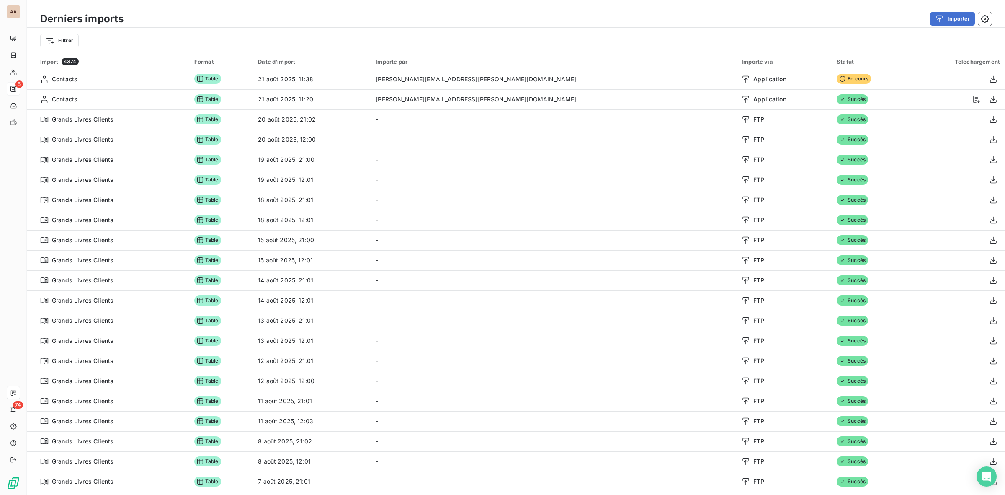
click at [758, 13] on div "Importer" at bounding box center [563, 18] width 858 height 13
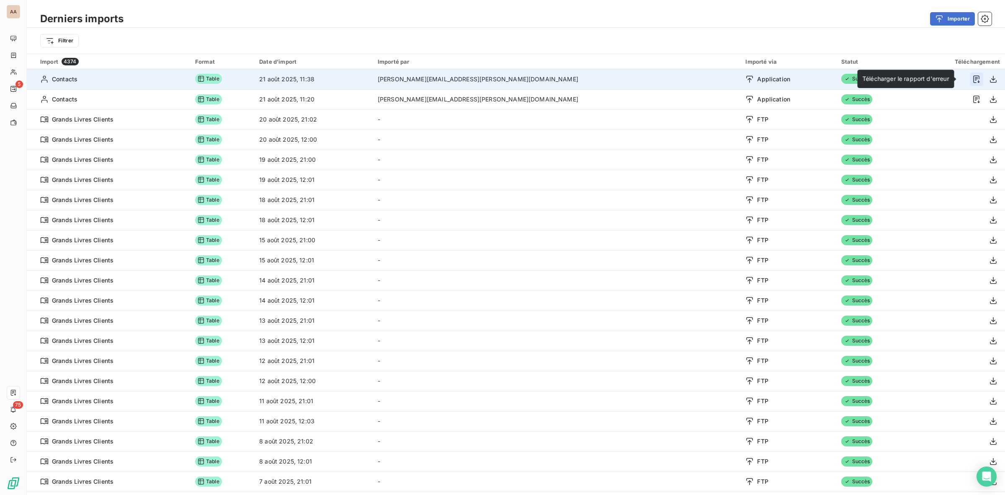
click at [972, 75] on icon "button" at bounding box center [976, 79] width 8 height 8
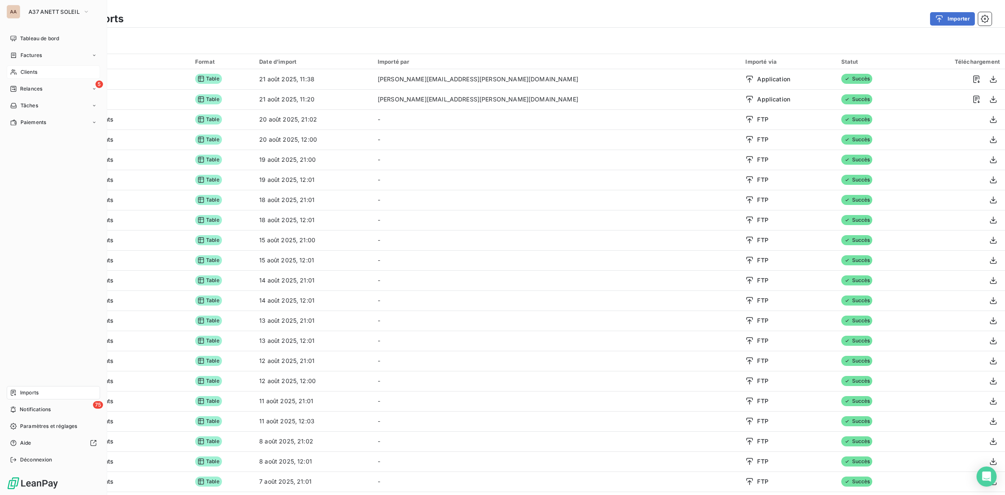
click at [48, 72] on div "Clients" at bounding box center [53, 71] width 93 height 13
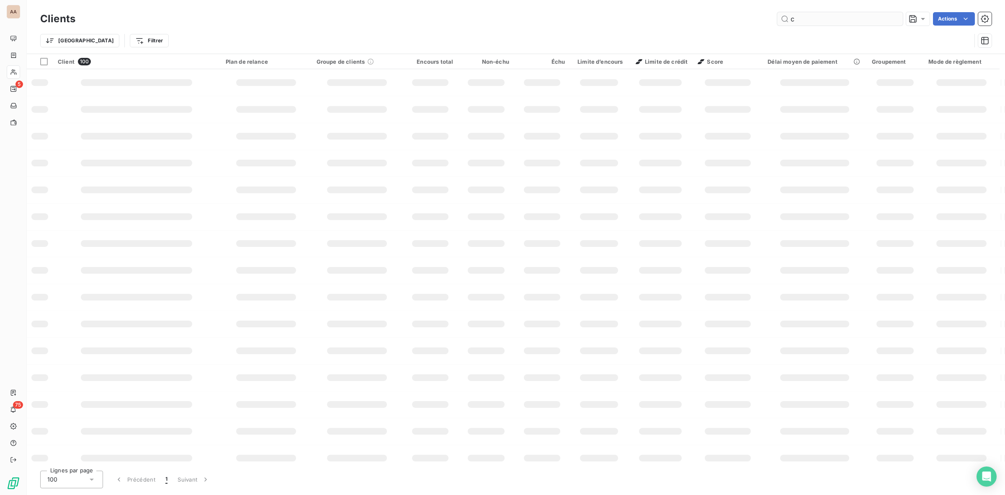
click at [801, 21] on input "c" at bounding box center [840, 18] width 126 height 13
click at [809, 20] on input "c37" at bounding box center [840, 18] width 126 height 13
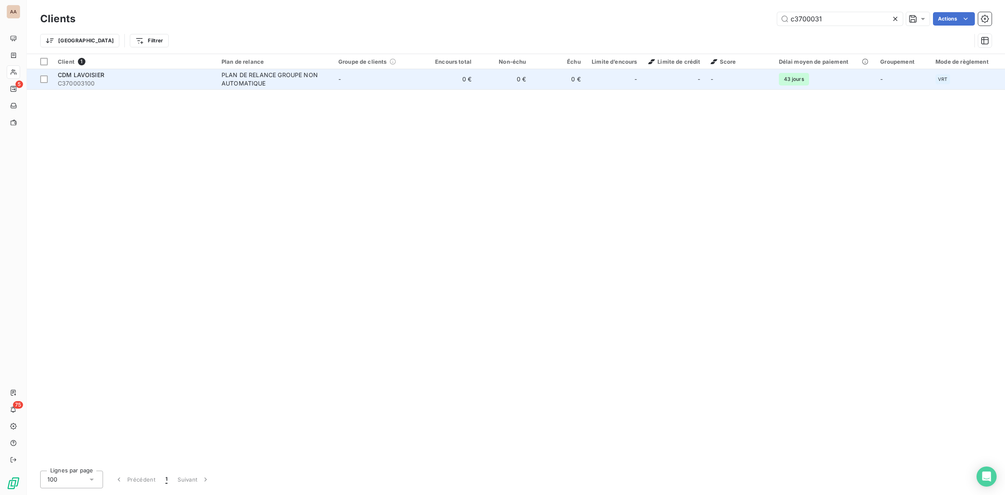
type input "c3700031"
click at [289, 78] on div "PLAN DE RELANCE GROUPE NON AUTOMATIQUE" at bounding box center [274, 79] width 105 height 17
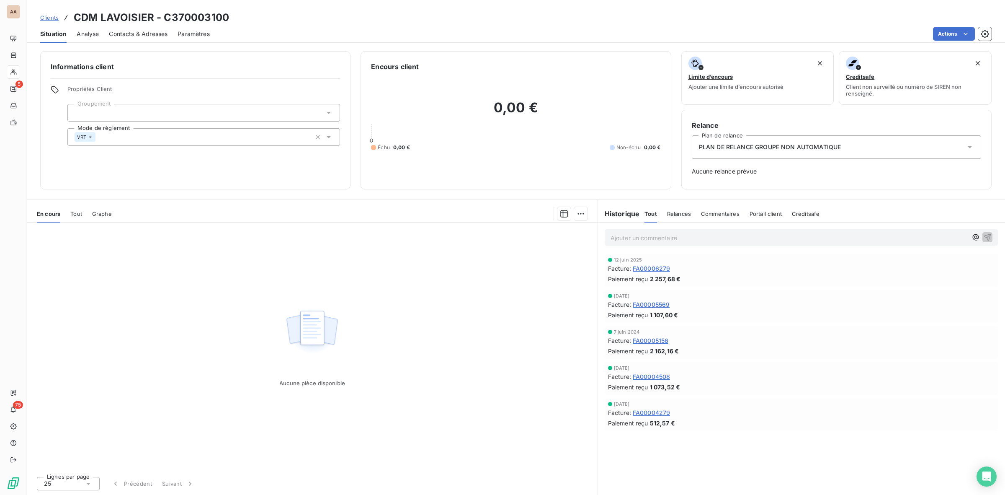
click at [129, 28] on div "Contacts & Adresses" at bounding box center [138, 34] width 59 height 18
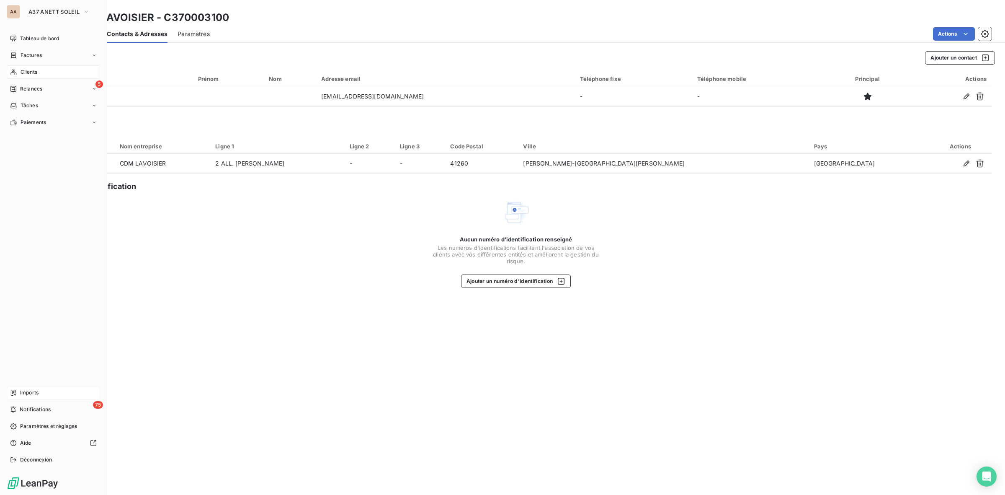
click at [22, 393] on span "Imports" at bounding box center [29, 393] width 18 height 8
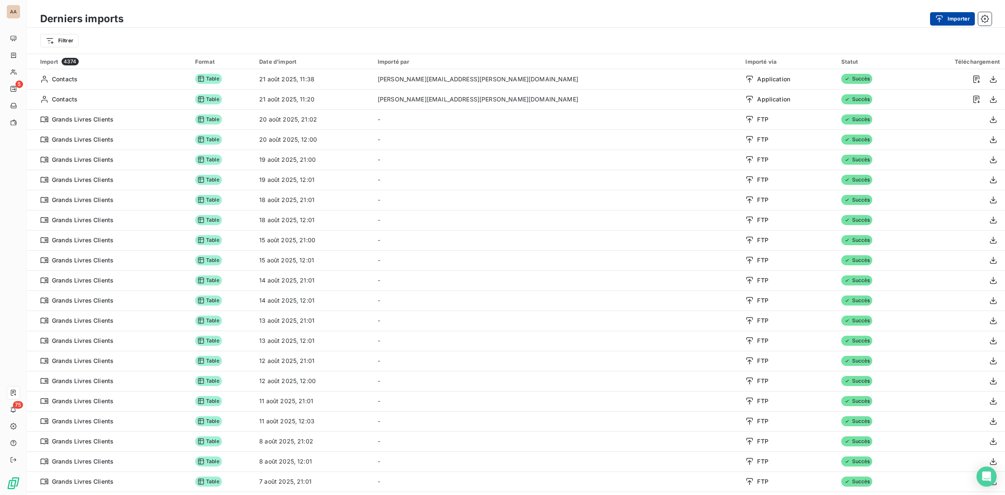
click at [961, 17] on button "Importer" at bounding box center [952, 18] width 45 height 13
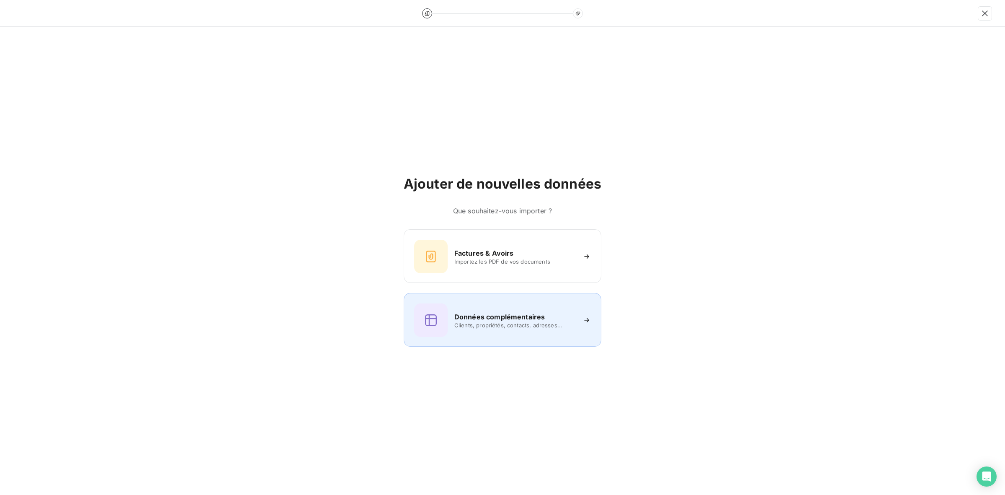
click at [475, 333] on div "Données complémentaires Clients, propriétés, contacts, adresses..." at bounding box center [502, 320] width 177 height 34
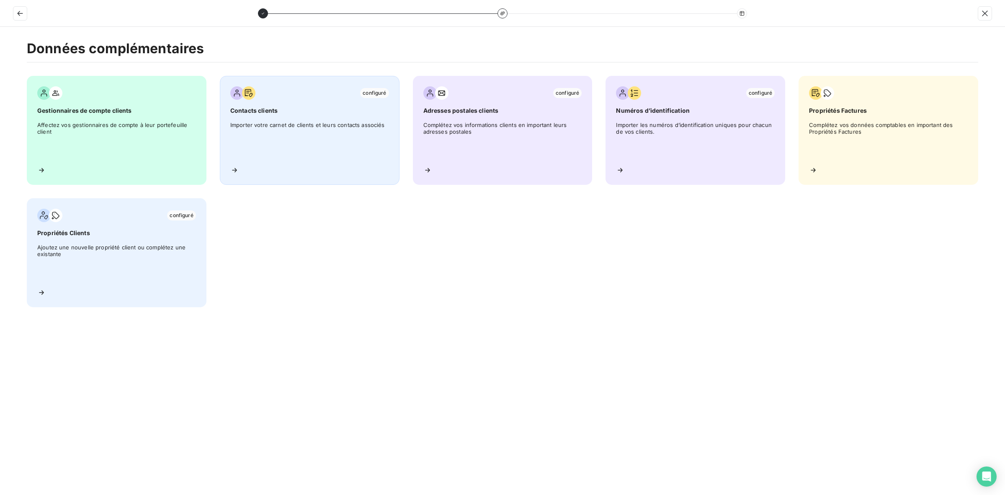
click at [269, 126] on span "Importer votre carnet de clients et leurs contacts associés" at bounding box center [309, 140] width 159 height 38
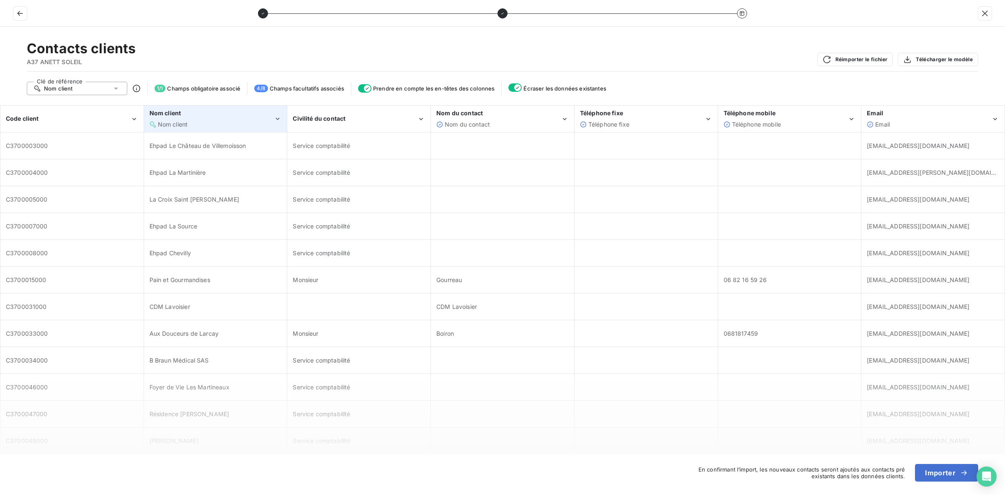
click at [225, 126] on div "Nom client" at bounding box center [212, 124] width 124 height 8
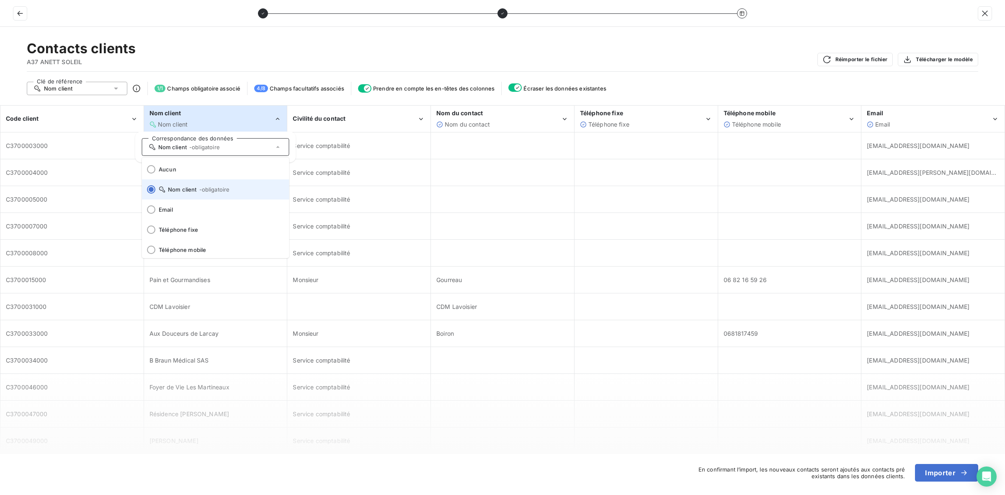
click at [188, 189] on span "Nom client - obligatoire" at bounding box center [221, 189] width 124 height 7
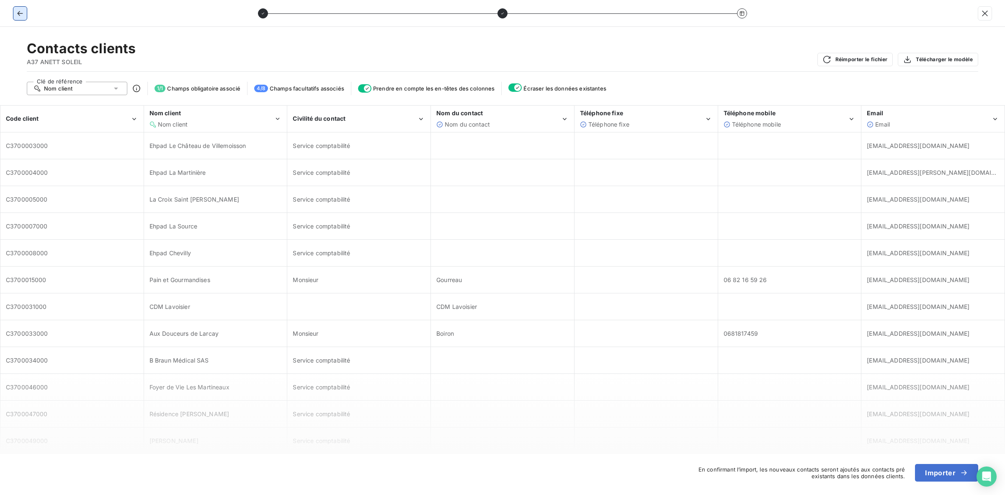
click at [21, 11] on icon "button" at bounding box center [20, 13] width 8 height 8
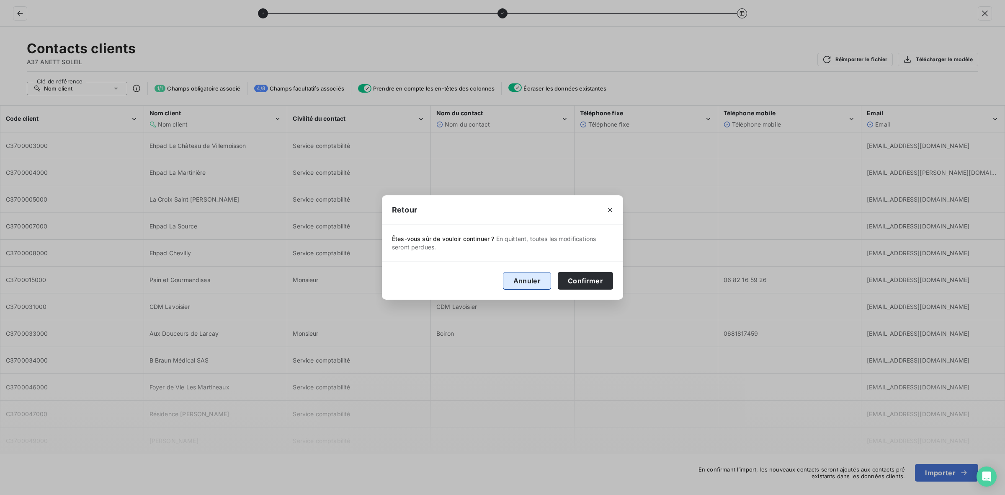
click at [533, 277] on button "Annuler" at bounding box center [527, 281] width 48 height 18
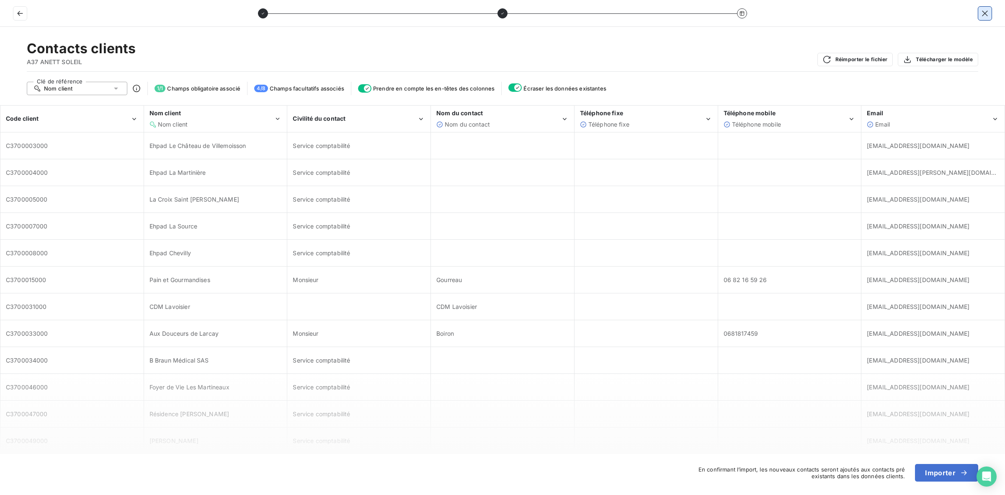
click at [979, 16] on button "button" at bounding box center [984, 13] width 13 height 13
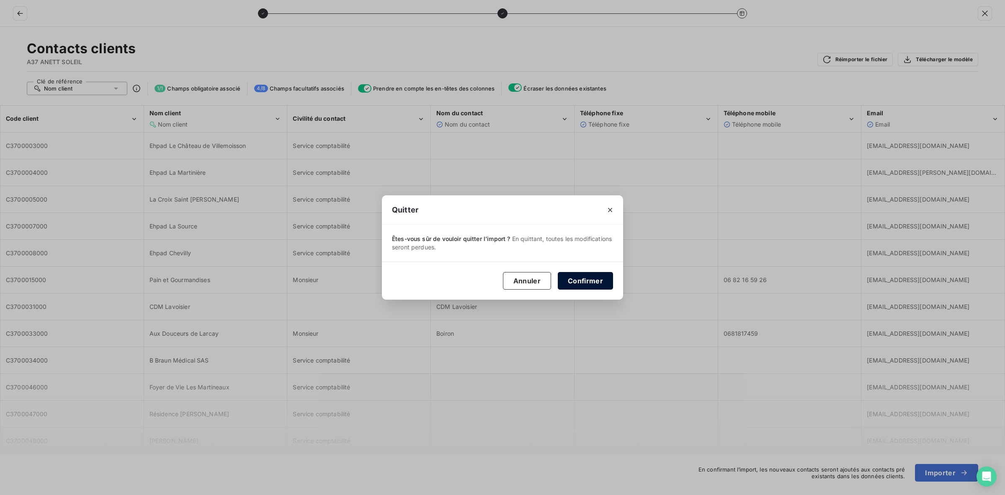
click at [578, 285] on button "Confirmer" at bounding box center [585, 281] width 55 height 18
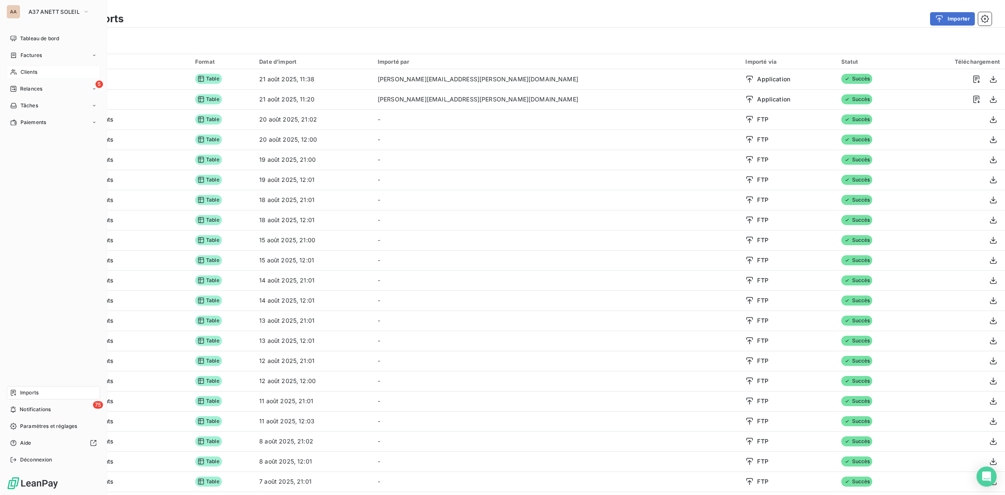
click at [38, 70] on div "Clients" at bounding box center [53, 71] width 93 height 13
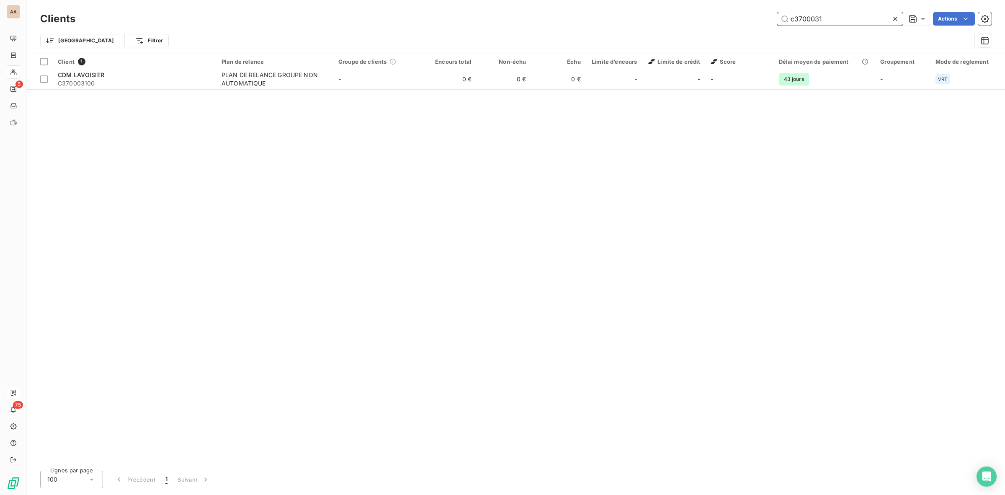
click at [852, 20] on input "c3700031" at bounding box center [840, 18] width 126 height 13
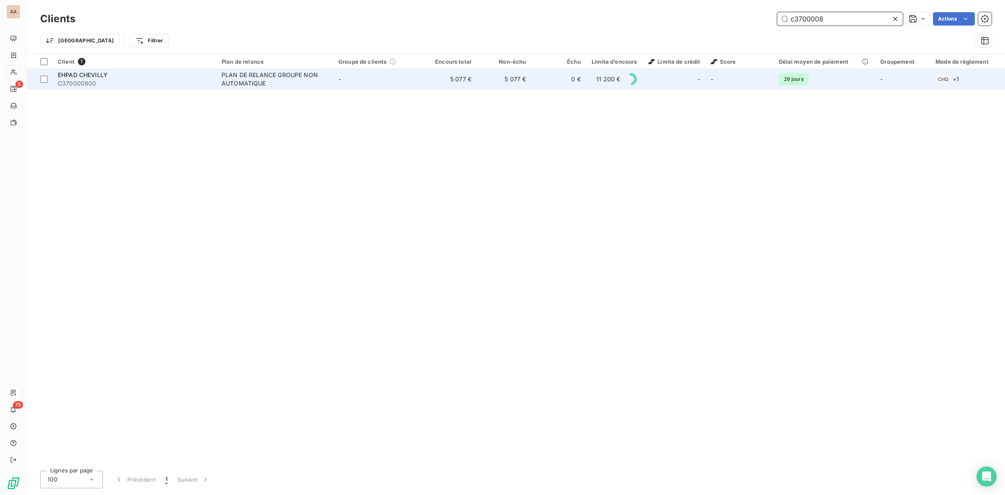
type input "c3700008"
click at [160, 78] on div "EHPAD CHEVILLY" at bounding box center [135, 75] width 154 height 8
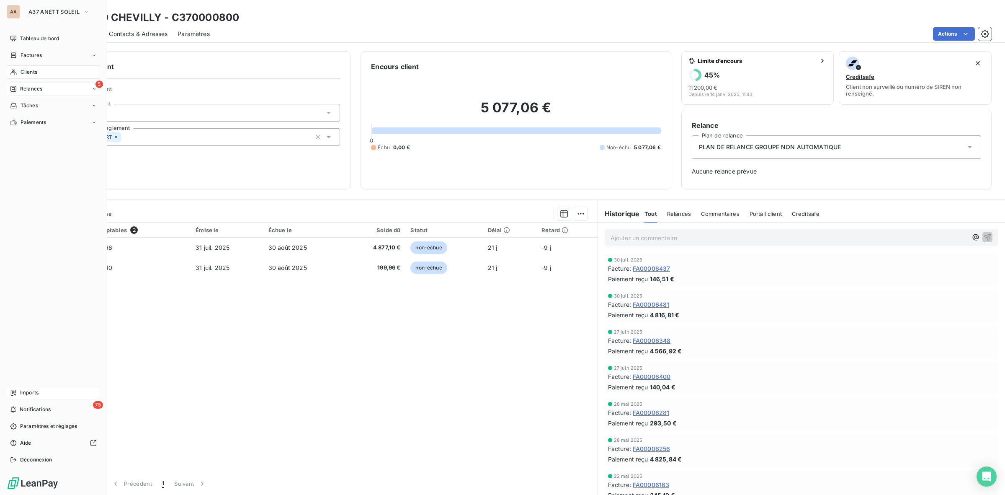
click at [32, 87] on span "Relances" at bounding box center [31, 89] width 22 height 8
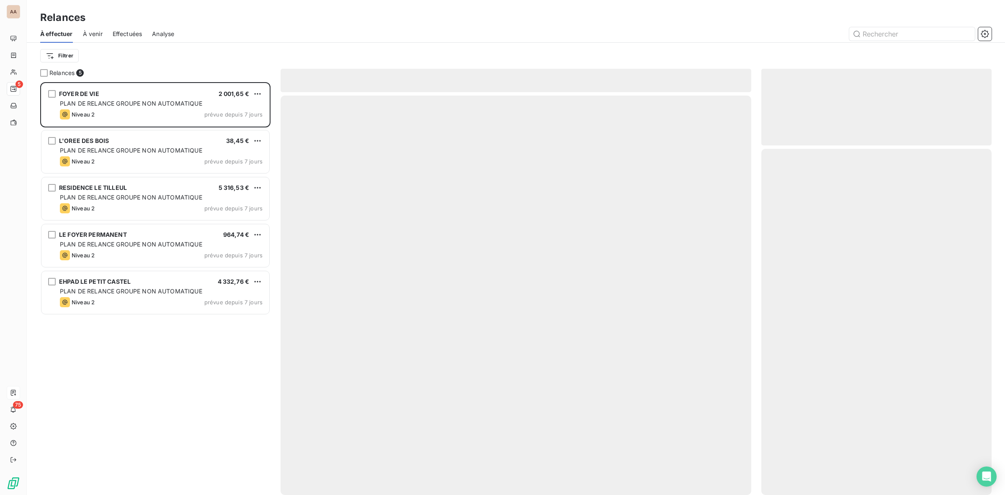
scroll to position [405, 222]
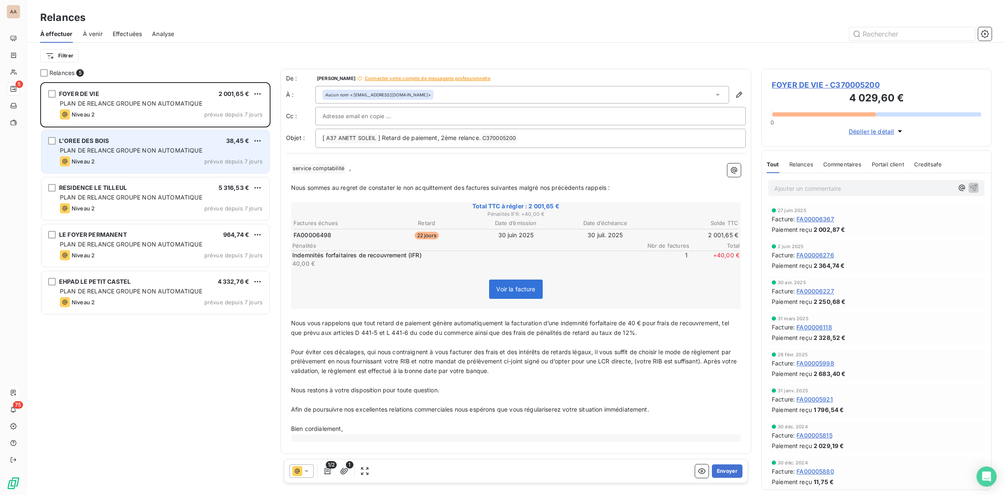
click at [114, 143] on div "L'OREE DES BOIS 38,45 €" at bounding box center [161, 141] width 203 height 8
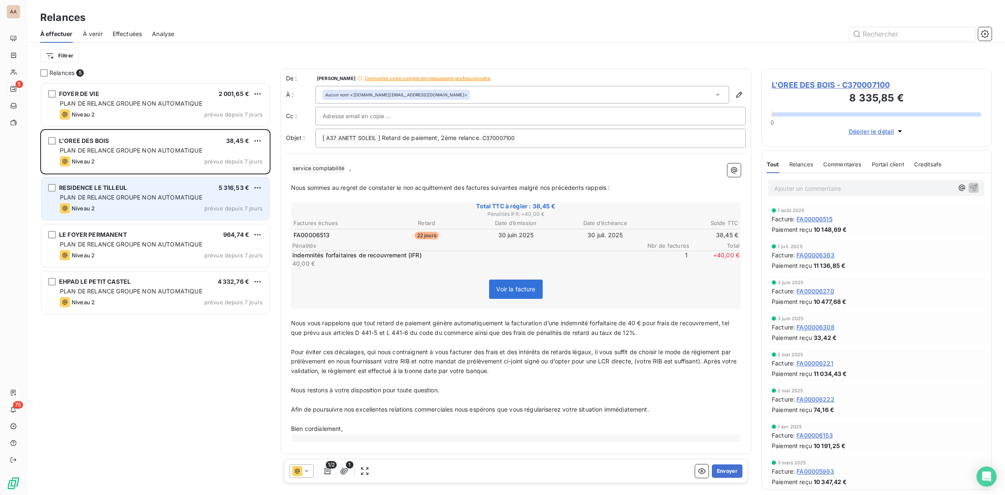
click at [151, 193] on div "PLAN DE RELANCE GROUPE NON AUTOMATIQUE" at bounding box center [161, 197] width 203 height 8
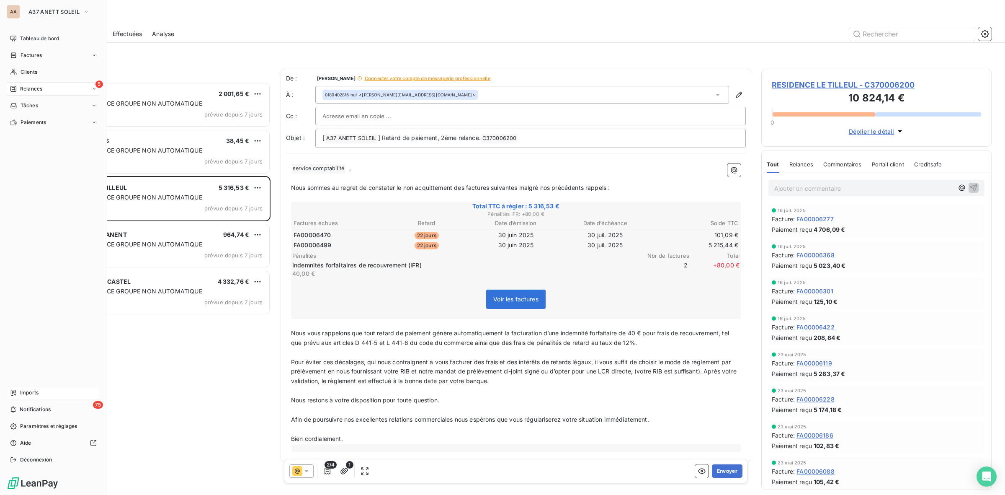
click at [36, 391] on span "Imports" at bounding box center [29, 393] width 18 height 8
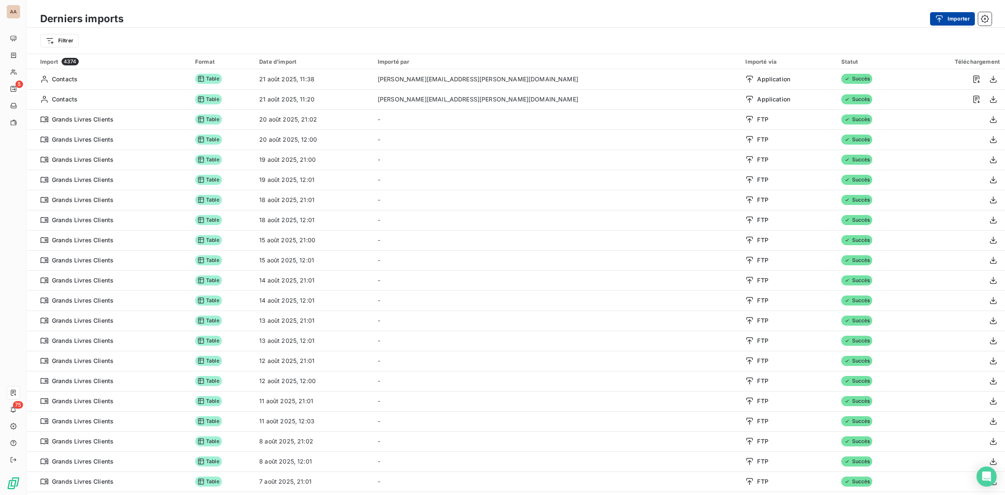
click at [966, 15] on button "Importer" at bounding box center [952, 18] width 45 height 13
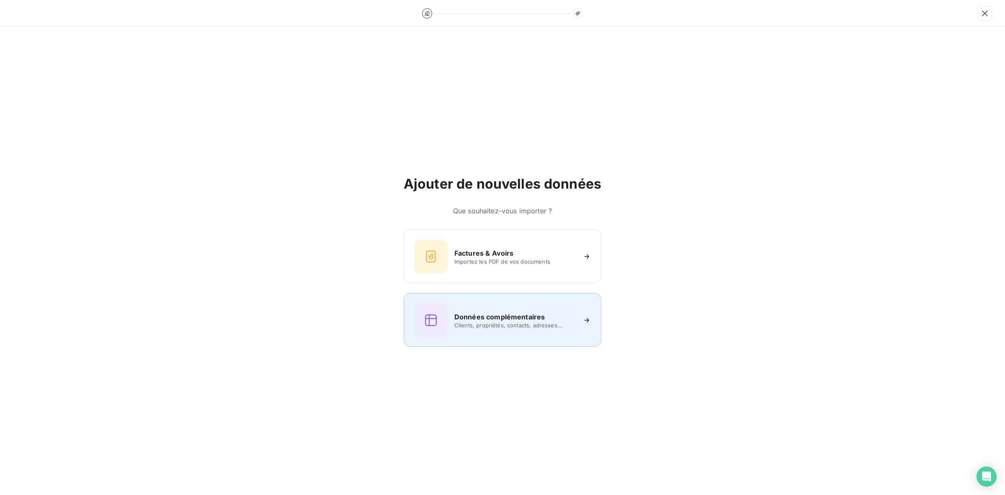
click at [508, 325] on span "Clients, propriétés, contacts, adresses..." at bounding box center [514, 325] width 121 height 7
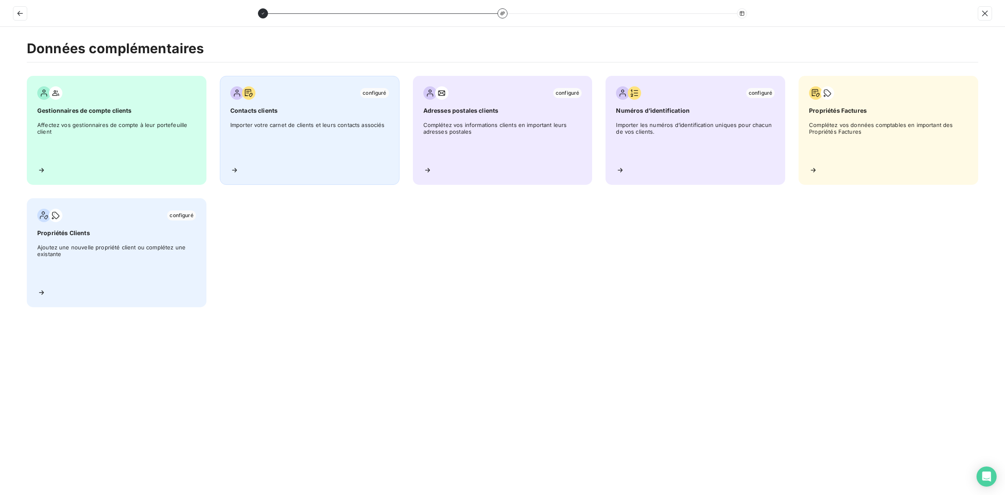
click at [325, 133] on span "Importer votre carnet de clients et leurs contacts associés" at bounding box center [309, 140] width 159 height 38
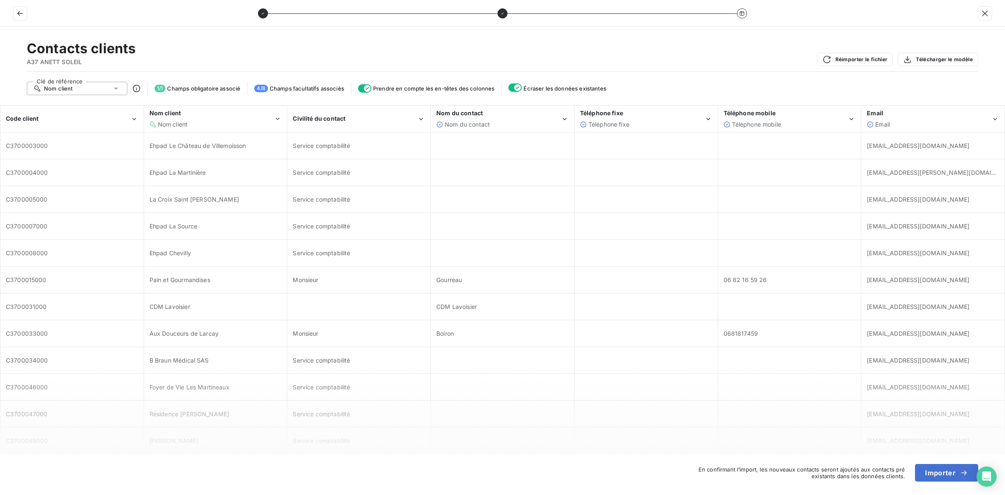
click at [80, 89] on div "Nom client" at bounding box center [77, 88] width 101 height 13
click at [75, 105] on span "Code client" at bounding box center [69, 104] width 31 height 7
click at [64, 120] on div "Code client" at bounding box center [68, 118] width 124 height 8
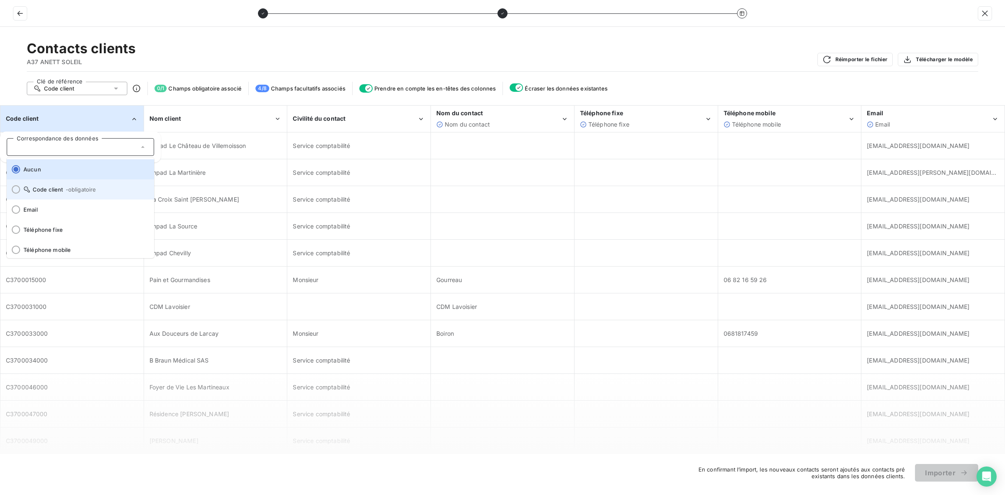
click at [63, 193] on li "Code client - obligatoire" at bounding box center [80, 189] width 147 height 20
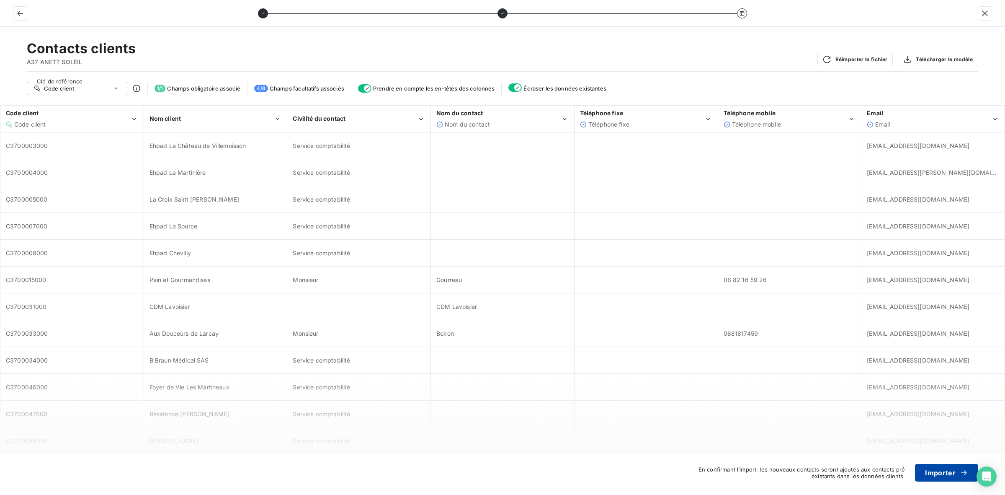
click at [941, 472] on button "Importer" at bounding box center [946, 473] width 63 height 18
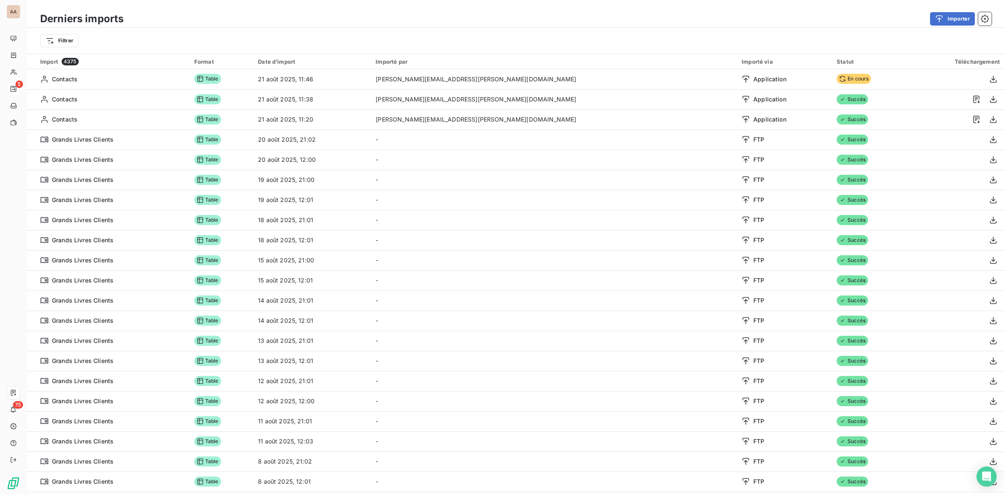
click at [604, 35] on div "Filtrer" at bounding box center [516, 41] width 952 height 16
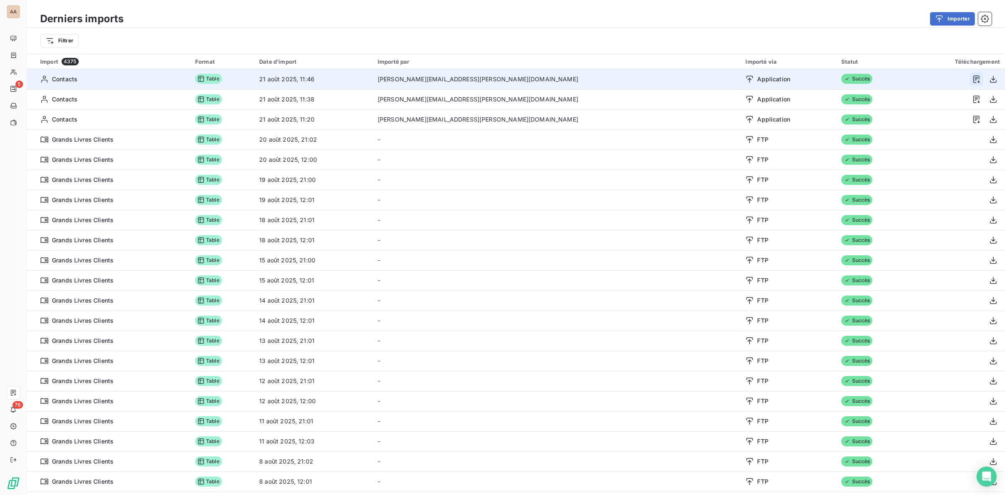
click at [972, 80] on icon "button" at bounding box center [976, 79] width 8 height 8
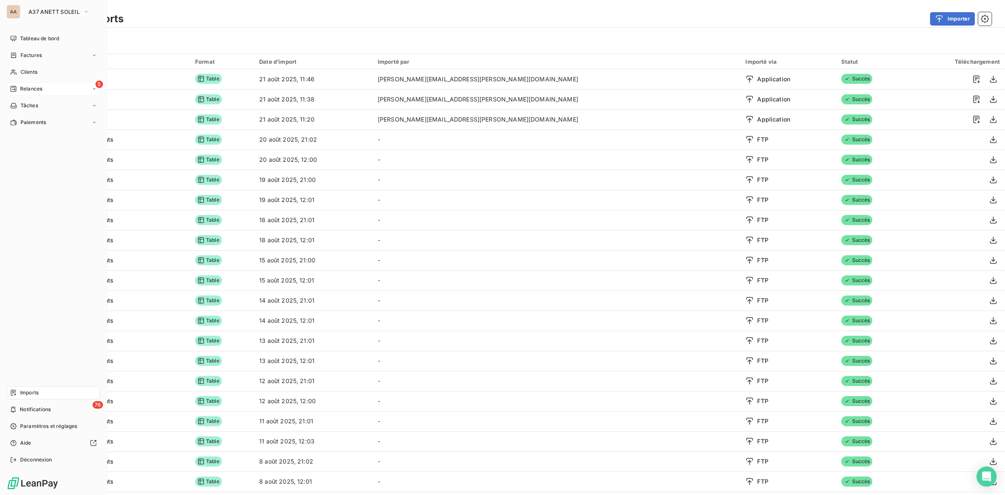
click at [44, 87] on div "5 Relances" at bounding box center [53, 88] width 93 height 13
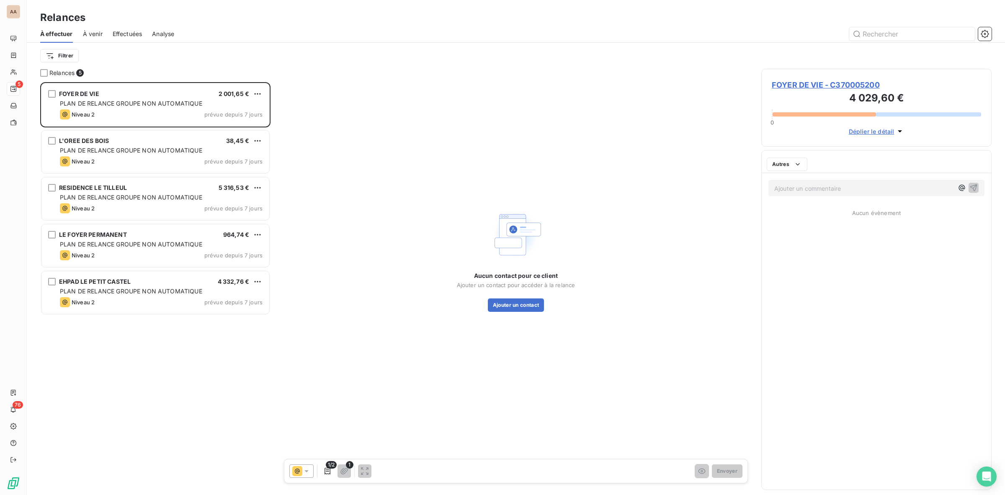
scroll to position [405, 222]
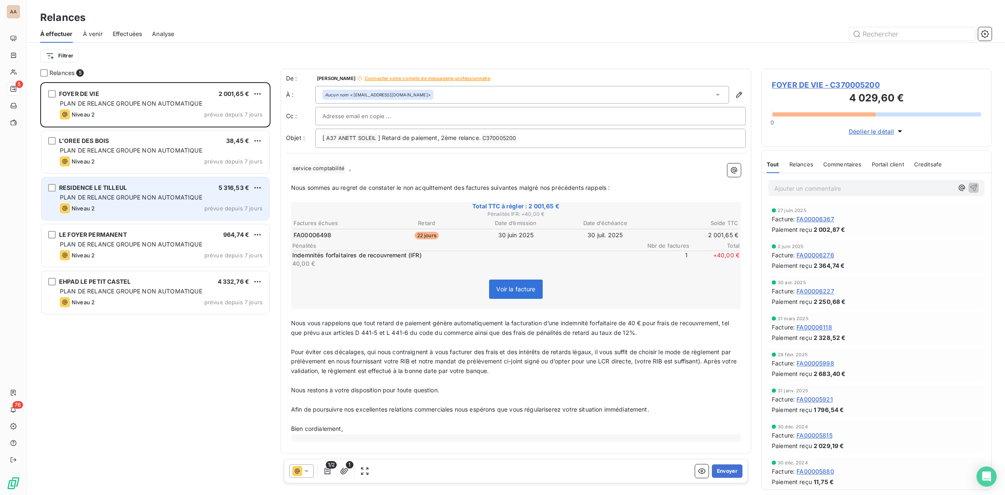
click at [132, 211] on div "Niveau 2 prévue depuis 7 jours" at bounding box center [161, 208] width 203 height 10
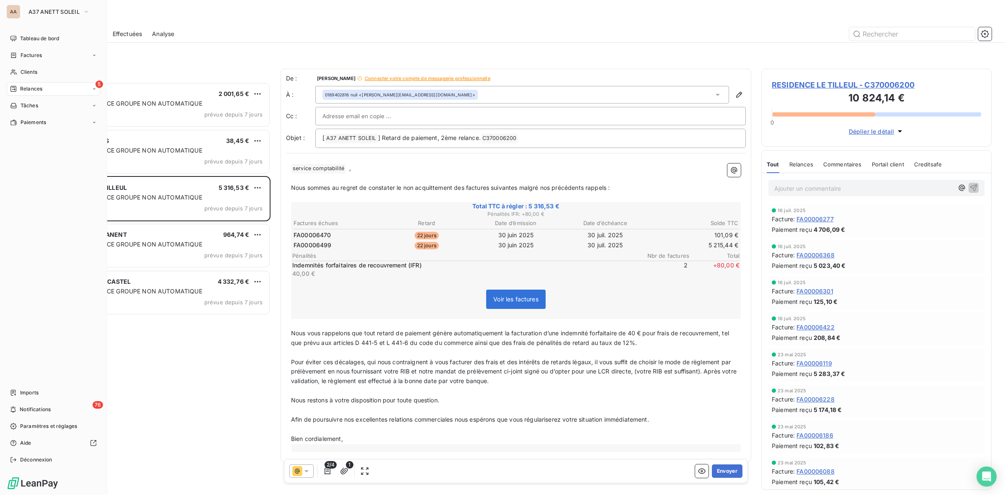
click at [26, 68] on span "Clients" at bounding box center [29, 72] width 17 height 8
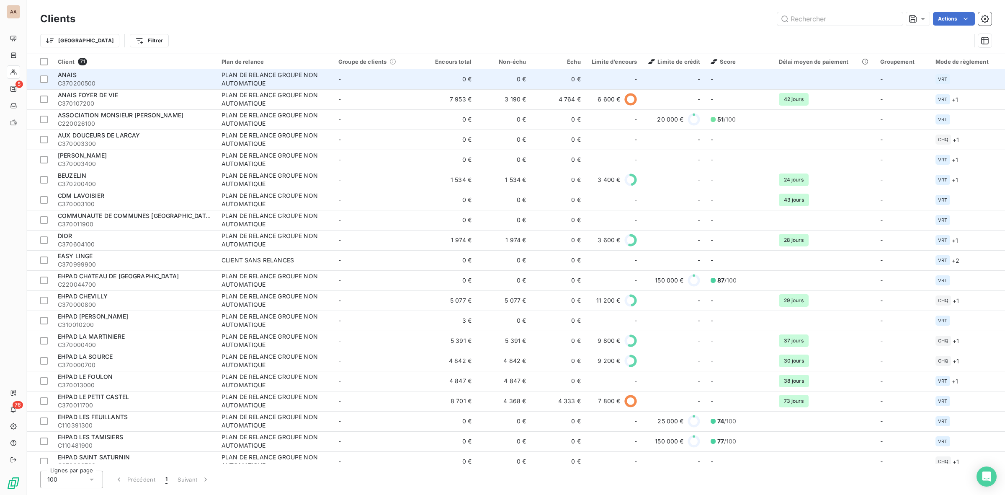
click at [95, 79] on span "C370200500" at bounding box center [135, 83] width 154 height 8
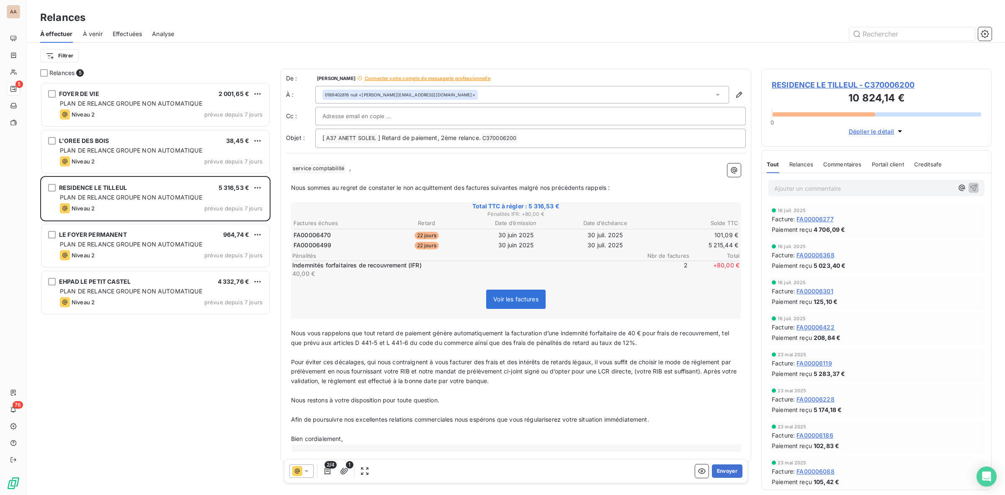
scroll to position [405, 222]
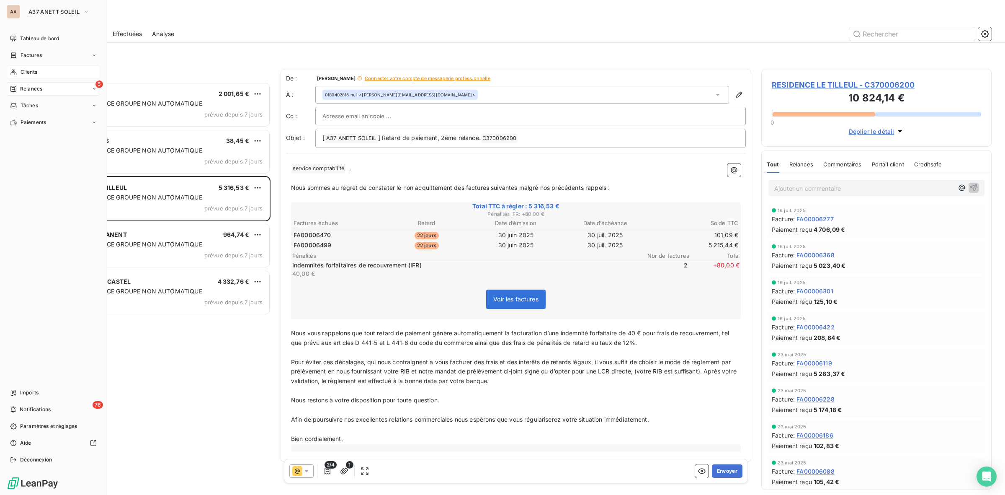
click at [37, 70] on span "Clients" at bounding box center [29, 72] width 17 height 8
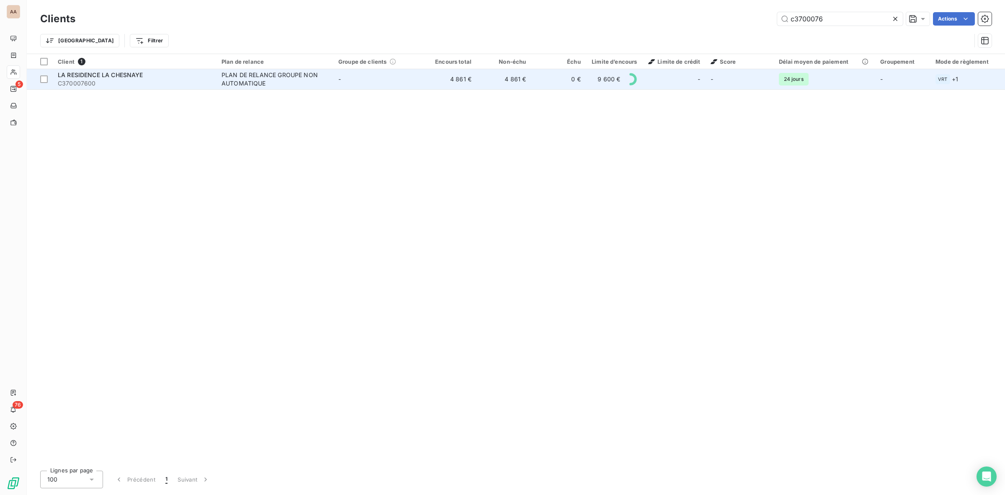
type input "c3700076"
click at [268, 80] on div "PLAN DE RELANCE GROUPE NON AUTOMATIQUE" at bounding box center [274, 79] width 105 height 17
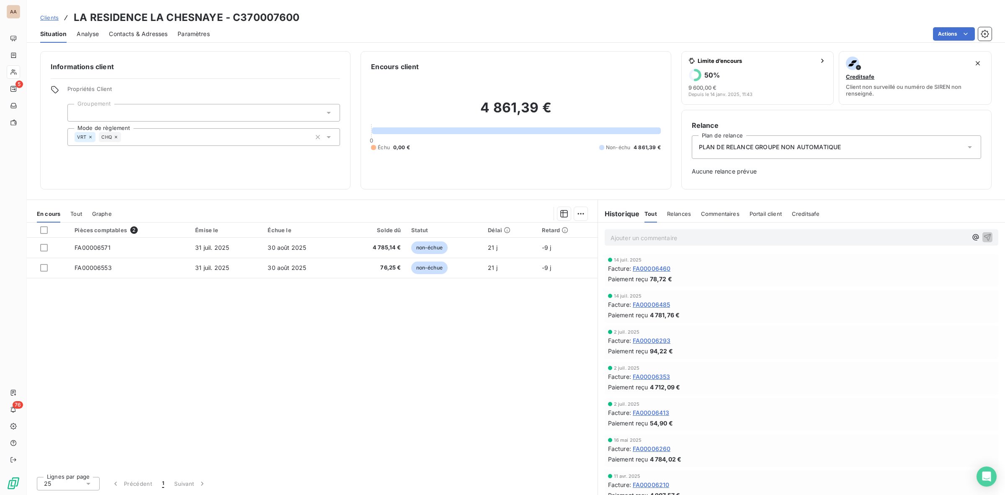
click at [137, 34] on span "Contacts & Adresses" at bounding box center [138, 34] width 59 height 8
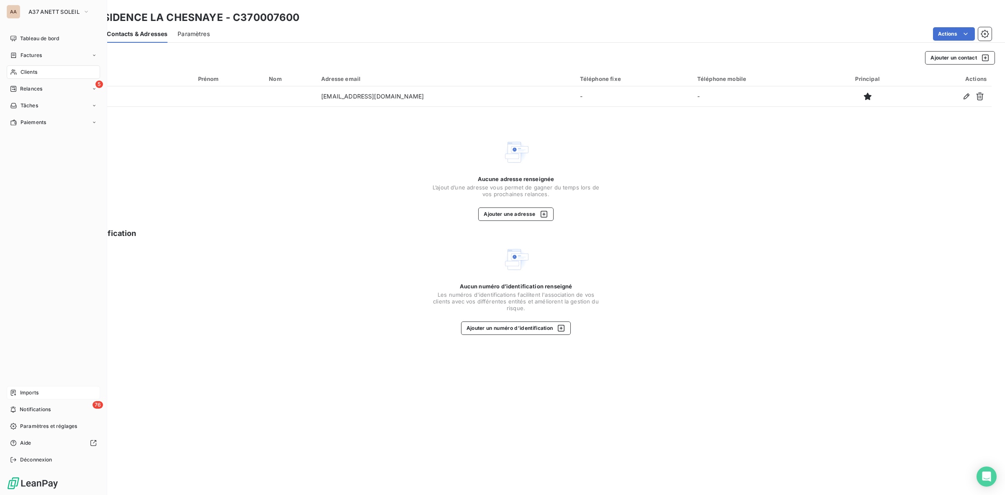
click at [45, 394] on div "Imports" at bounding box center [53, 392] width 93 height 13
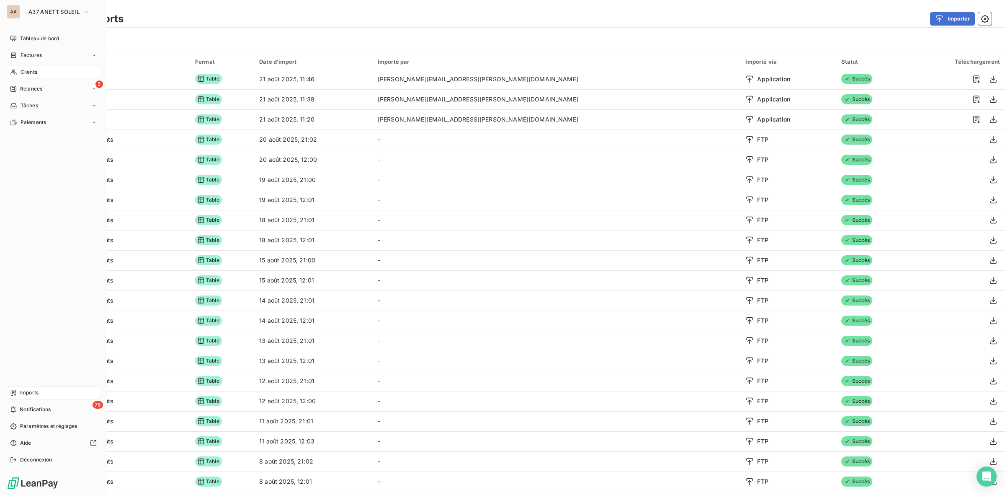
click at [36, 74] on span "Clients" at bounding box center [29, 72] width 17 height 8
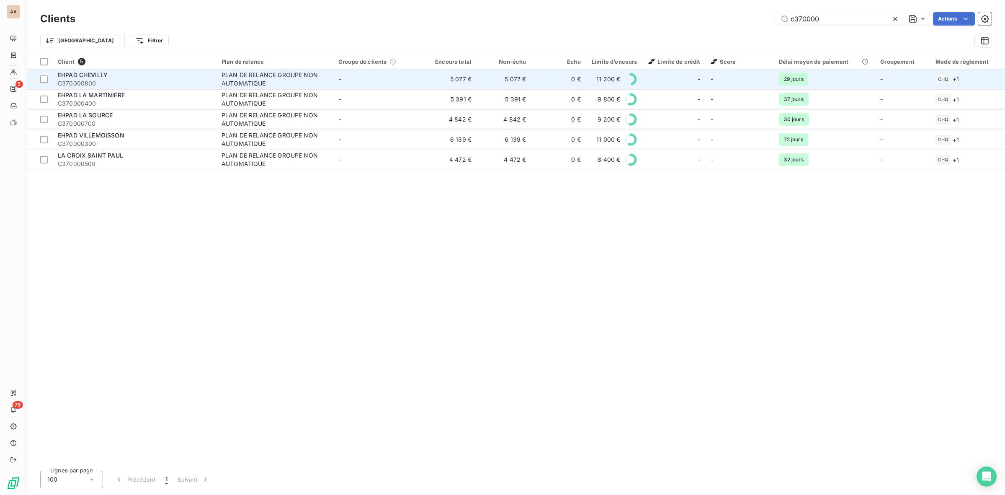
type input "c370000"
click at [175, 76] on div "EHPAD CHEVILLY" at bounding box center [135, 75] width 154 height 8
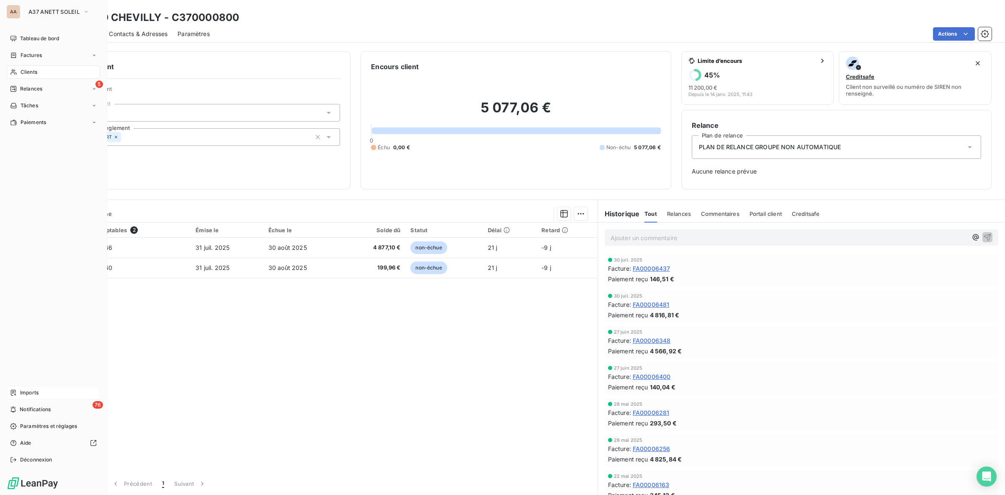
click at [28, 394] on span "Imports" at bounding box center [29, 393] width 18 height 8
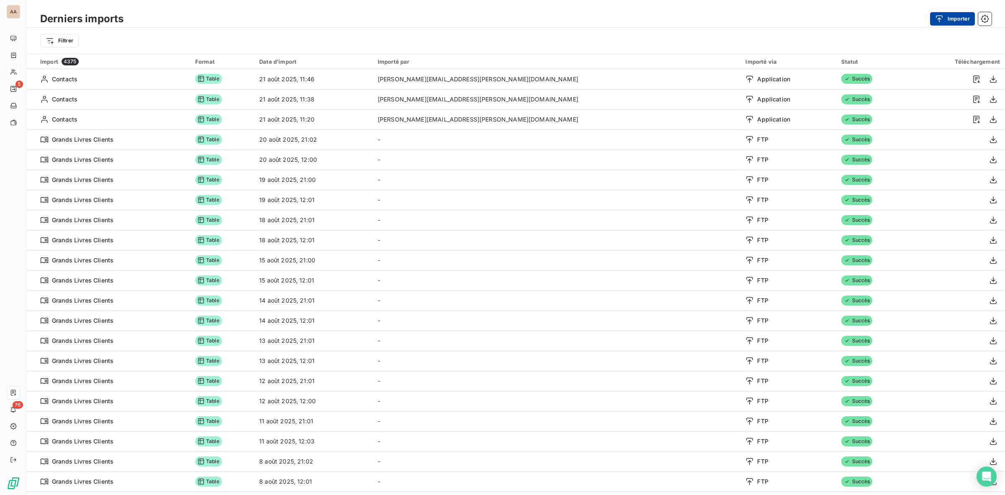
click at [958, 18] on button "Importer" at bounding box center [952, 18] width 45 height 13
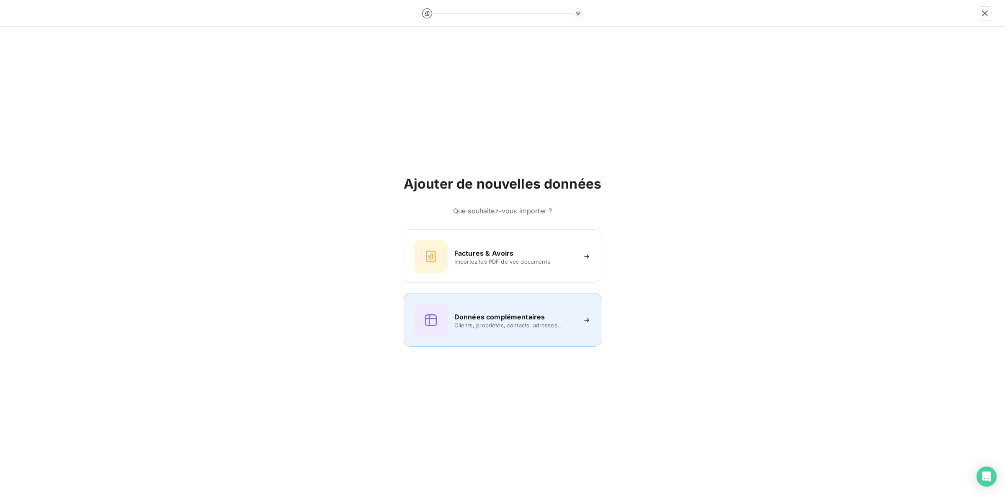
click at [509, 320] on h6 "Données complémentaires" at bounding box center [499, 317] width 90 height 10
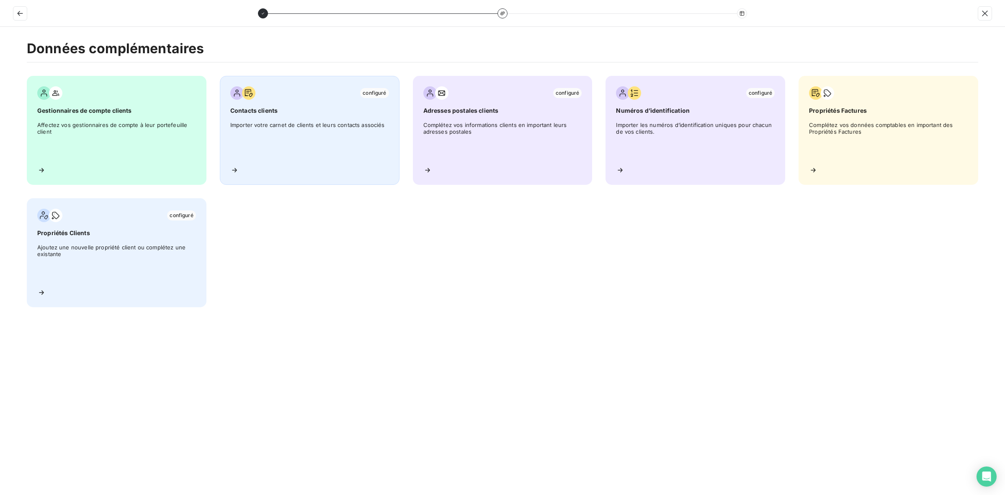
click at [311, 128] on span "Importer votre carnet de clients et leurs contacts associés" at bounding box center [309, 140] width 159 height 38
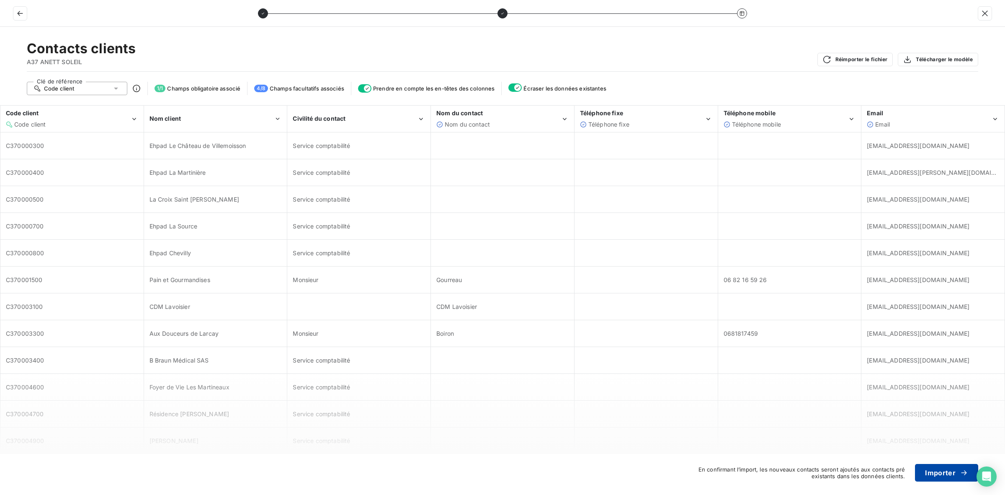
click at [948, 472] on button "Importer" at bounding box center [946, 473] width 63 height 18
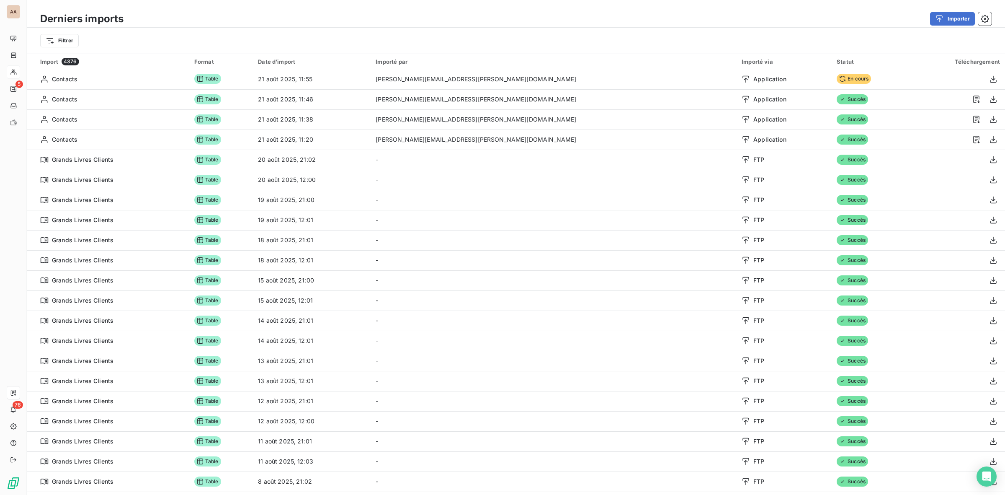
click at [526, 10] on div "Derniers imports Importer" at bounding box center [516, 19] width 978 height 18
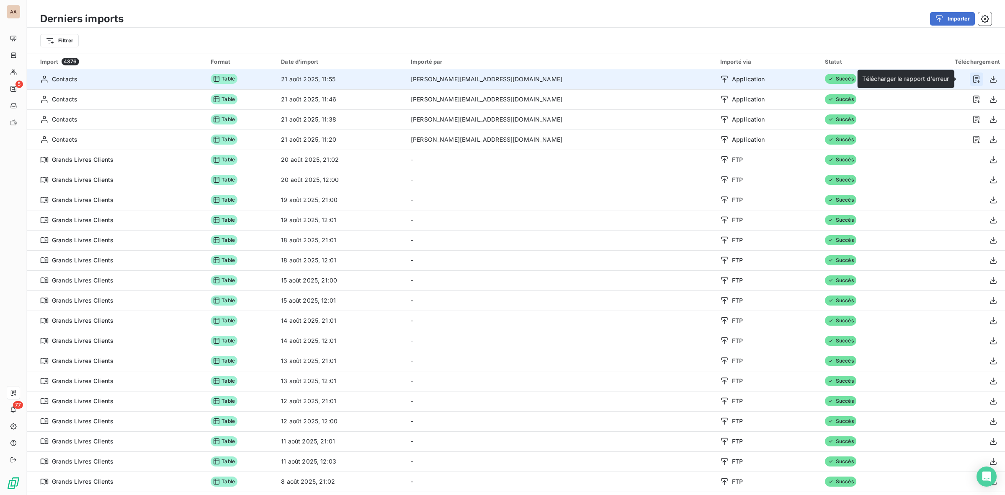
click at [972, 81] on icon "button" at bounding box center [976, 79] width 8 height 8
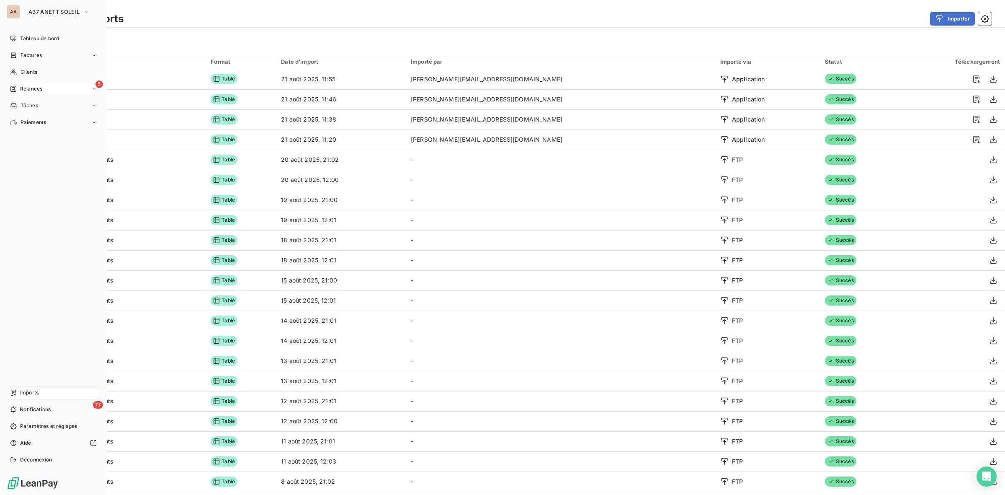
click at [21, 87] on span "Relances" at bounding box center [31, 89] width 22 height 8
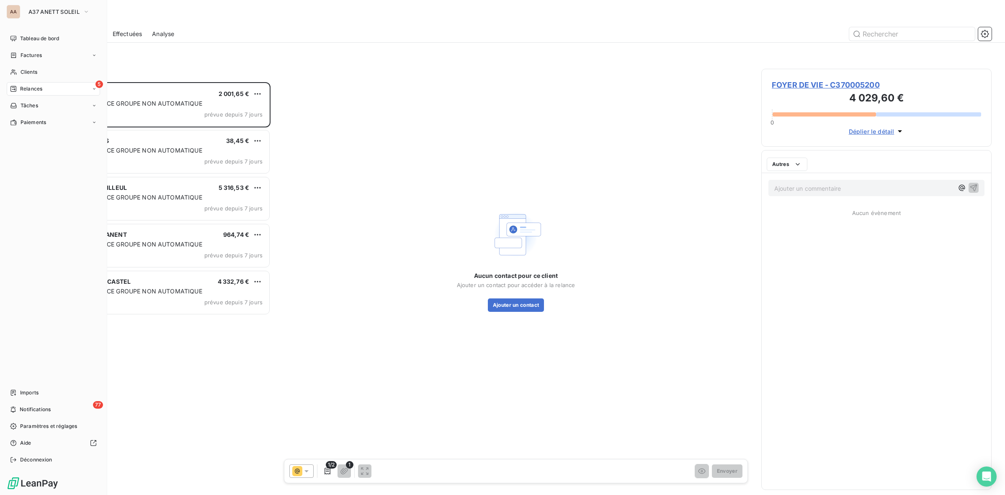
scroll to position [405, 222]
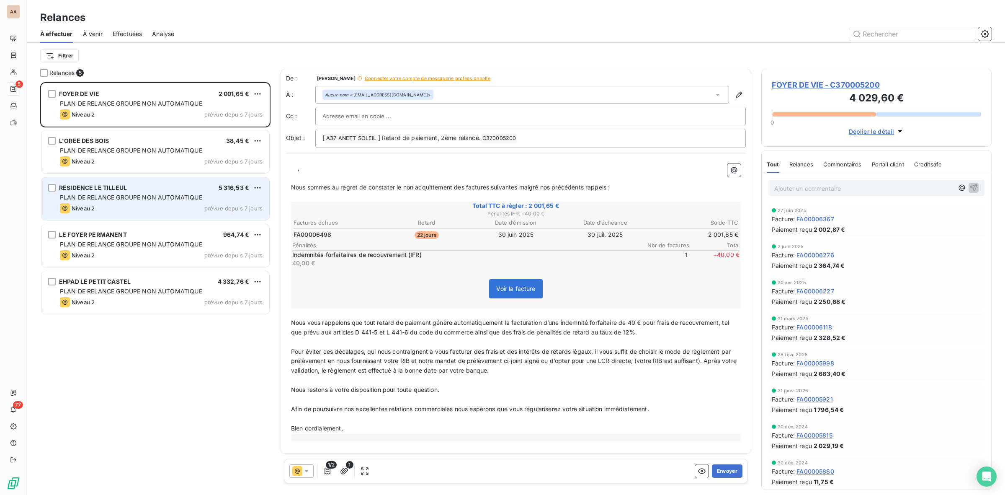
click at [153, 190] on div "RESIDENCE LE TILLEUL 5 316,53 €" at bounding box center [161, 188] width 203 height 8
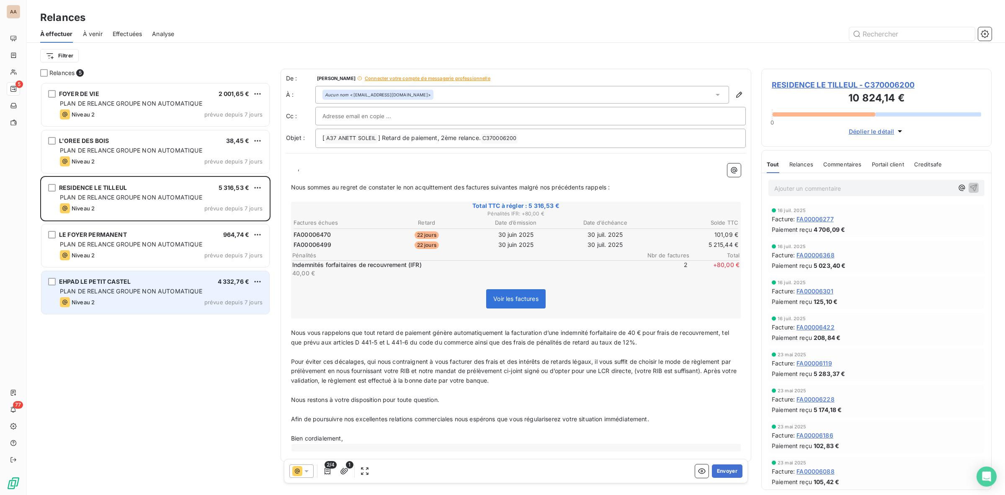
click at [167, 292] on span "PLAN DE RELANCE GROUPE NON AUTOMATIQUE" at bounding box center [131, 290] width 142 height 7
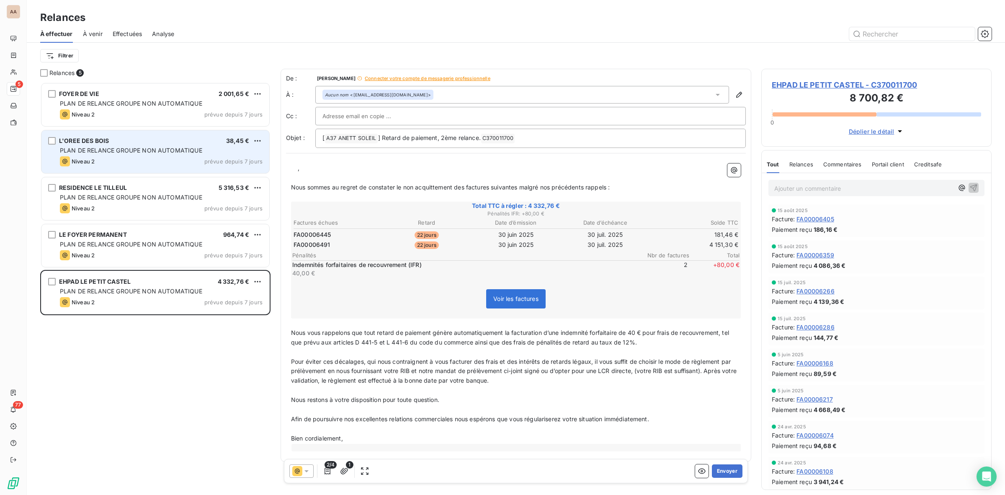
click at [132, 150] on span "PLAN DE RELANCE GROUPE NON AUTOMATIQUE" at bounding box center [131, 150] width 142 height 7
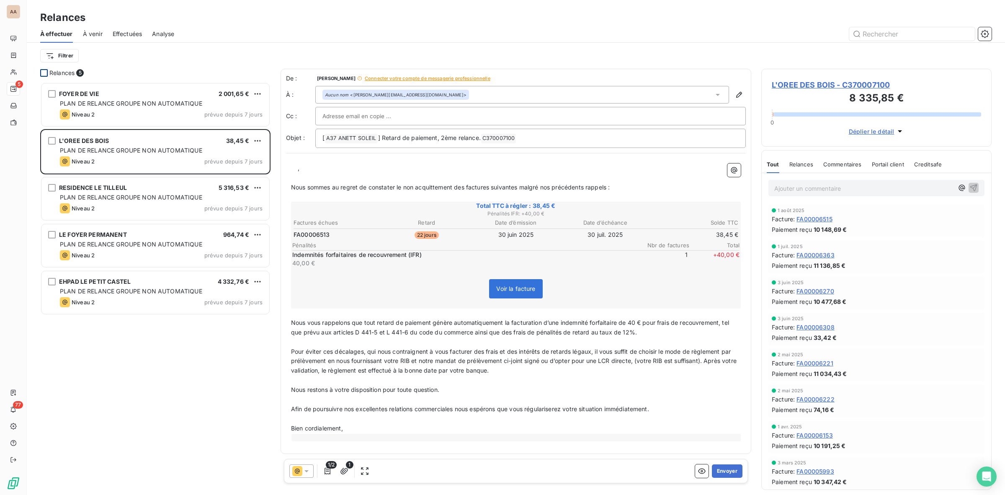
click at [41, 70] on div at bounding box center [44, 73] width 8 height 8
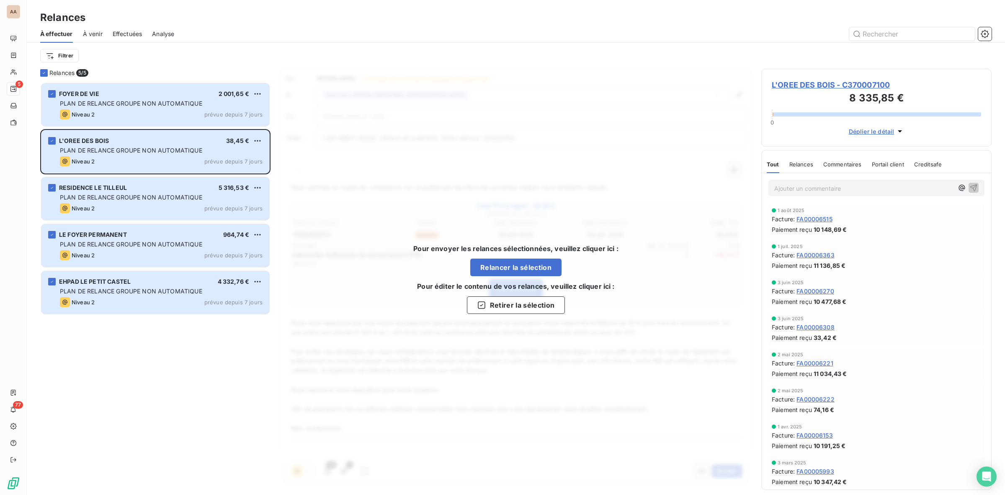
click at [524, 304] on button "Retirer la sélection" at bounding box center [516, 305] width 98 height 18
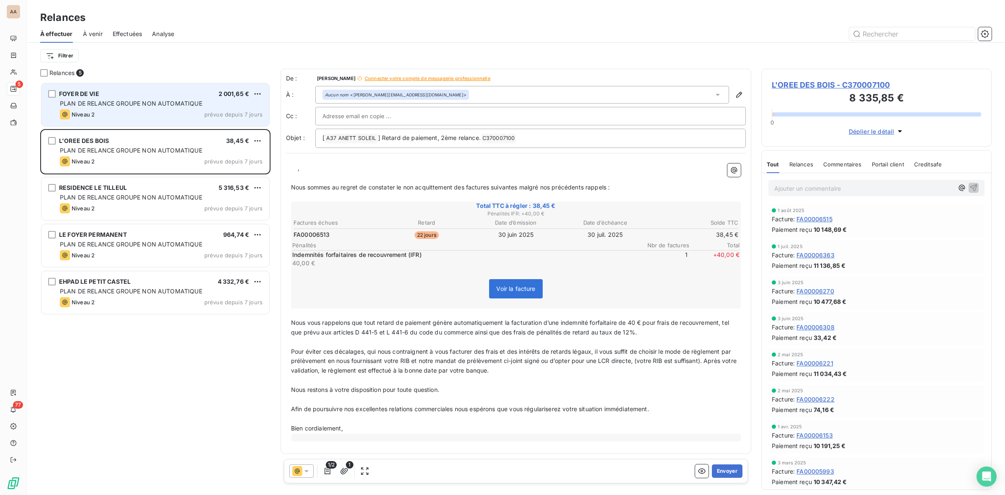
click at [149, 110] on div "Niveau 2 prévue depuis 7 jours" at bounding box center [161, 114] width 203 height 10
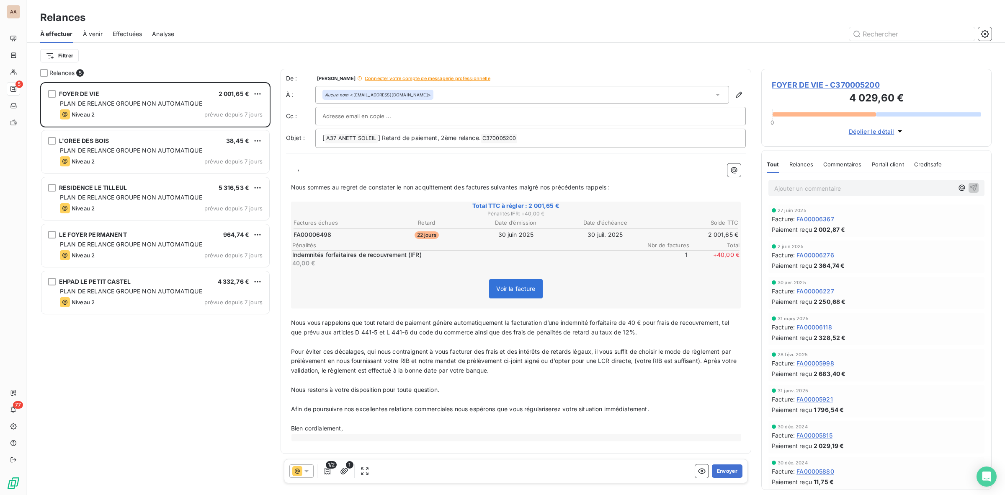
click at [869, 85] on span "FOYER DE VIE - C370005200" at bounding box center [876, 84] width 209 height 11
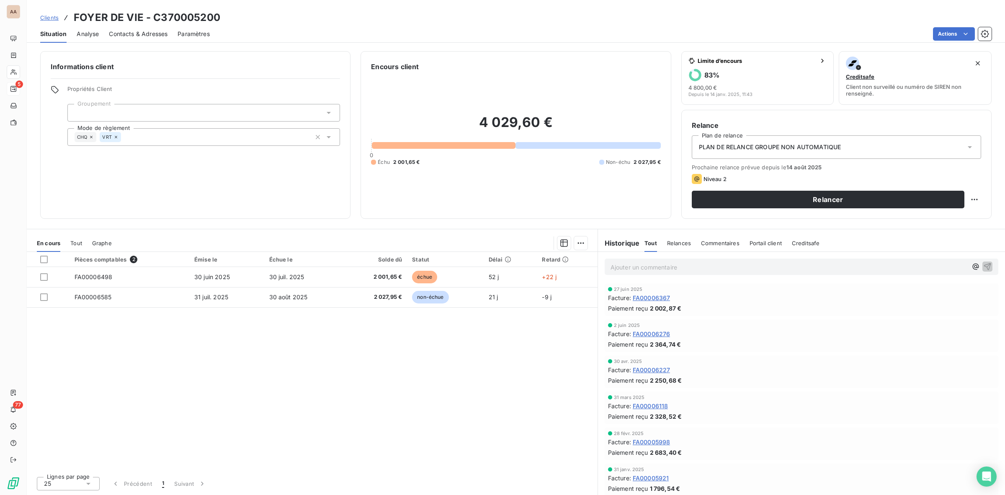
click at [143, 34] on span "Contacts & Adresses" at bounding box center [138, 34] width 59 height 8
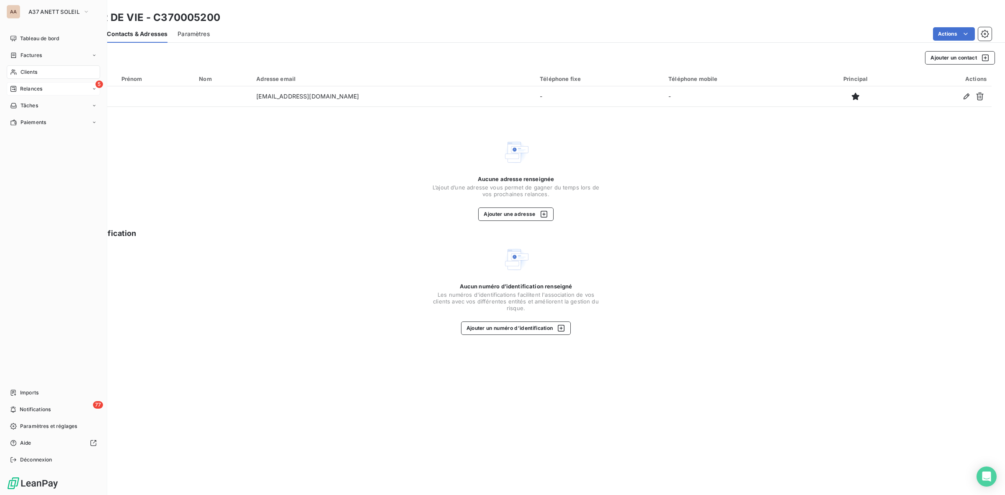
click at [19, 88] on div "Relances" at bounding box center [26, 89] width 32 height 8
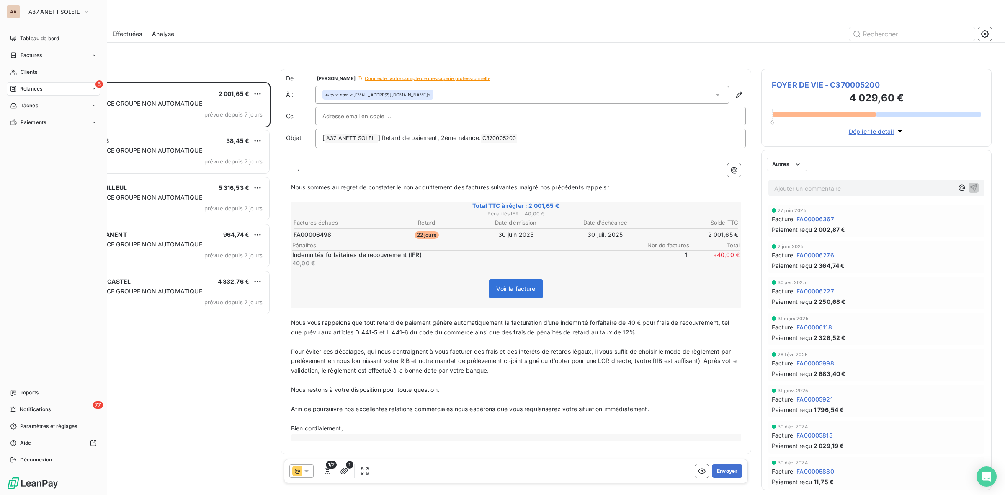
scroll to position [405, 222]
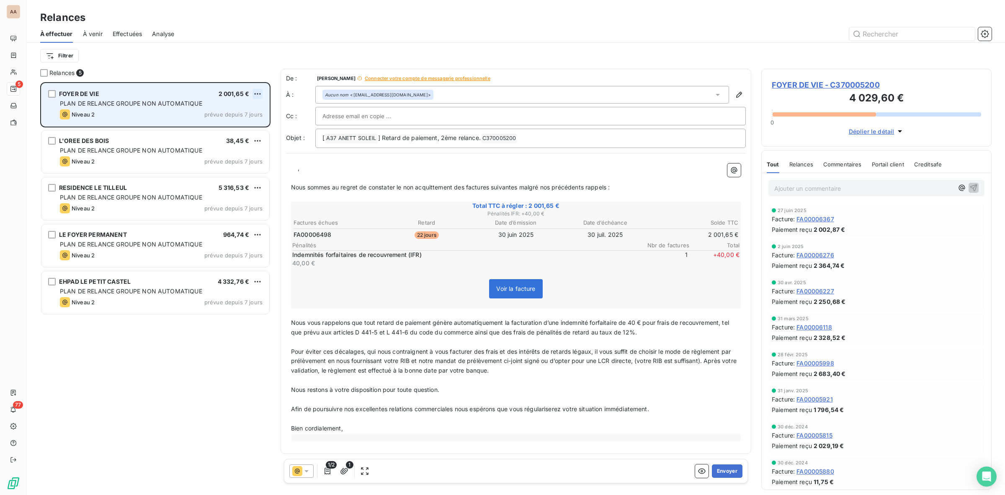
click at [259, 95] on html "AA 5 77 Relances À effectuer À venir Effectuées Analyse Filtrer Relances 5 FOYE…" at bounding box center [502, 247] width 1005 height 495
click at [230, 126] on div "Passer cette action" at bounding box center [221, 125] width 75 height 13
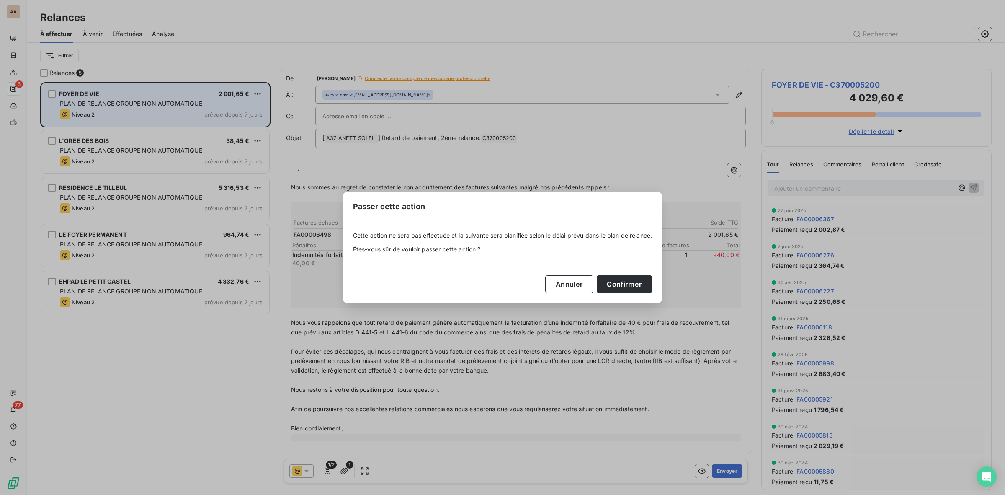
drag, startPoint x: 634, startPoint y: 282, endPoint x: 657, endPoint y: 287, distance: 23.7
click at [635, 282] on button "Confirmer" at bounding box center [624, 284] width 55 height 18
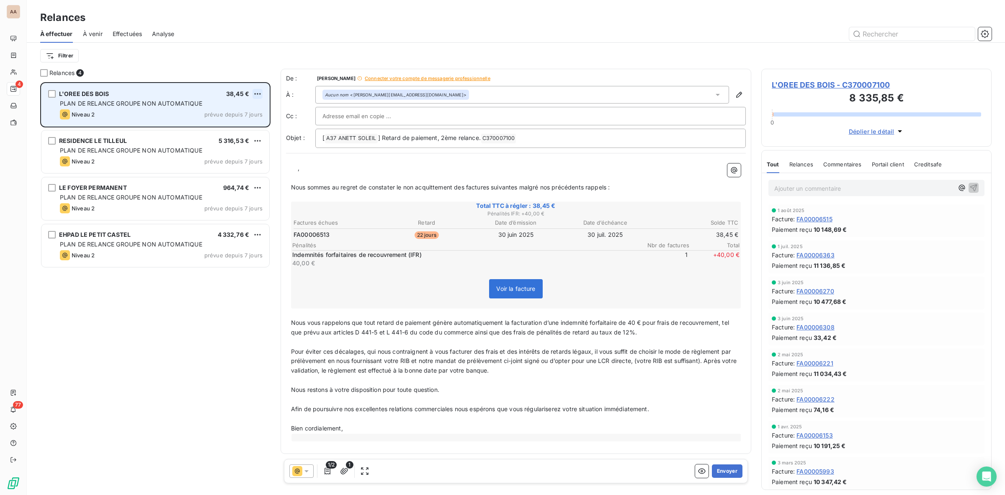
click at [254, 92] on html "AA 4 77 Relances À effectuer À venir Effectuées Analyse Filtrer Relances 4 L'OR…" at bounding box center [502, 247] width 1005 height 495
click at [231, 131] on div "Passer cette action" at bounding box center [221, 125] width 75 height 13
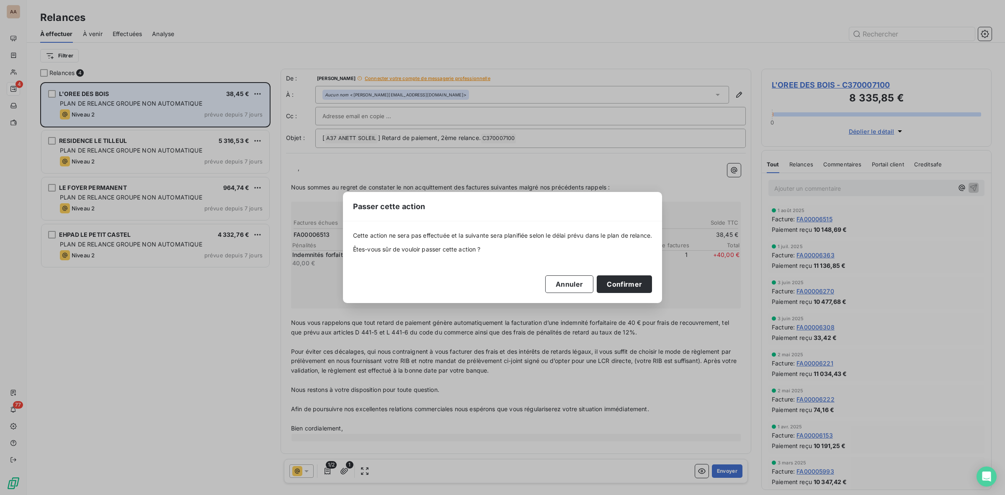
drag, startPoint x: 620, startPoint y: 281, endPoint x: 489, endPoint y: 246, distance: 135.6
click at [620, 280] on button "Confirmer" at bounding box center [624, 284] width 55 height 18
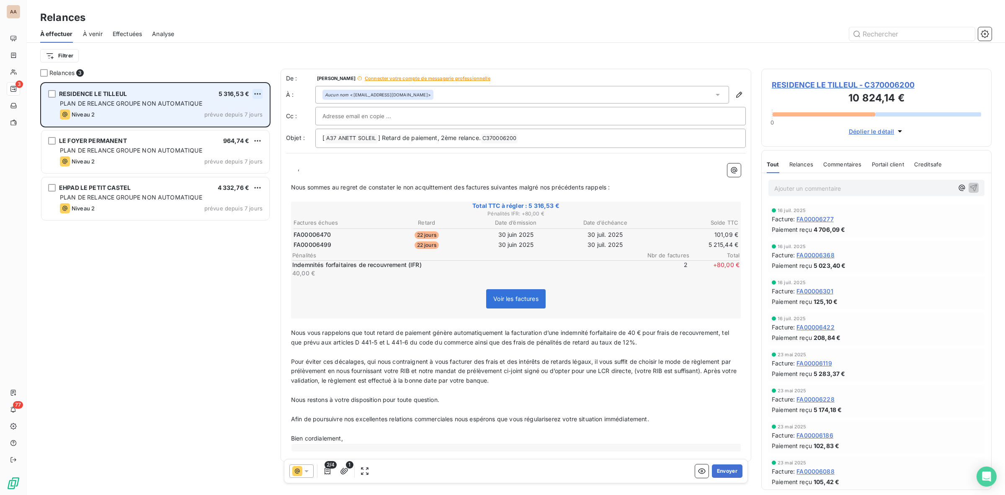
click at [253, 94] on html "AA 3 77 Relances À effectuer À venir Effectuées Analyse Filtrer Relances 3 RESI…" at bounding box center [502, 247] width 1005 height 495
click at [223, 121] on div "Passer cette action" at bounding box center [221, 125] width 75 height 13
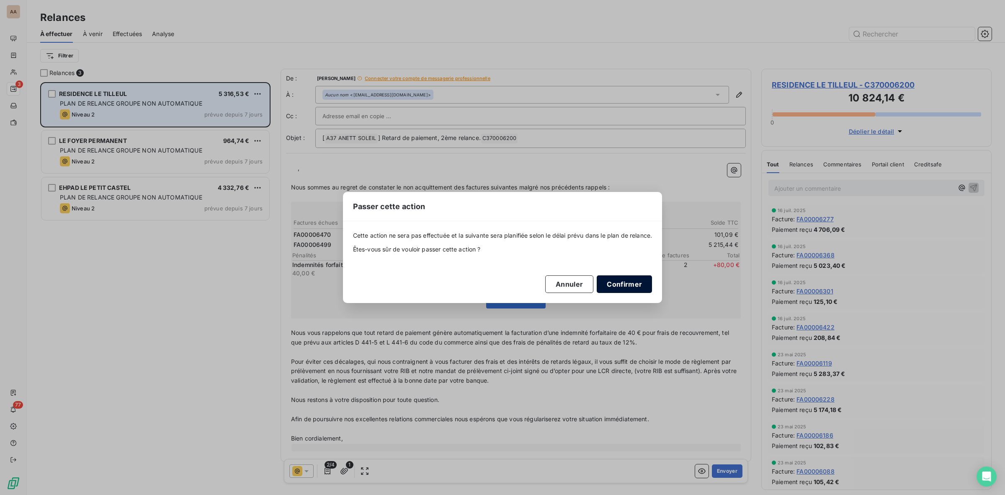
click at [619, 283] on button "Confirmer" at bounding box center [624, 284] width 55 height 18
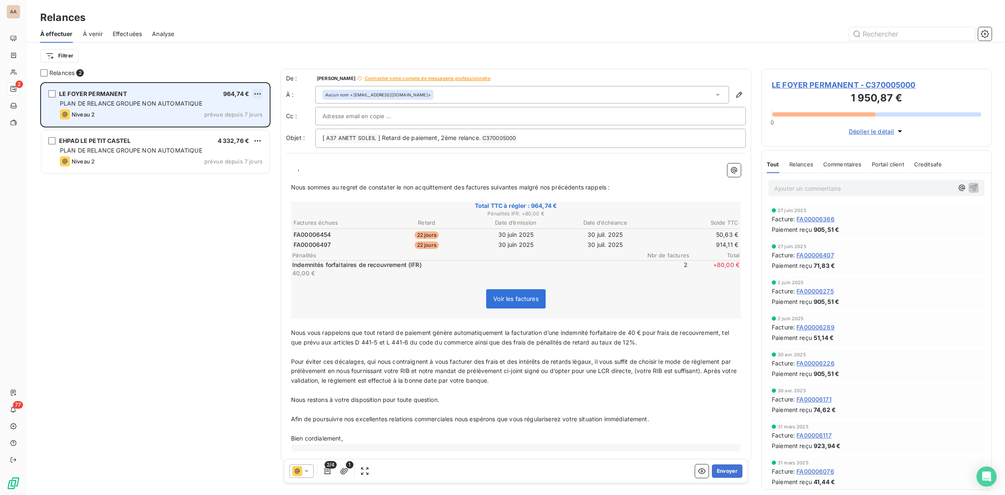
click at [254, 95] on html "AA 2 77 Relances À effectuer À venir Effectuées Analyse Filtrer Relances 2 LE F…" at bounding box center [502, 247] width 1005 height 495
click at [229, 124] on div "Passer cette action" at bounding box center [221, 125] width 75 height 13
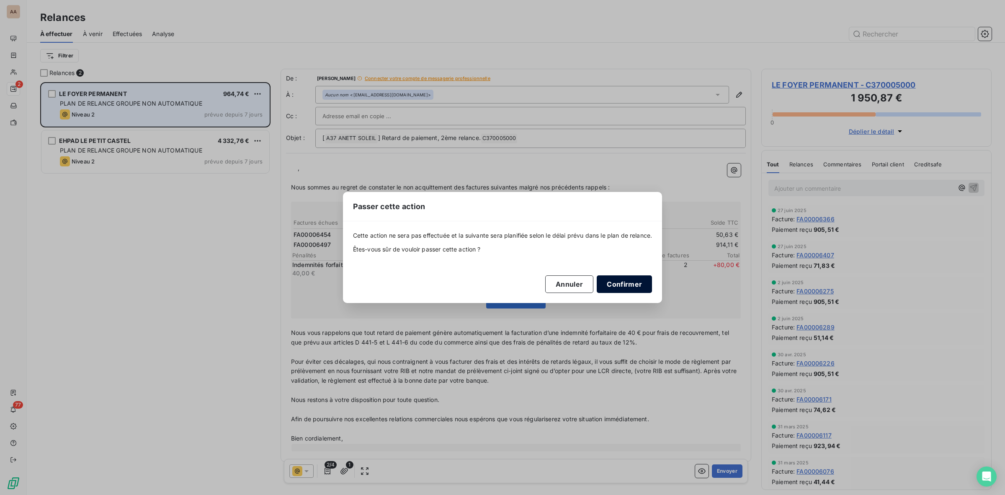
click at [619, 280] on button "Confirmer" at bounding box center [624, 284] width 55 height 18
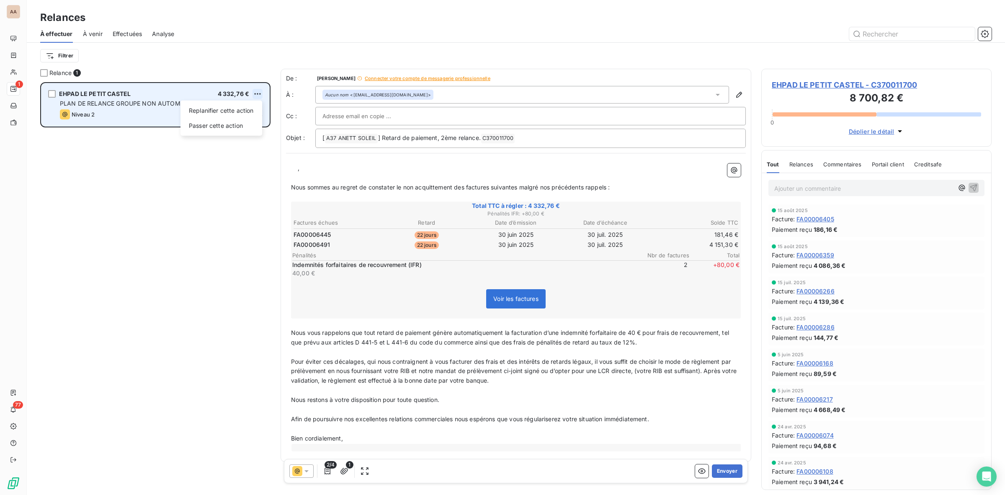
click at [260, 95] on html "AA 1 77 Relances À effectuer À venir Effectuées Analyse Filtrer Relance 1 EHPAD…" at bounding box center [502, 247] width 1005 height 495
click at [244, 124] on div "Passer cette action" at bounding box center [221, 125] width 75 height 13
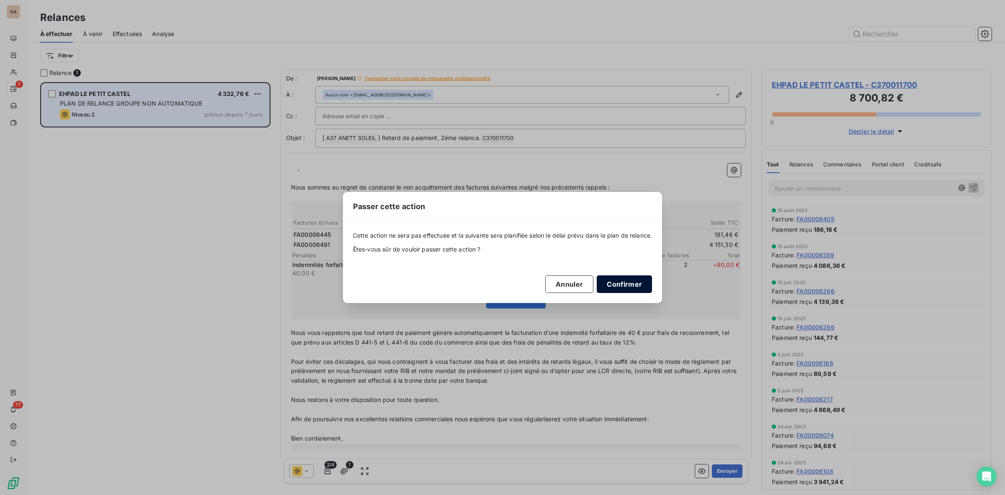
click at [620, 281] on button "Confirmer" at bounding box center [624, 284] width 55 height 18
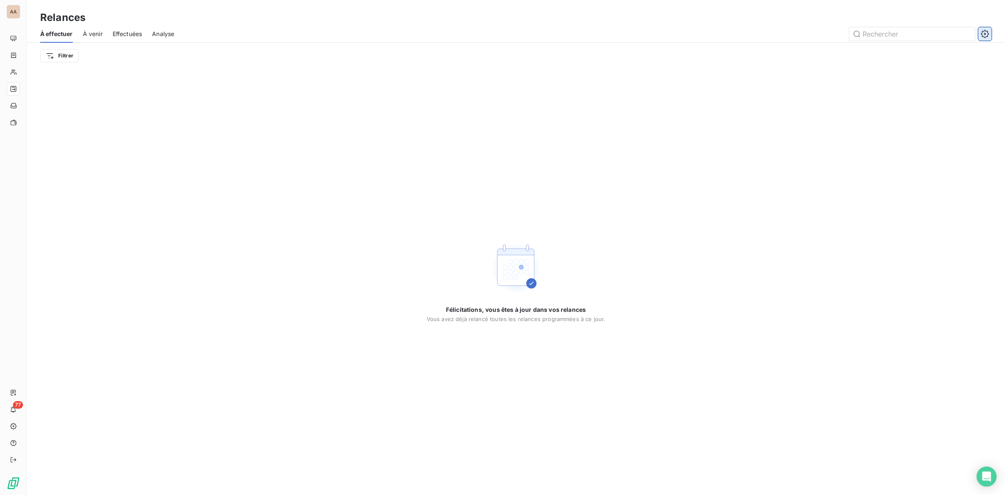
click at [988, 32] on icon "button" at bounding box center [985, 34] width 8 height 8
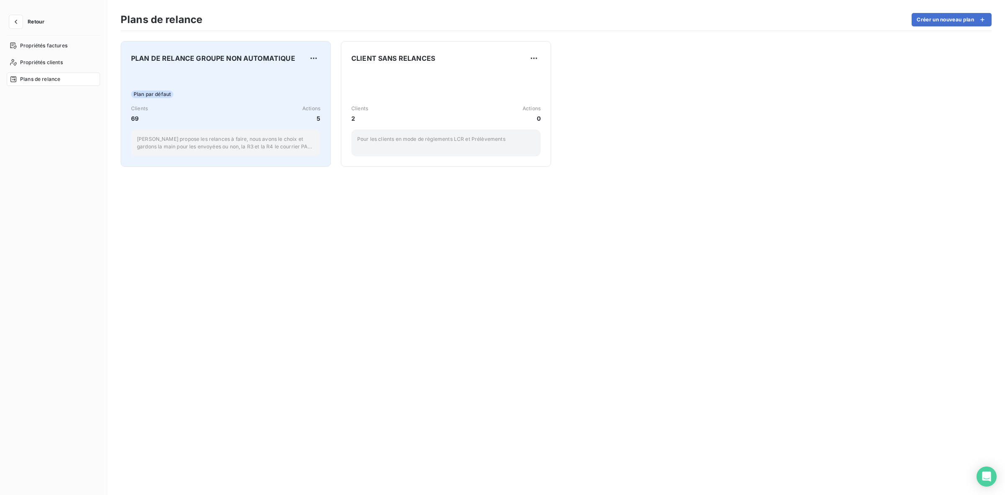
click at [301, 84] on div "Plan par défaut Clients 69 Actions 5 Leanpay propose les relances à faire, nous…" at bounding box center [225, 114] width 189 height 85
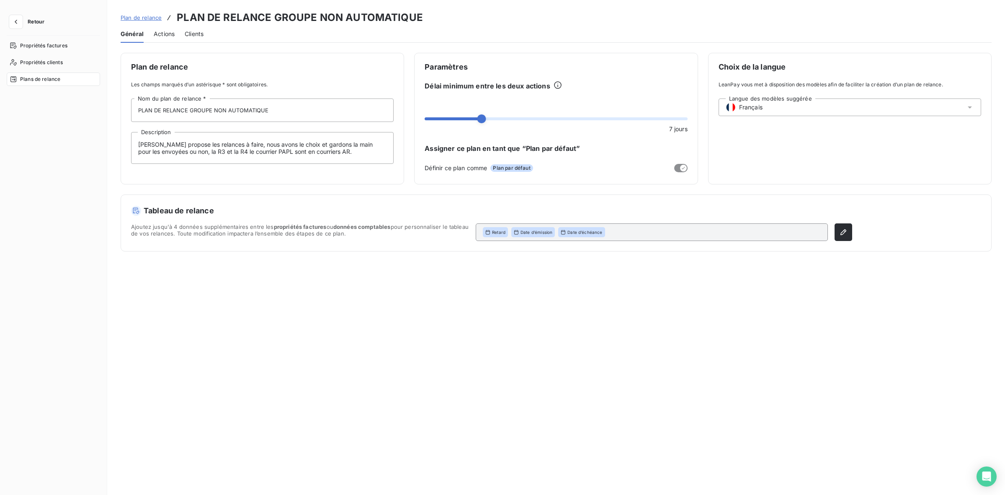
click at [162, 36] on span "Actions" at bounding box center [164, 34] width 21 height 8
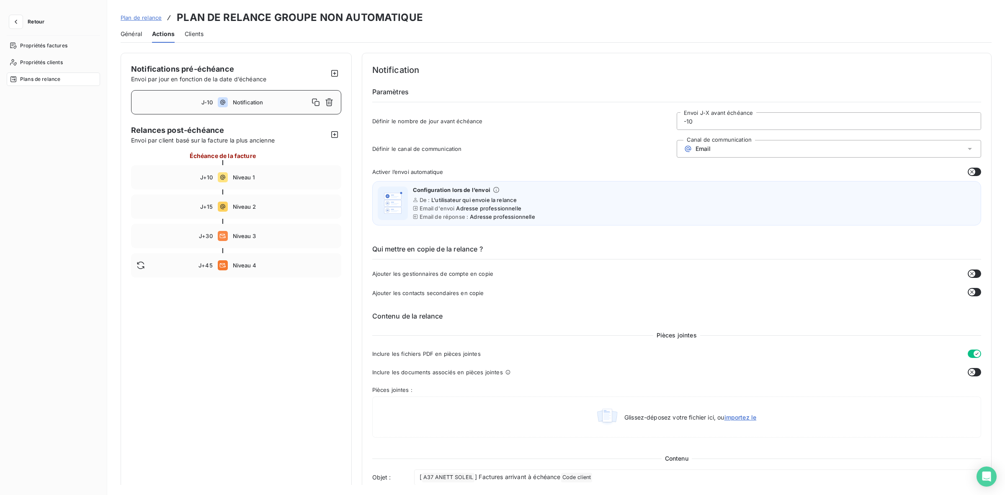
click at [973, 169] on button "button" at bounding box center [974, 172] width 13 height 8
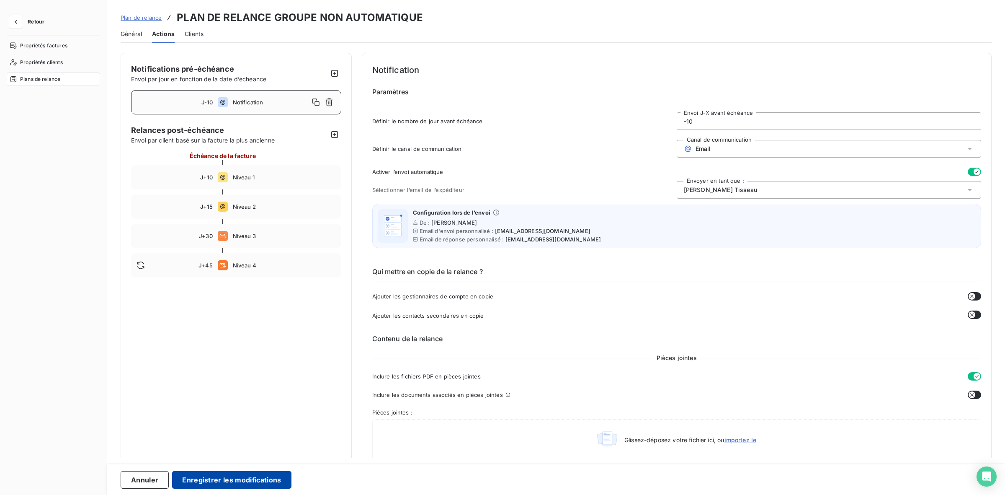
click at [280, 477] on button "Enregistrer les modifications" at bounding box center [231, 480] width 119 height 18
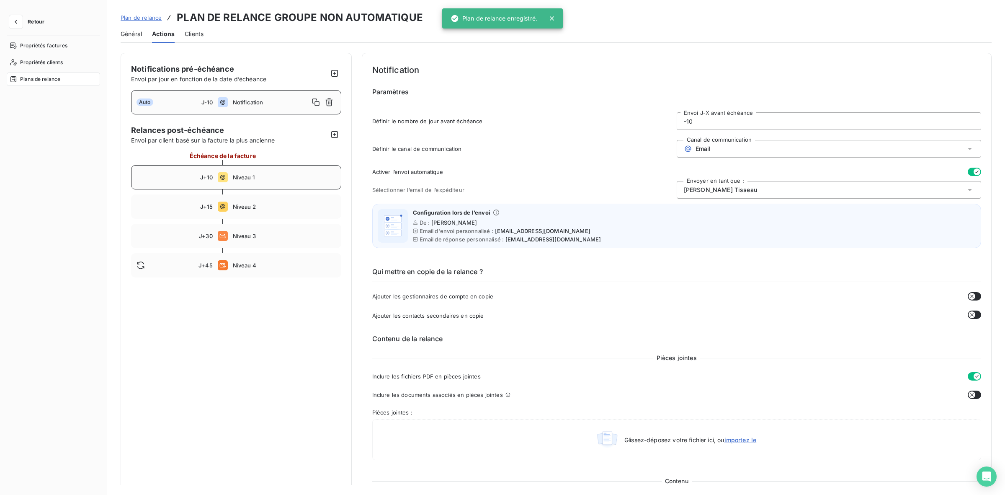
click at [298, 168] on div "J+10 Niveau 1" at bounding box center [236, 177] width 210 height 24
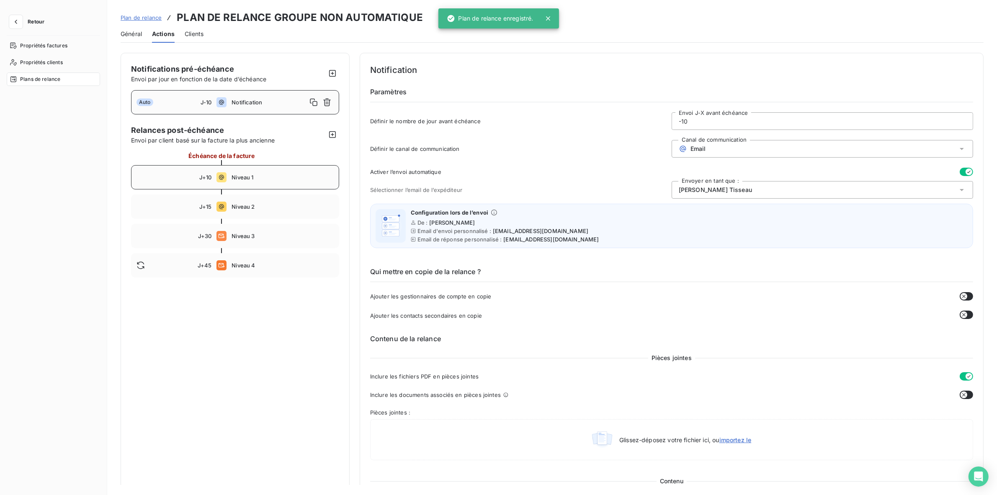
type input "10"
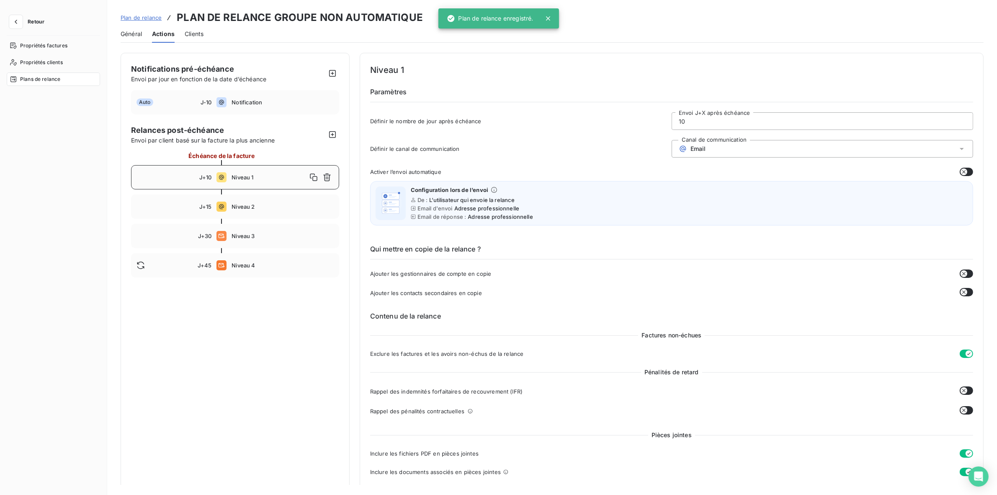
click at [965, 170] on button "button" at bounding box center [966, 172] width 13 height 8
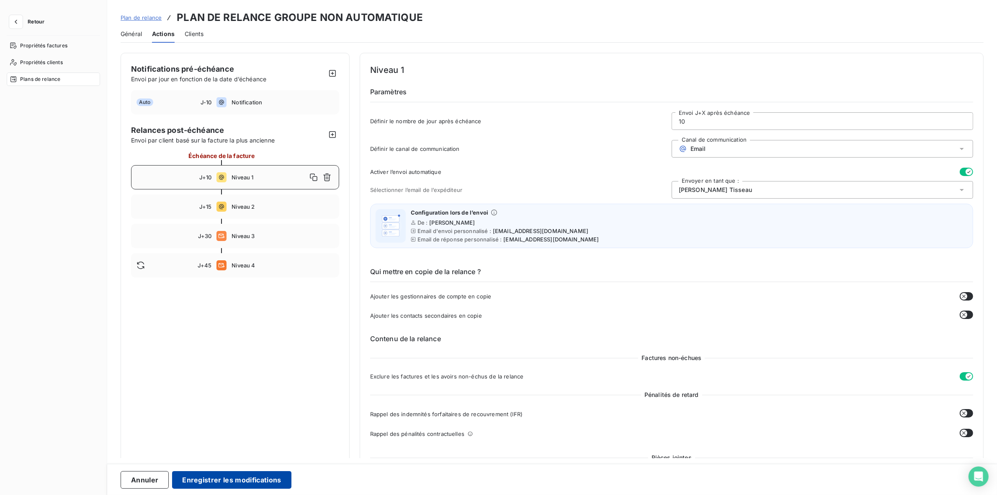
click at [225, 481] on button "Enregistrer les modifications" at bounding box center [231, 480] width 119 height 18
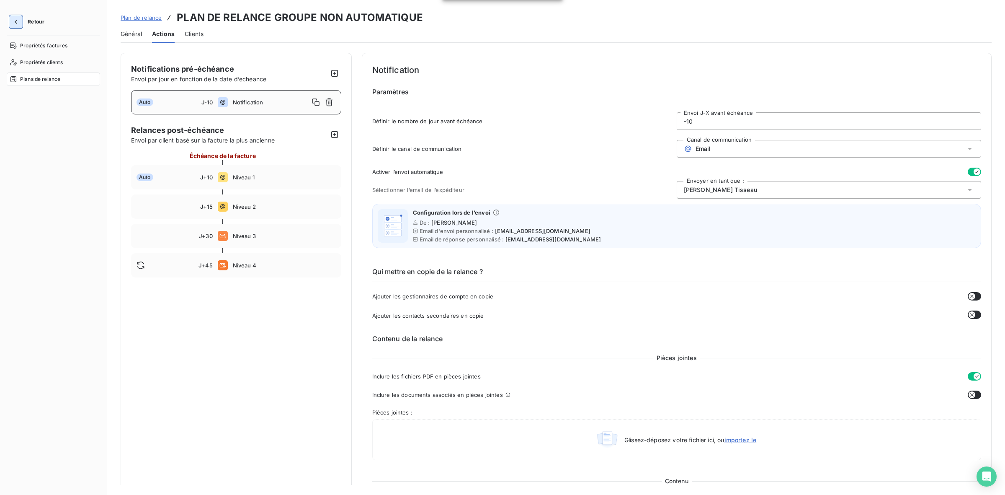
click at [10, 24] on button "button" at bounding box center [15, 21] width 13 height 13
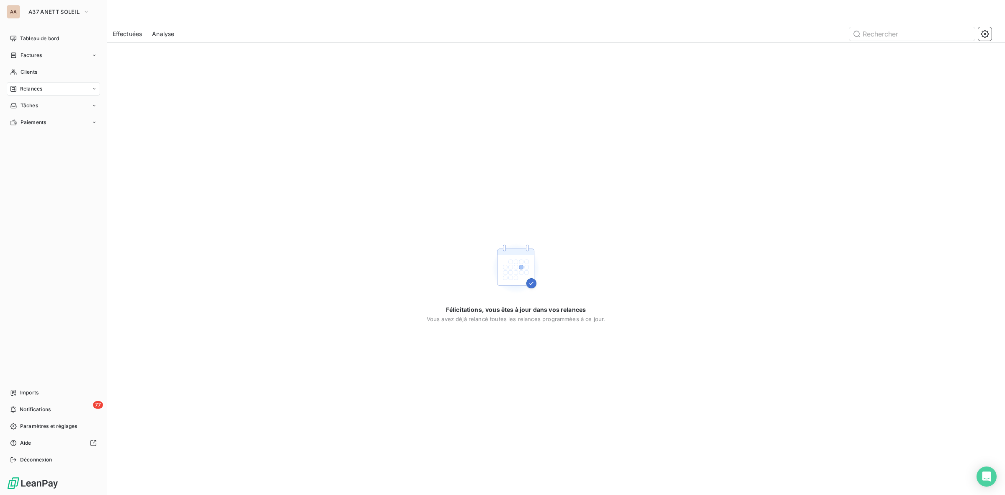
click at [41, 87] on span "Relances" at bounding box center [31, 89] width 22 height 8
click at [38, 120] on div "À venir" at bounding box center [58, 122] width 83 height 13
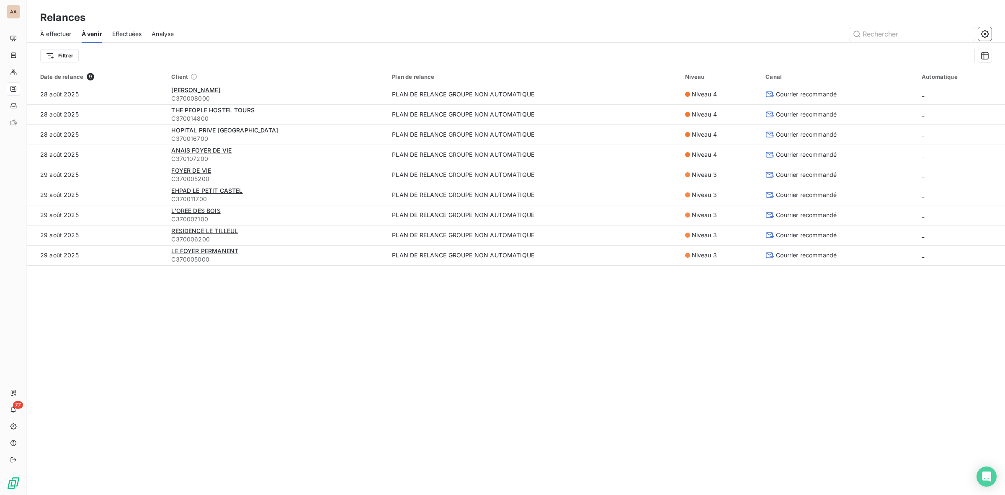
click at [371, 401] on div "Relances À effectuer À venir Effectuées Analyse Filtrer Date de relance 9 Clien…" at bounding box center [516, 247] width 978 height 495
click at [132, 34] on span "Effectuées" at bounding box center [127, 34] width 30 height 8
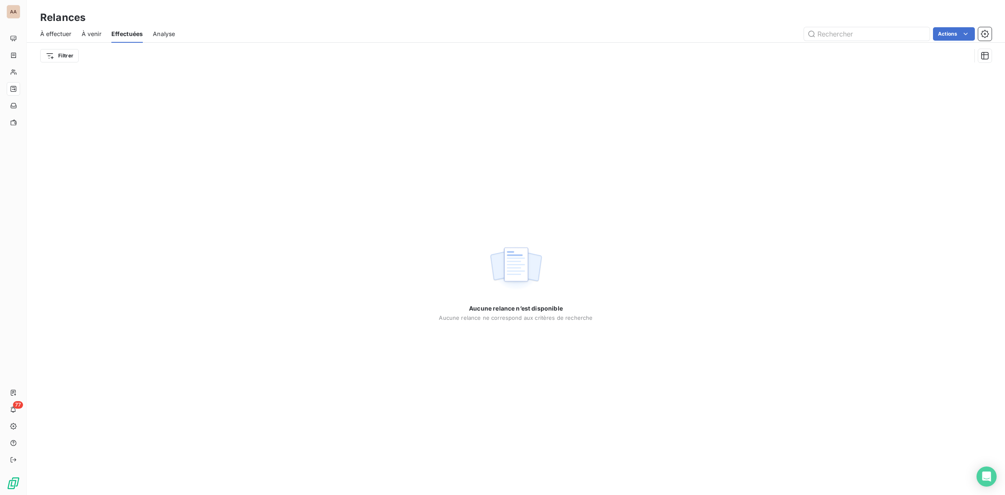
click at [87, 30] on span "À venir" at bounding box center [92, 34] width 20 height 8
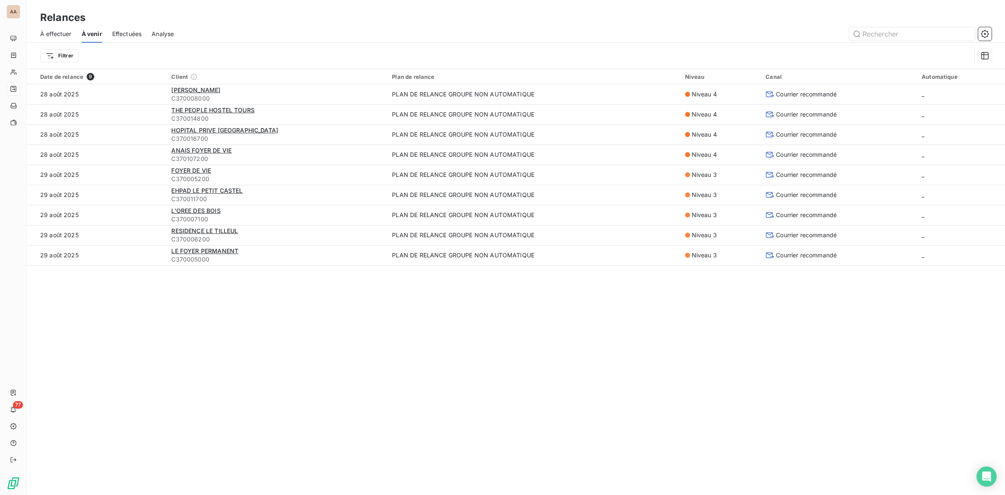
click at [55, 32] on span "À effectuer" at bounding box center [55, 34] width 31 height 8
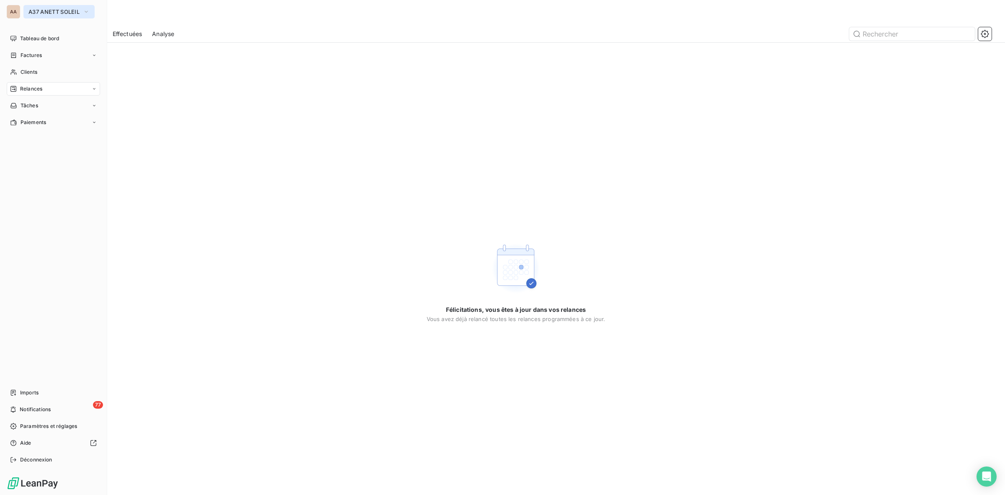
click at [46, 11] on span "A37 ANETT SOLEIL" at bounding box center [53, 11] width 51 height 7
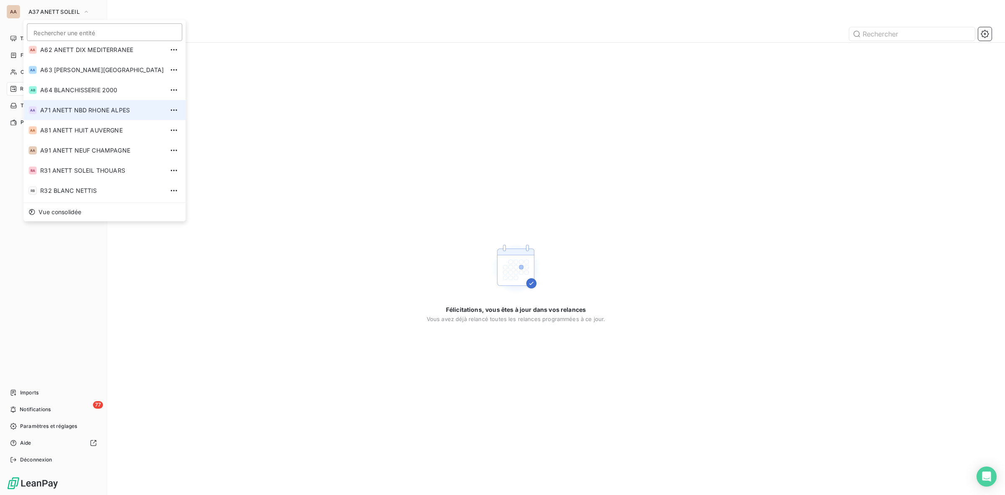
scroll to position [284, 0]
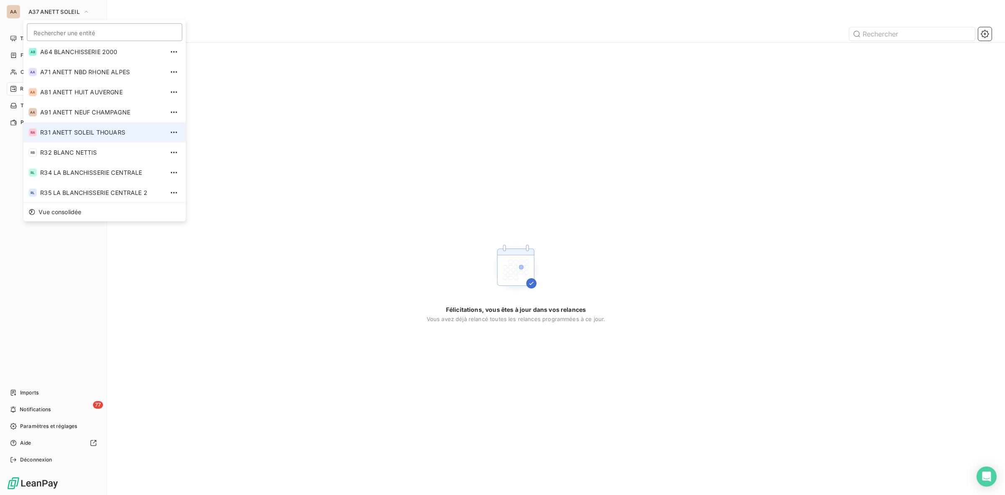
click at [74, 126] on li "RA R31 ANETT SOLEIL THOUARS" at bounding box center [104, 132] width 162 height 20
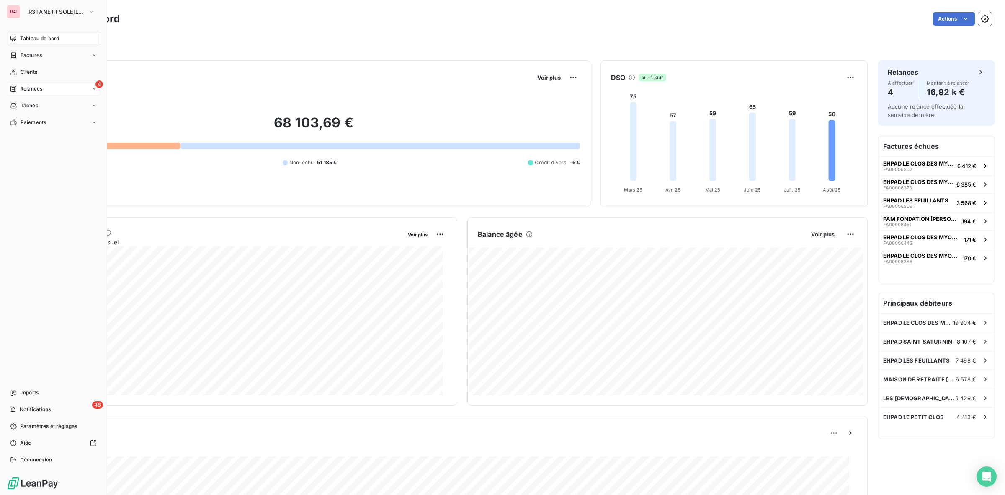
click at [38, 89] on span "Relances" at bounding box center [31, 89] width 22 height 8
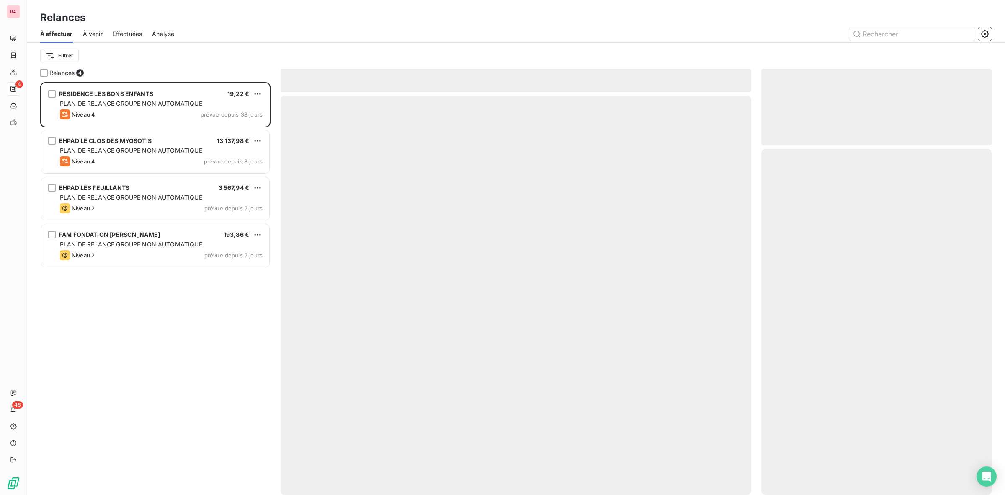
scroll to position [405, 222]
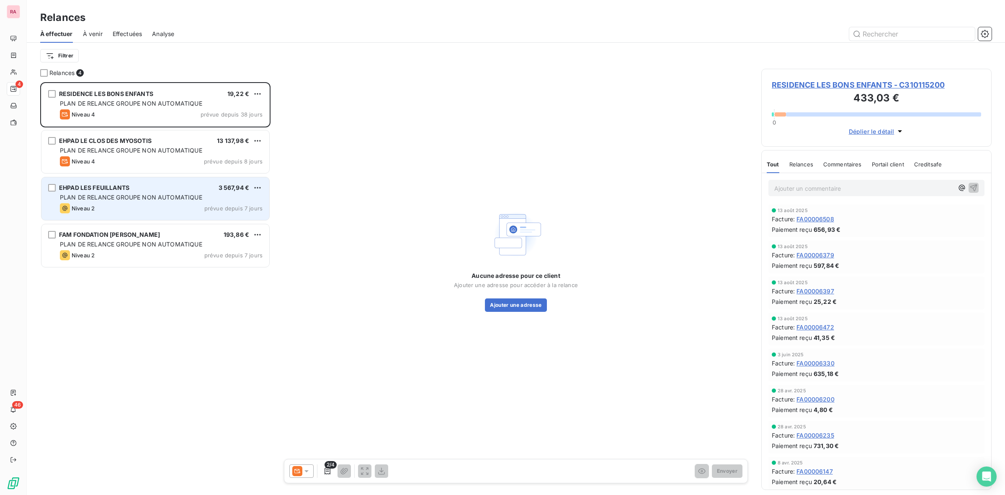
click at [139, 198] on span "PLAN DE RELANCE GROUPE NON AUTOMATIQUE" at bounding box center [131, 196] width 142 height 7
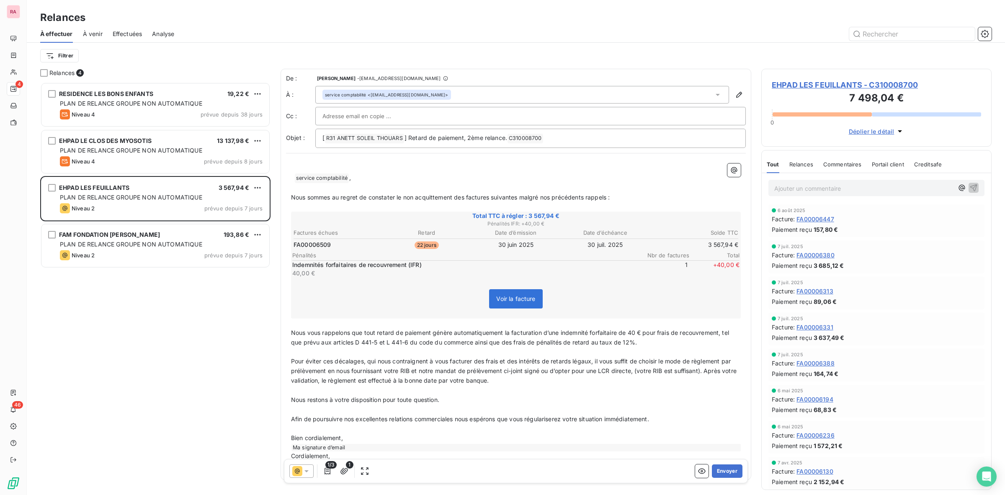
click at [97, 28] on div "À venir" at bounding box center [93, 34] width 20 height 18
